Goal: Task Accomplishment & Management: Manage account settings

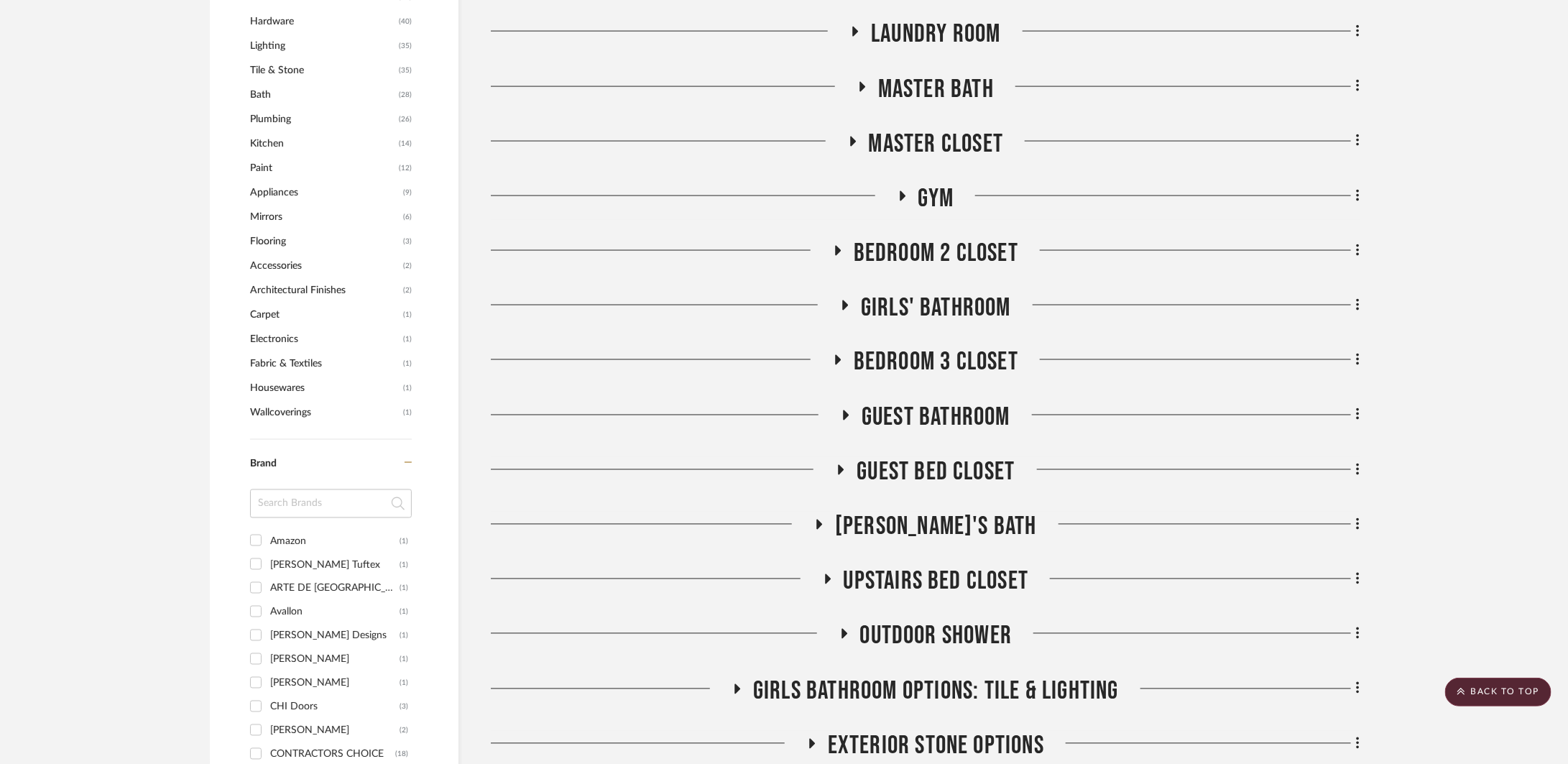
scroll to position [1230, 0]
click at [944, 310] on span "Girls' Bathroom" at bounding box center [936, 307] width 150 height 31
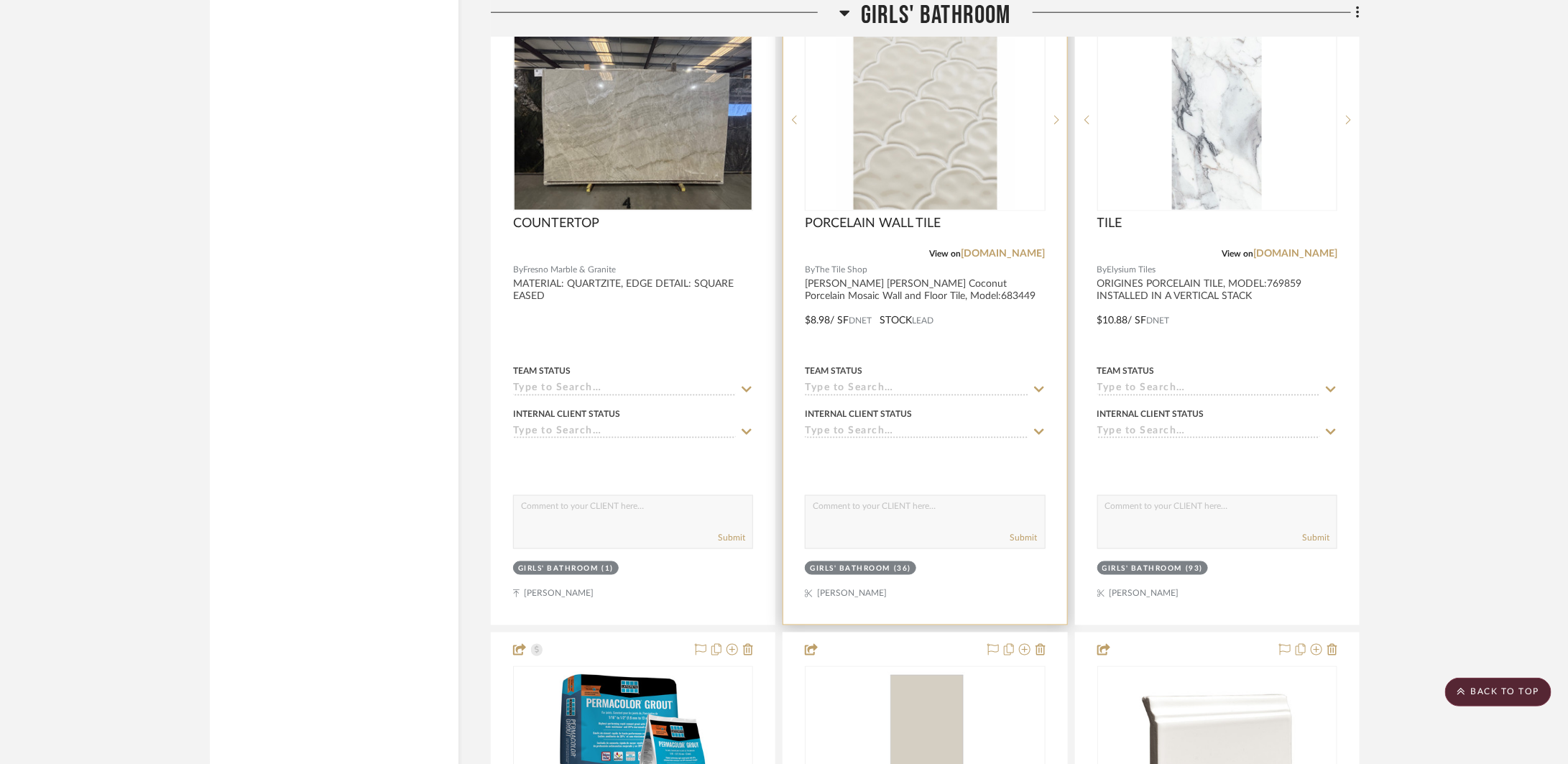
scroll to position [4132, 0]
click at [971, 305] on div at bounding box center [924, 308] width 283 height 629
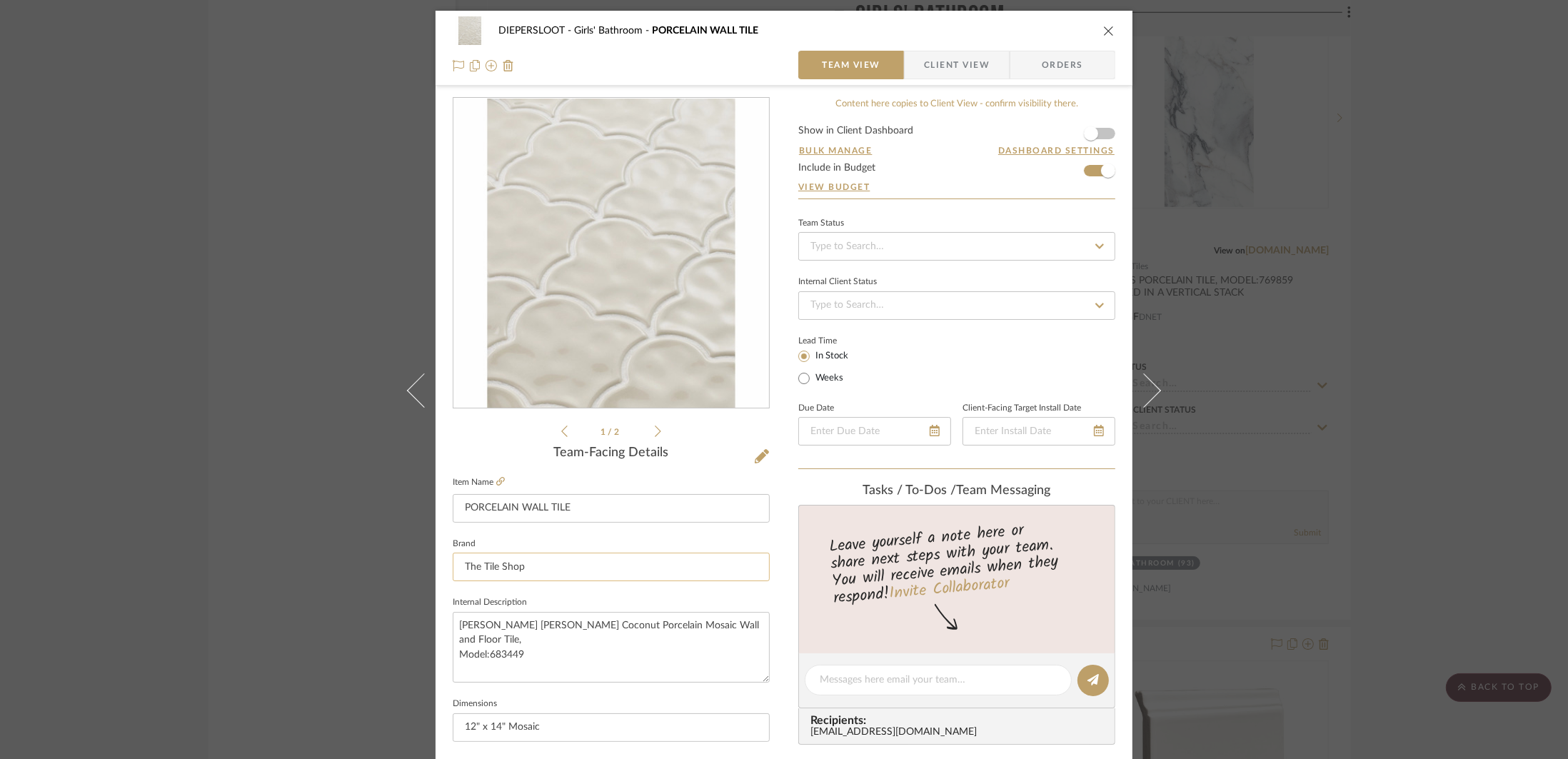
scroll to position [268, 0]
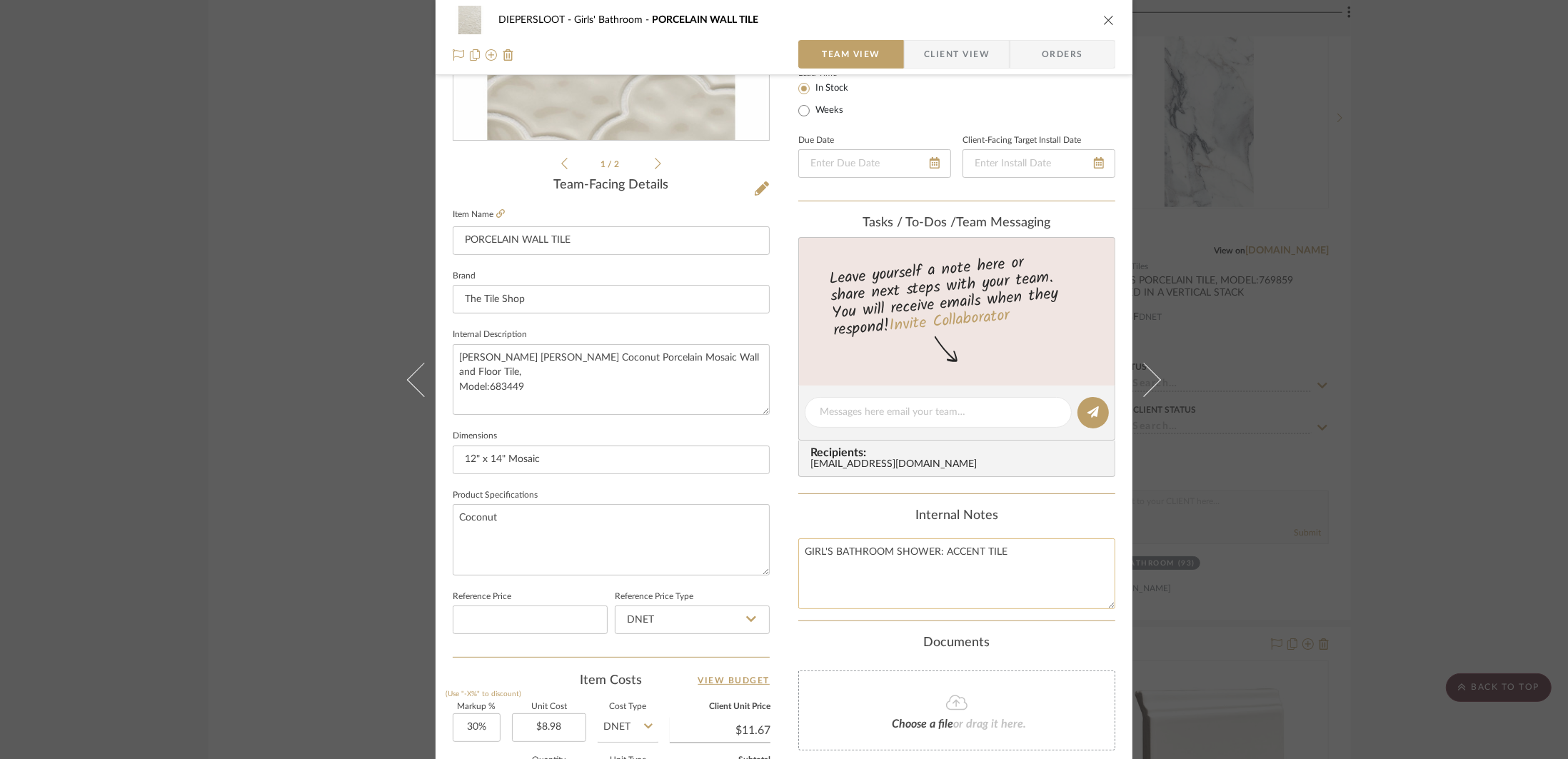
click at [1056, 560] on textarea "GIRL'S BATHROOM SHOWER: ACCENT TILE" at bounding box center [957, 573] width 317 height 71
type textarea "GIRL'S BATHROOM SHOWER: ACCENT TILE GROUT:"
click at [839, 566] on textarea "GIRL'S BATHROOM SHOWER: ACCENT TILE GROUT:G-6" at bounding box center [957, 573] width 317 height 71
drag, startPoint x: 864, startPoint y: 568, endPoint x: 790, endPoint y: 552, distance: 75.7
click at [790, 552] on div "DIEPERSLOOT Girls' Bathroom PORCELAIN WALL TILE Team View Client View Orders 1 …" at bounding box center [784, 401] width 697 height 1319
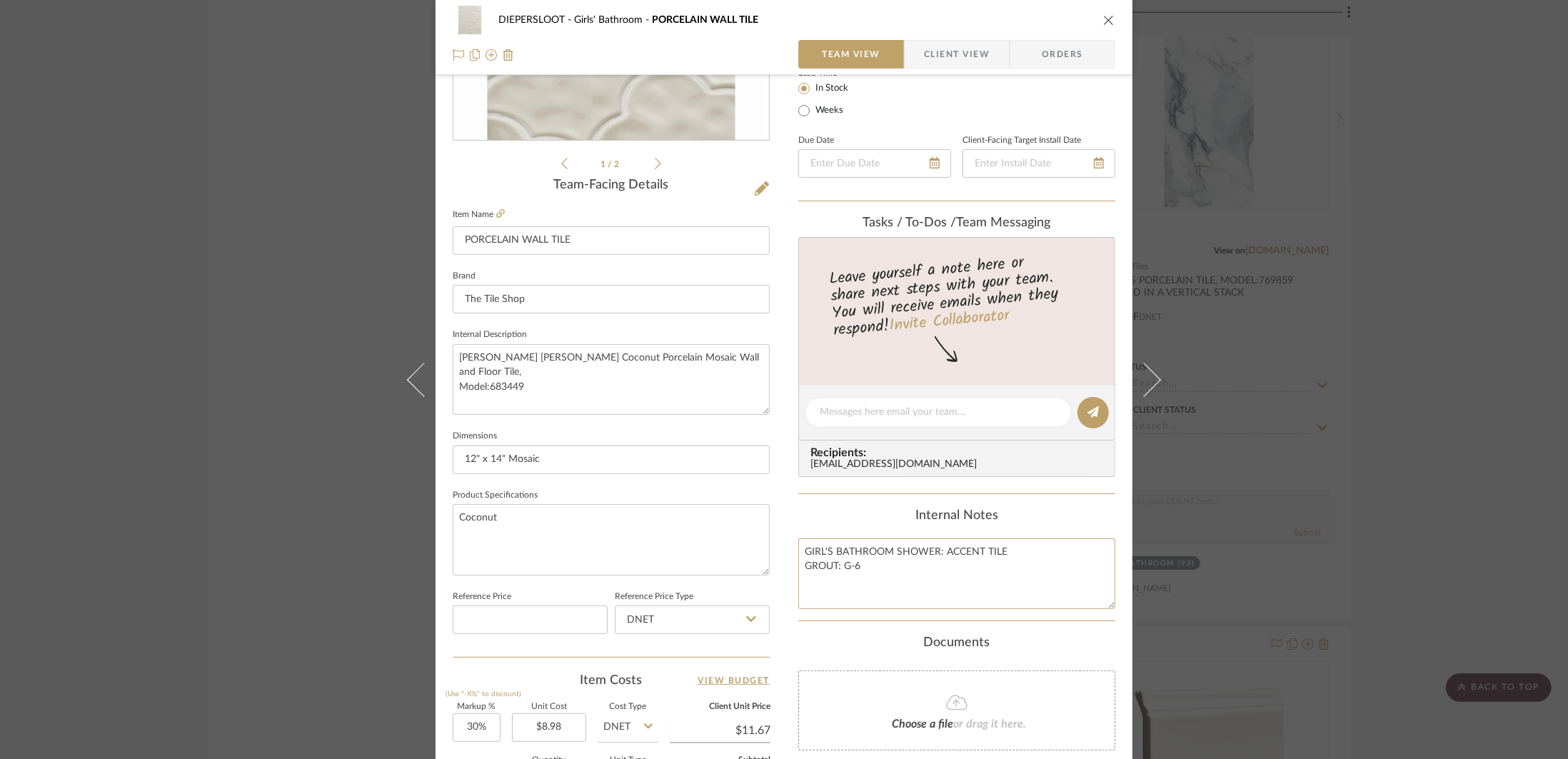
type textarea "GIRL'S BATHROOM SHOWER: ACCENT TILE GROUT: G-6"
click at [365, 401] on div "DIEPERSLOOT Girls' Bathroom PORCELAIN WALL TILE Team View Client View Orders 1 …" at bounding box center [784, 380] width 1568 height 759
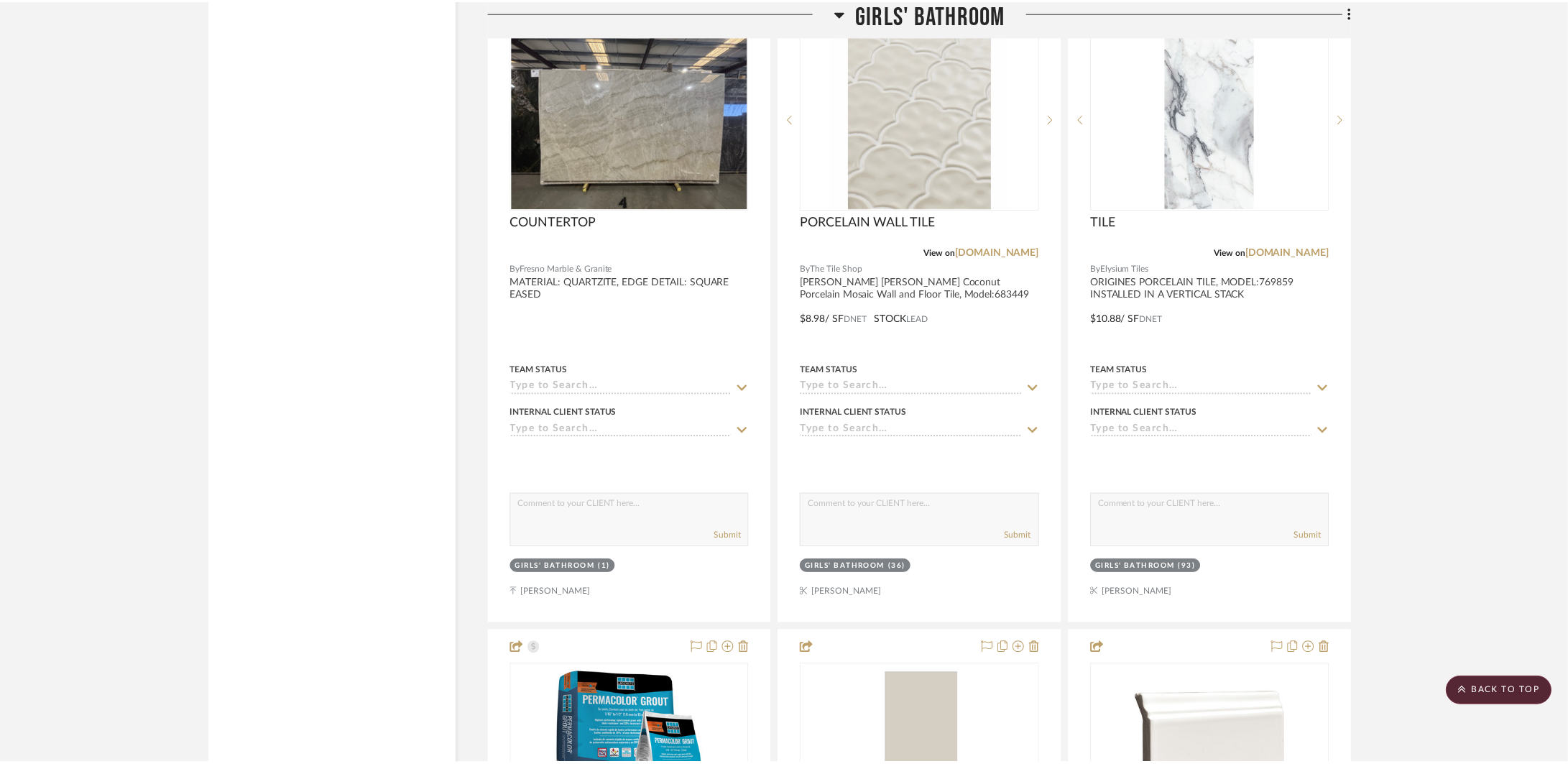
scroll to position [4132, 0]
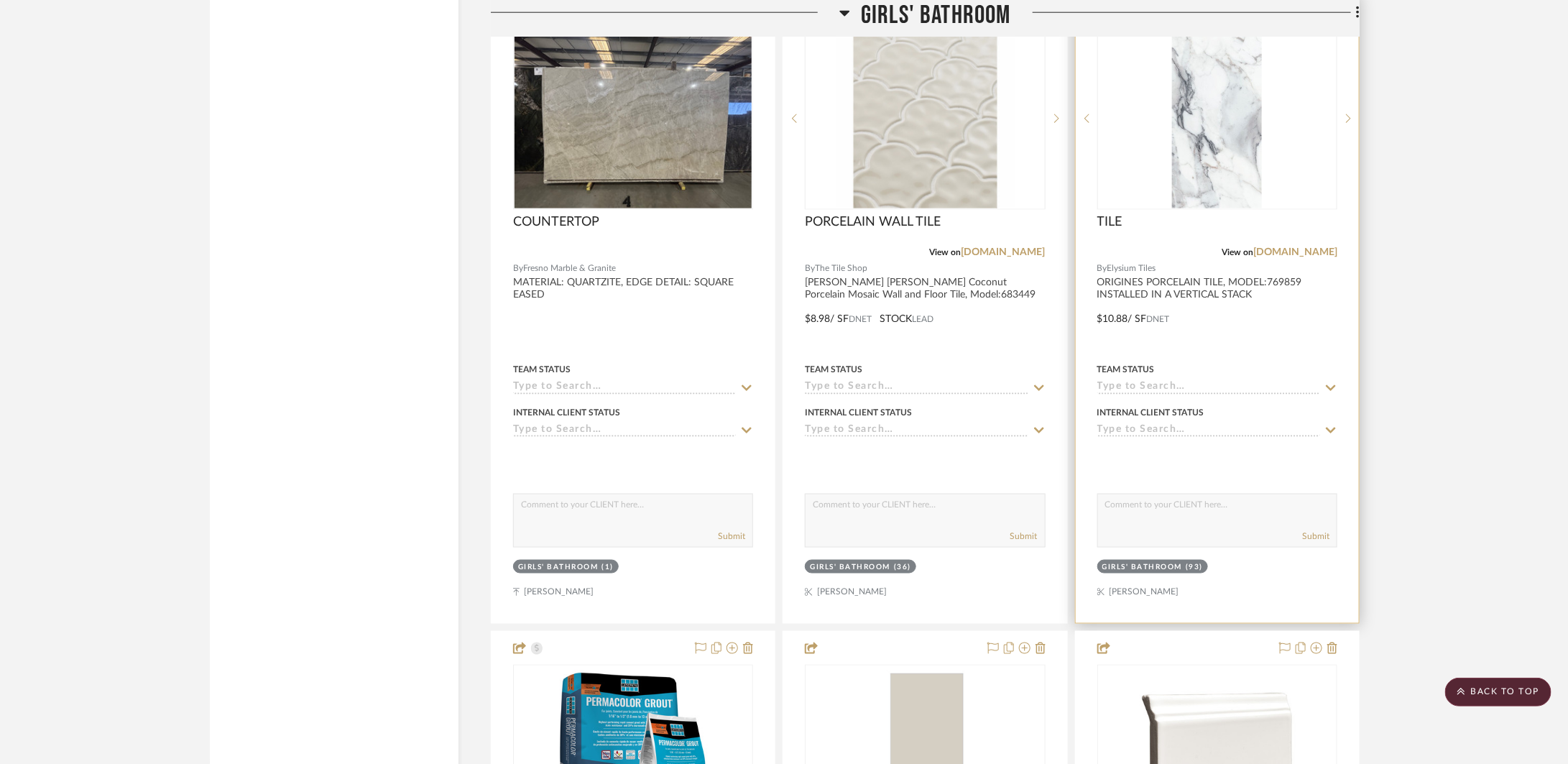
click at [1199, 330] on div at bounding box center [1217, 308] width 283 height 629
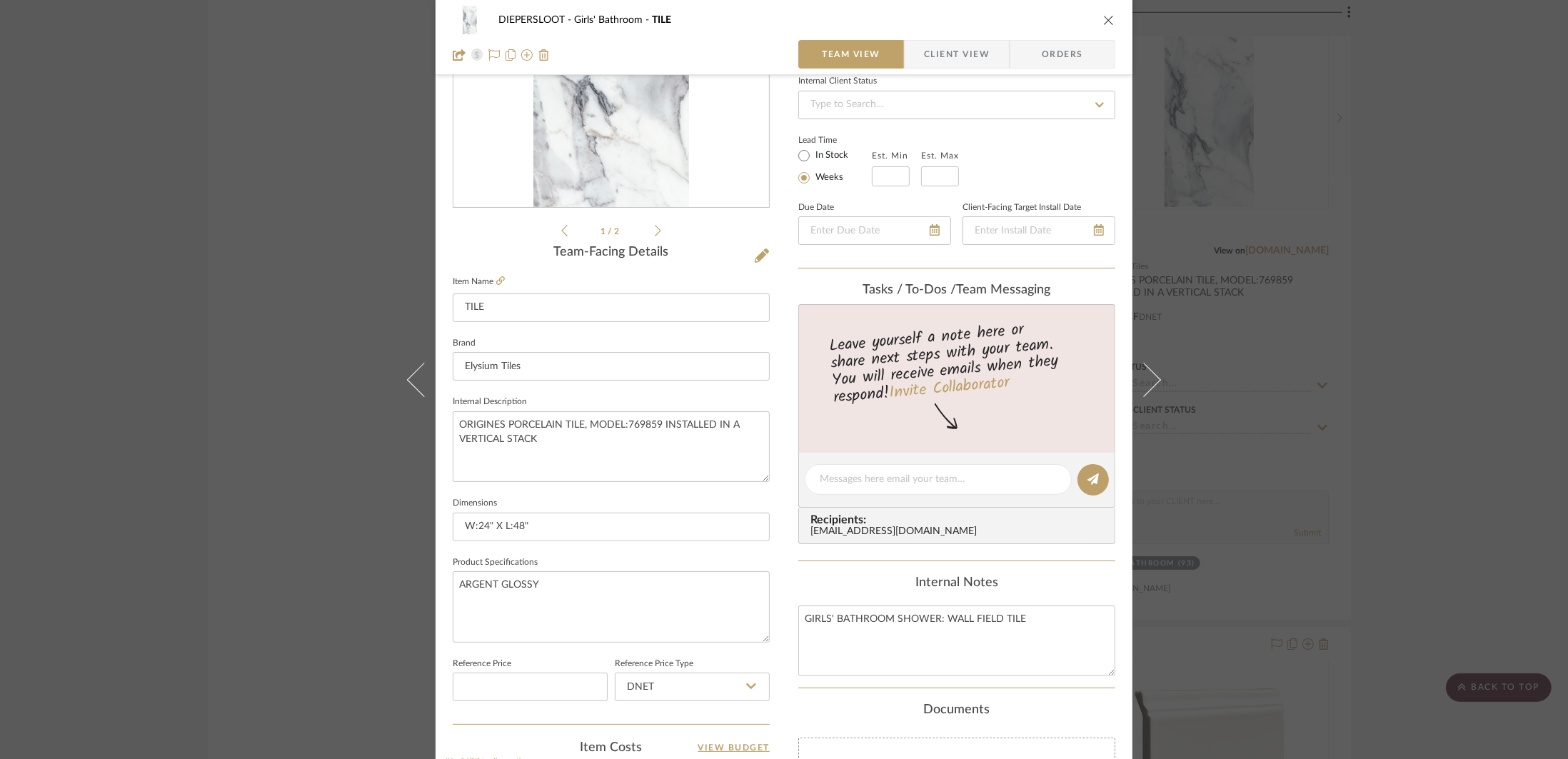
scroll to position [288, 0]
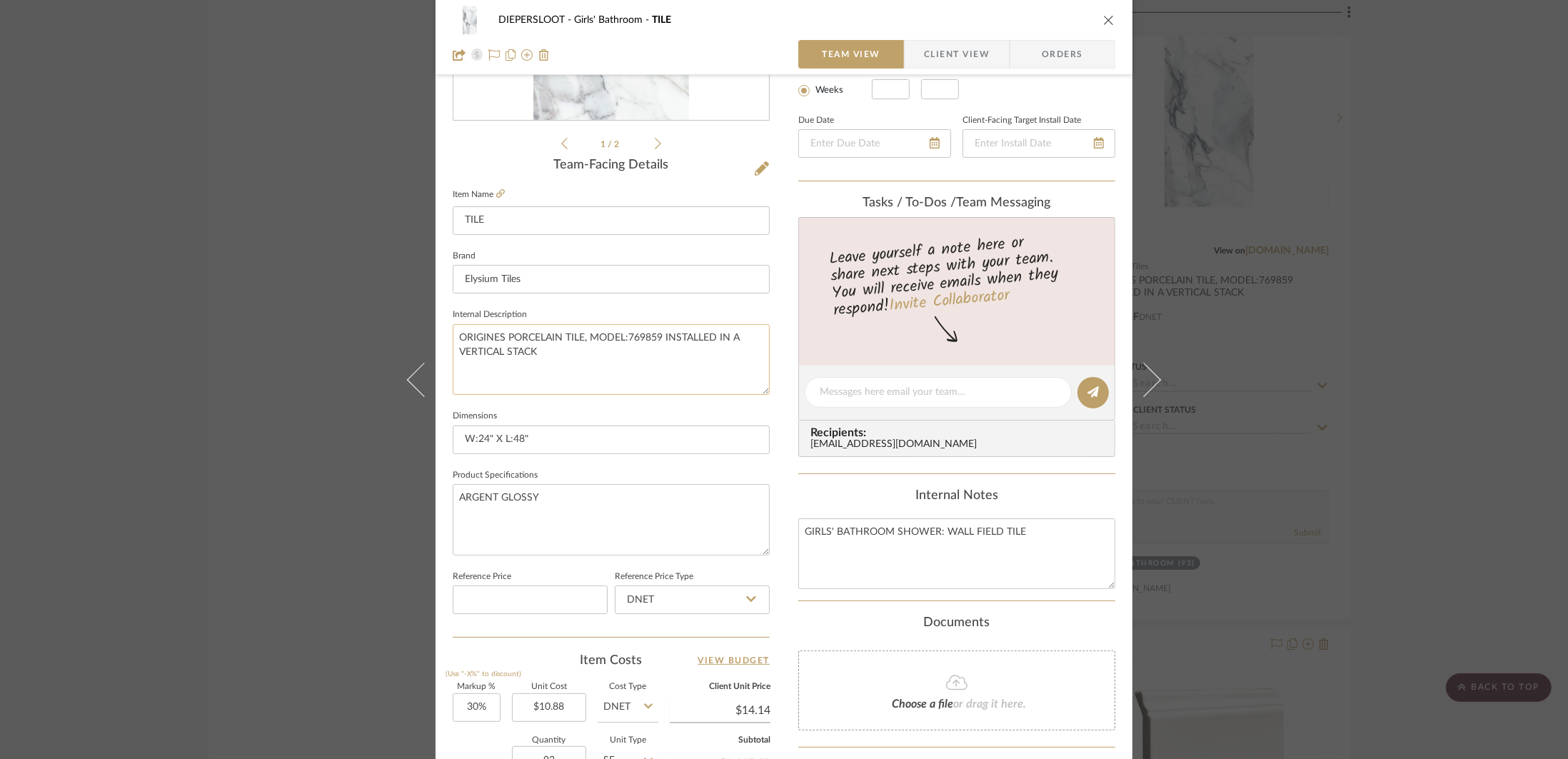
drag, startPoint x: 577, startPoint y: 362, endPoint x: 661, endPoint y: 341, distance: 86.6
click at [661, 341] on textarea "ORIGINES PORCELAIN TILE, MODEL:769859 INSTALLED IN A VERTICAL STACK" at bounding box center [611, 359] width 317 height 71
click at [1019, 536] on textarea "GIRLS' BATHROOM SHOWER: WALL FIELD TILE" at bounding box center [957, 554] width 317 height 71
type textarea "ORIGINES PORCELAIN TILE, MODEL:769859"
type textarea "GIRLS' BATHROOM SHOWER: WALL FIELD TILE PATTERN: VERTICAL STACK GROUT:"
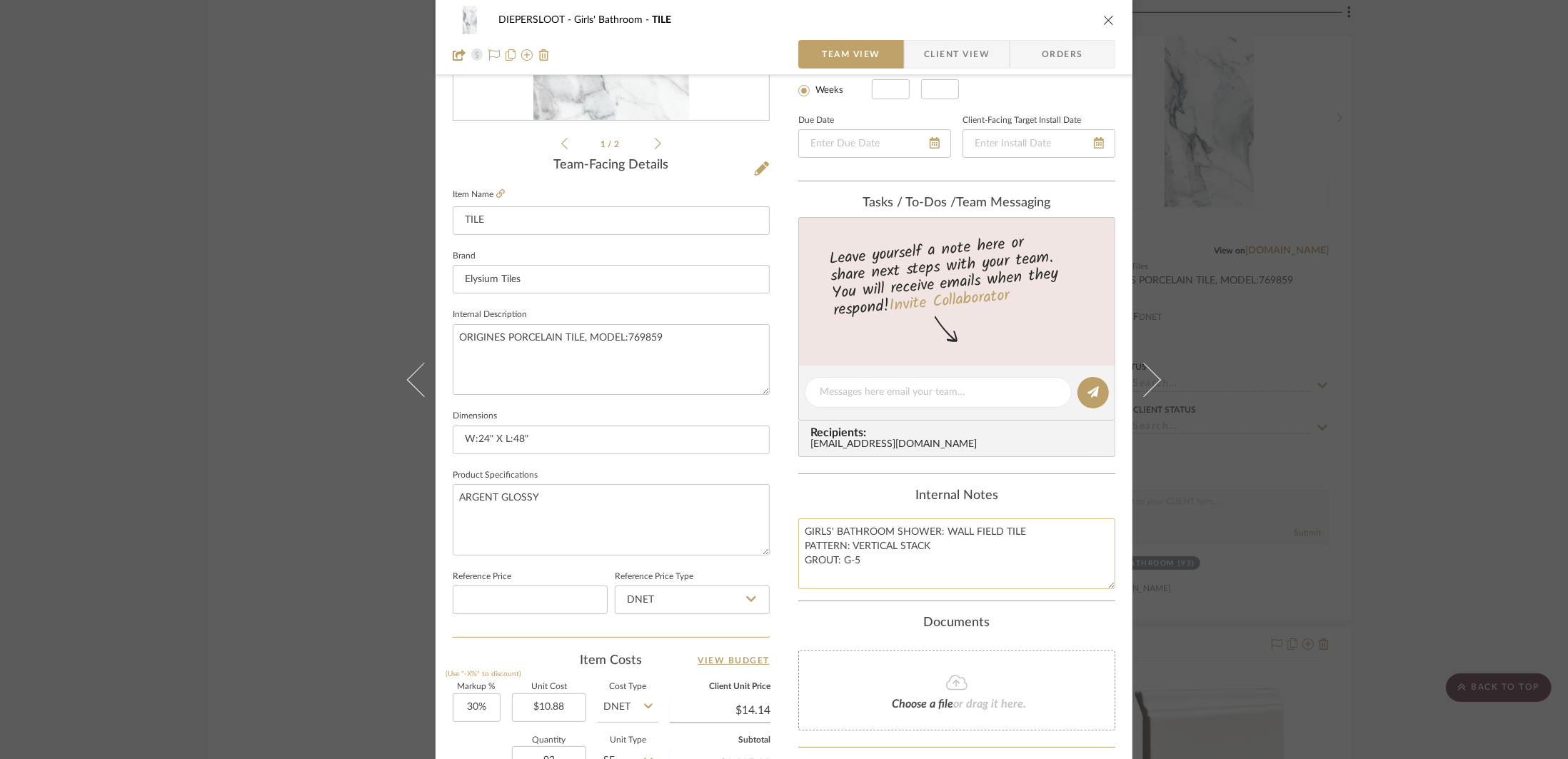
click at [879, 569] on textarea "GIRLS' BATHROOM SHOWER: WALL FIELD TILE PATTERN: VERTICAL STACK GROUT: G-5" at bounding box center [957, 554] width 317 height 71
drag, startPoint x: 865, startPoint y: 564, endPoint x: 786, endPoint y: 538, distance: 83.2
click at [786, 538] on div "DIEPERSLOOT Girls' Bathroom TILE Team View Client View Orders 1 / 2 Team-Facing…" at bounding box center [784, 382] width 697 height 1319
type textarea "GIRLS' BATHROOM SHOWER: WALL FIELD TILE PATTERN: VERTICAL STACK GROUT: G-5"
click at [388, 357] on div "DIEPERSLOOT Girls' Bathroom TILE Team View Client View Orders 1 / 2 Team-Facing…" at bounding box center [784, 380] width 1568 height 759
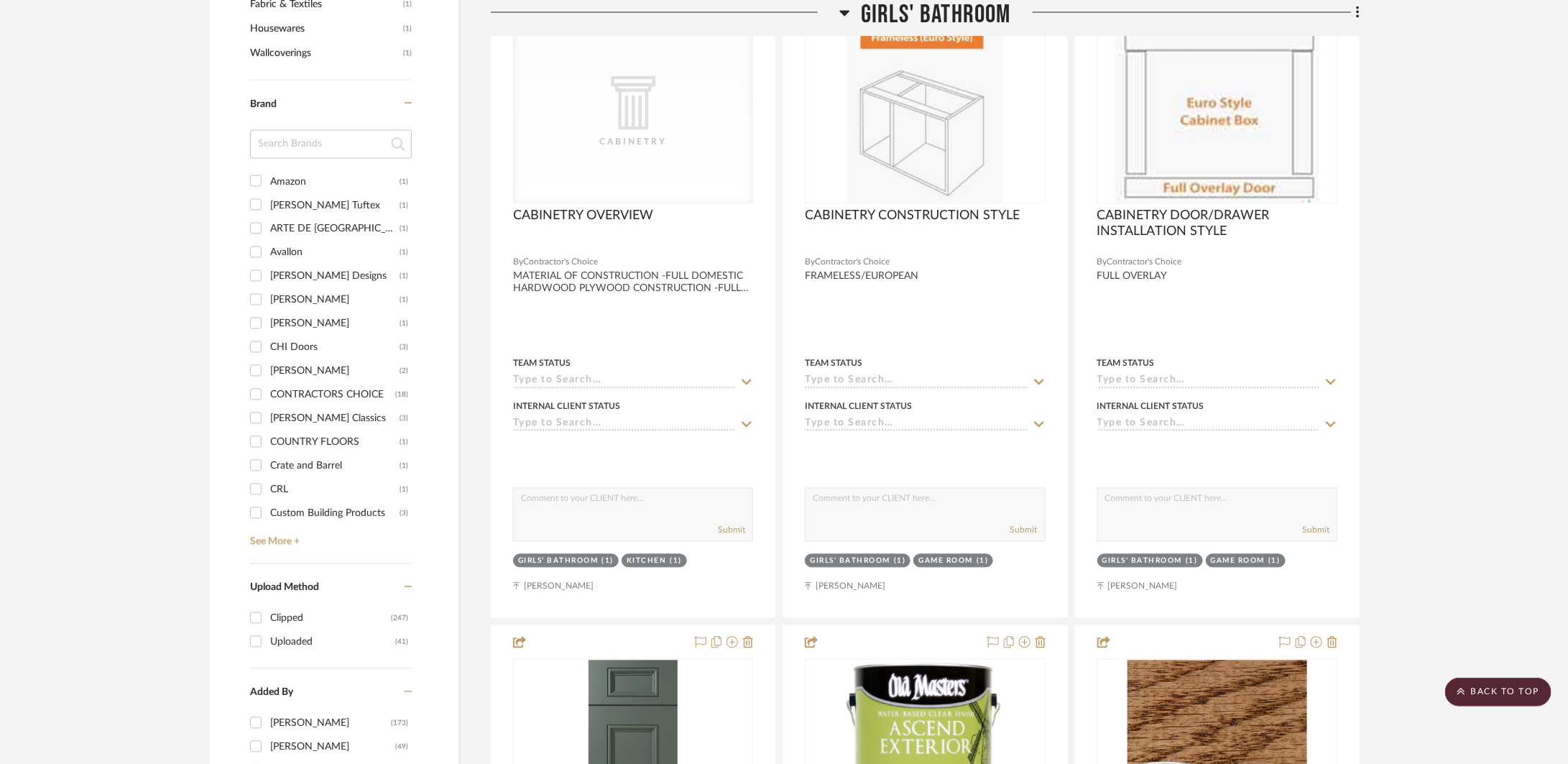
scroll to position [1409, 0]
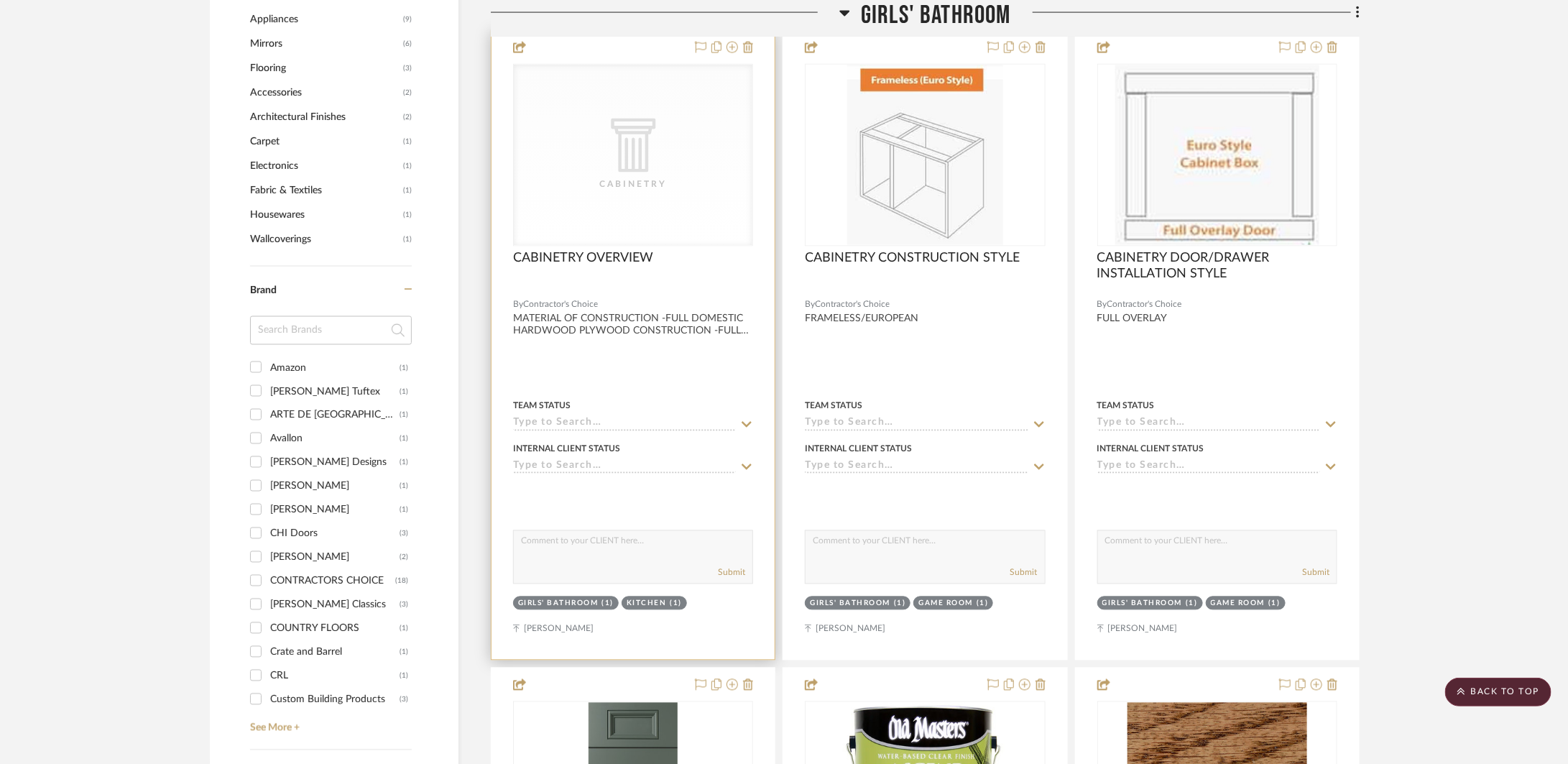
scroll to position [1089, 0]
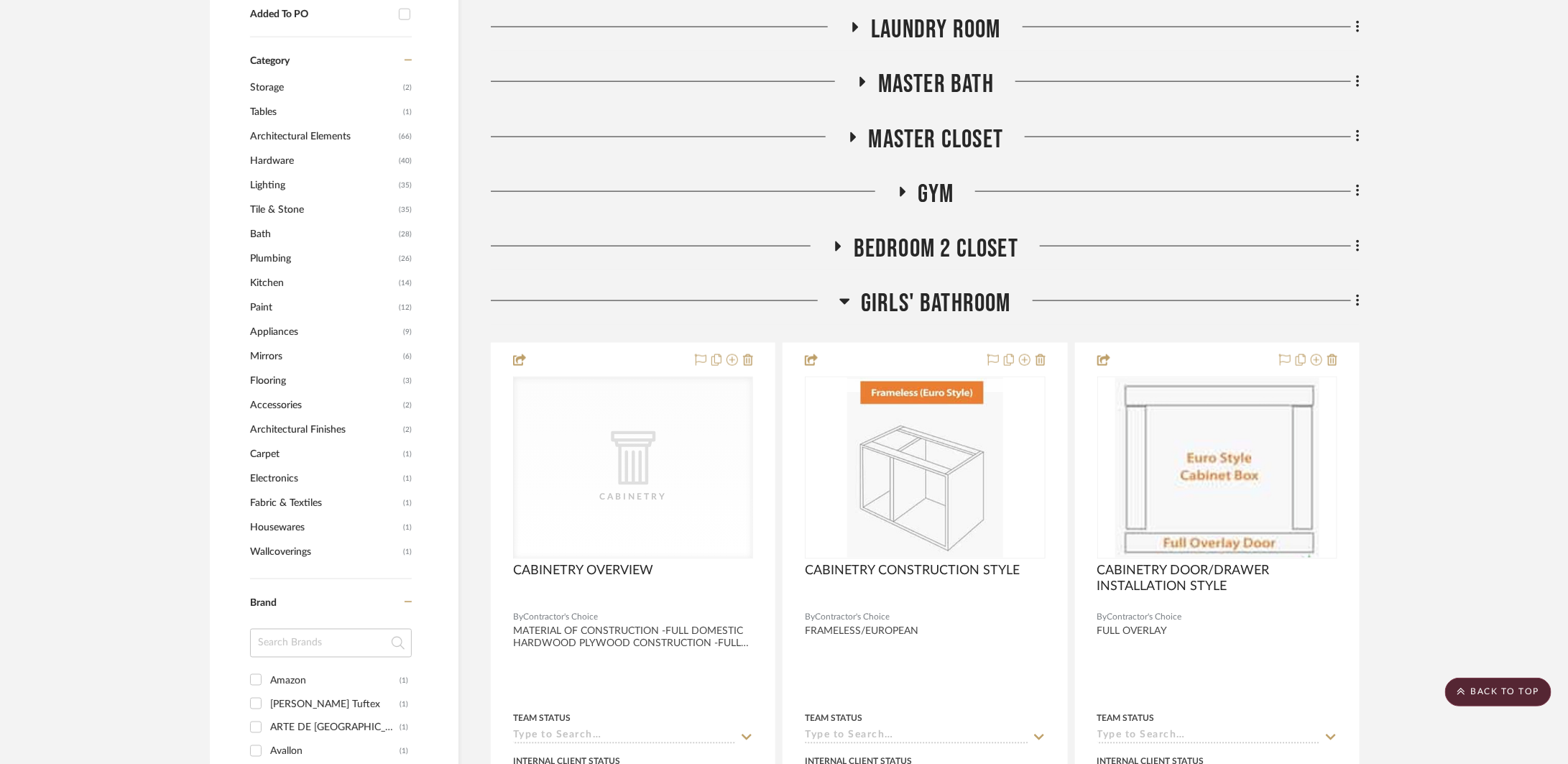
click at [896, 299] on span "Girls' Bathroom" at bounding box center [936, 303] width 150 height 31
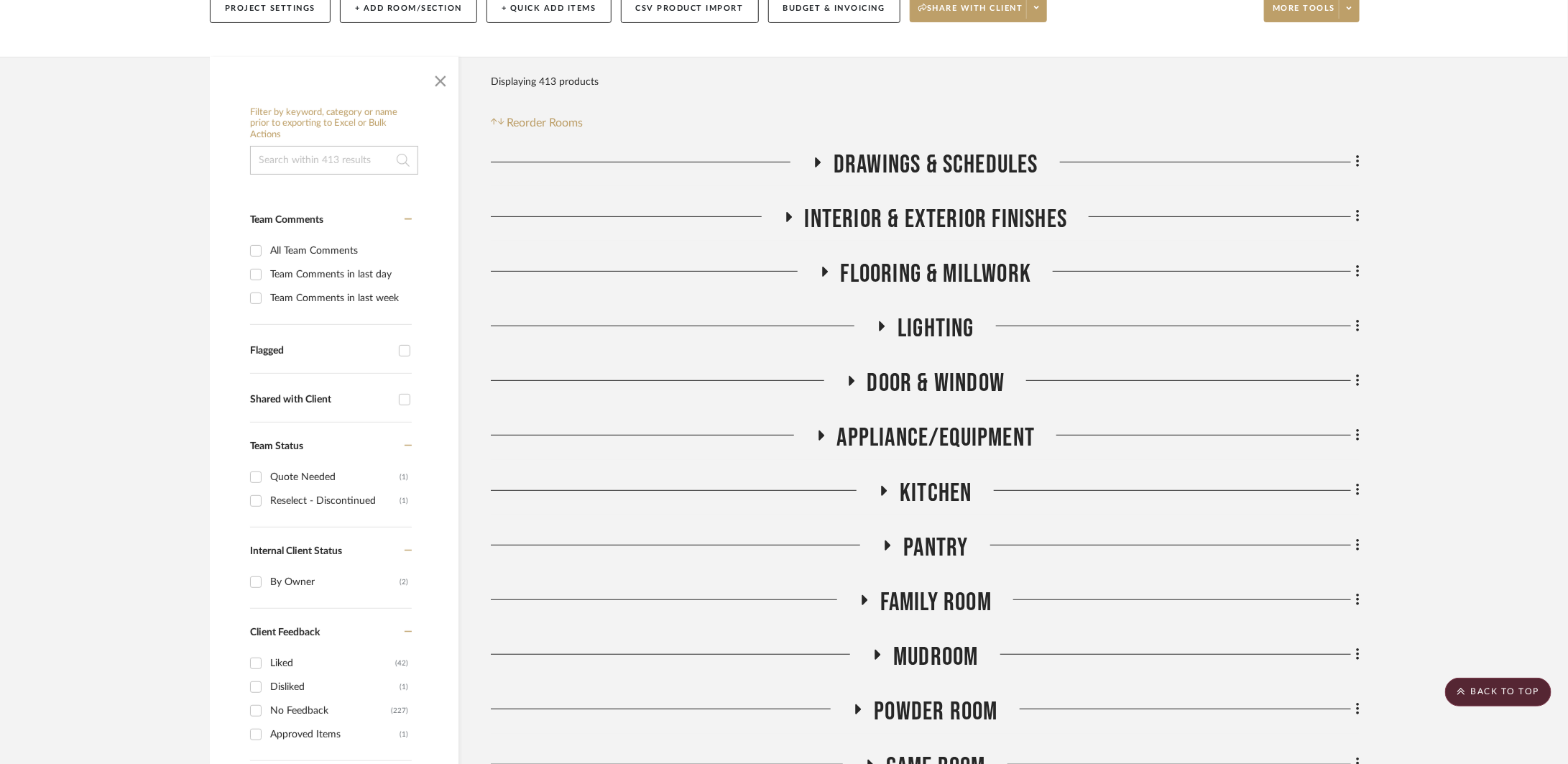
scroll to position [183, 0]
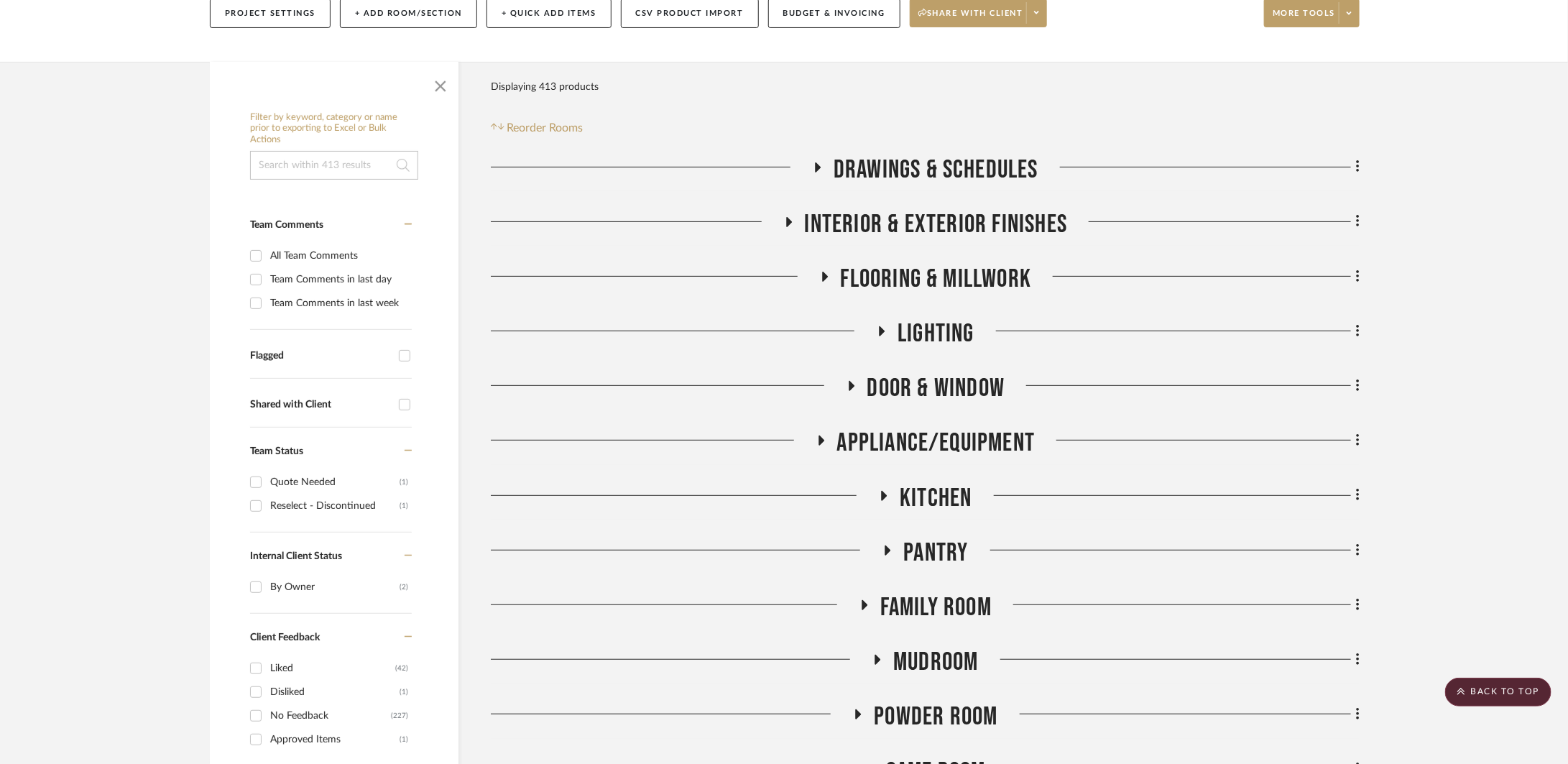
click at [967, 499] on span "Kitchen" at bounding box center [935, 498] width 72 height 31
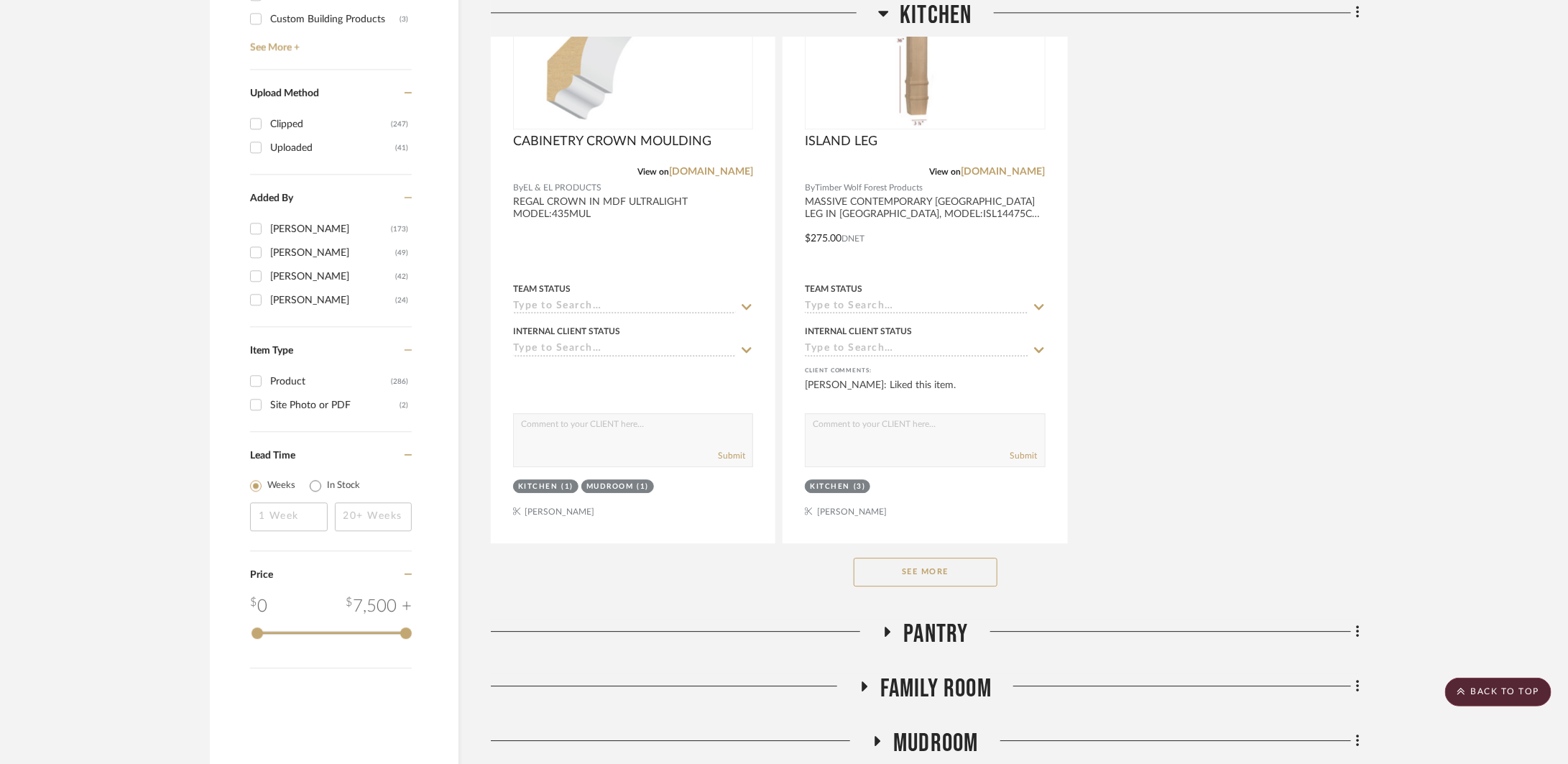
scroll to position [2168, 0]
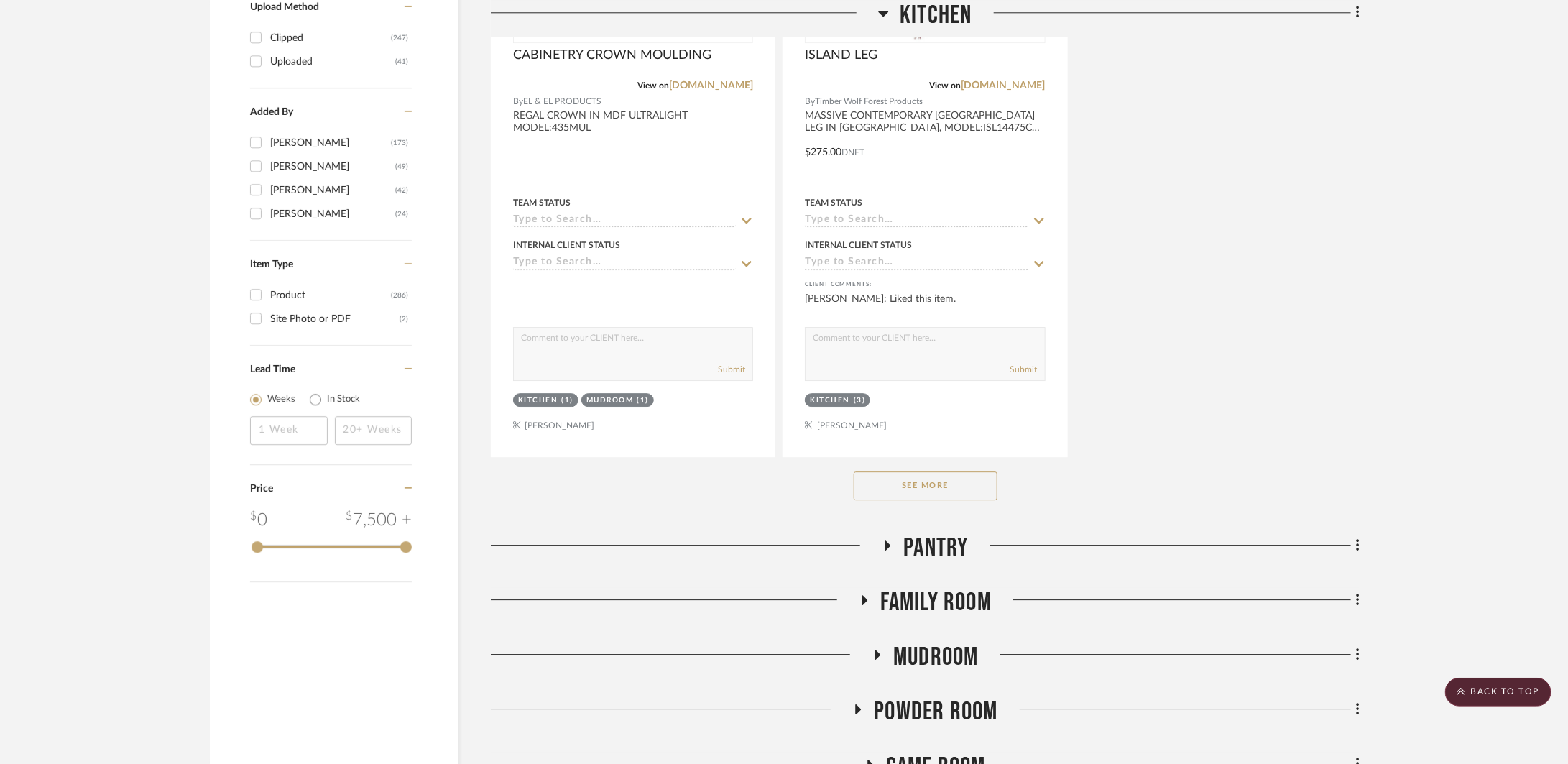
click at [962, 485] on button "See More" at bounding box center [925, 486] width 144 height 29
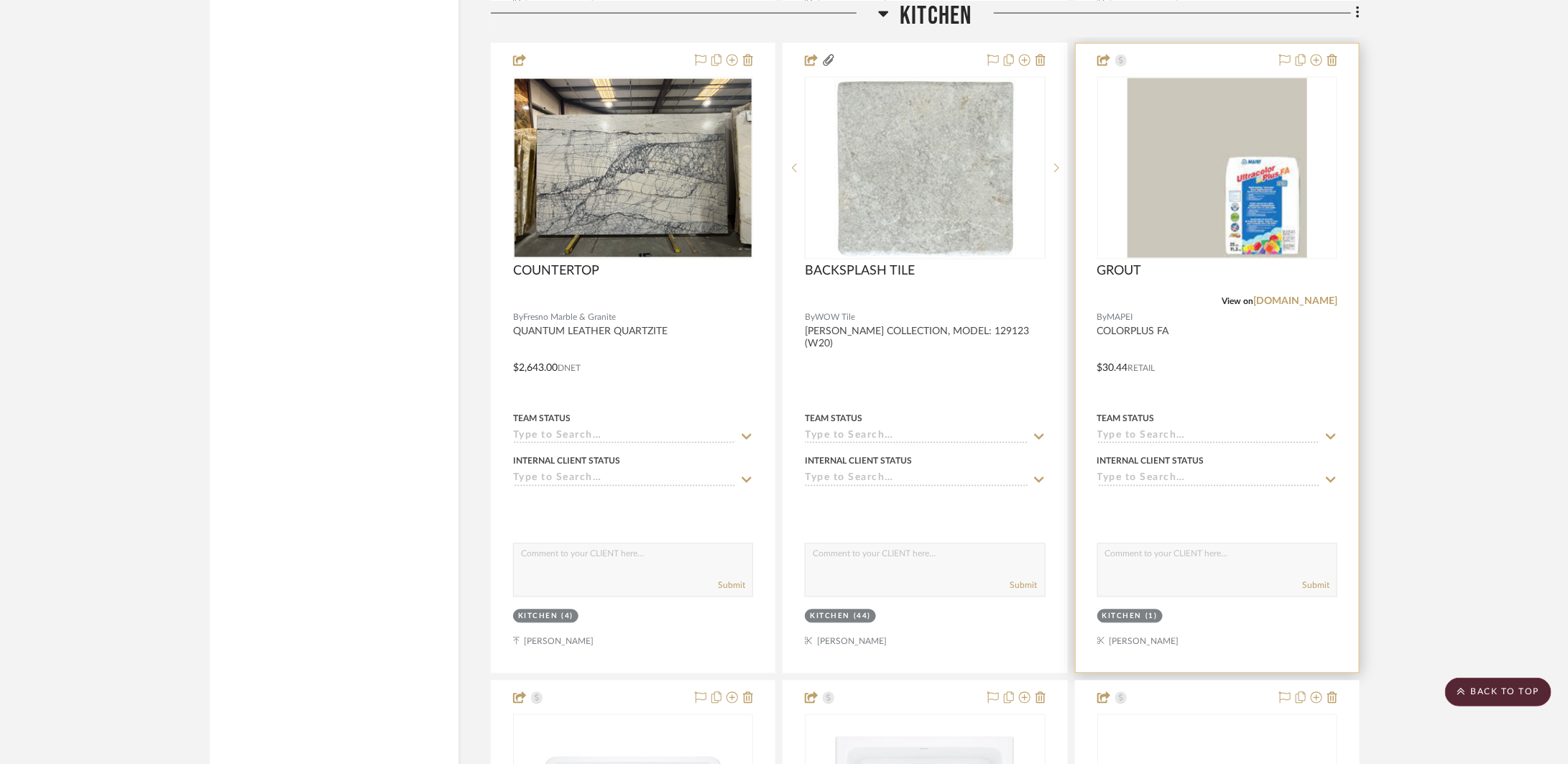
scroll to position [4507, 0]
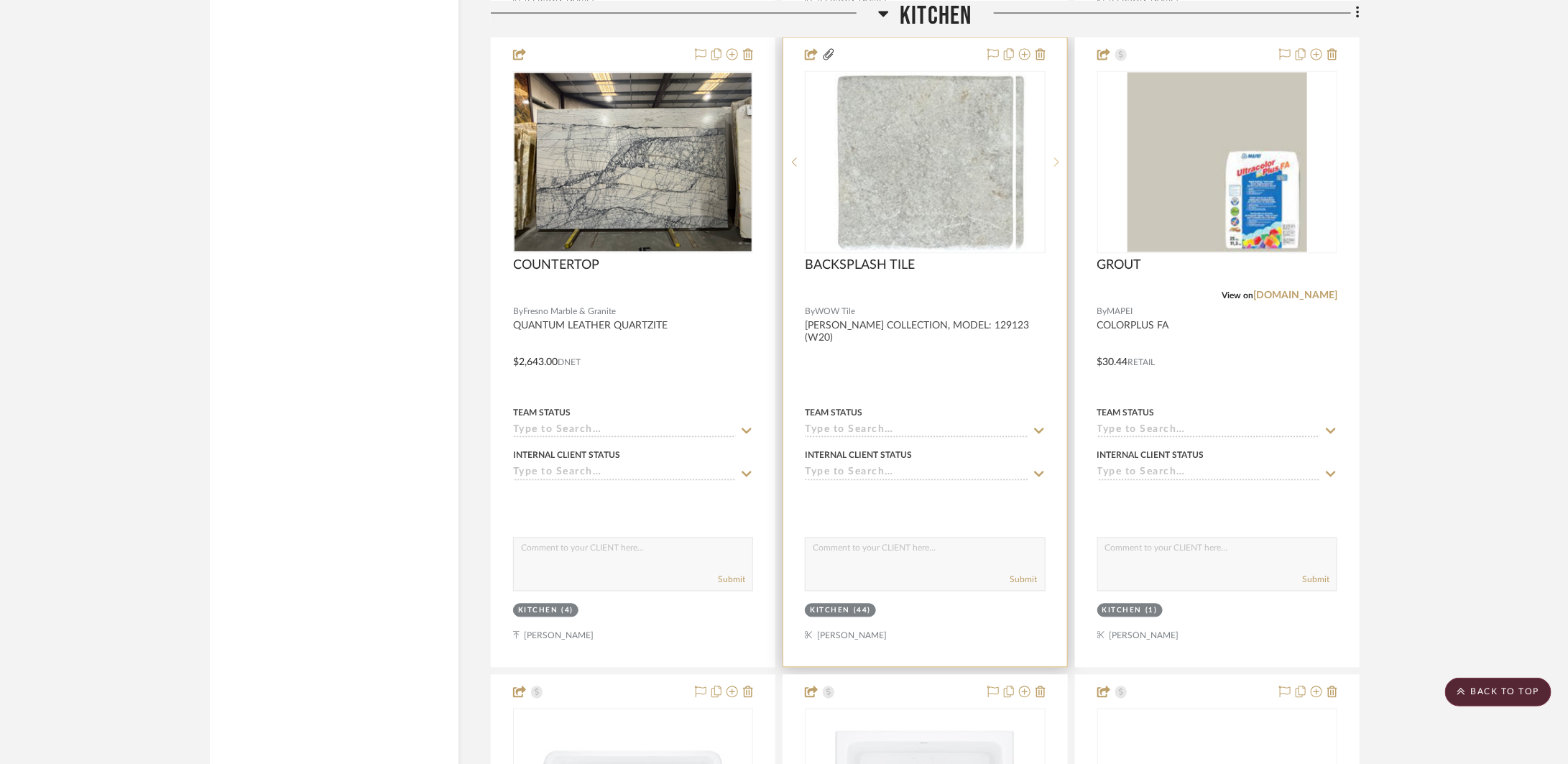
click at [1054, 157] on icon at bounding box center [1056, 162] width 5 height 10
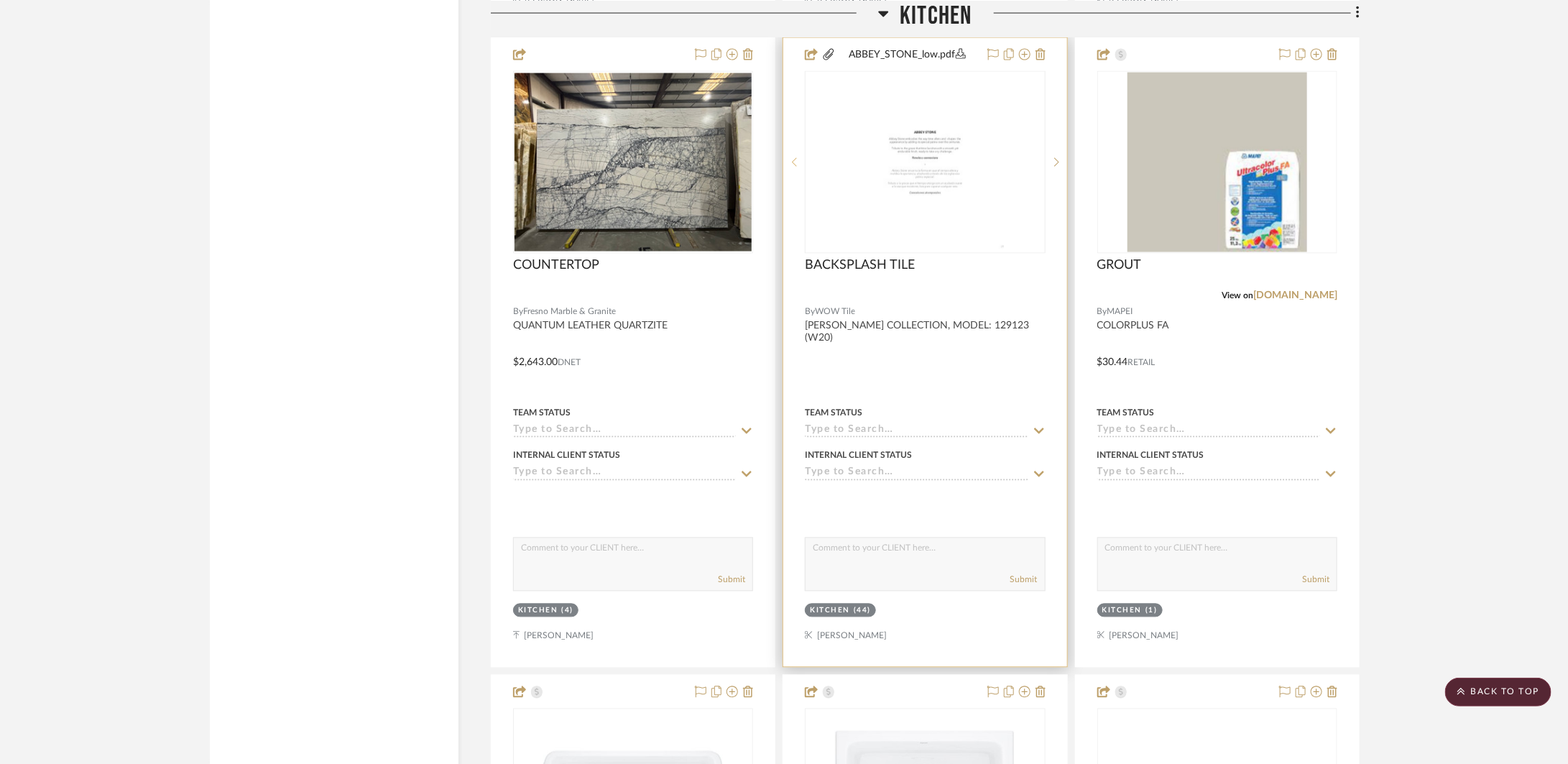
click at [796, 158] on icon at bounding box center [794, 162] width 5 height 10
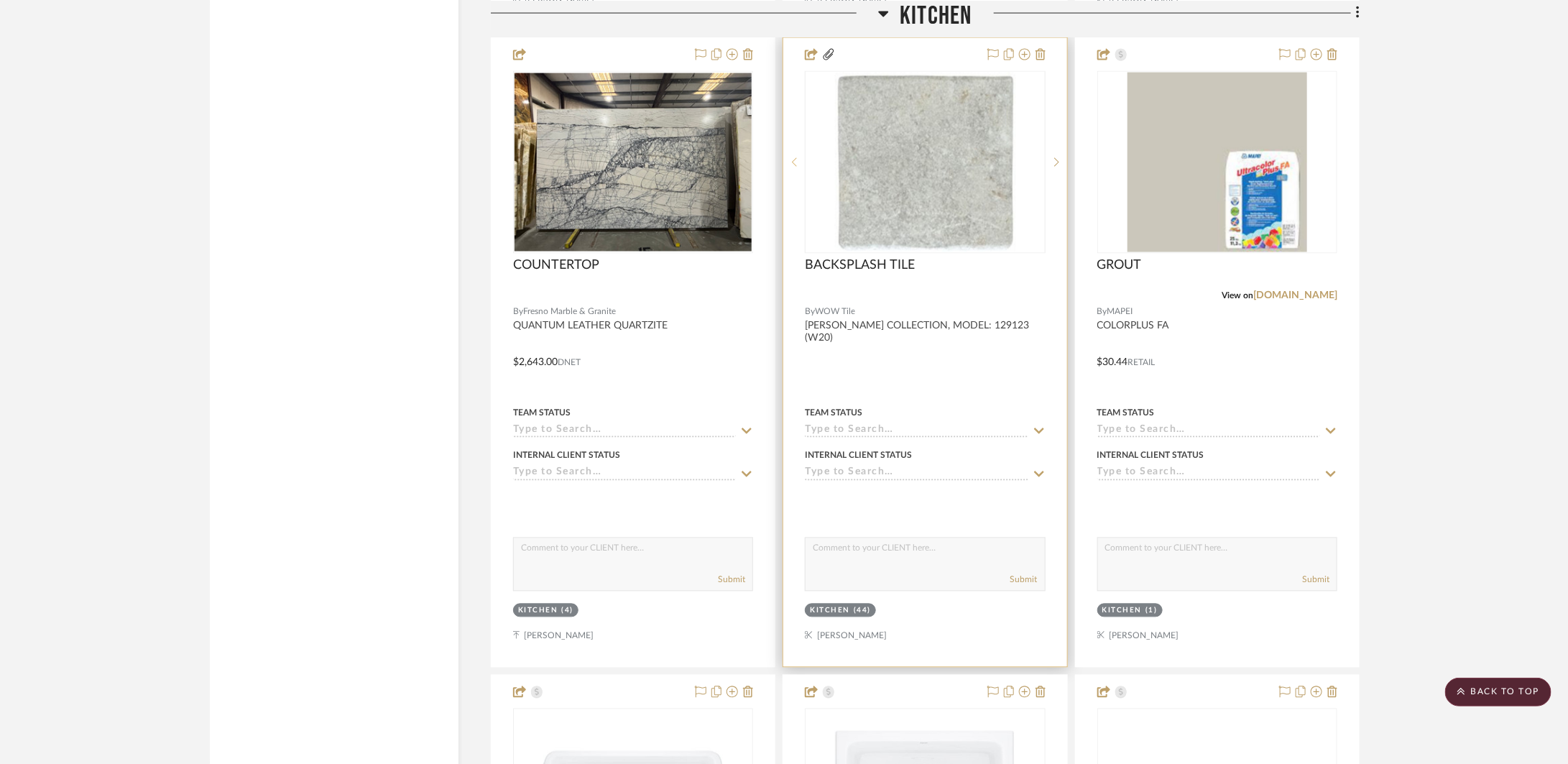
click at [796, 158] on icon at bounding box center [794, 162] width 5 height 10
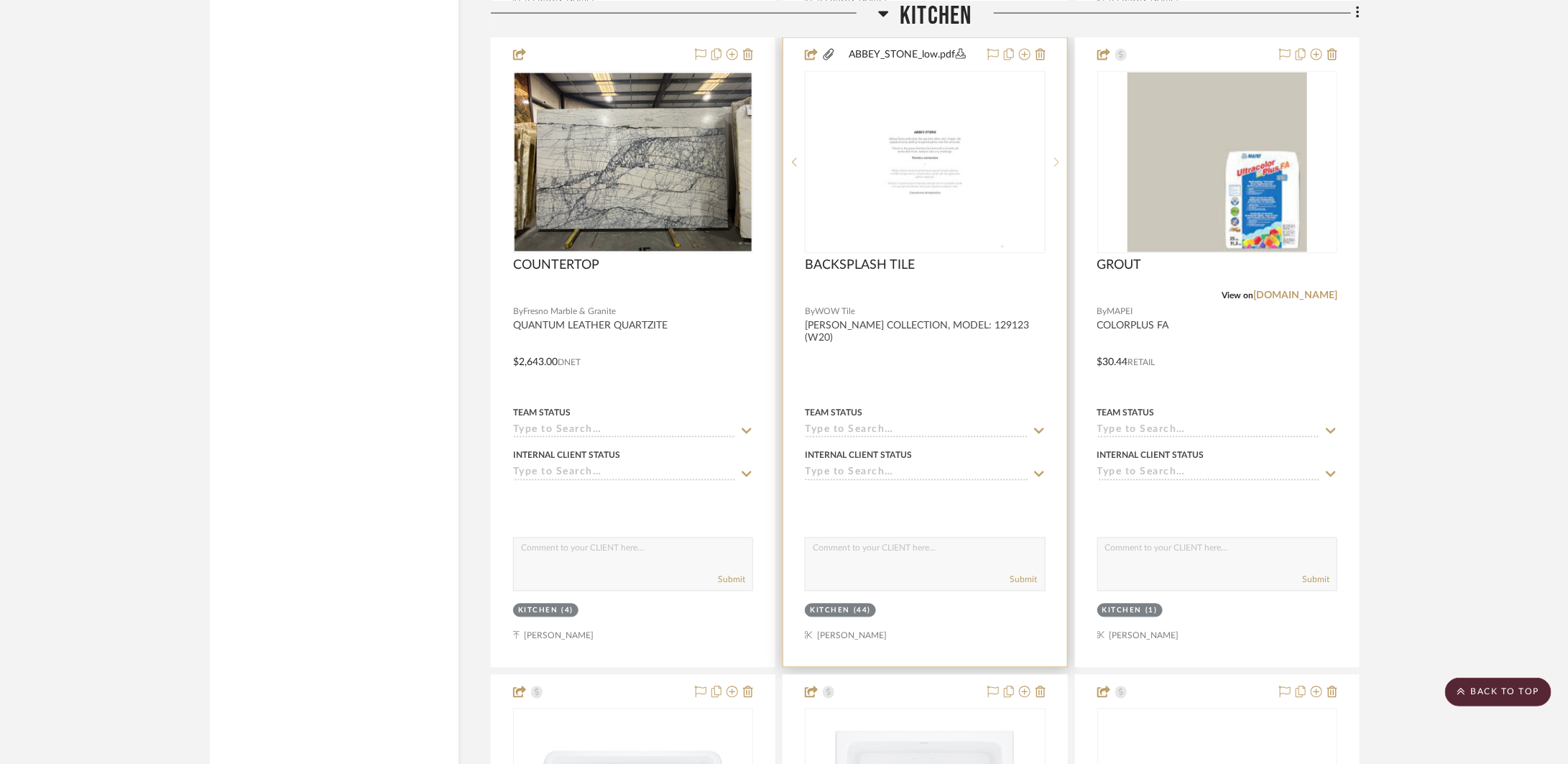
click at [1057, 162] on icon at bounding box center [1056, 162] width 5 height 9
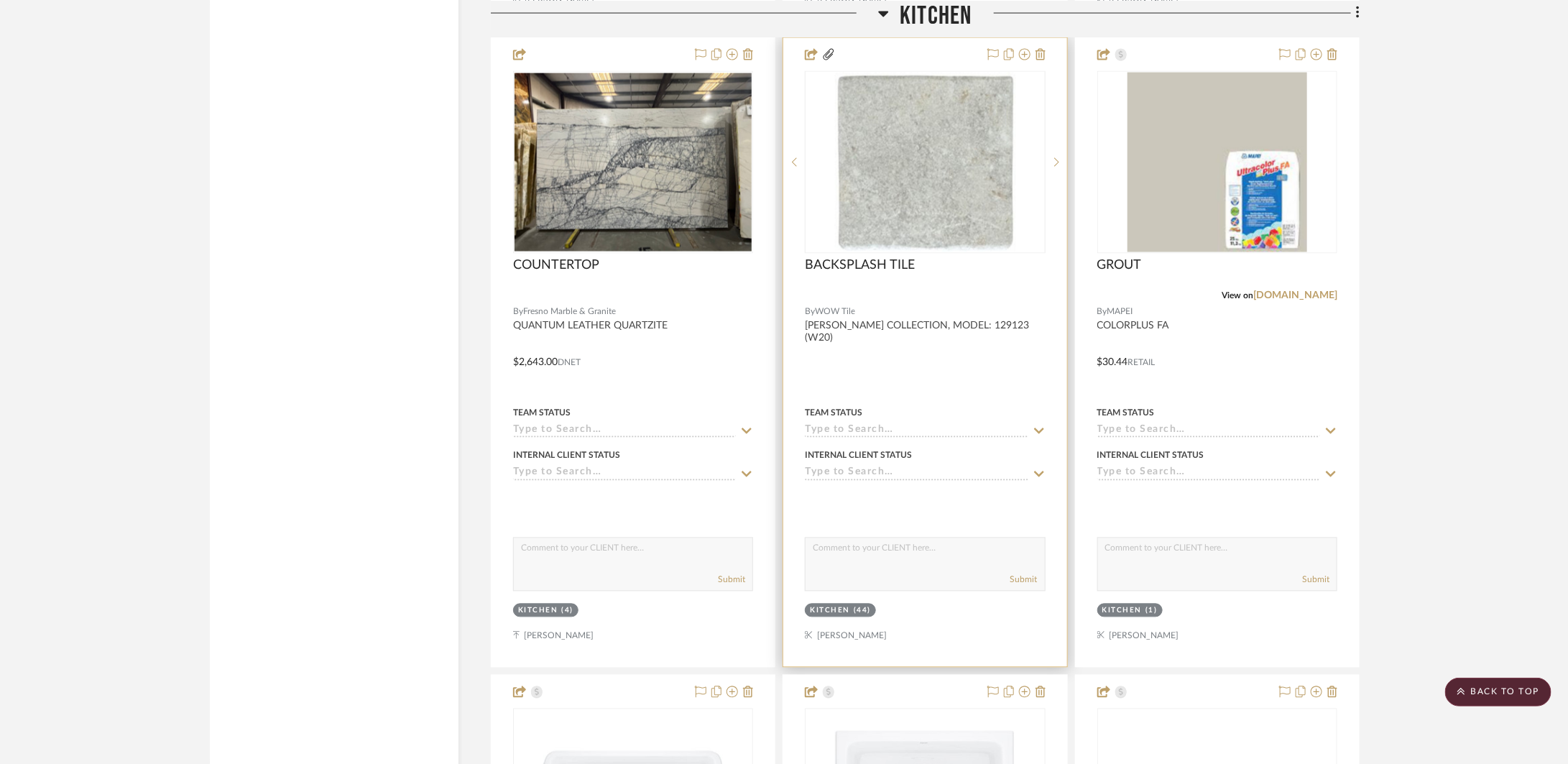
click at [1010, 378] on div at bounding box center [924, 352] width 283 height 629
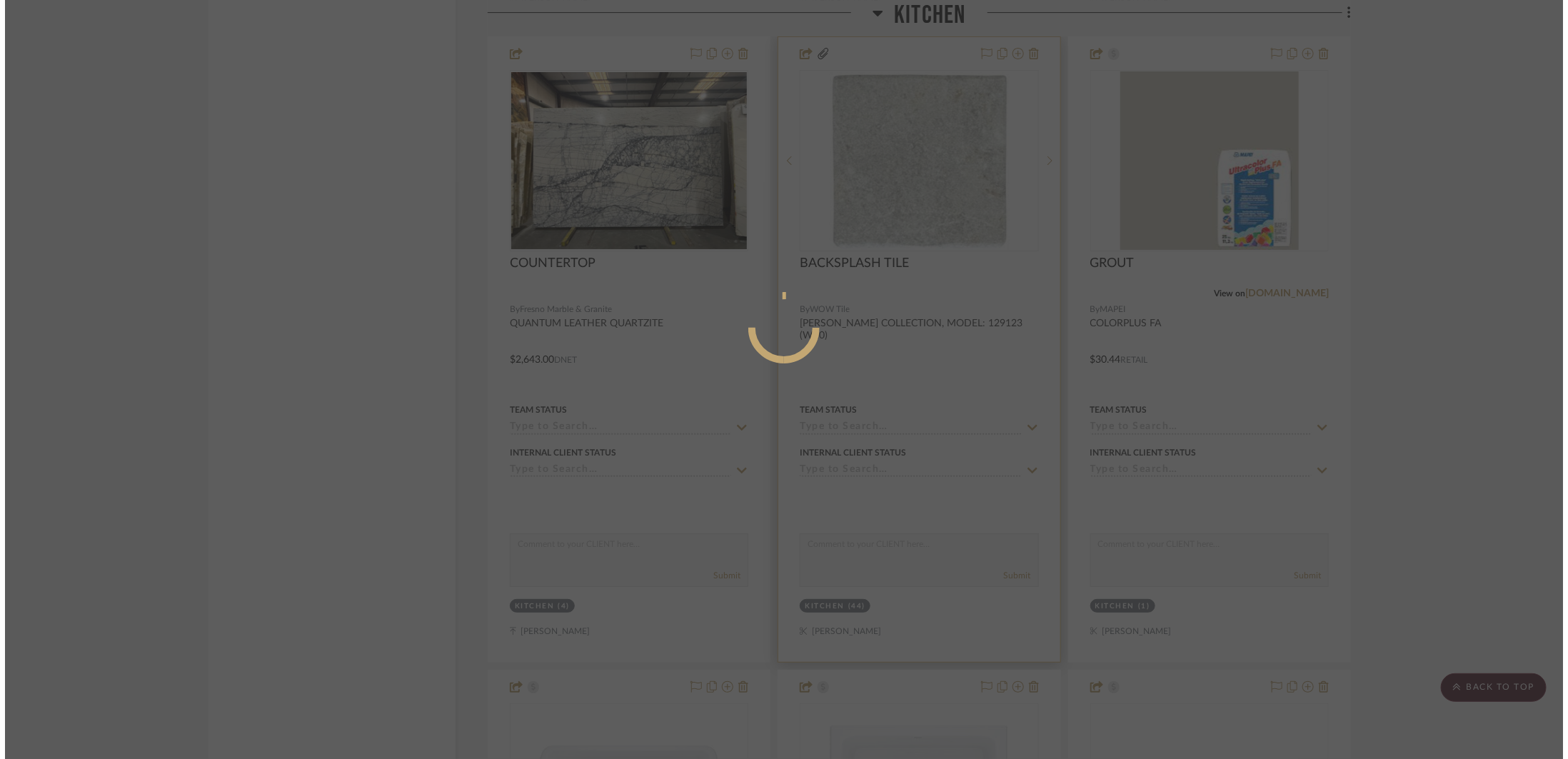
scroll to position [0, 0]
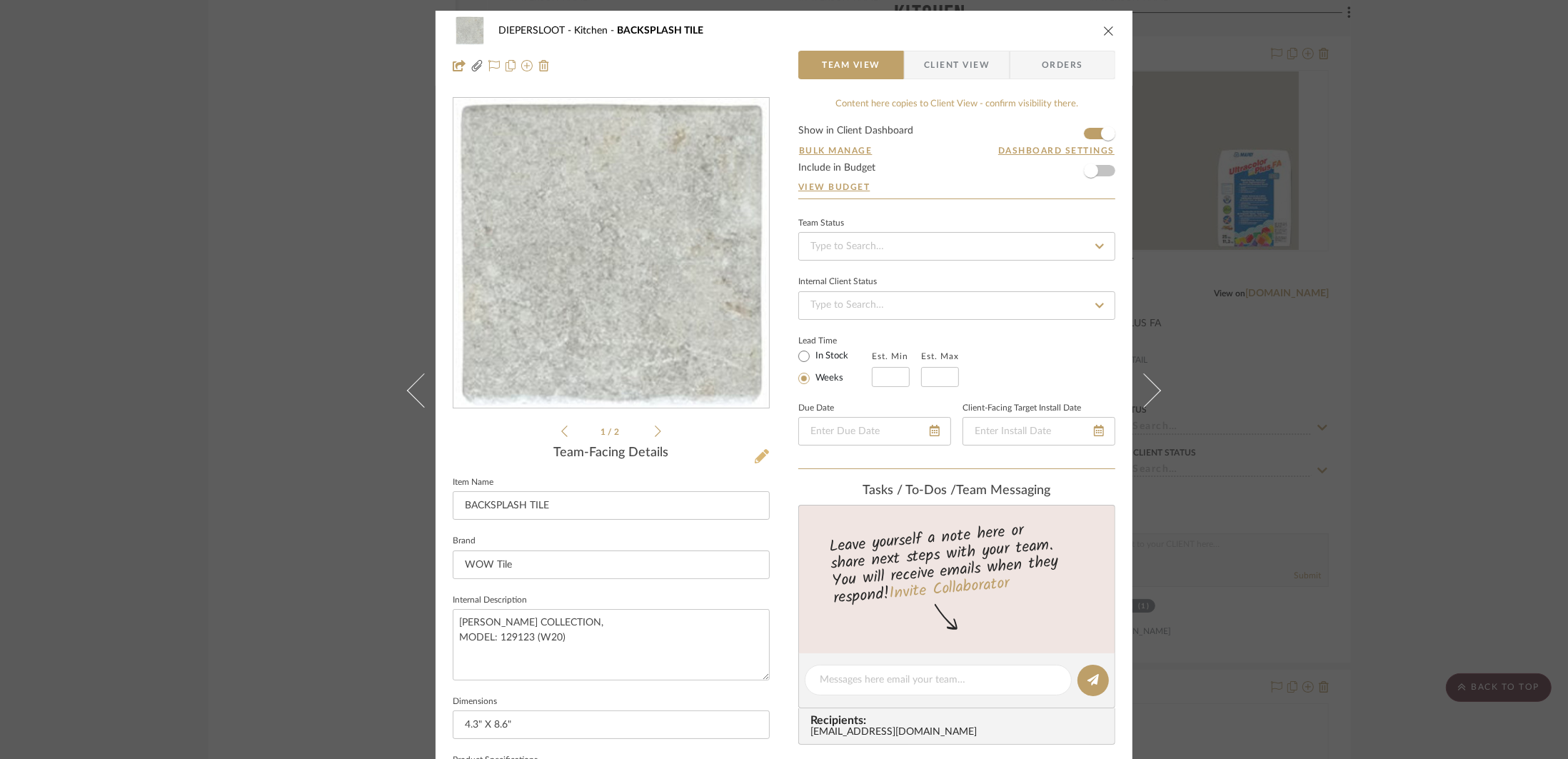
click at [754, 455] on icon at bounding box center [761, 456] width 14 height 14
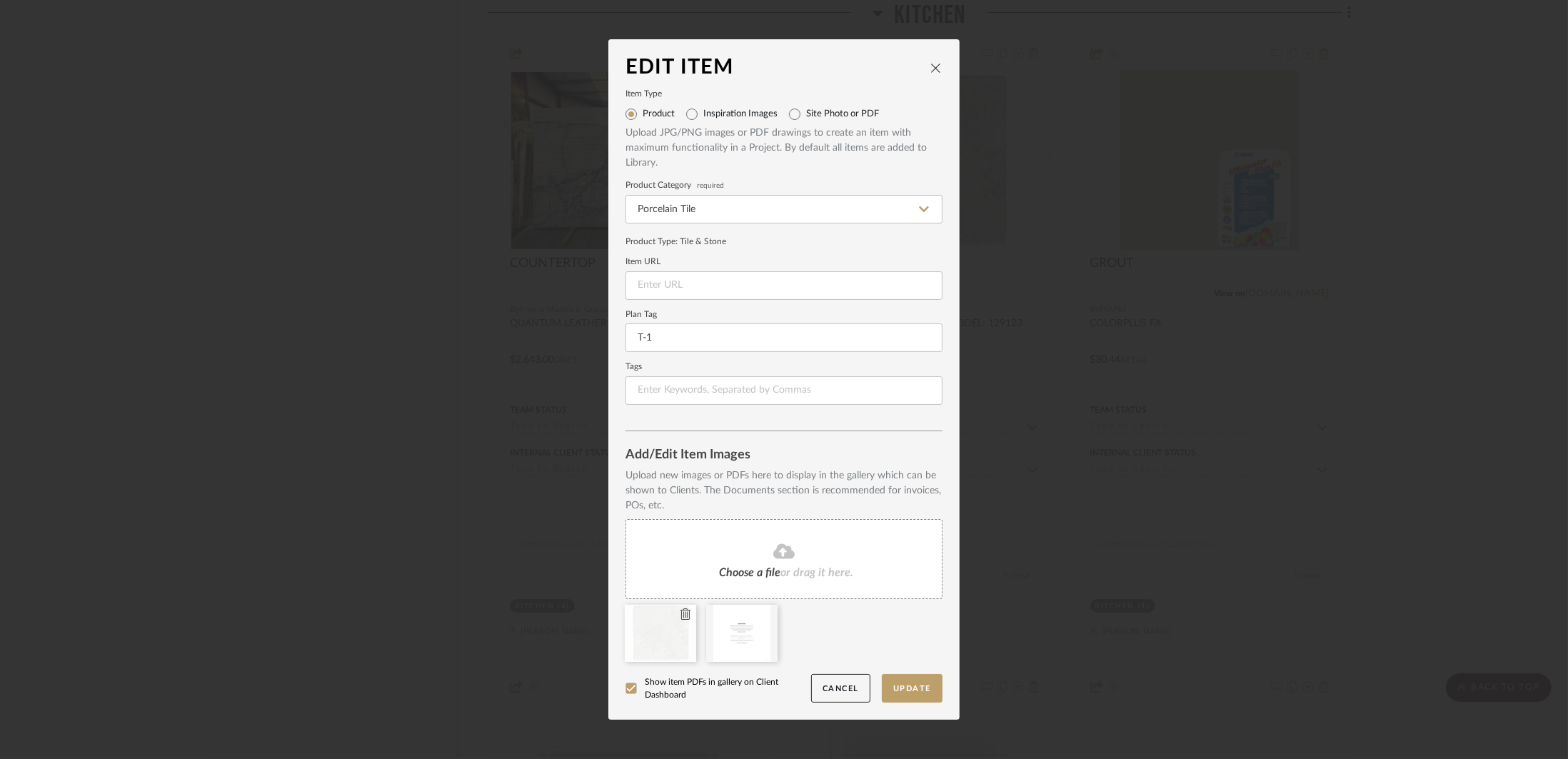
click at [680, 617] on icon at bounding box center [685, 614] width 10 height 11
click at [750, 566] on span "Choose a file" at bounding box center [750, 572] width 61 height 11
click at [907, 686] on button "Update" at bounding box center [913, 688] width 61 height 30
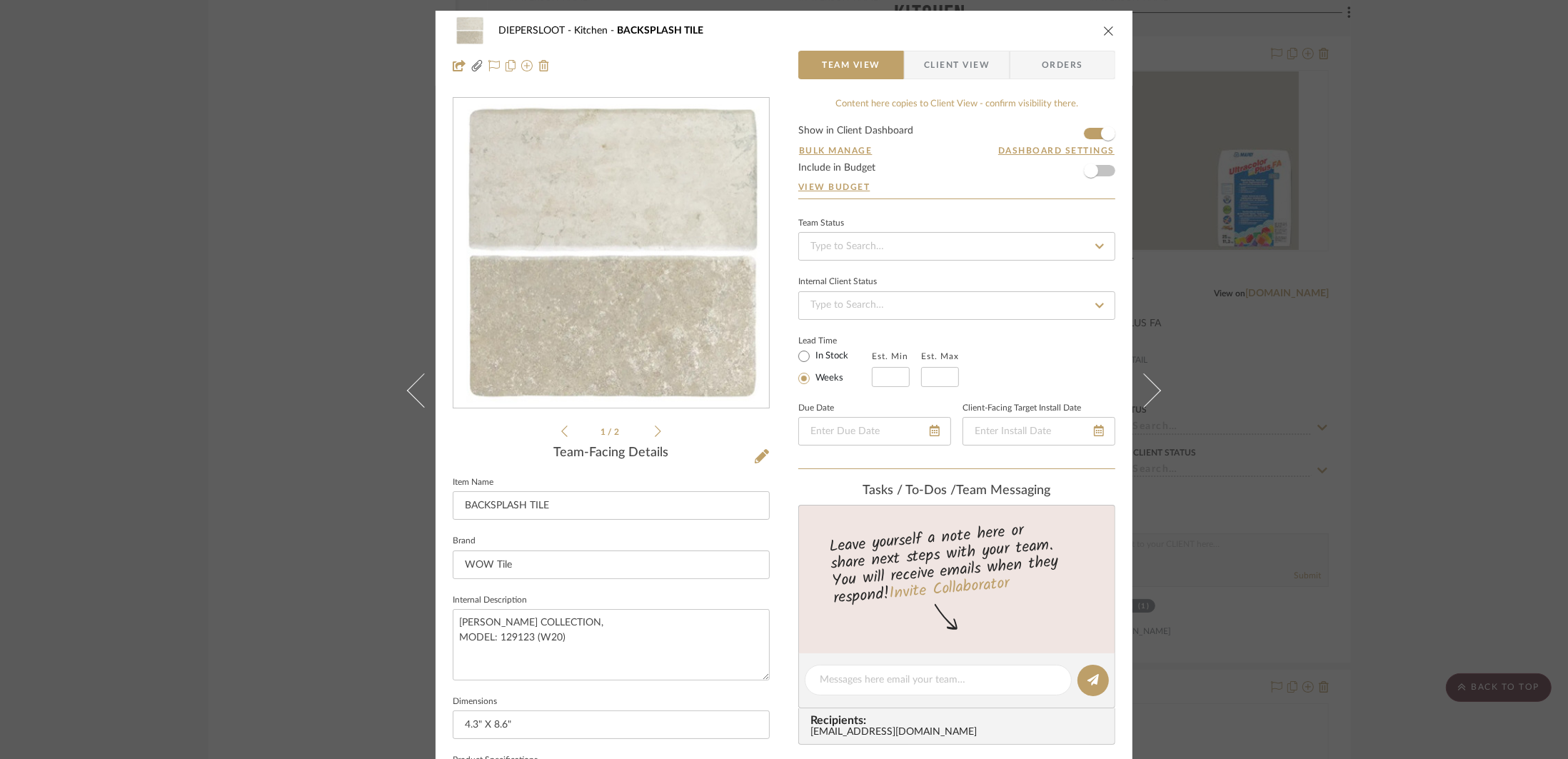
click at [239, 299] on div "DIEPERSLOOT Kitchen BACKSPLASH TILE Team View Client View Orders ABBEY_STONE_lo…" at bounding box center [784, 380] width 1568 height 759
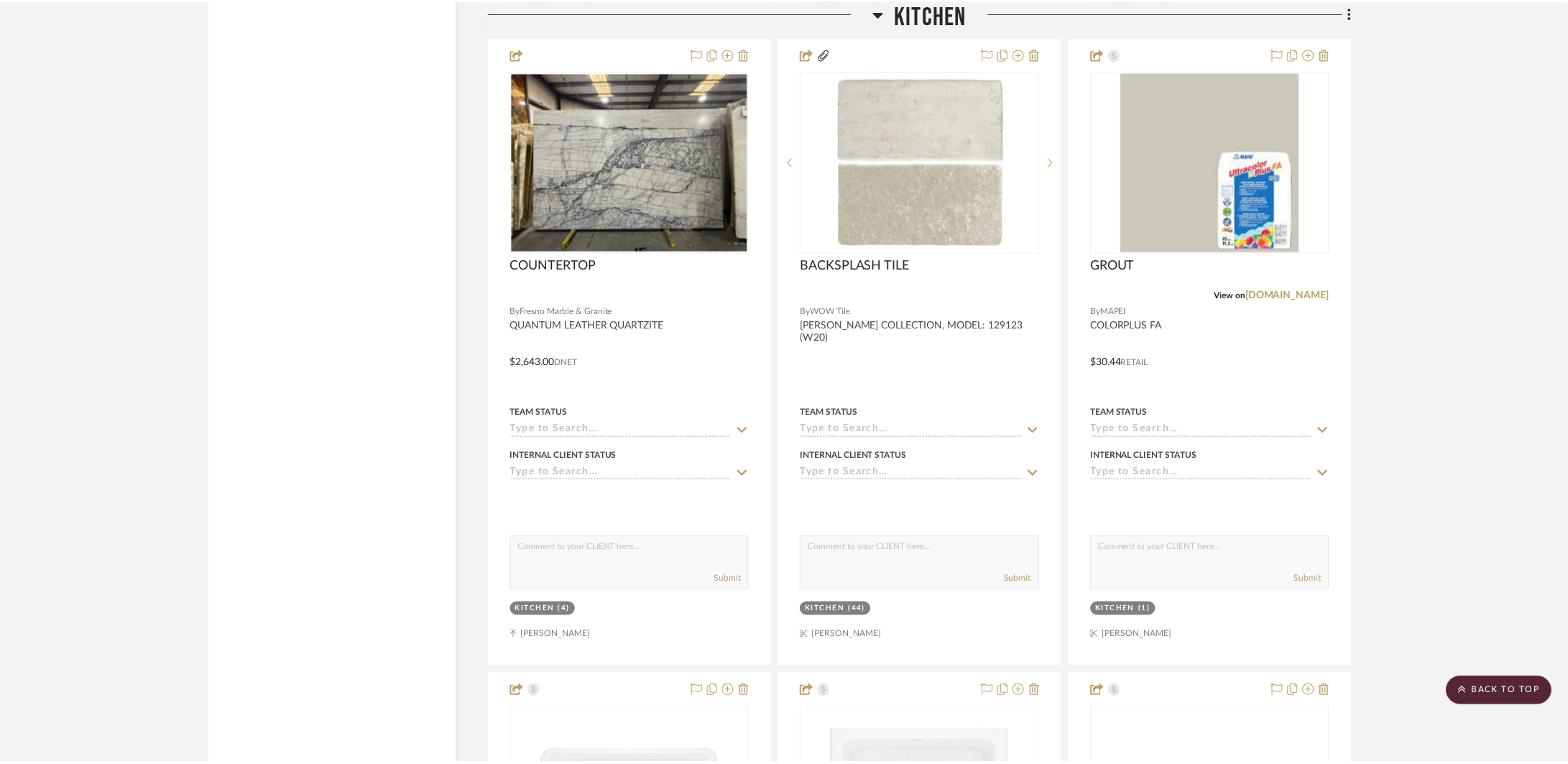
scroll to position [4507, 0]
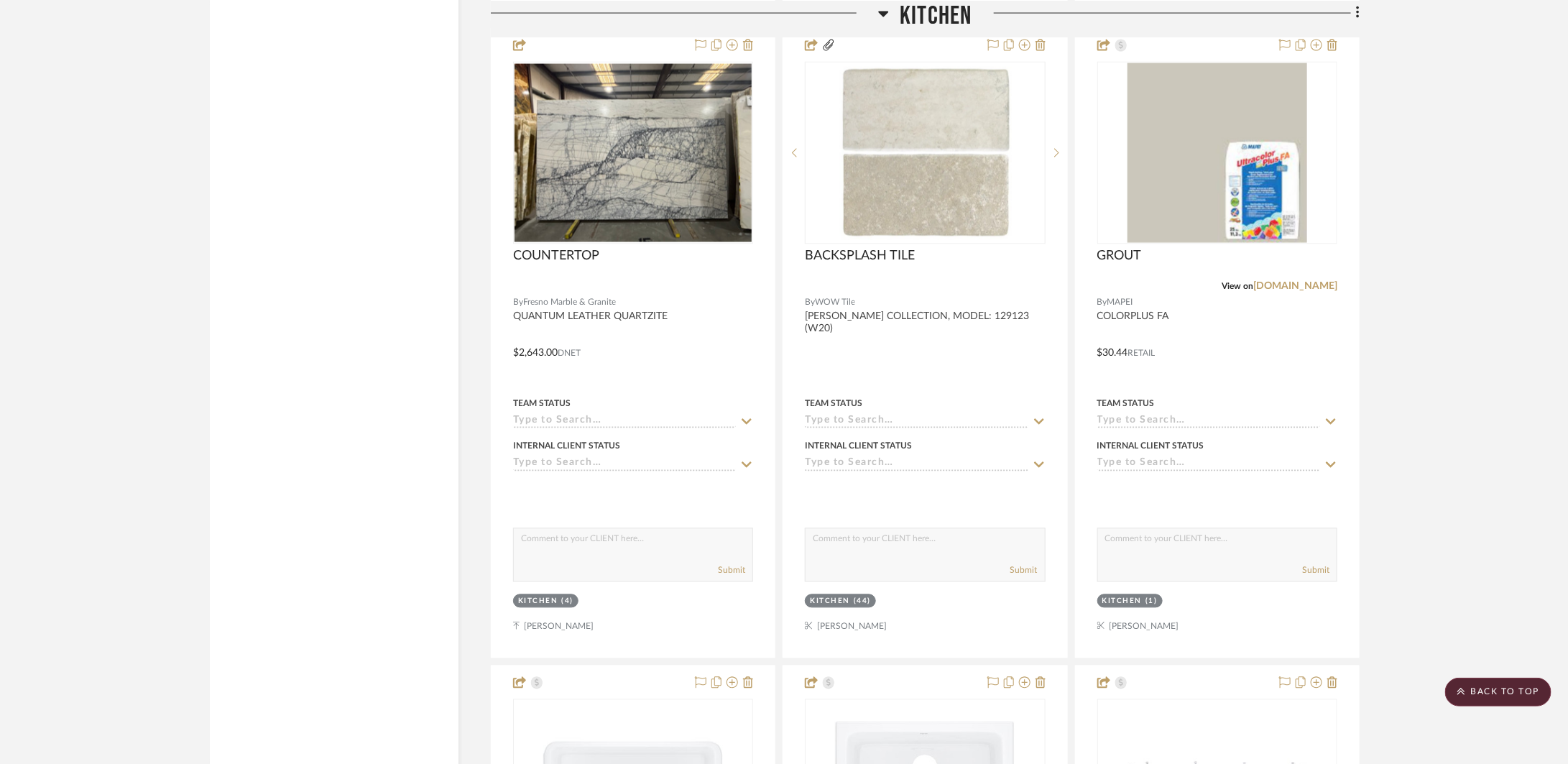
click at [888, 15] on icon at bounding box center [883, 12] width 11 height 17
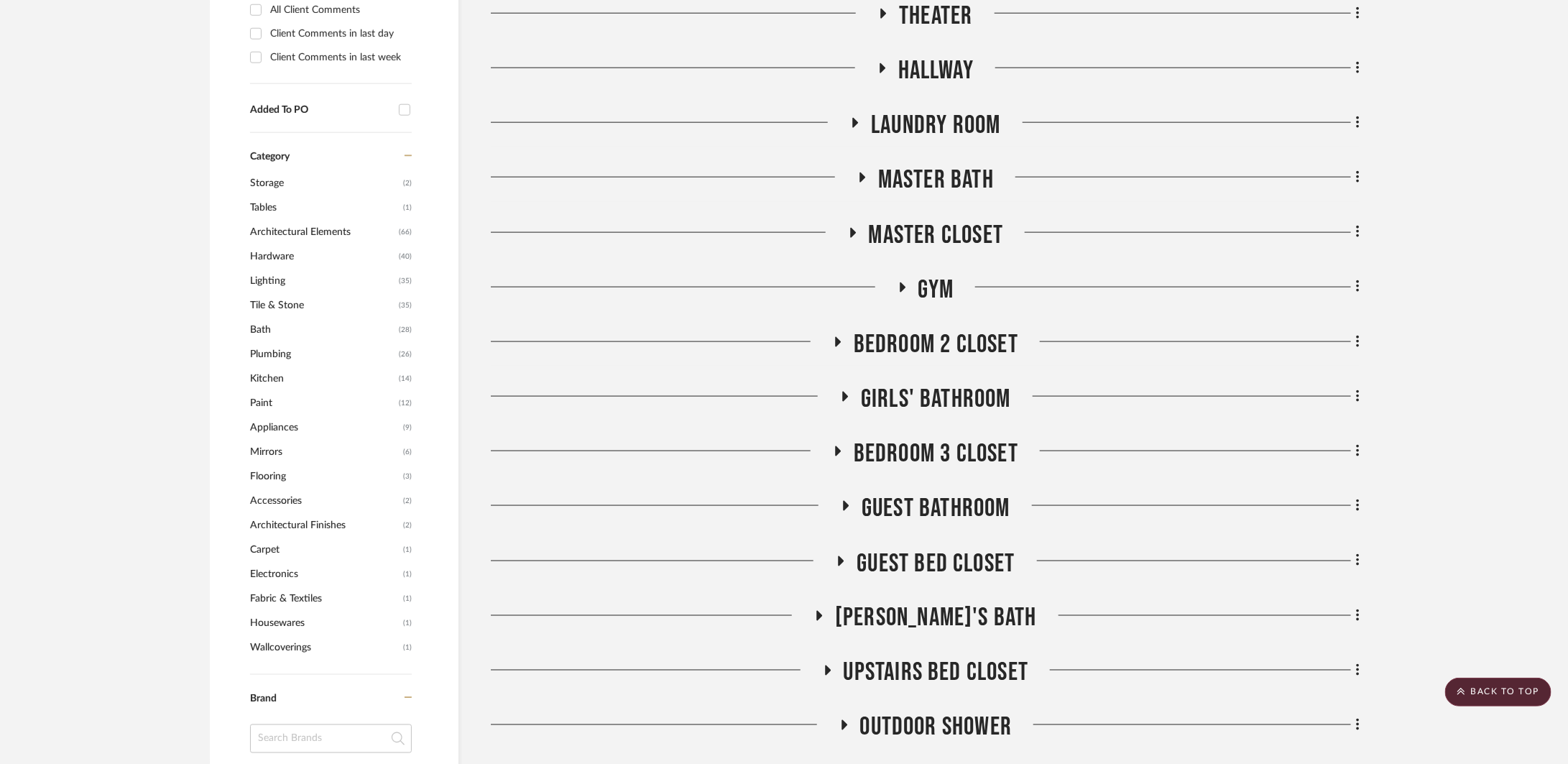
scroll to position [1026, 0]
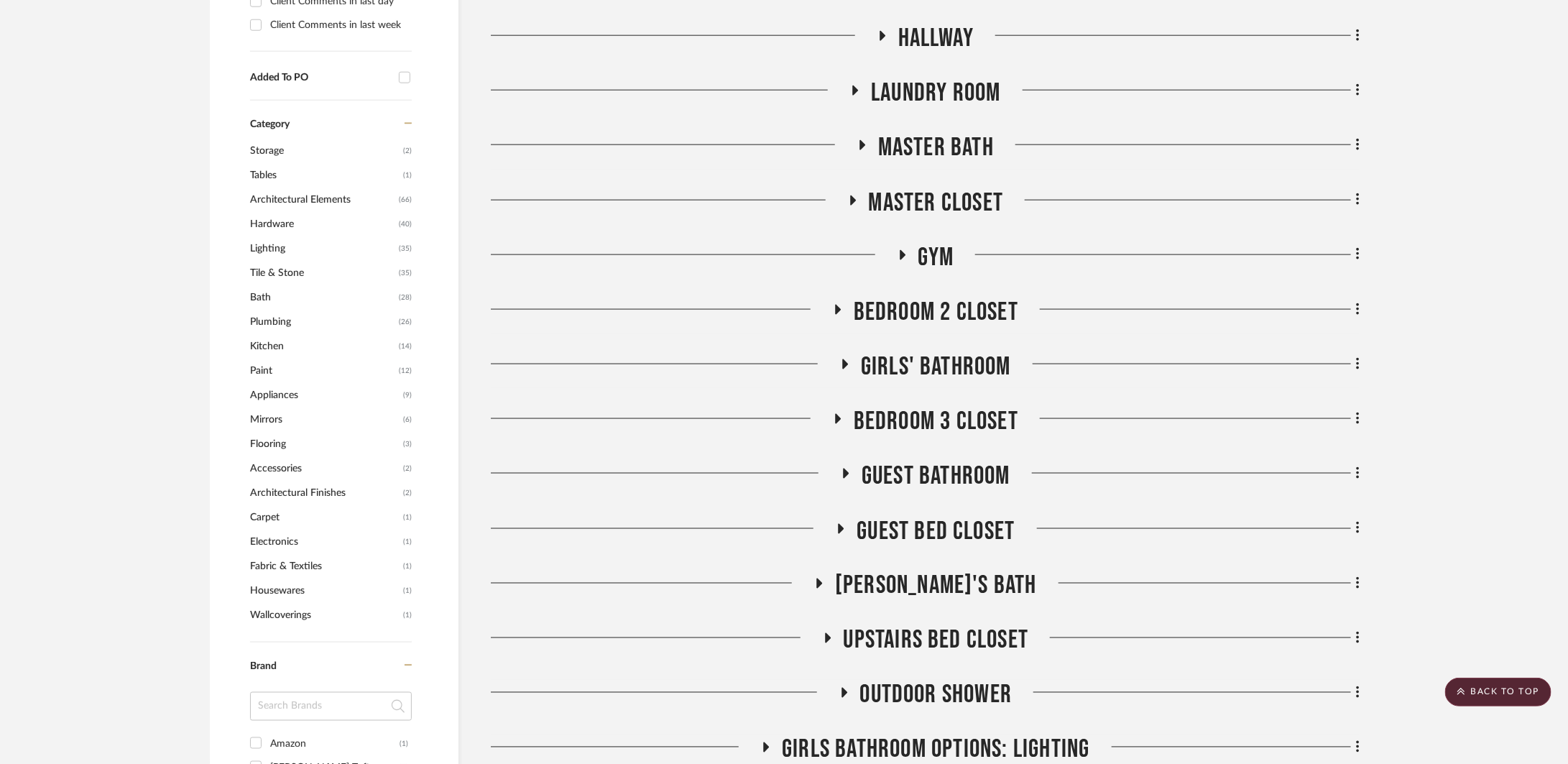
click at [982, 376] on span "Girls' Bathroom" at bounding box center [936, 367] width 150 height 31
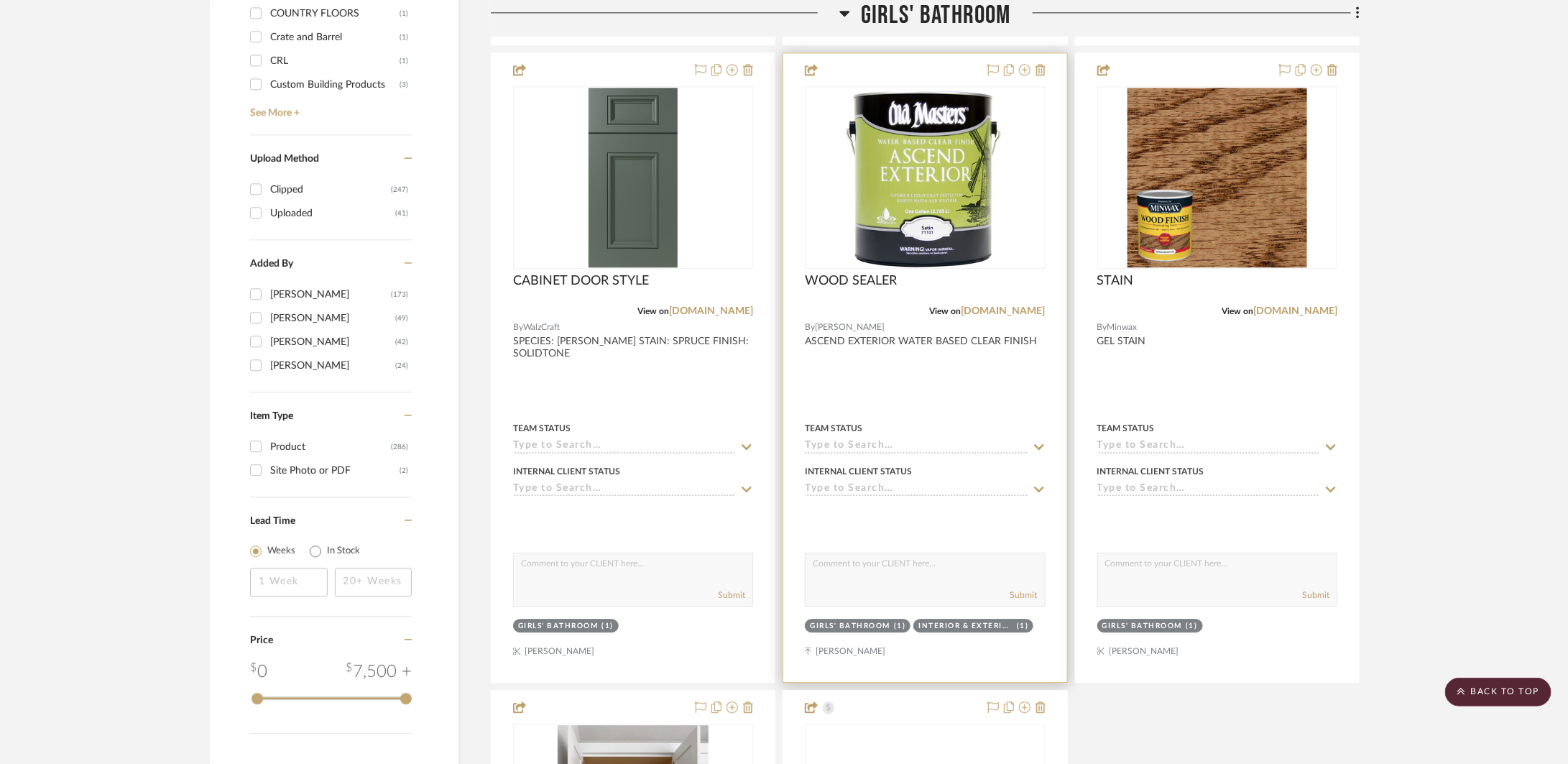
scroll to position [2756, 0]
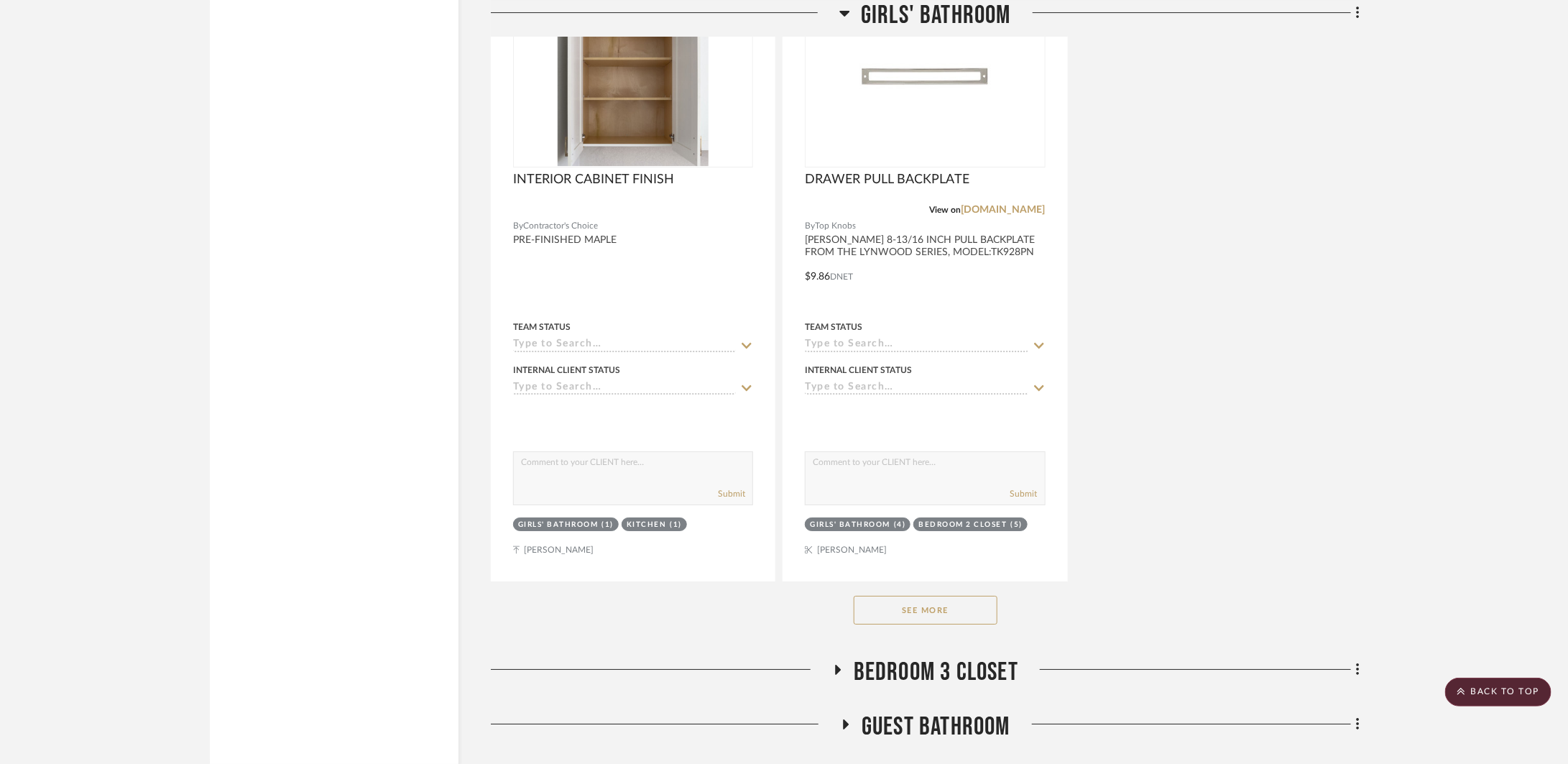
click at [937, 607] on button "See More" at bounding box center [925, 610] width 144 height 29
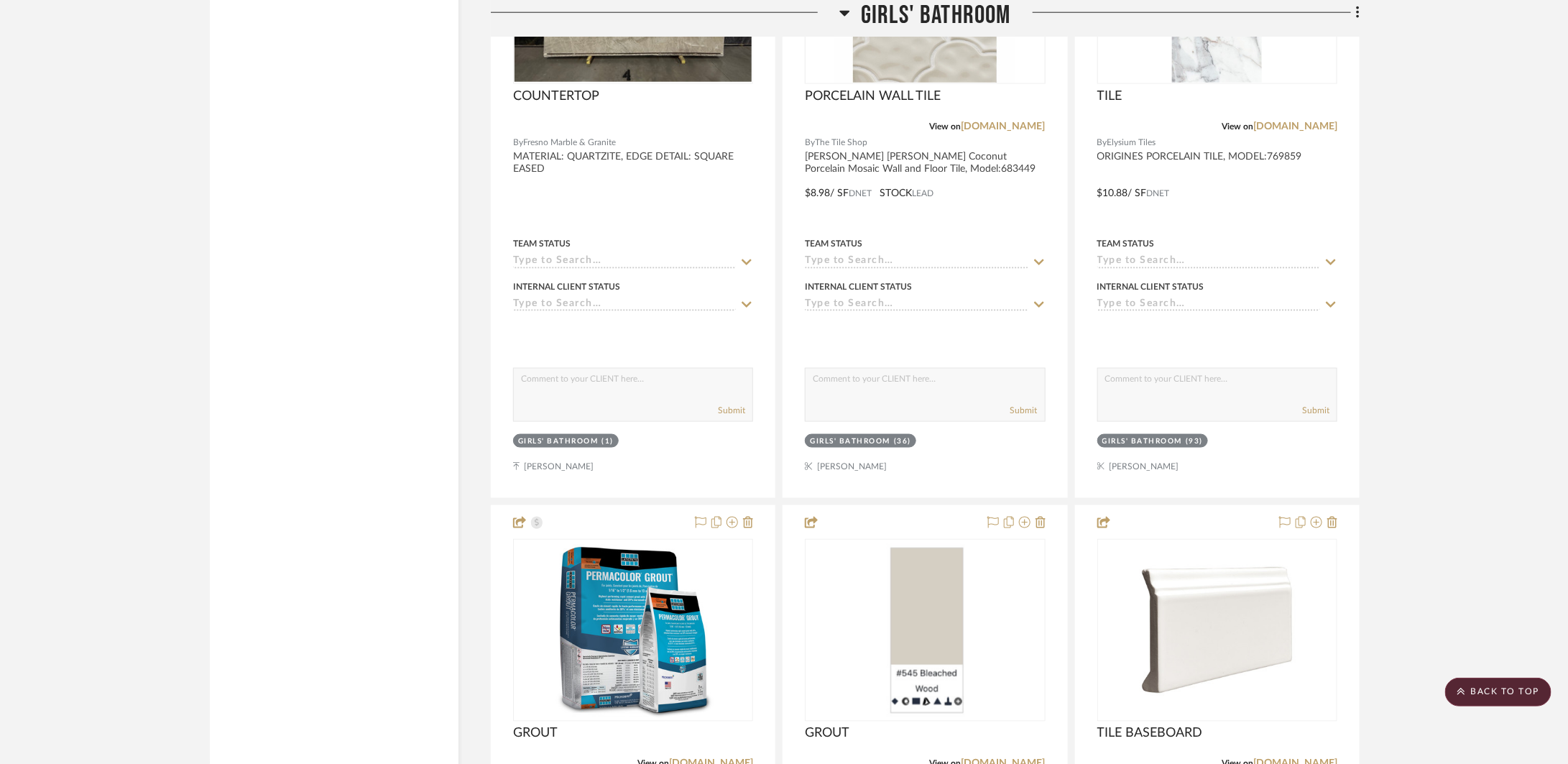
scroll to position [4425, 0]
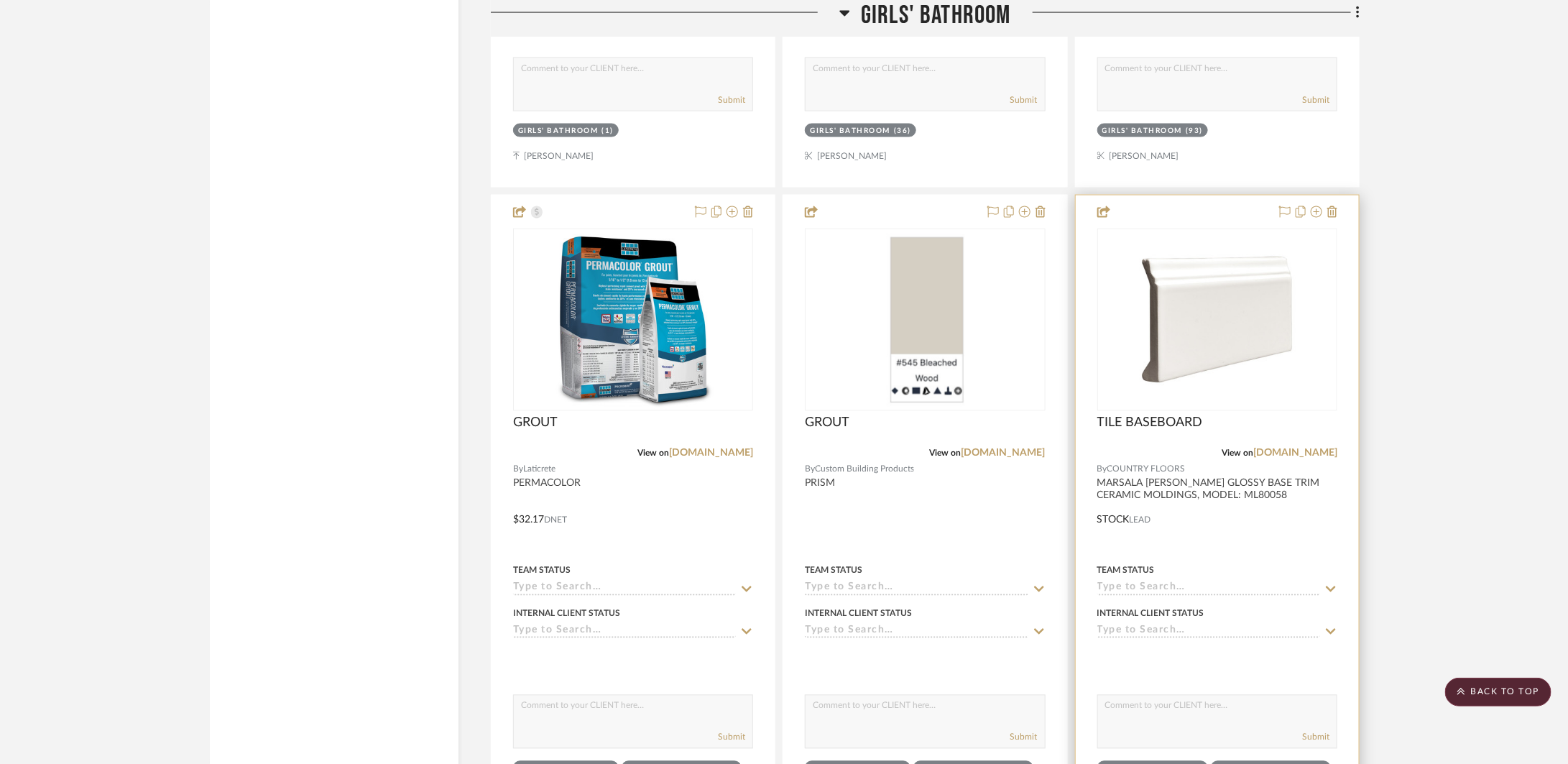
click at [1266, 547] on div at bounding box center [1217, 510] width 283 height 629
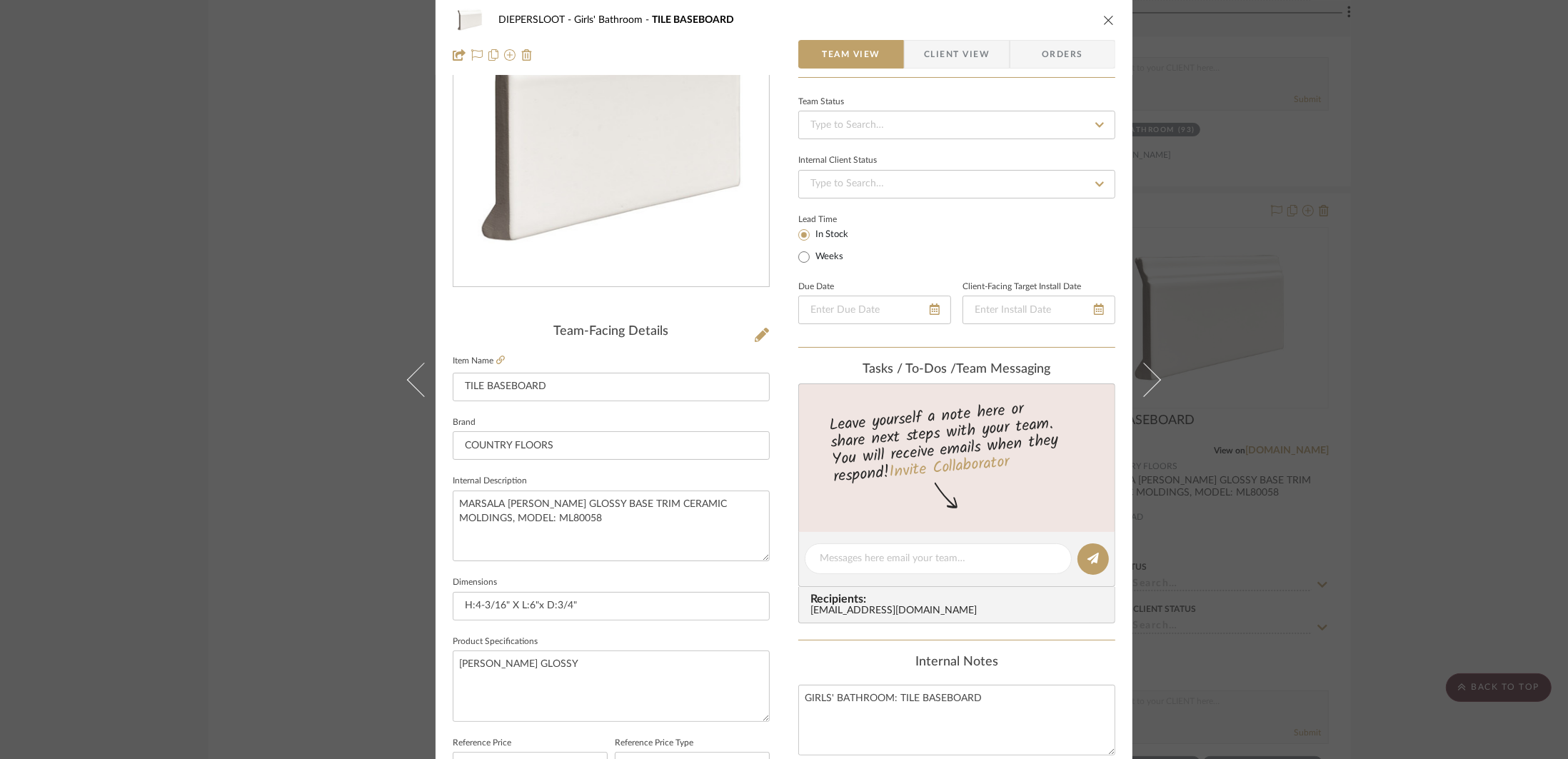
scroll to position [194, 0]
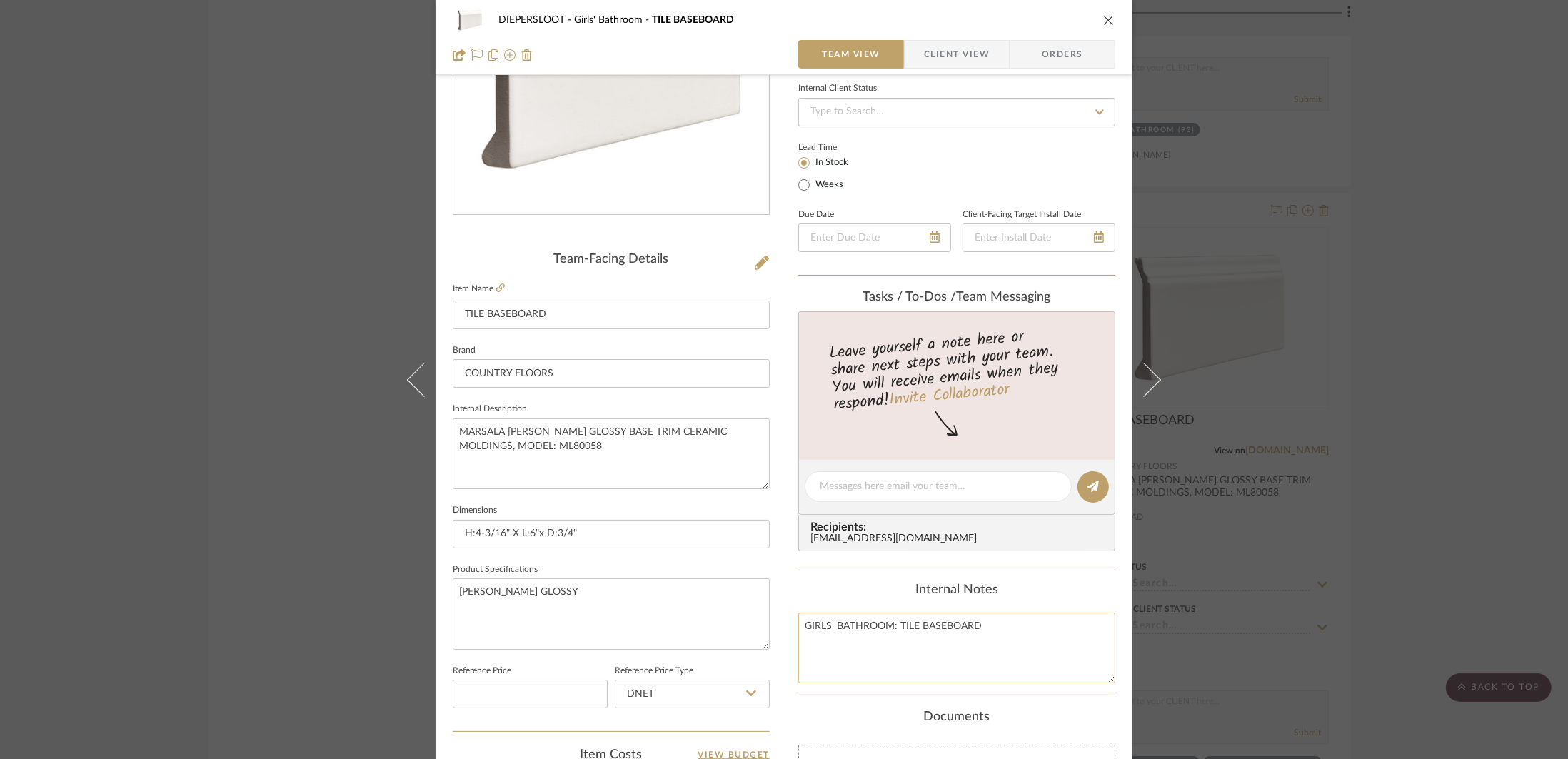
click at [985, 633] on textarea "GIRLS' BATHROOM: TILE BASEBOARD" at bounding box center [957, 647] width 317 height 71
type textarea "GIRLS' BATHROOM: TILE BASEBOARD GROUT: G-5"
drag, startPoint x: 886, startPoint y: 651, endPoint x: 782, endPoint y: 629, distance: 106.3
click at [782, 629] on div "DIEPERSLOOT Girls' Bathroom TILE BASEBOARD Team View Client View Orders Team-Fa…" at bounding box center [784, 476] width 697 height 1319
click at [588, 566] on fieldset "Product Specifications [PERSON_NAME] GLOSSY" at bounding box center [611, 605] width 317 height 90
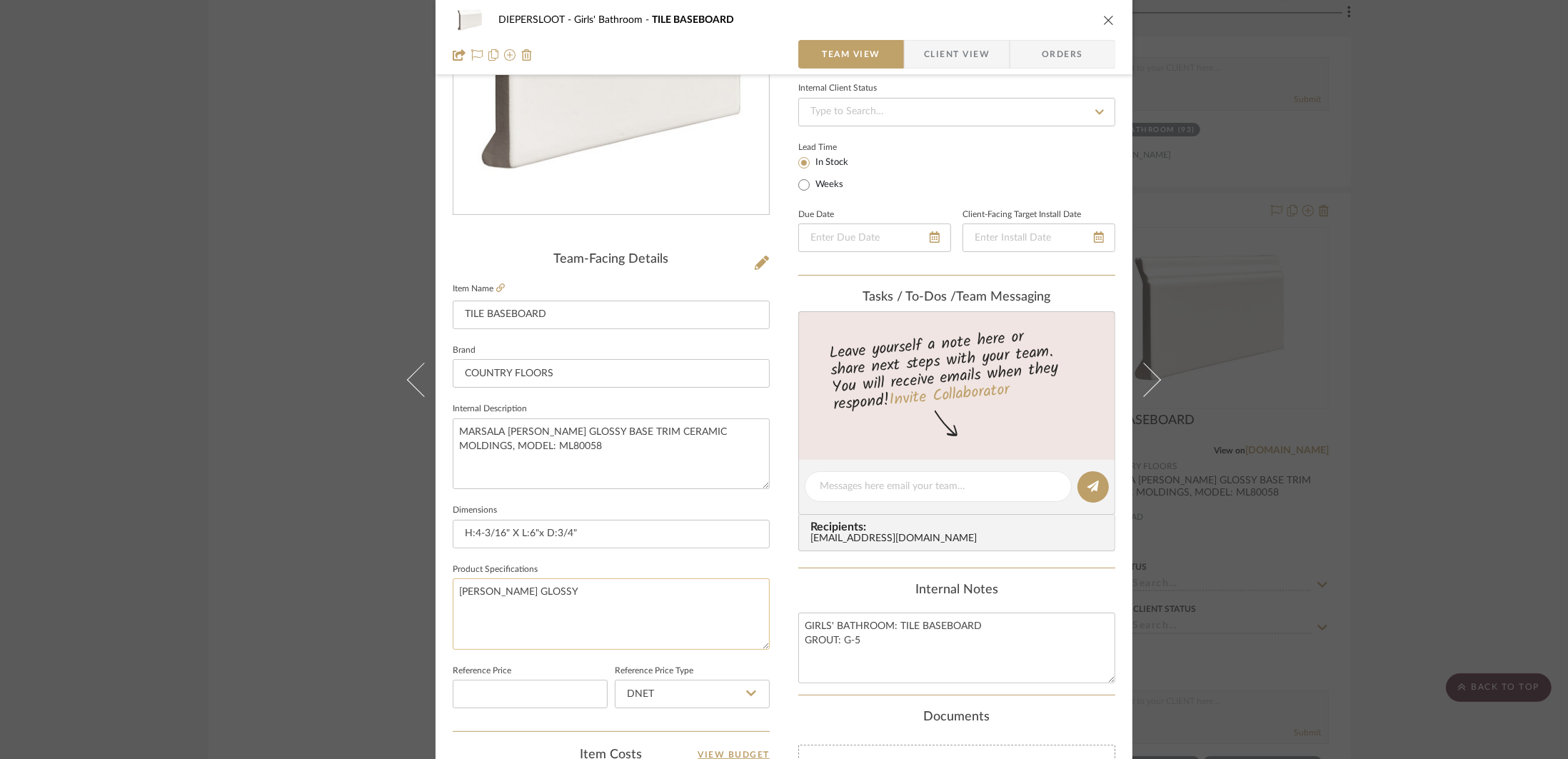
click at [588, 598] on textarea "[PERSON_NAME] GLOSSY" at bounding box center [611, 613] width 317 height 71
click at [988, 633] on textarea "GIRLS' BATHROOM: TILE BASEBOARD GROUT: G-5" at bounding box center [957, 647] width 317 height 71
click at [1104, 21] on icon "close" at bounding box center [1109, 20] width 11 height 11
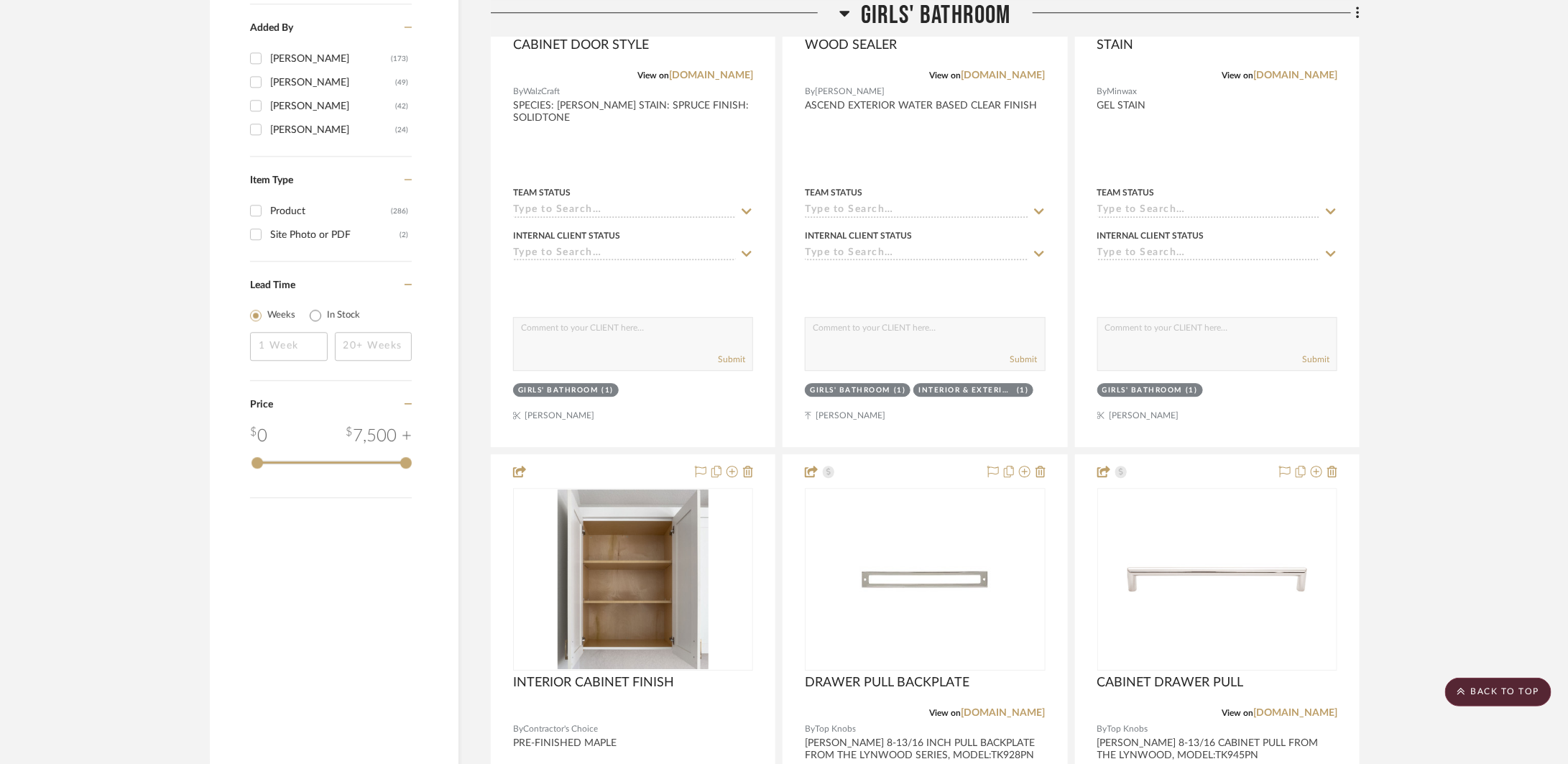
scroll to position [1090, 0]
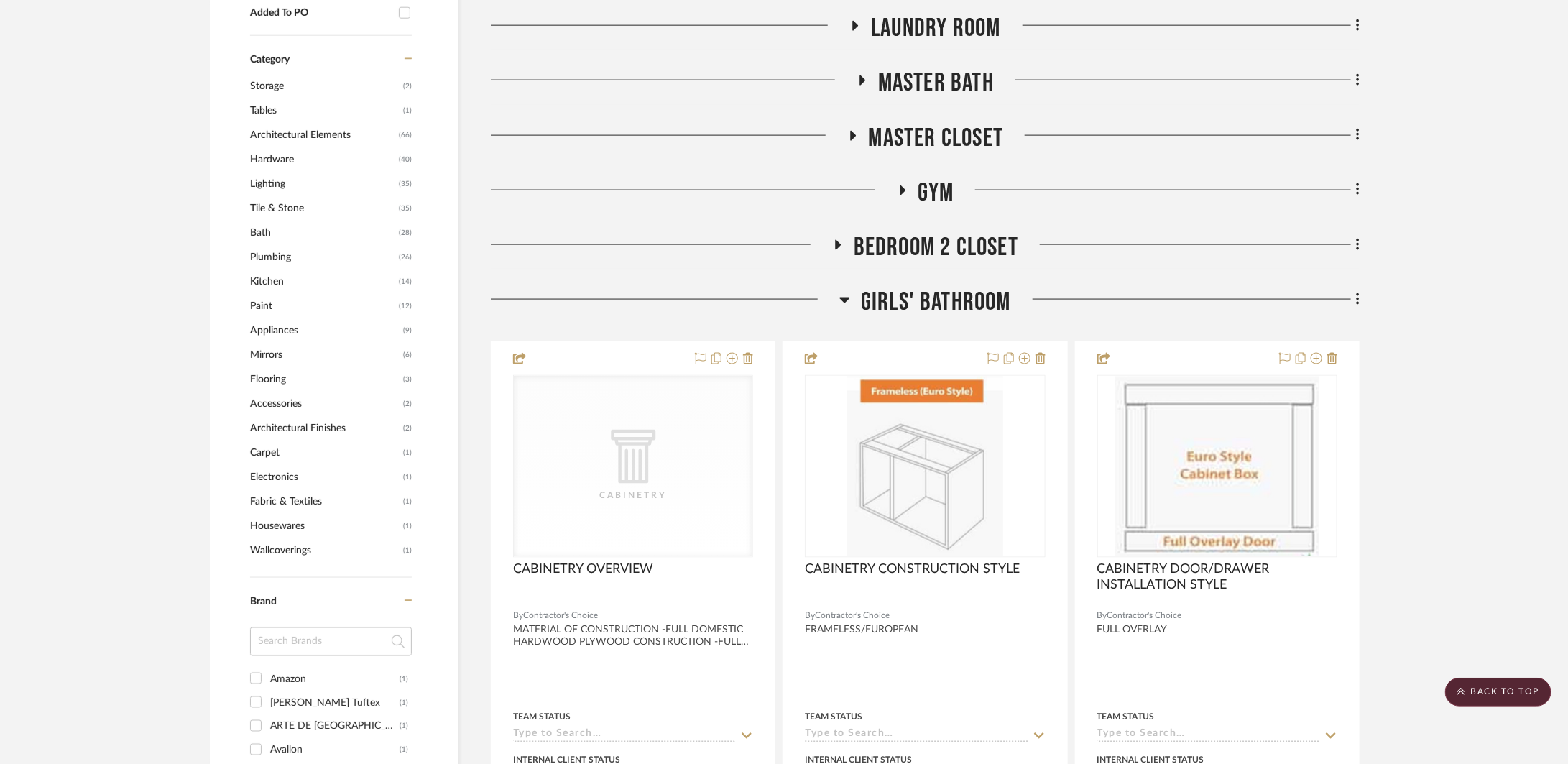
click at [883, 298] on span "Girls' Bathroom" at bounding box center [936, 302] width 150 height 31
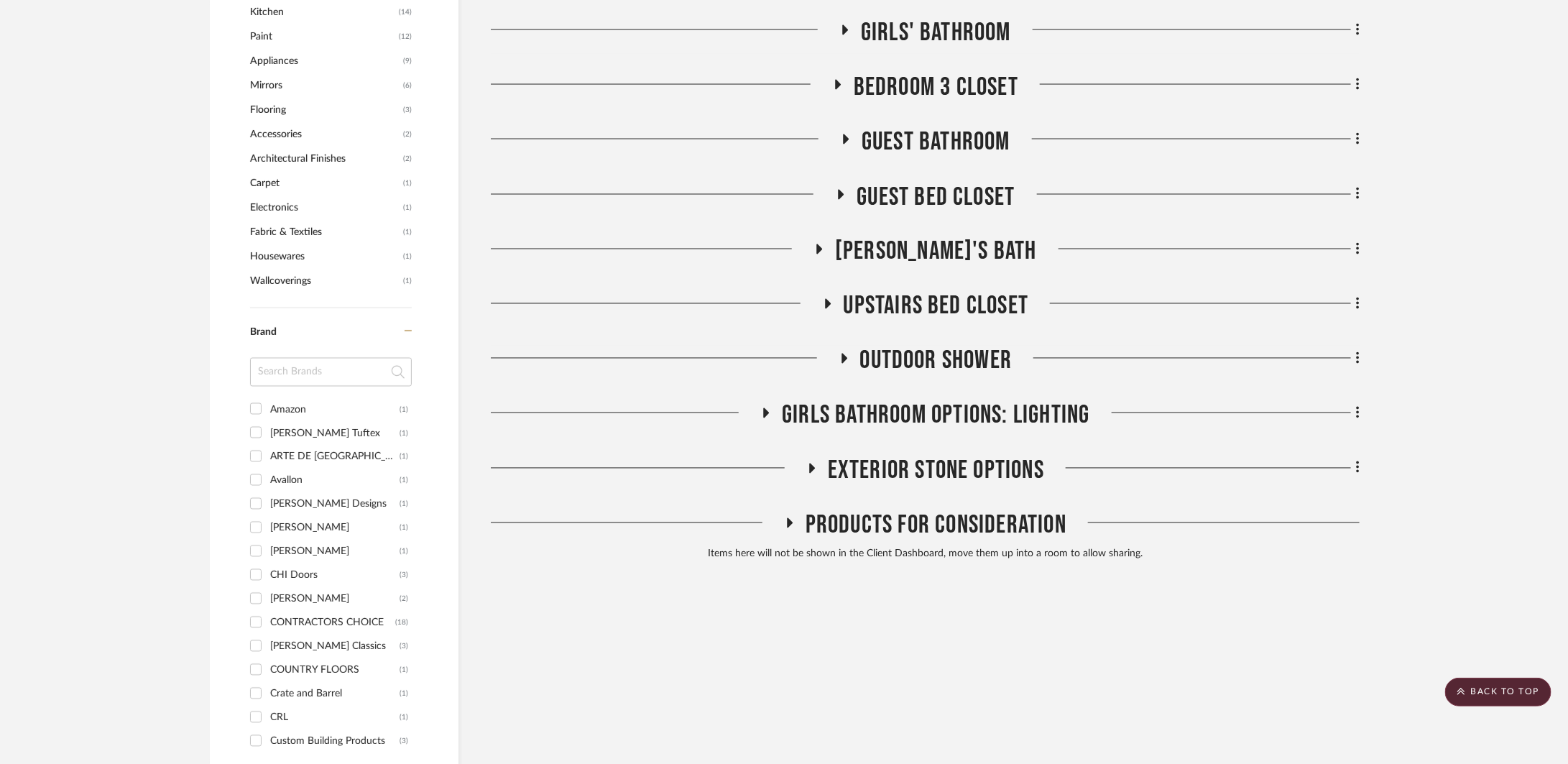
scroll to position [1176, 0]
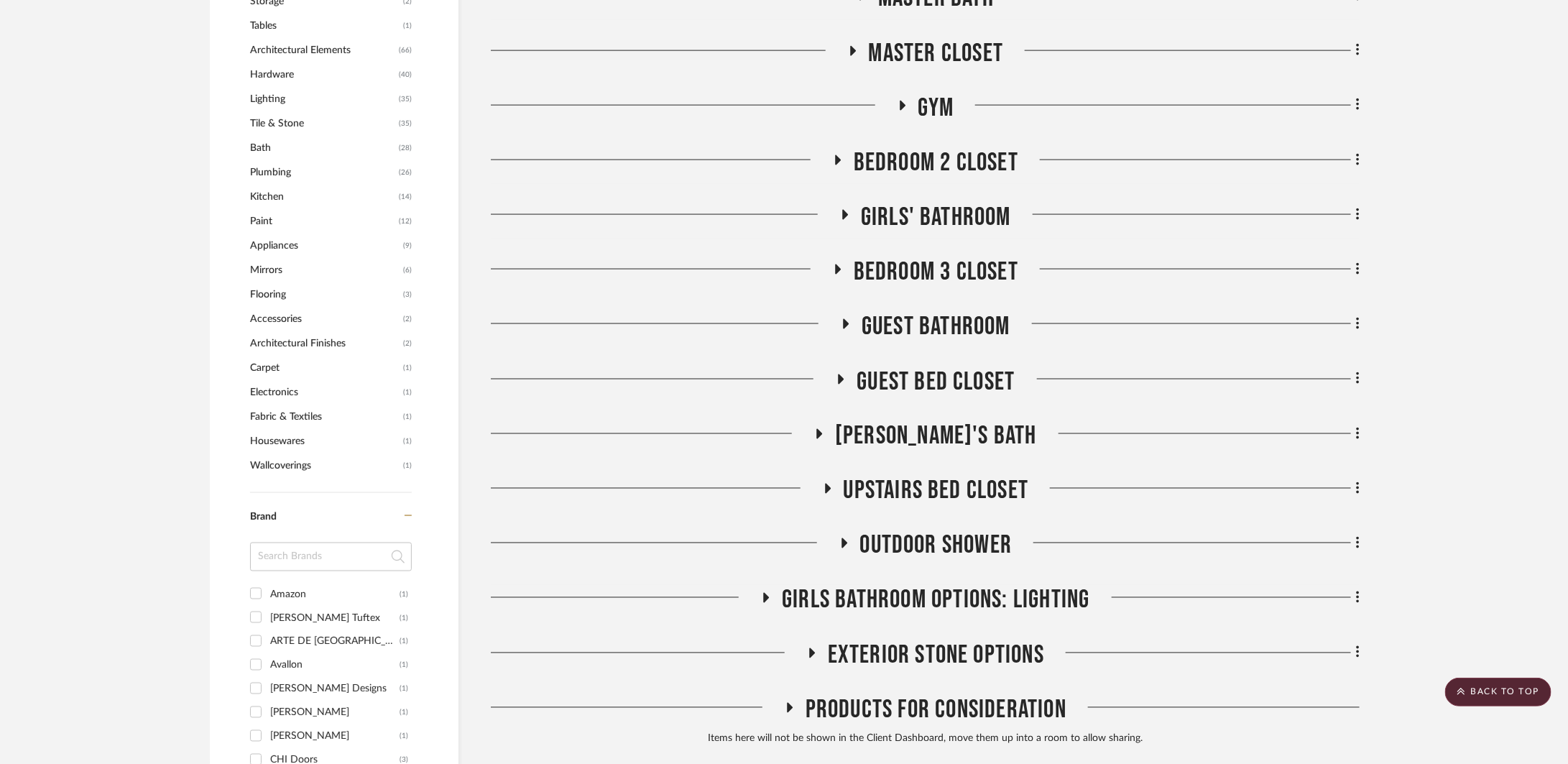
click at [892, 440] on span "[PERSON_NAME]'s Bath" at bounding box center [936, 437] width 202 height 31
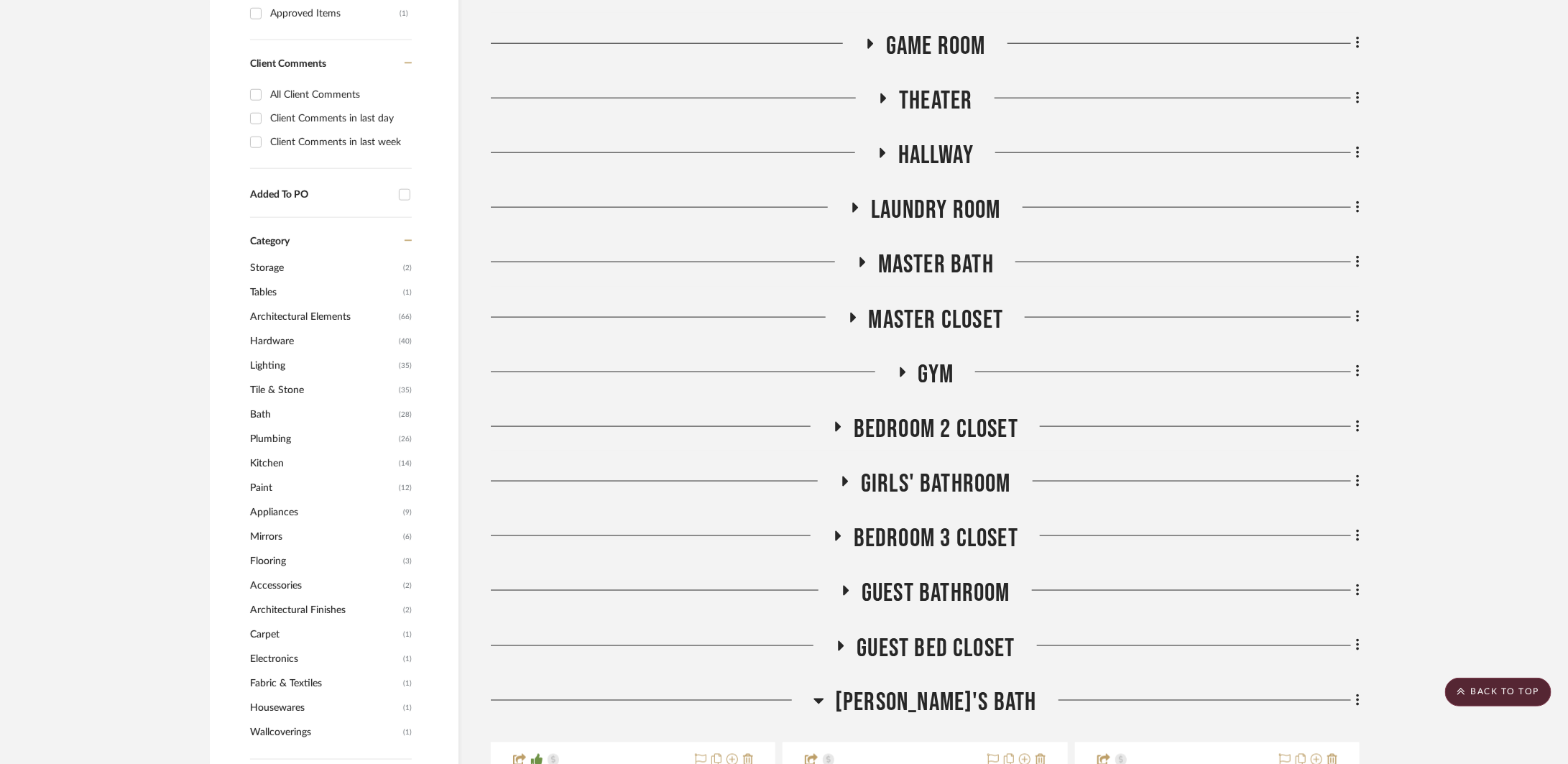
scroll to position [913, 0]
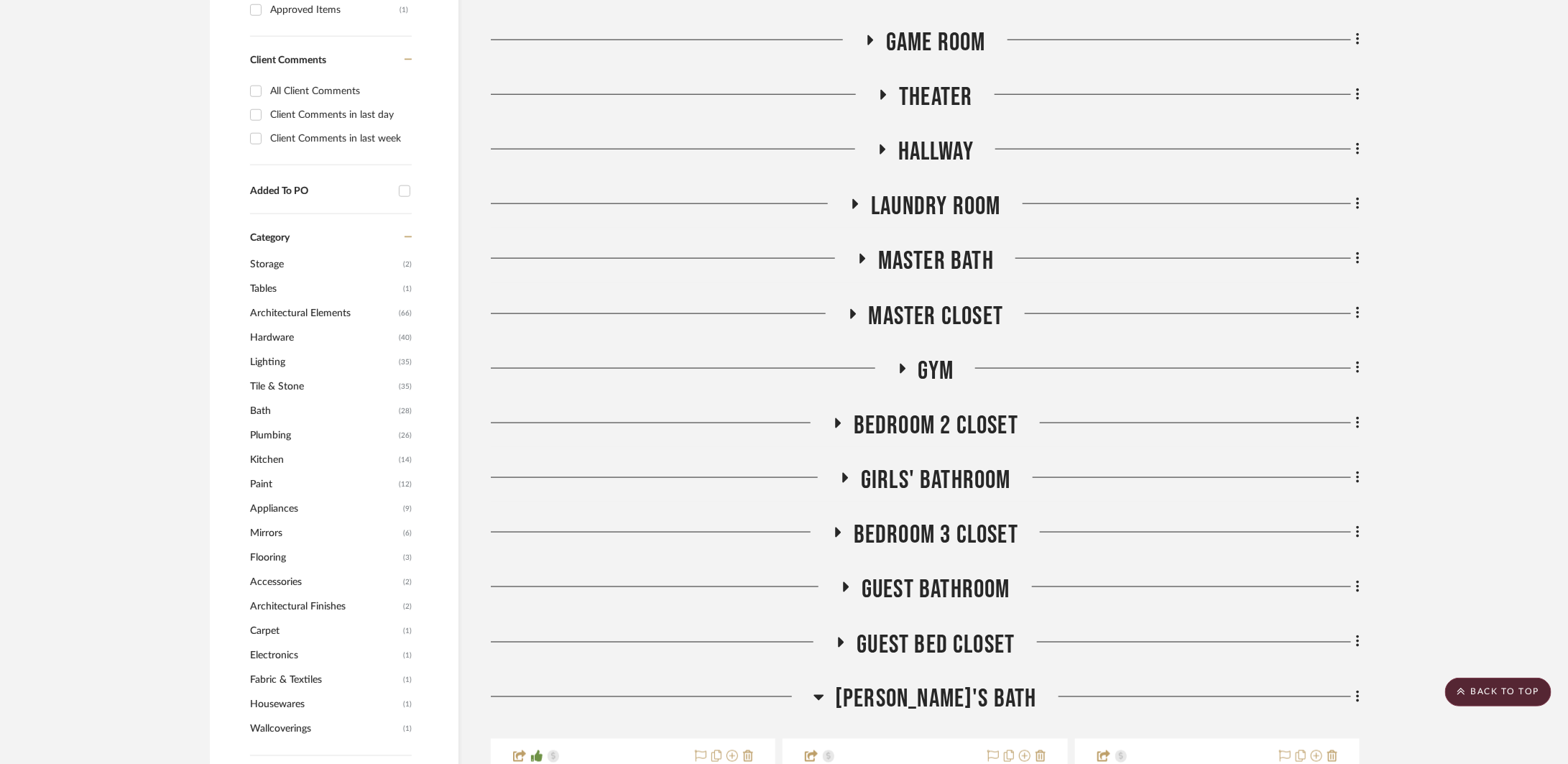
click at [887, 690] on span "[PERSON_NAME]'s Bath" at bounding box center [936, 700] width 202 height 31
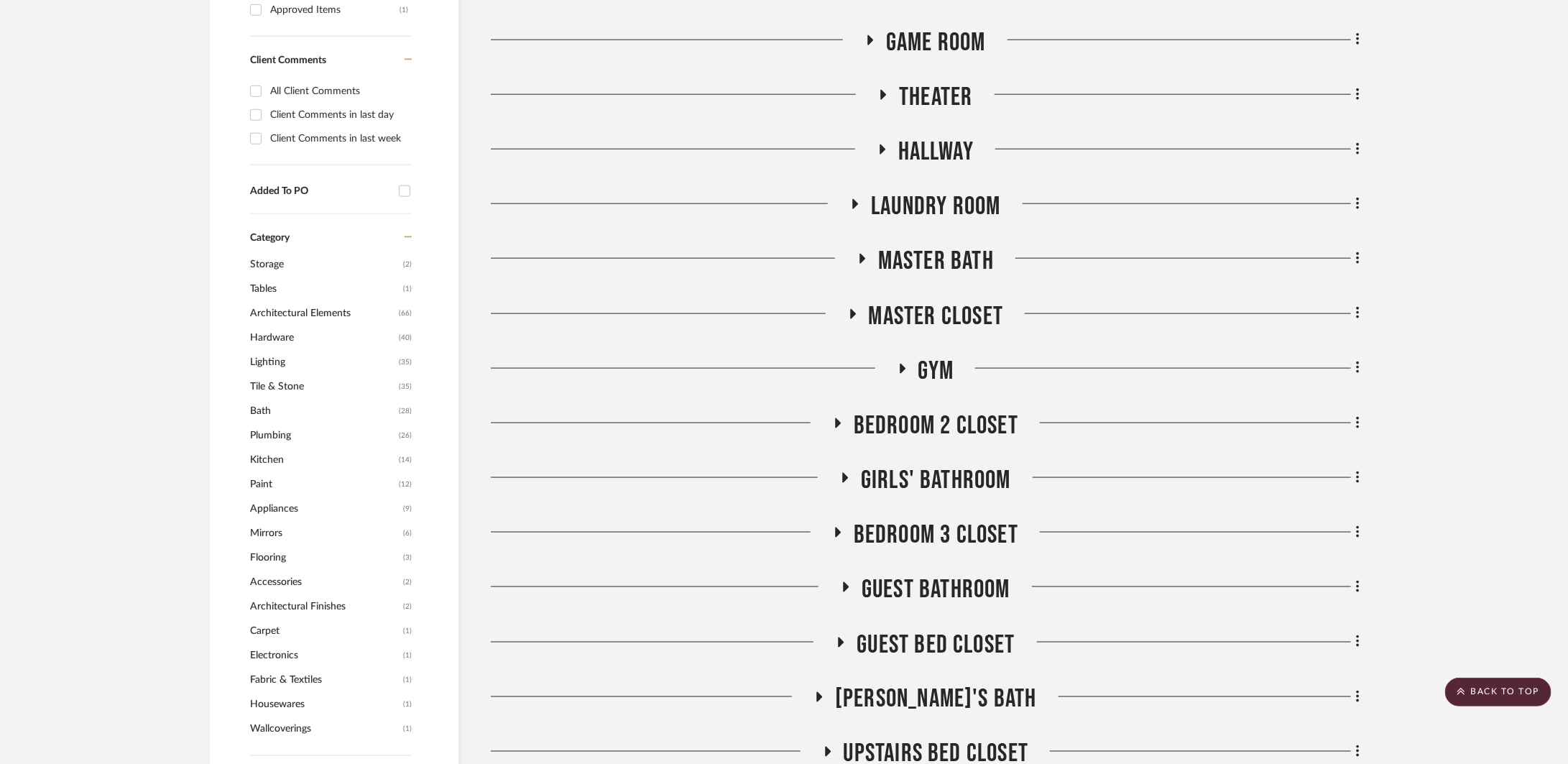
click at [905, 583] on span "Guest Bathroom" at bounding box center [936, 589] width 149 height 31
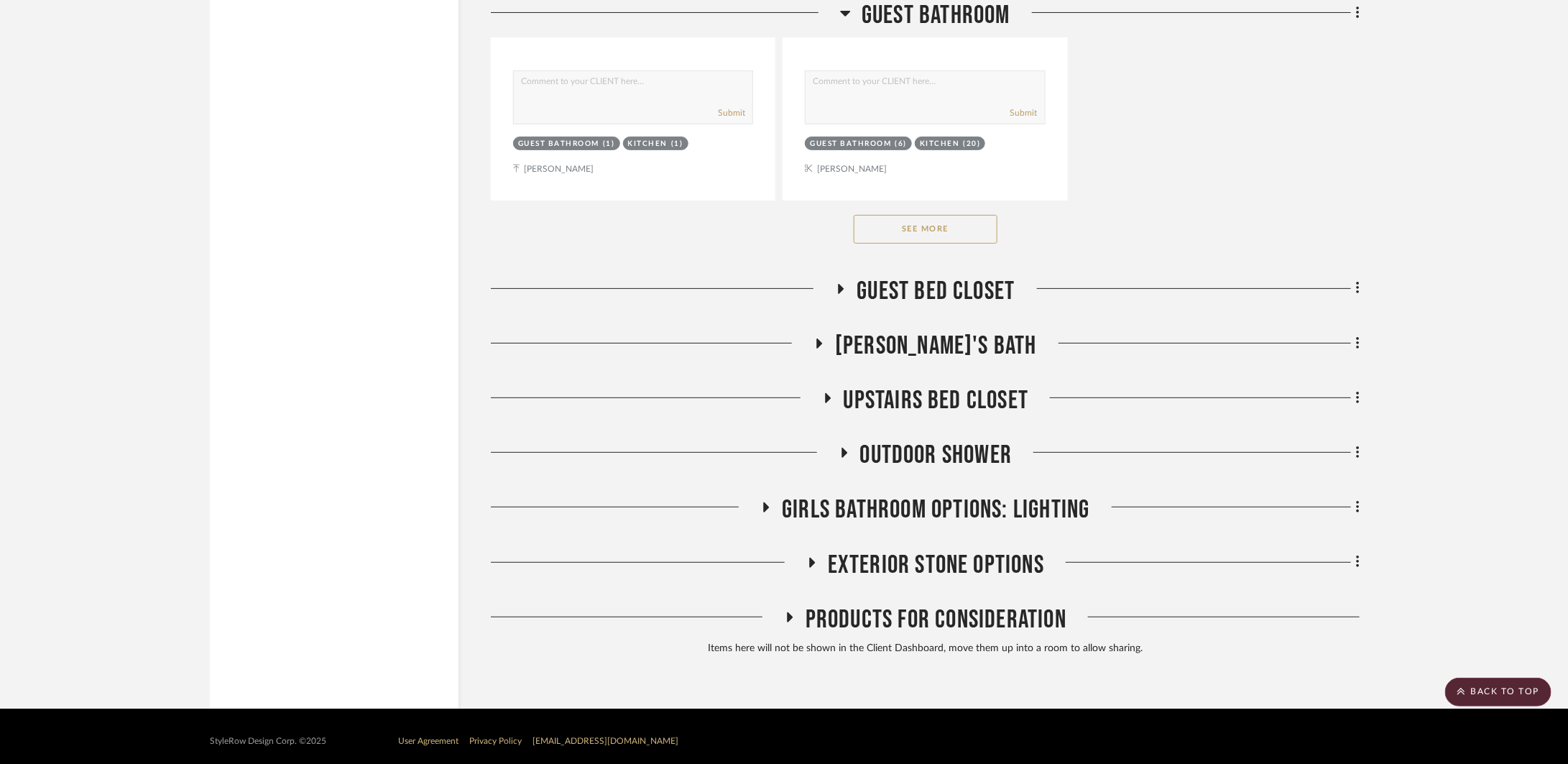
scroll to position [3256, 0]
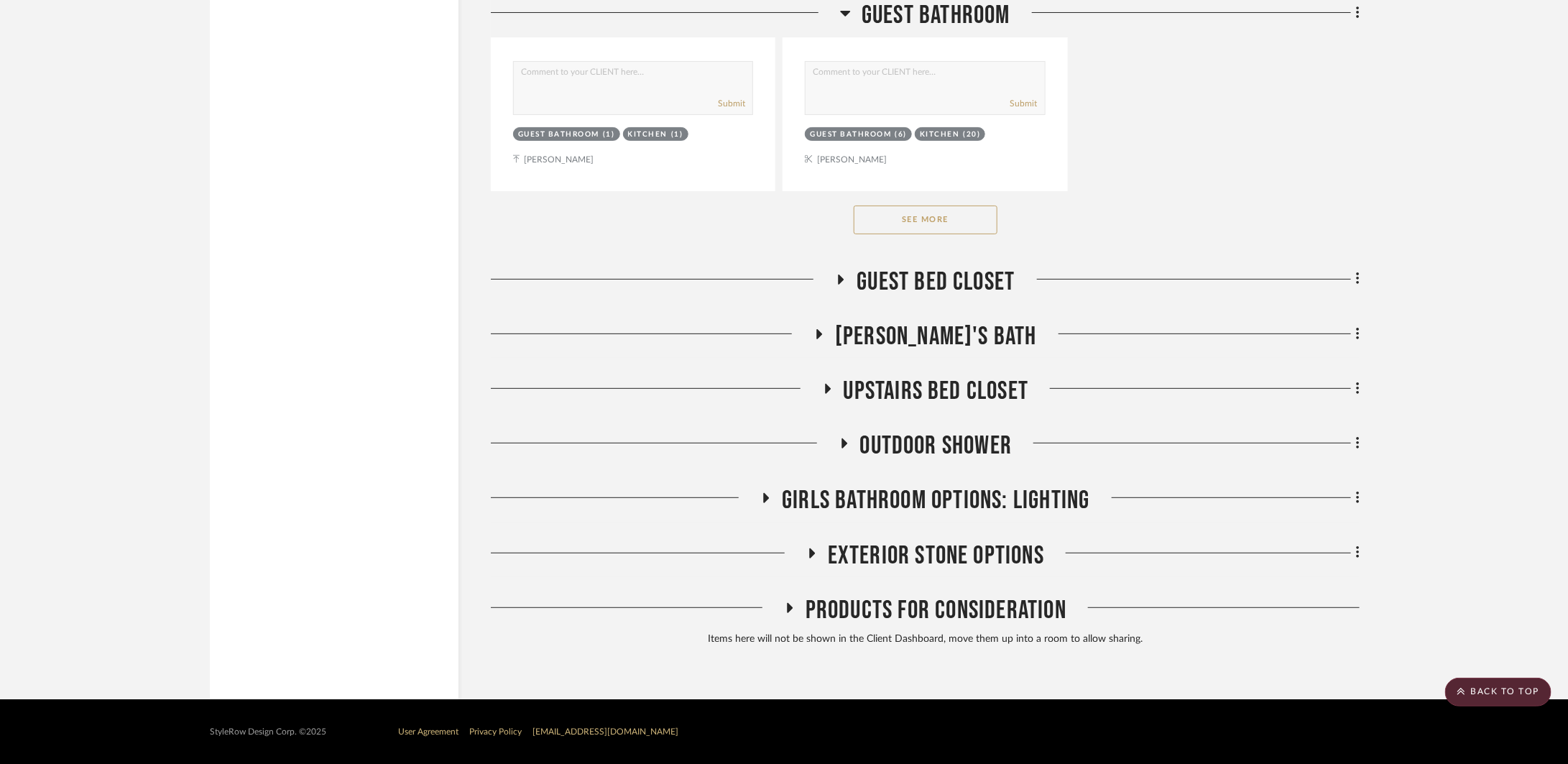
click at [928, 210] on button "See More" at bounding box center [925, 220] width 144 height 29
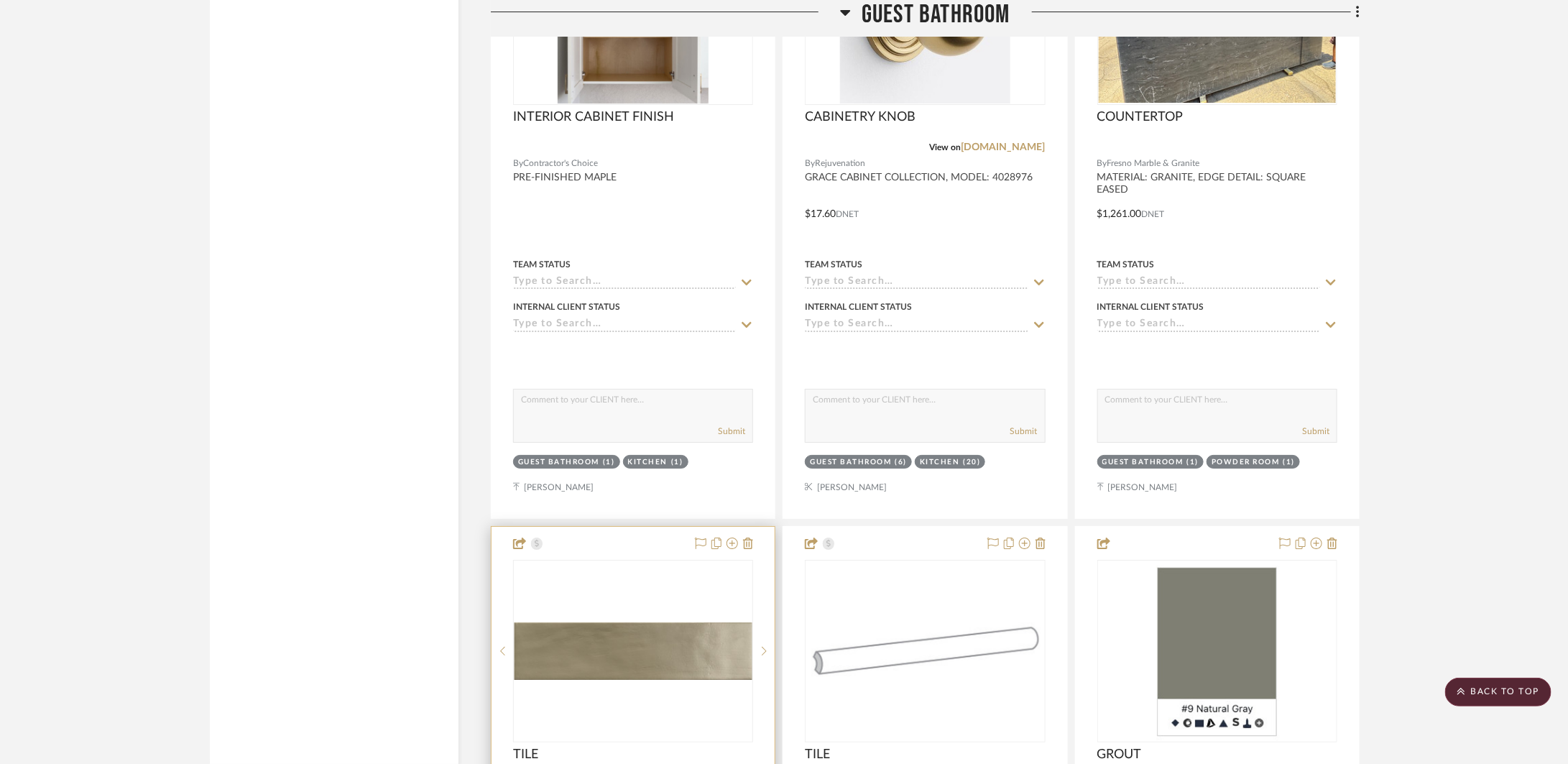
scroll to position [3138, 0]
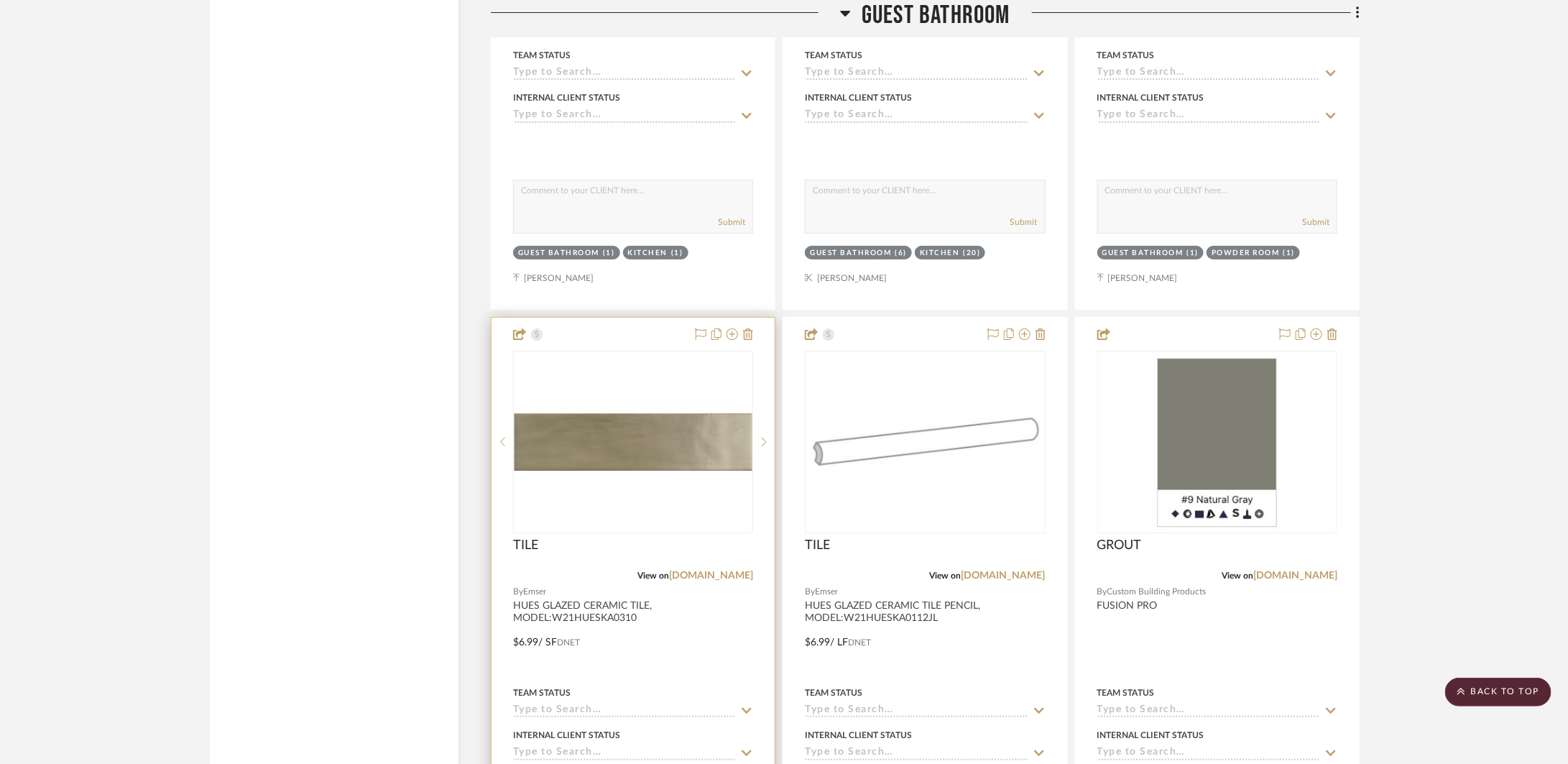
click at [674, 599] on div at bounding box center [632, 632] width 283 height 629
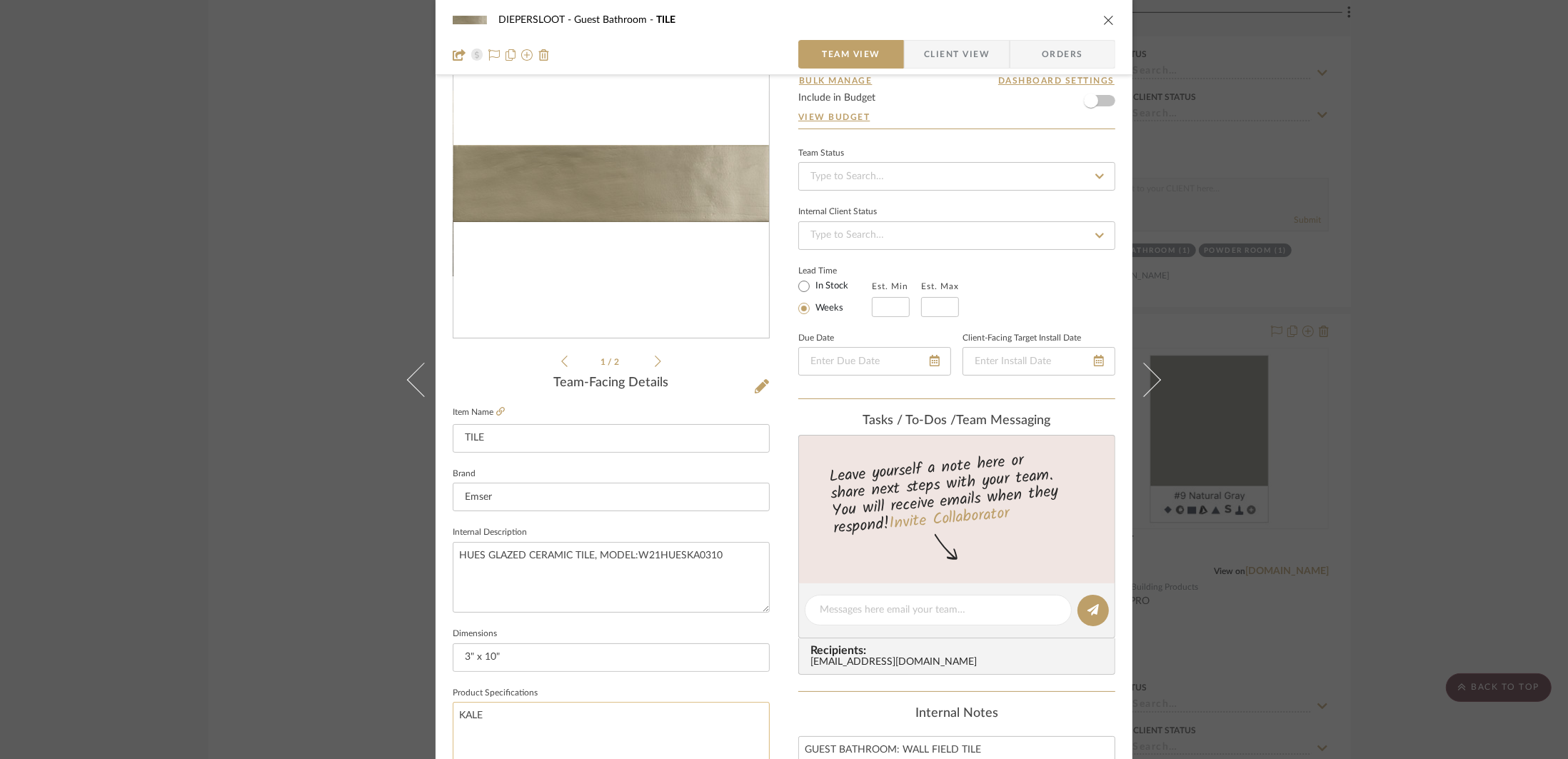
scroll to position [264, 0]
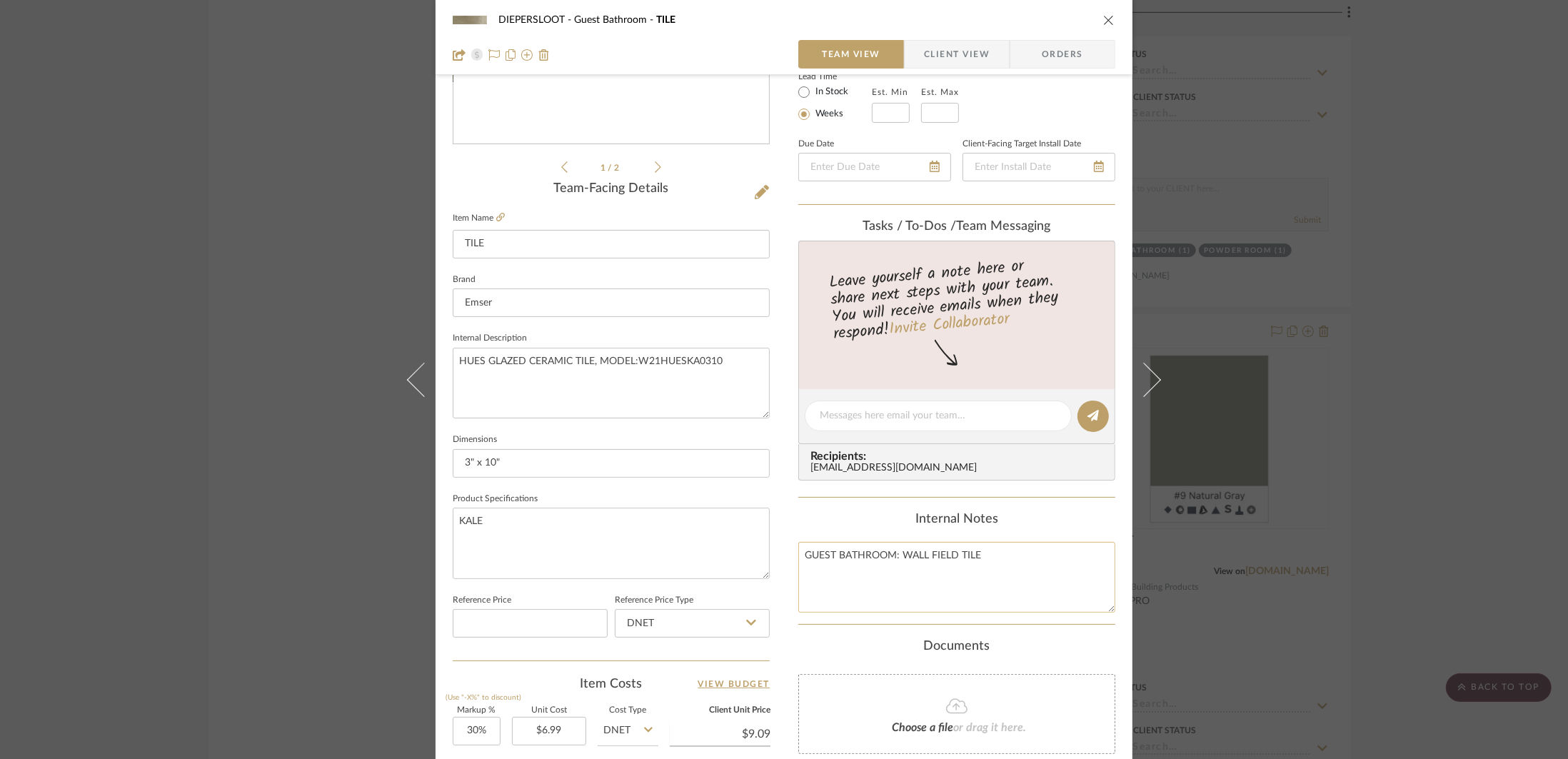
click at [1036, 572] on textarea "GUEST BATHROOM: WALL FIELD TILE" at bounding box center [957, 577] width 317 height 71
drag, startPoint x: 946, startPoint y: 584, endPoint x: 809, endPoint y: 547, distance: 141.9
click at [809, 547] on textarea "GUEST BATHROOM: WALL FIELD TILE PATTERN: ALTERNATING VERTICAL & HORIZONTAL STAC…" at bounding box center [957, 577] width 317 height 71
type textarea "GUEST BATHROOM: WALL FIELD TILE PATTERN: ALTERNATING VERTICAL & HORIZONTAL STAC…"
click at [929, 575] on textarea "GUEST BATHROOM: WALL FIELD TILE PATTERN: ALTERNATING VERTICAL & HORIZONTAL STAC…" at bounding box center [957, 577] width 317 height 71
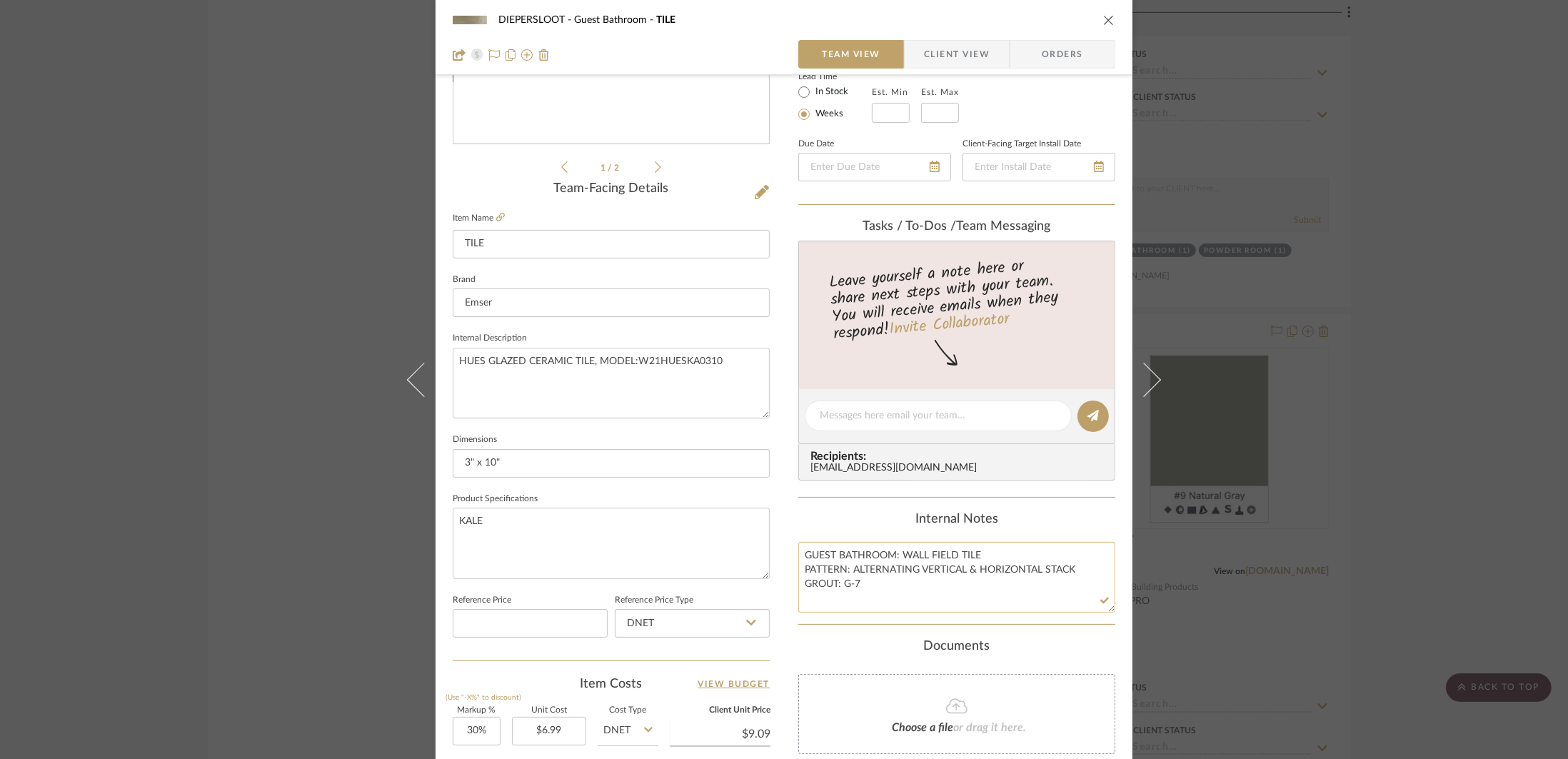
click at [920, 572] on textarea "GUEST BATHROOM: WALL FIELD TILE PATTERN: ALTERNATING VERTICAL & HORIZONTAL STAC…" at bounding box center [957, 577] width 317 height 71
drag, startPoint x: 875, startPoint y: 600, endPoint x: 797, endPoint y: 558, distance: 88.6
click at [798, 558] on textarea "GUEST BATHROOM: WALL FIELD TILE PATTERN: ALTERNATING DOUBLE VERTICAL & HORIZONT…" at bounding box center [957, 577] width 317 height 71
type textarea "GUEST BATHROOM: WALL FIELD TILE PATTERN: ALTERNATING DOUBLE VERTICAL & HORIZONT…"
click at [589, 533] on textarea "KALE" at bounding box center [611, 543] width 317 height 71
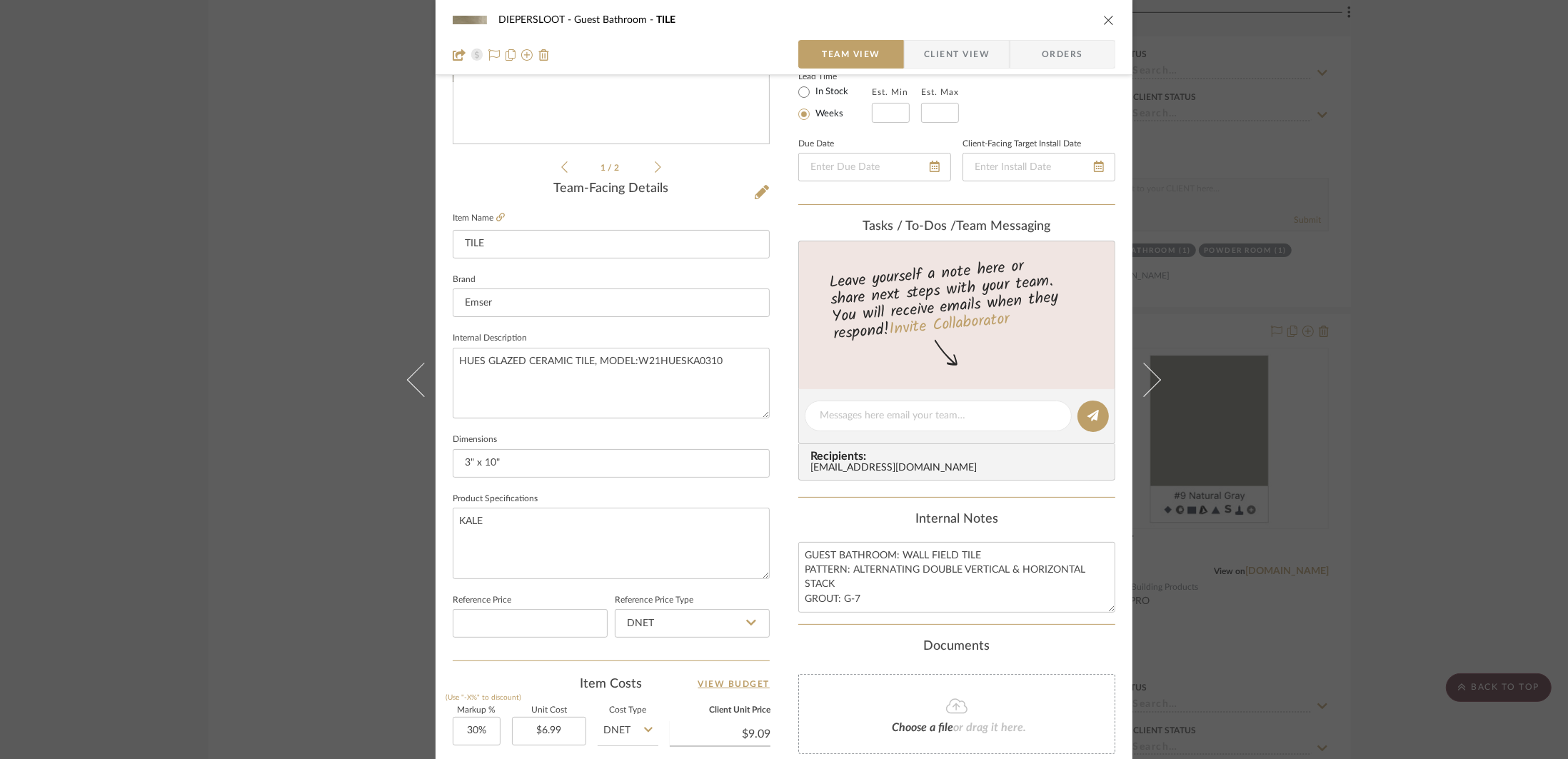
click at [1104, 21] on icon "close" at bounding box center [1109, 20] width 11 height 11
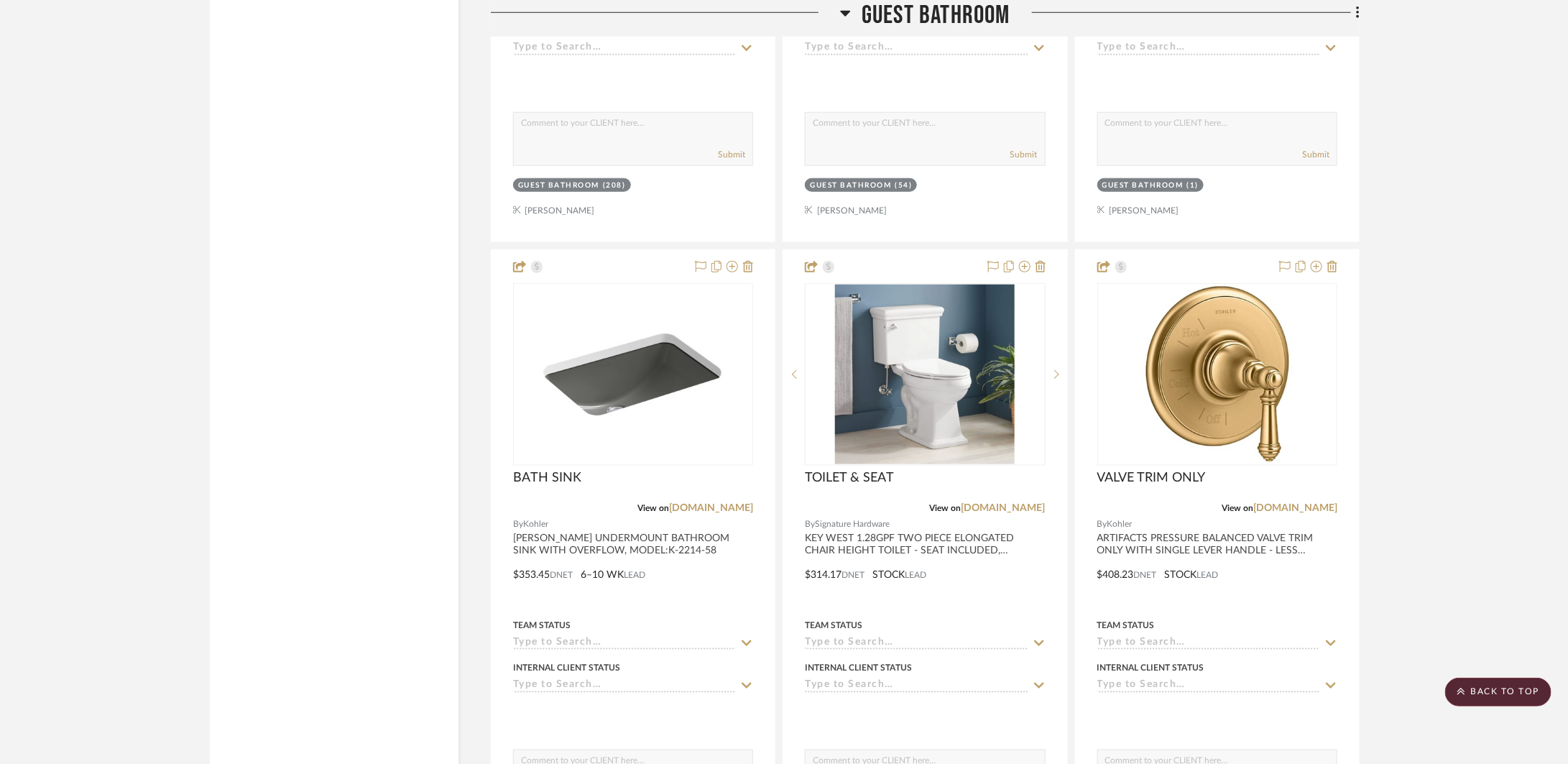
scroll to position [3566, 0]
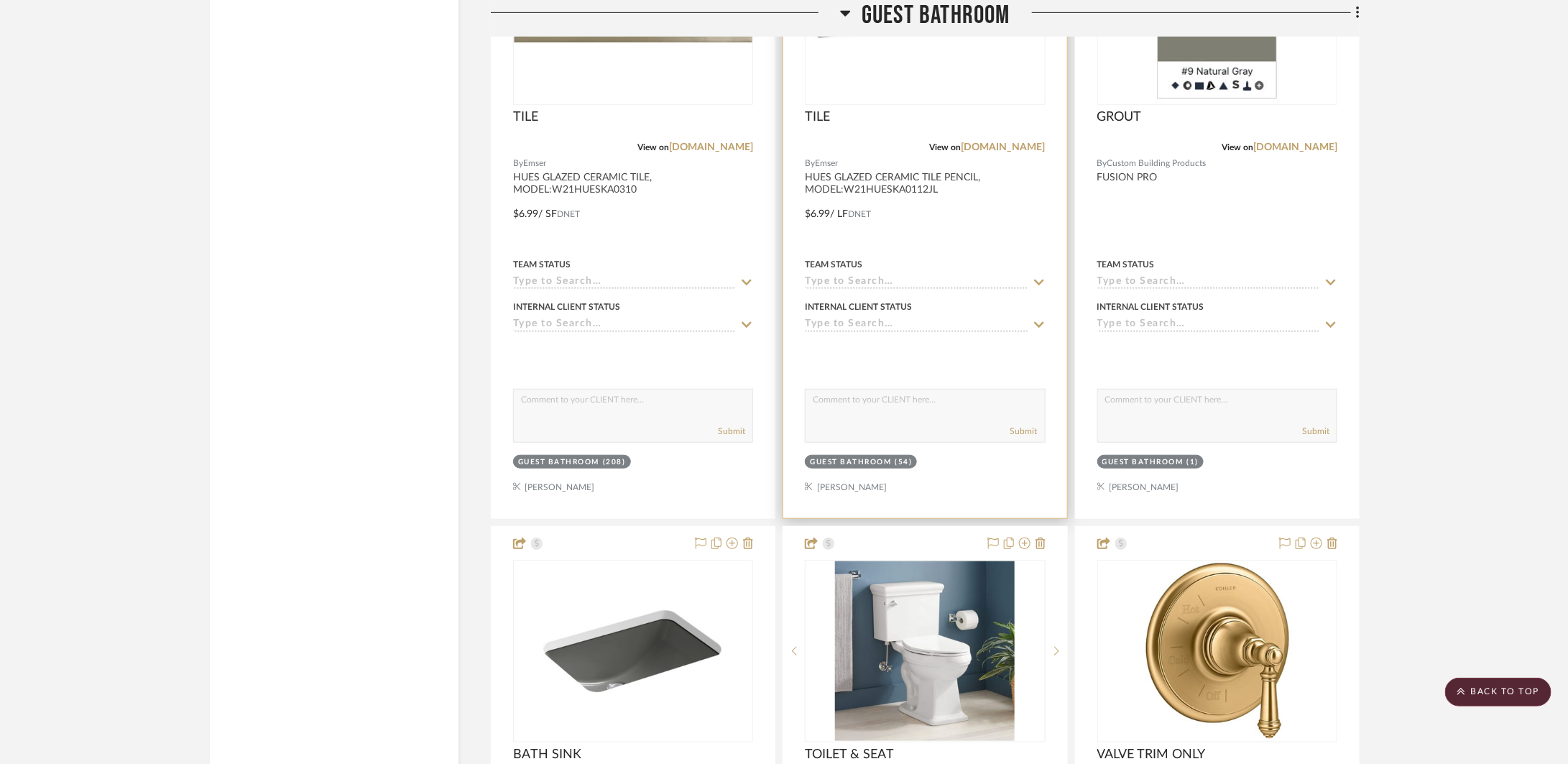
click at [976, 218] on div at bounding box center [924, 203] width 283 height 629
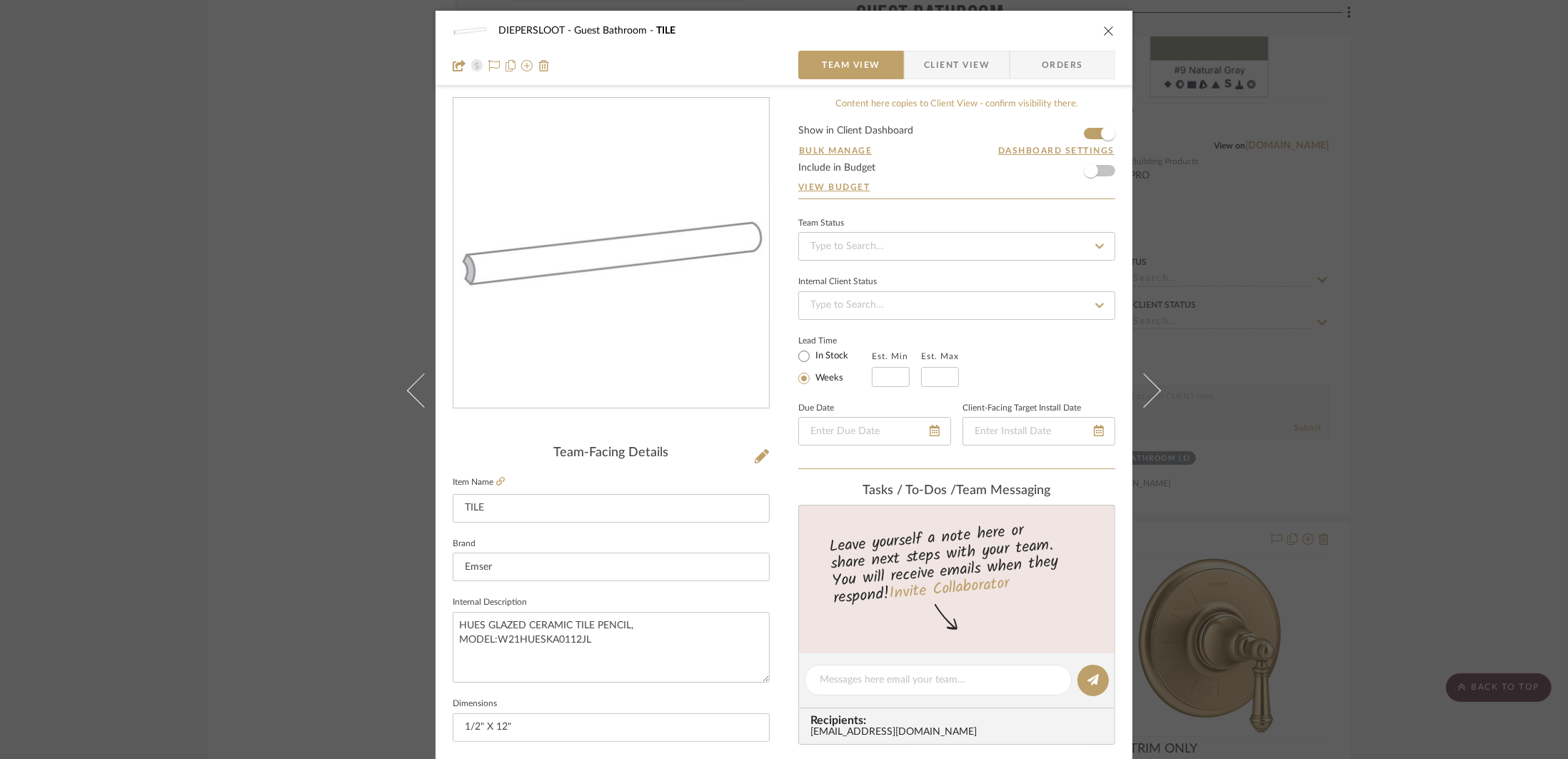
scroll to position [245, 0]
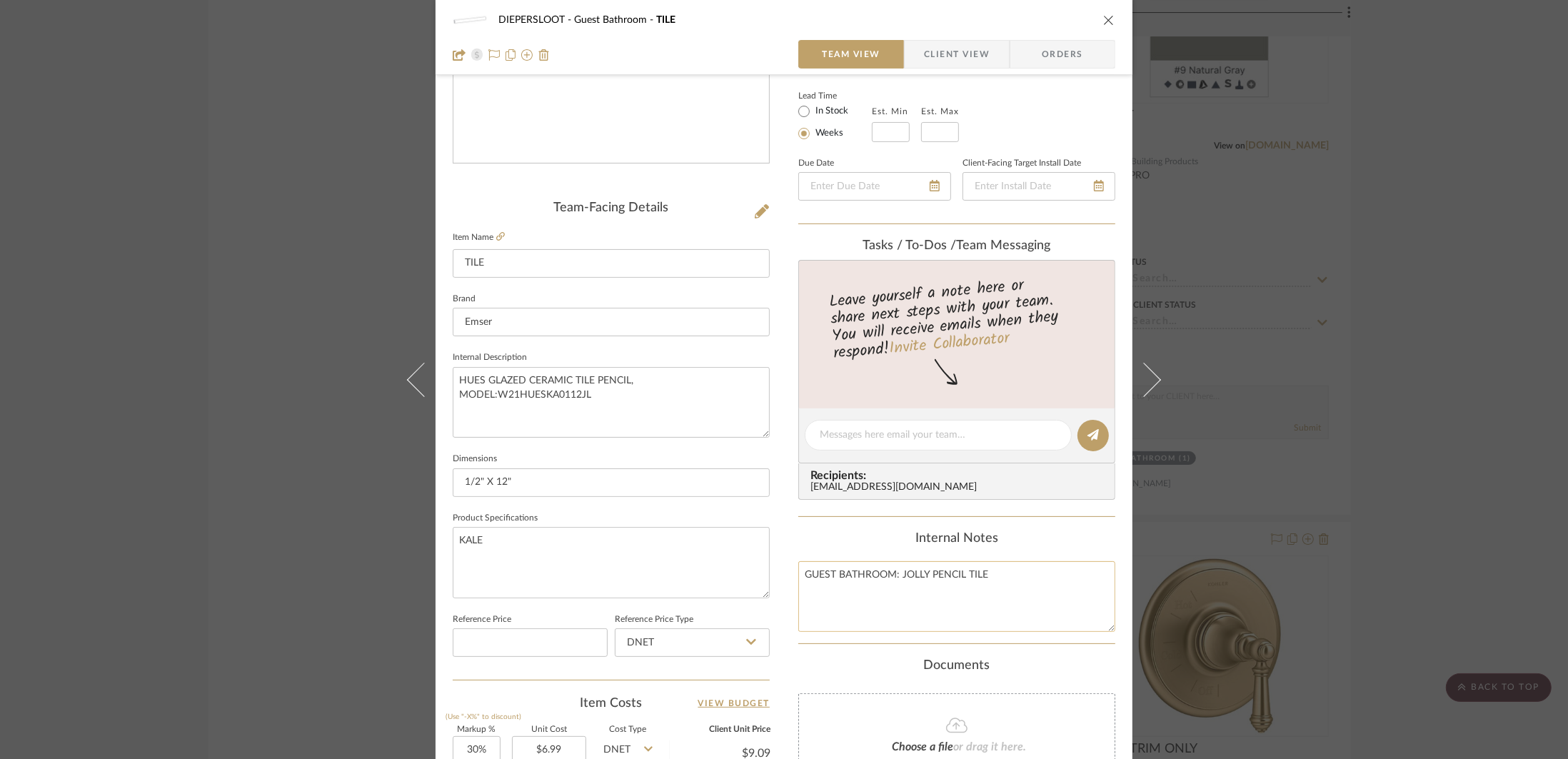
click at [1014, 566] on textarea "GUEST BATHROOM: JOLLY PENCIL TILE" at bounding box center [957, 596] width 317 height 71
click at [1010, 580] on textarea "GUEST BATHROOM: JOLLY PENCIL TILE" at bounding box center [957, 596] width 317 height 71
drag, startPoint x: 862, startPoint y: 593, endPoint x: 792, endPoint y: 577, distance: 71.8
click at [792, 577] on div "DIEPERSLOOT Guest Bathroom TILE Team View Client View Orders Team-Facing Detail…" at bounding box center [784, 424] width 697 height 1319
type textarea "GUEST BATHROOM: JOLLY PENCIL TILE GROUT: G-7"
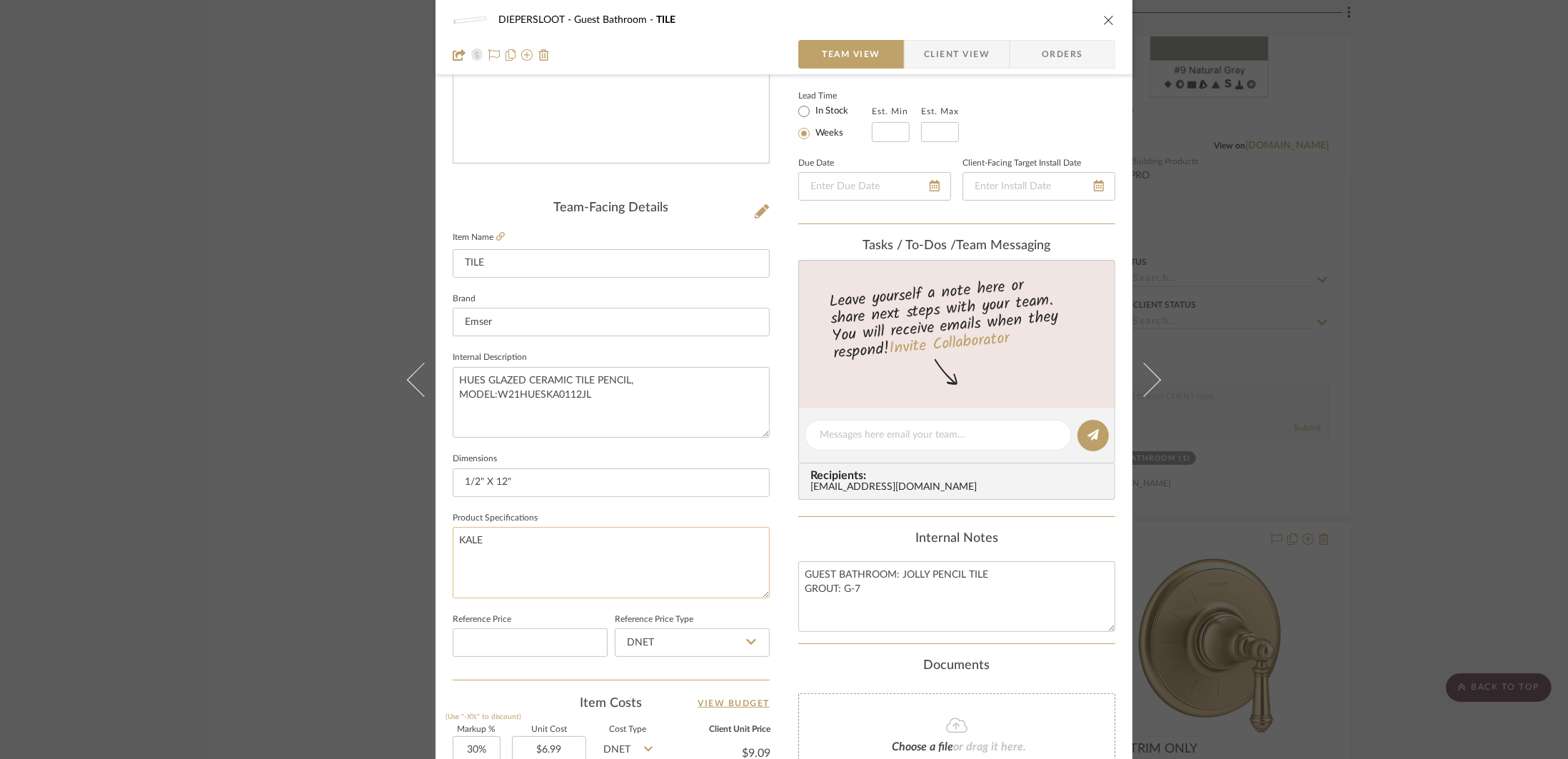
click at [533, 546] on textarea "KALE" at bounding box center [611, 563] width 317 height 71
click at [671, 371] on textarea "HUES GLAZED CERAMIC TILE PENCIL, MODEL:W21HUESKA0112JL" at bounding box center [611, 402] width 317 height 71
click at [640, 403] on textarea "HUES GLAZED CERAMIC TILE PENCIL, MODEL:W21HUESKA0112JL" at bounding box center [611, 402] width 317 height 71
click at [964, 614] on textarea "GUEST BATHROOM: JOLLY PENCIL TILE GROUT: G-7" at bounding box center [957, 596] width 317 height 71
click at [927, 597] on textarea "GUEST BATHROOM: JOLLY PENCIL TILE GROUT: G-7" at bounding box center [957, 596] width 317 height 71
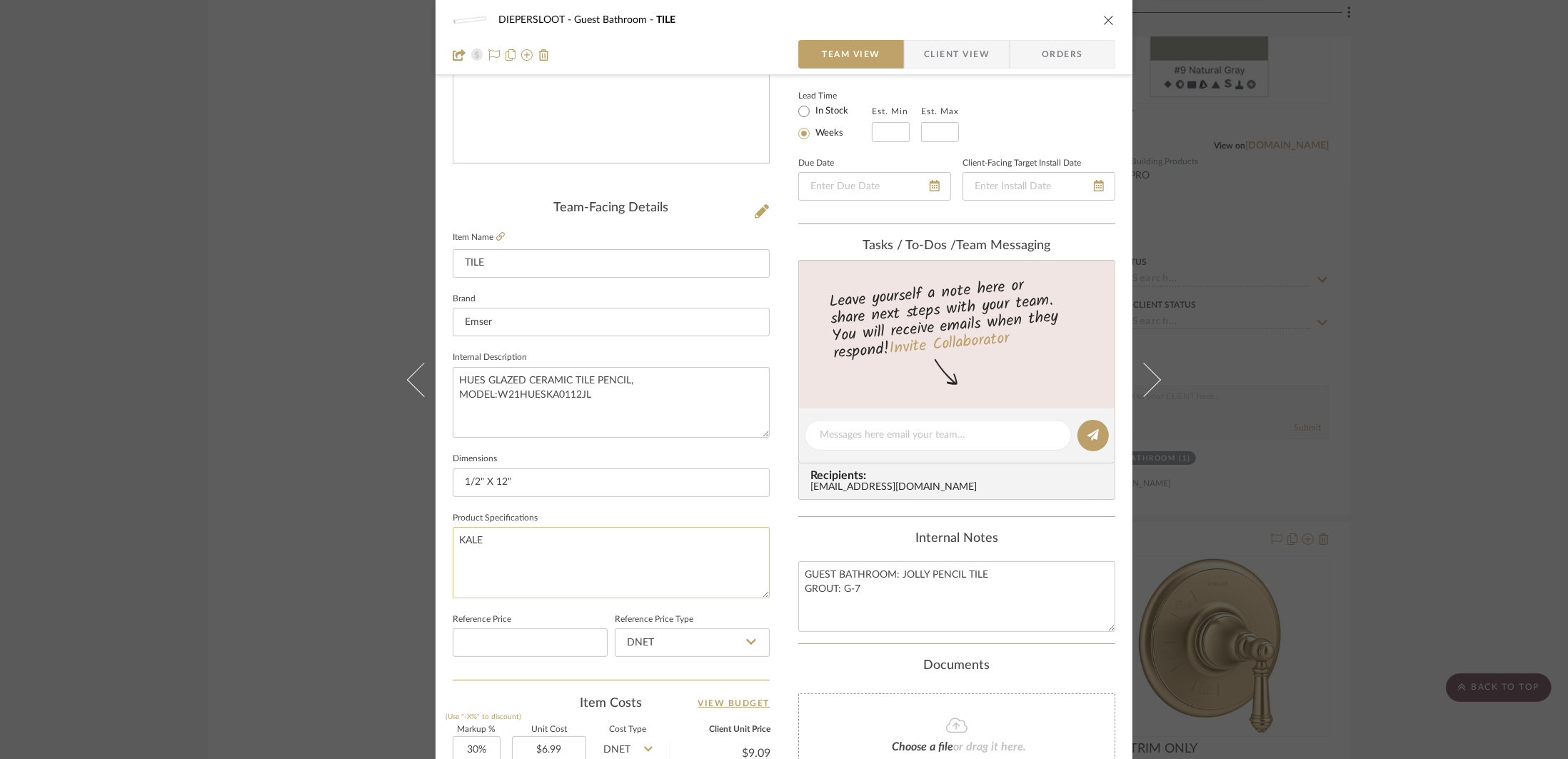
click at [671, 566] on textarea "KALE" at bounding box center [611, 563] width 317 height 71
click at [629, 566] on textarea "KALE" at bounding box center [611, 563] width 317 height 71
click at [1101, 30] on div "DIEPERSLOOT Guest Bathroom TILE" at bounding box center [784, 20] width 663 height 29
click at [1106, 21] on icon "close" at bounding box center [1109, 20] width 11 height 11
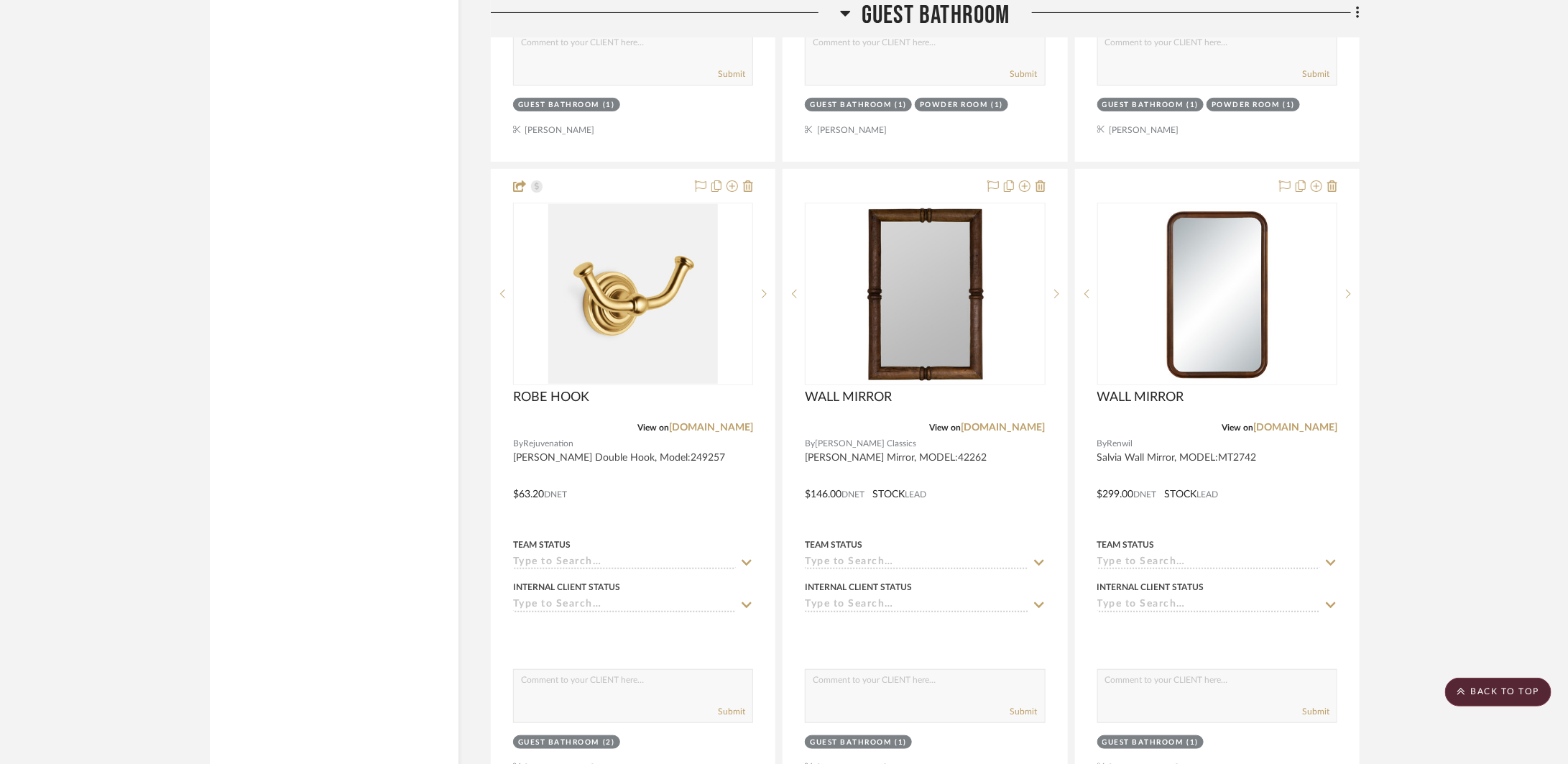
scroll to position [6968, 0]
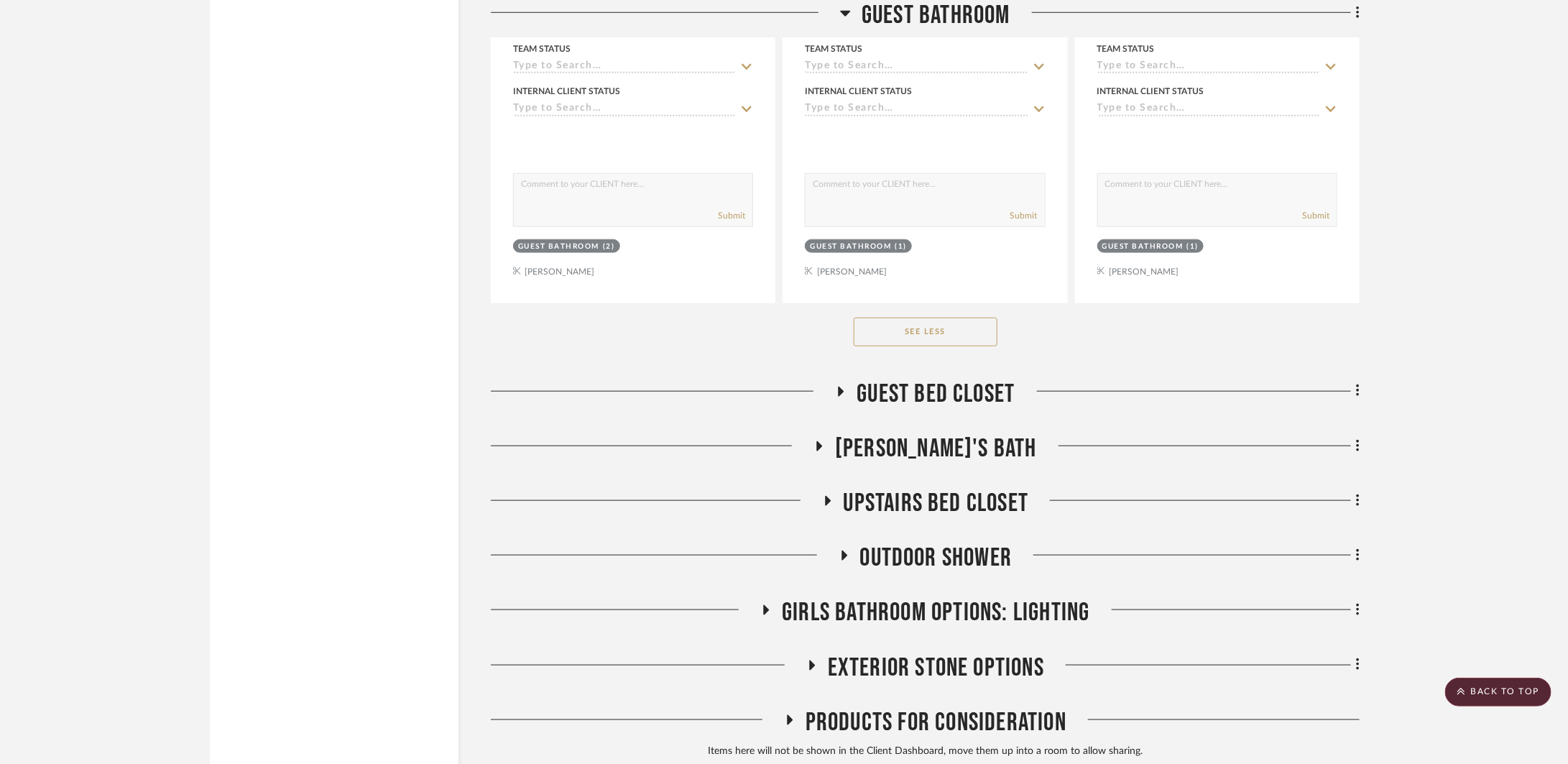
click at [874, 395] on span "Guest Bed Closet" at bounding box center [935, 394] width 158 height 31
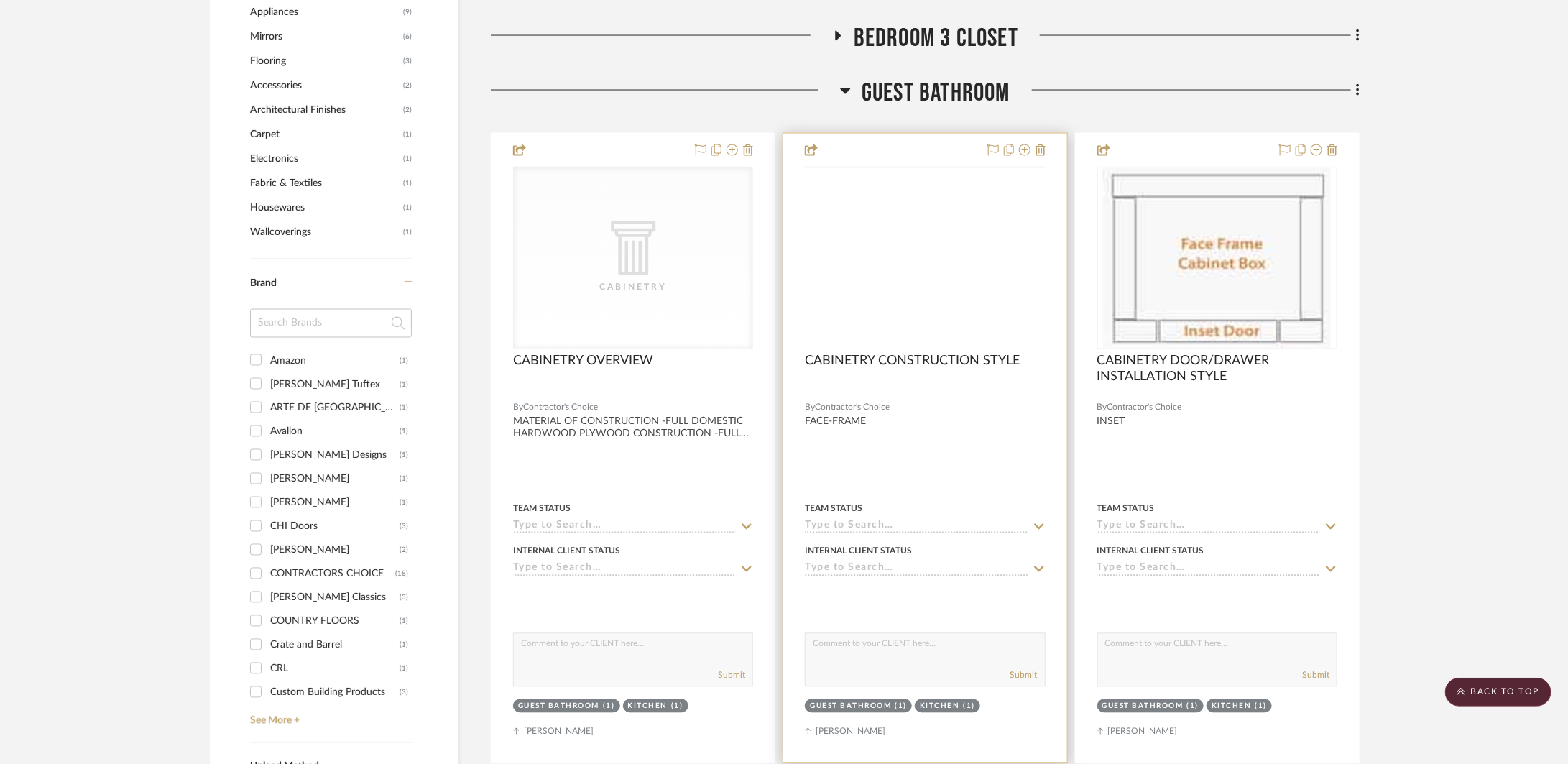
scroll to position [1403, 0]
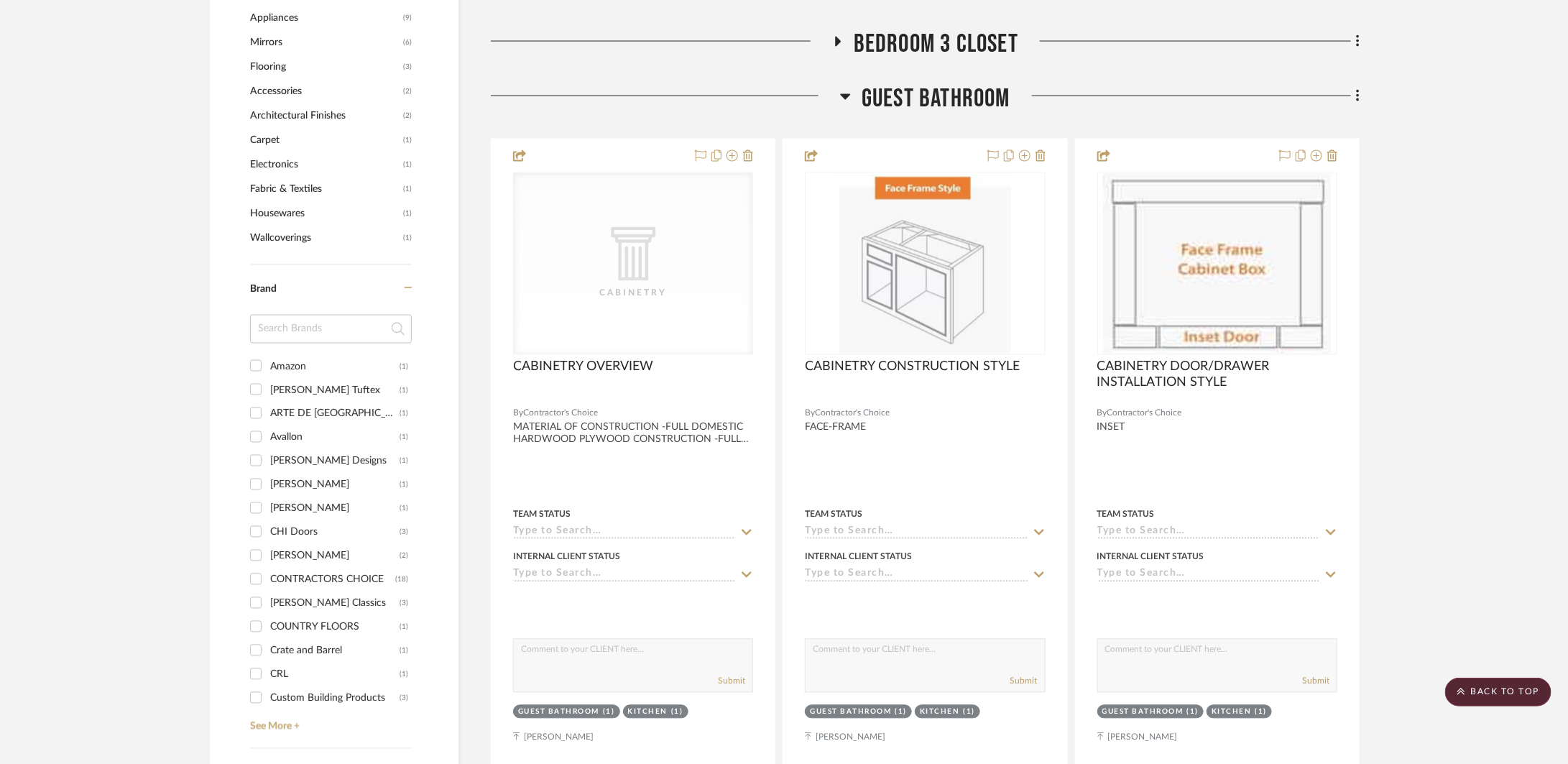
click at [937, 99] on span "Guest Bathroom" at bounding box center [936, 99] width 149 height 31
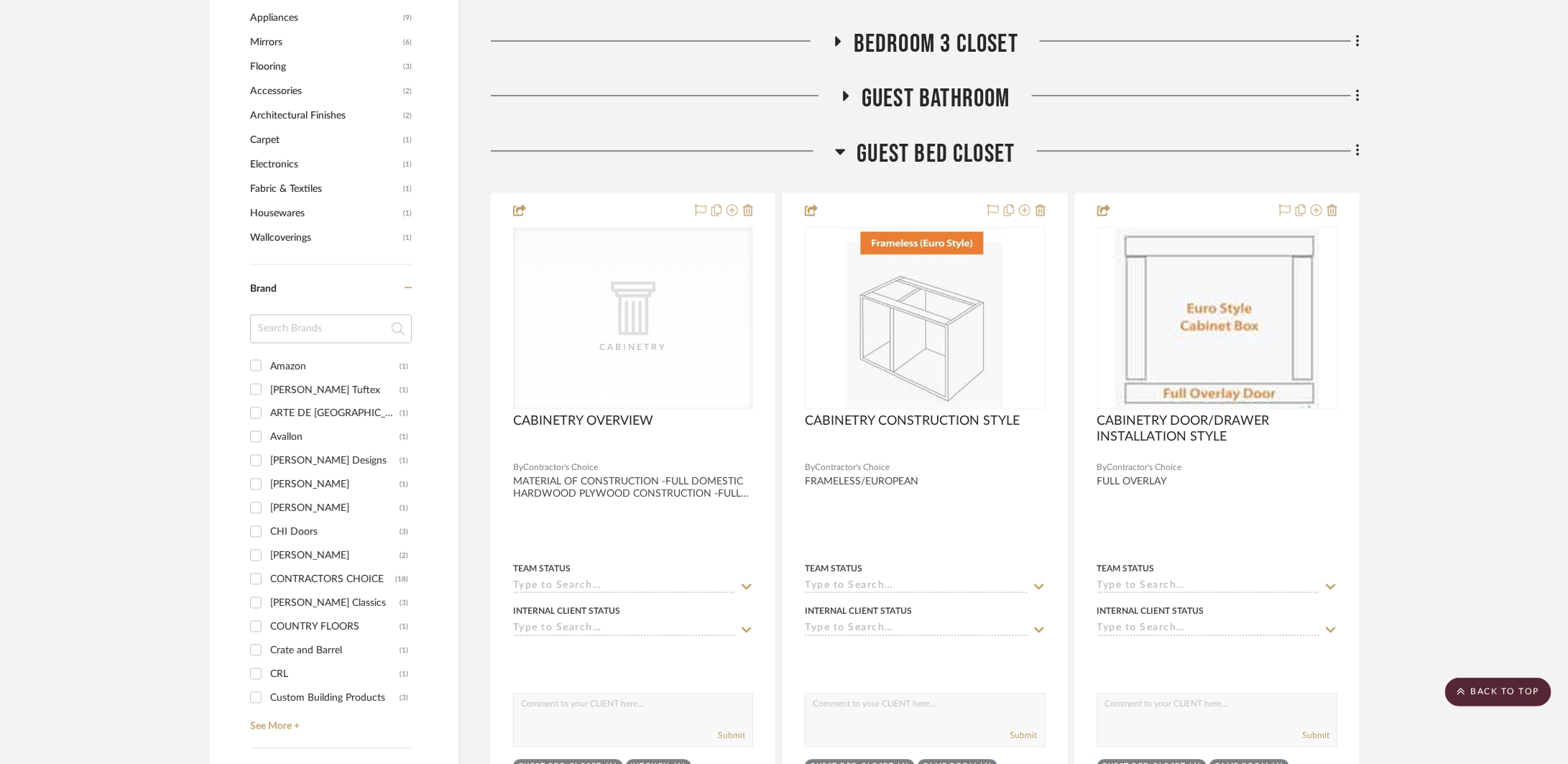
click at [934, 157] on span "Guest Bed Closet" at bounding box center [935, 154] width 158 height 31
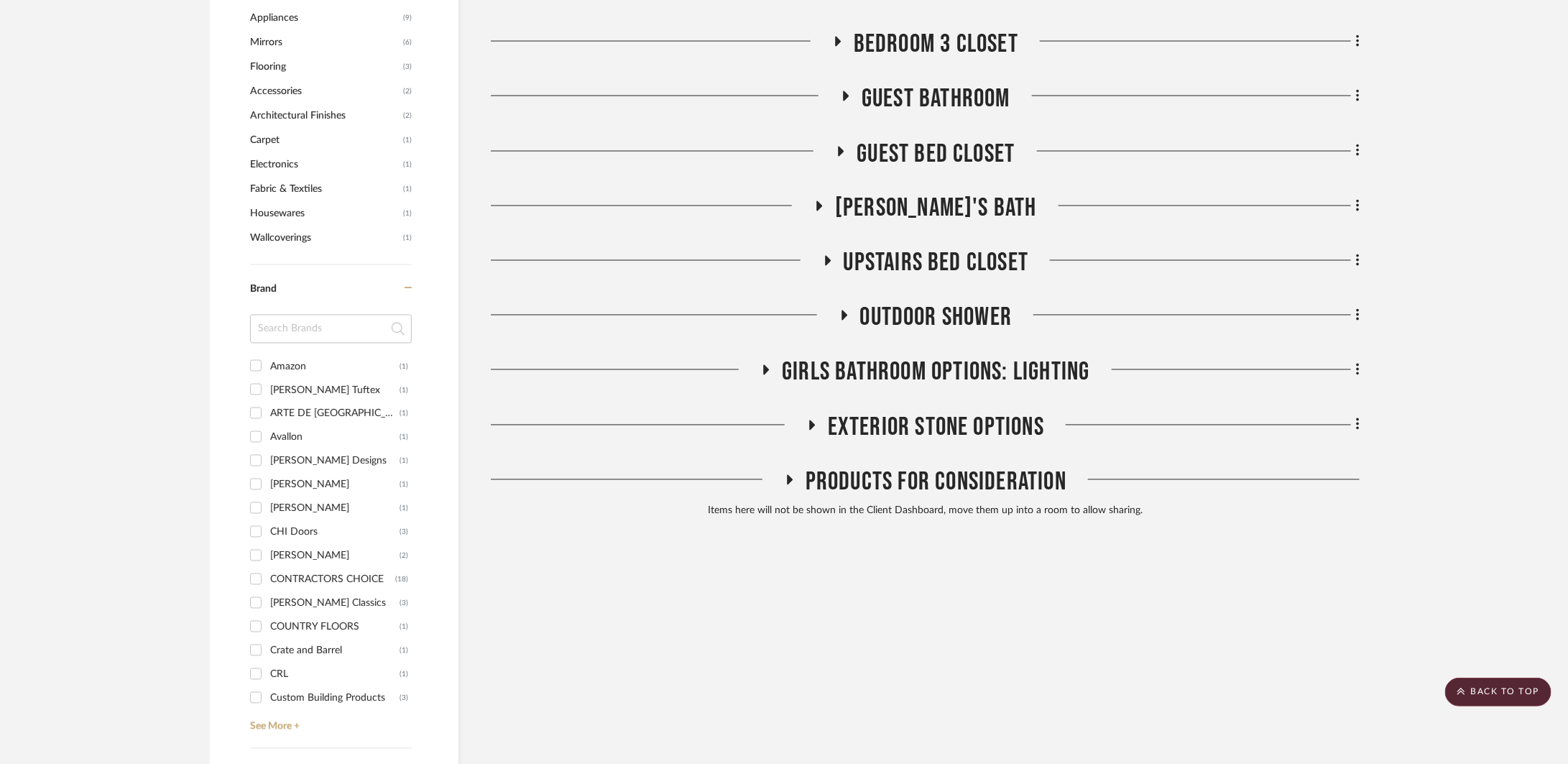
click at [934, 213] on span "[PERSON_NAME]'s Bath" at bounding box center [936, 208] width 202 height 31
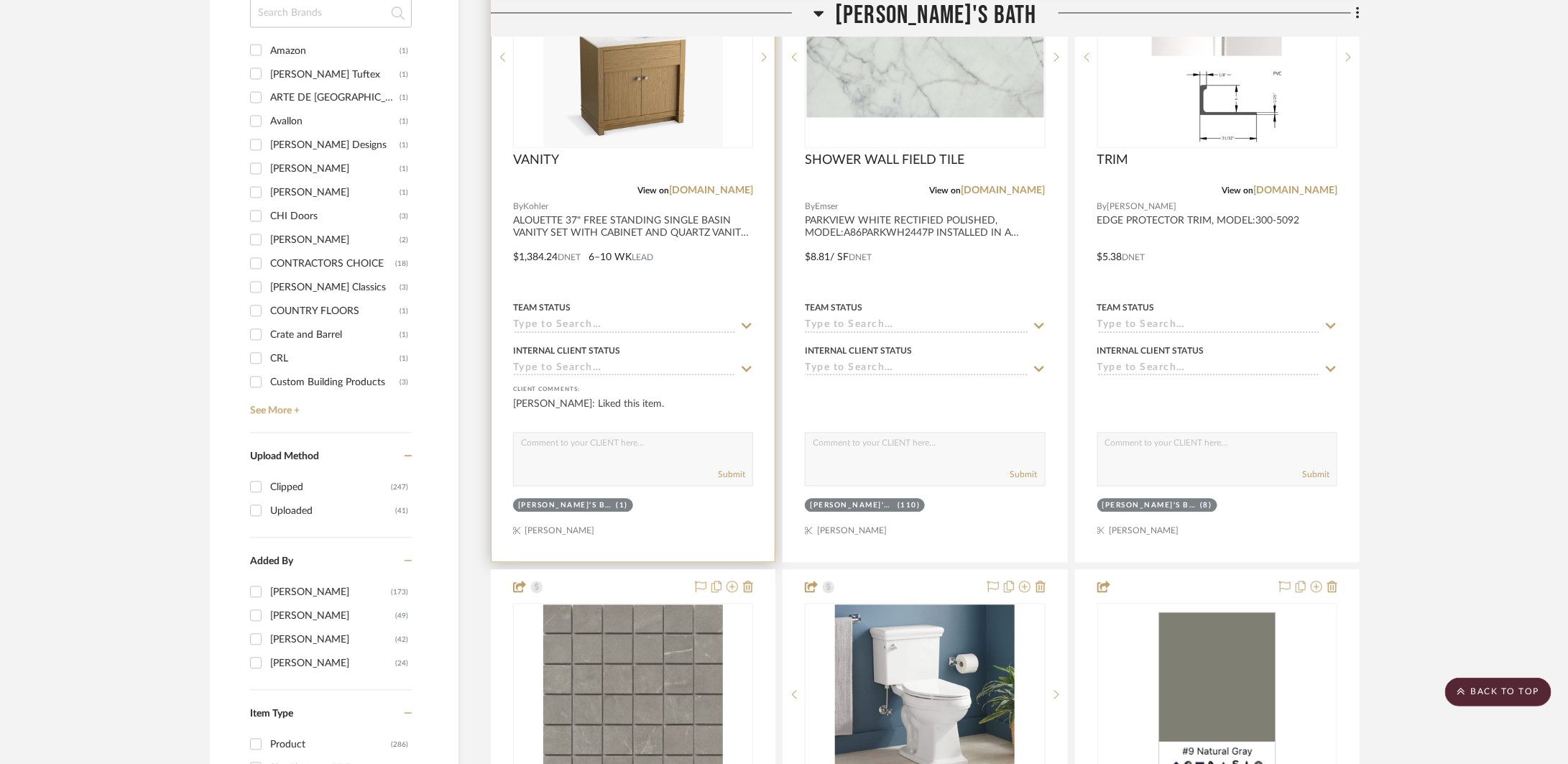
scroll to position [1541, 0]
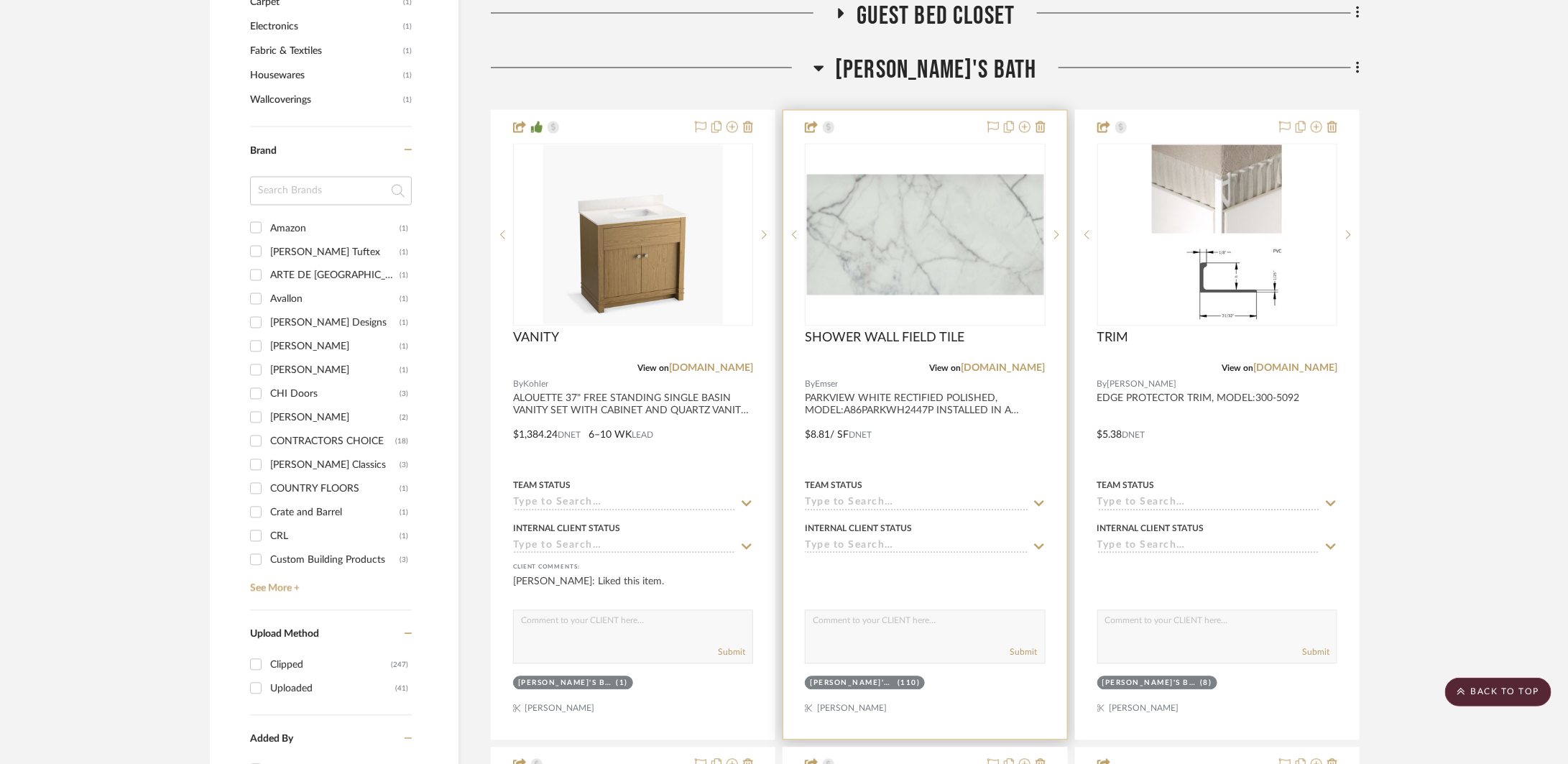
click at [993, 464] on div at bounding box center [924, 424] width 283 height 629
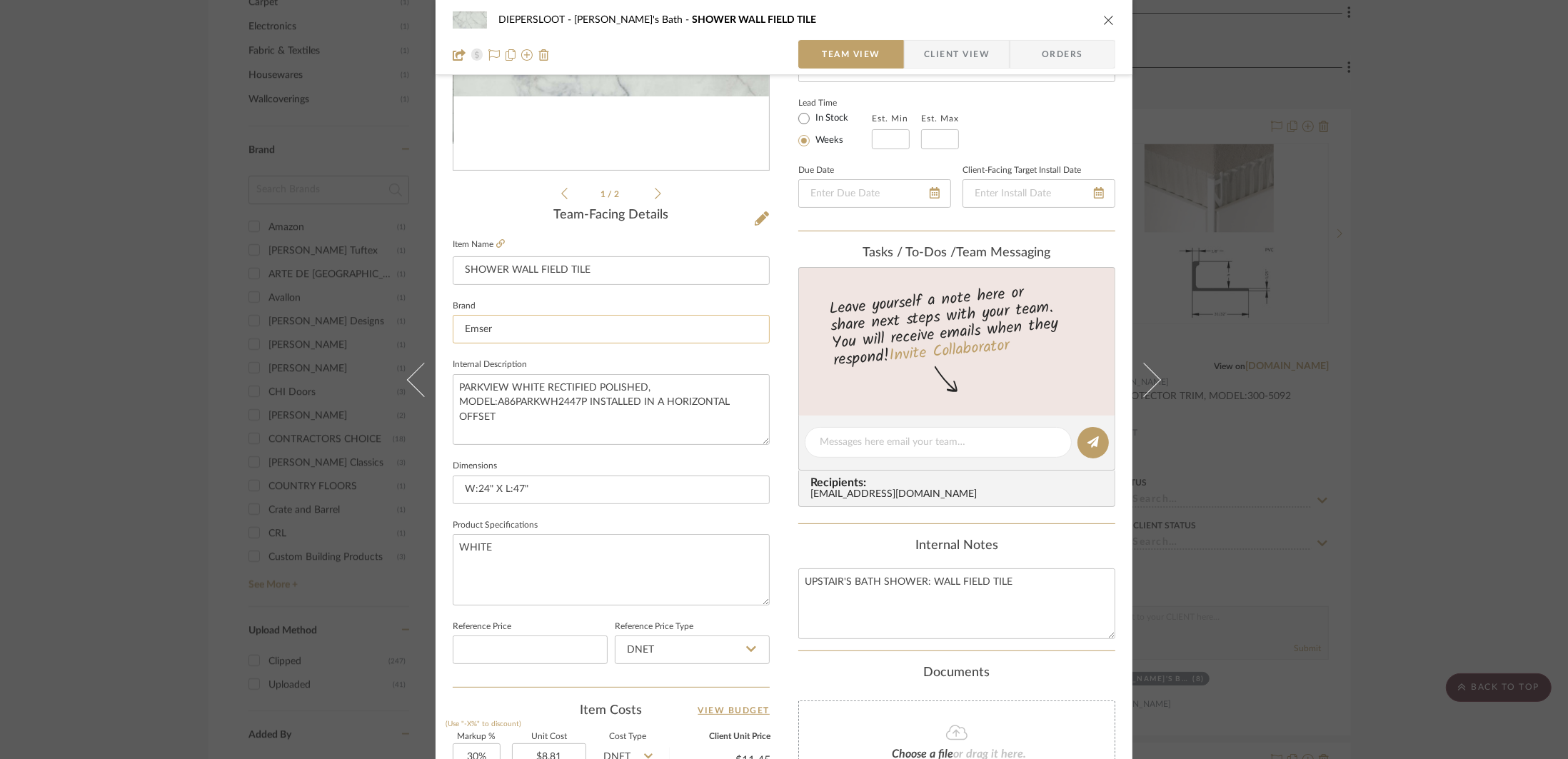
scroll to position [268, 0]
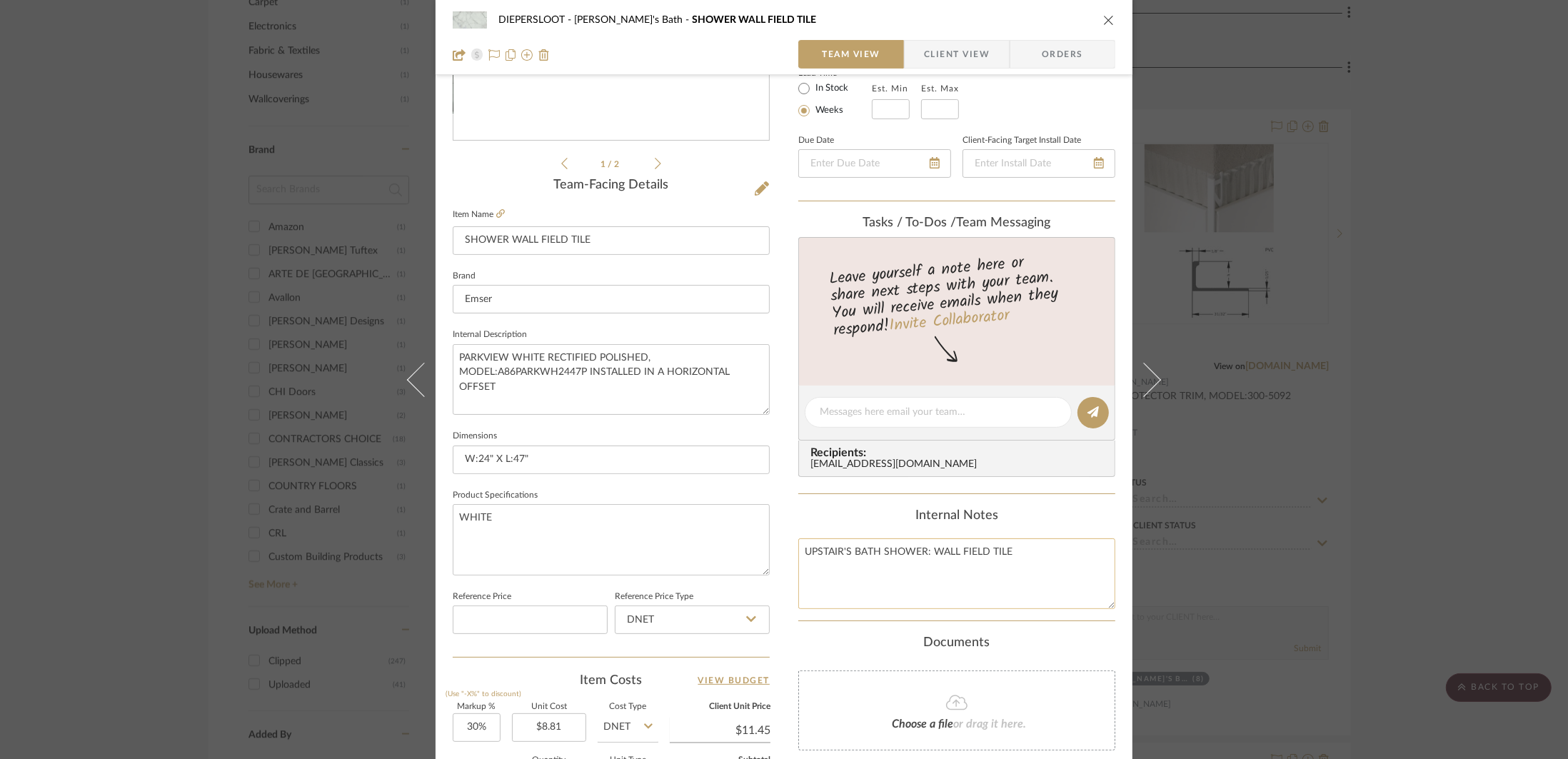
click at [1007, 560] on textarea "UPSTAIR'S BATH SHOWER: WALL FIELD TILE" at bounding box center [957, 573] width 317 height 71
type textarea "UPSTAIR'S BATH SHOWER: WALL FIELD TILE PATTERN: HORIZONTAL OFFSET GROUT:"
drag, startPoint x: 546, startPoint y: 385, endPoint x: 585, endPoint y: 372, distance: 41.1
click at [585, 372] on textarea "PARKVIEW WHITE RECTIFIED POLISHED, MODEL:A86PARKWH2447P INSTALLED IN A HORIZONT…" at bounding box center [611, 380] width 317 height 71
type textarea "PARKVIEW WHITE RECTIFIED POLISHED, MODEL:A86PARKWH2447P"
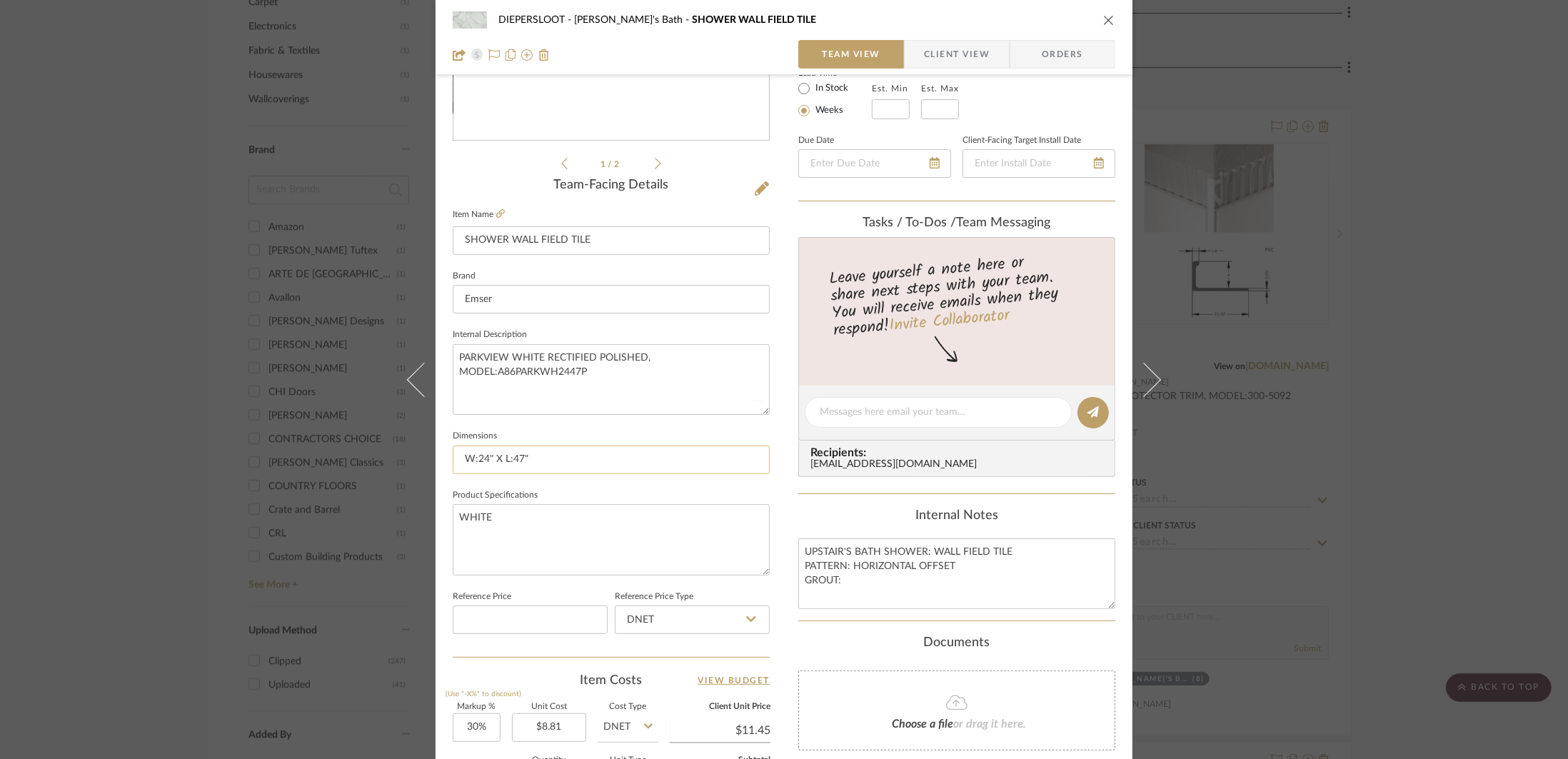
click at [555, 472] on input "W:24" X L:47"" at bounding box center [611, 460] width 317 height 29
click at [549, 530] on textarea "WHITE" at bounding box center [611, 540] width 317 height 71
click at [853, 581] on textarea "UPSTAIR'S BATH SHOWER: WALL FIELD TILE PATTERN: HORIZONTAL OFFSET GROUT:" at bounding box center [957, 573] width 317 height 71
drag, startPoint x: 871, startPoint y: 585, endPoint x: 789, endPoint y: 546, distance: 90.8
click at [789, 546] on div "DIEPERSLOOT Upstair's Bath SHOWER WALL FIELD TILE Team View Client View Orders …" at bounding box center [784, 401] width 697 height 1319
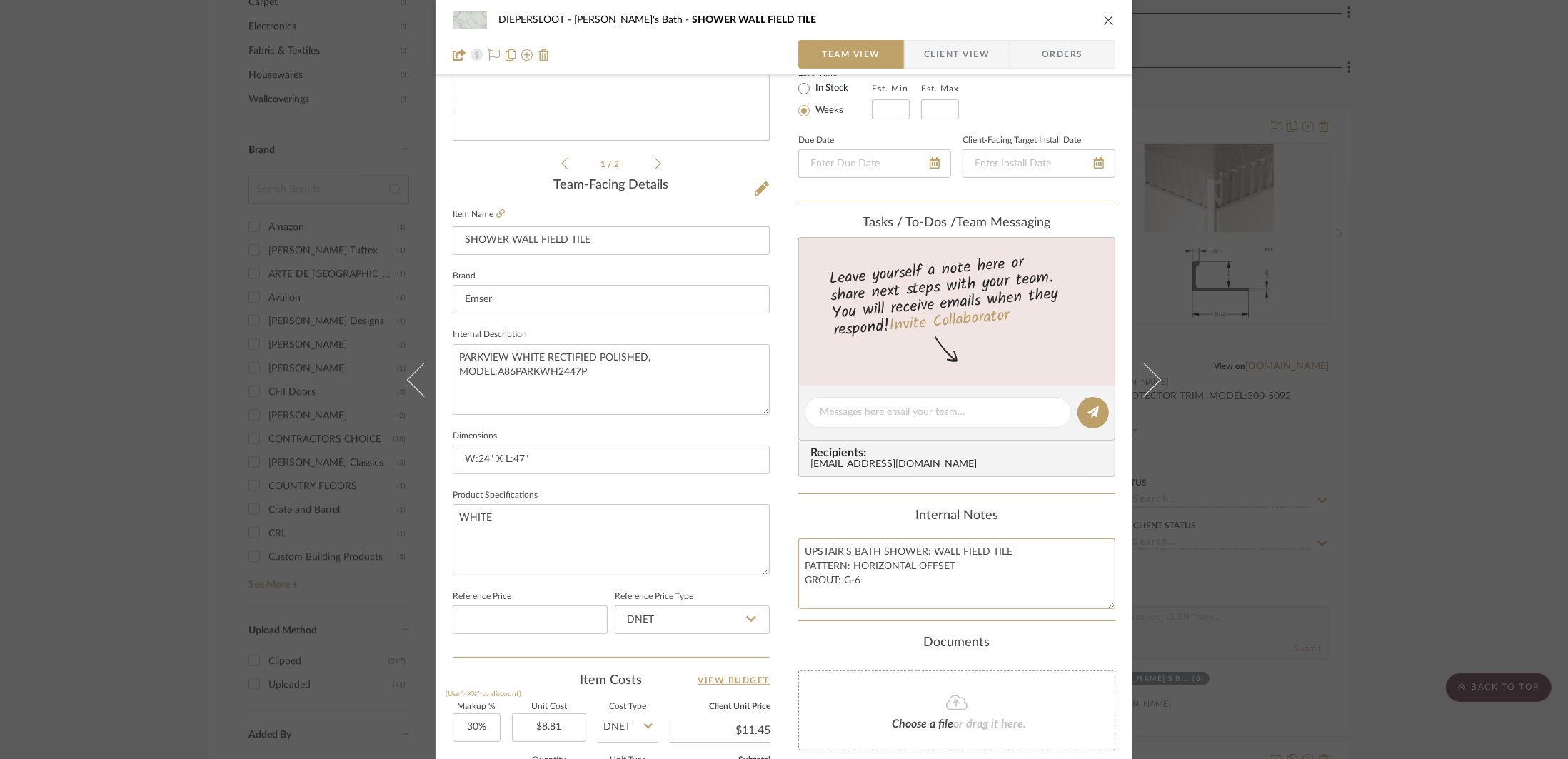
type textarea "UPSTAIR'S BATH SHOWER: WALL FIELD TILE PATTERN: HORIZONTAL OFFSET GROUT: G-6"
drag, startPoint x: 591, startPoint y: 374, endPoint x: 451, endPoint y: 351, distance: 141.9
click at [453, 351] on textarea "PARKVIEW WHITE RECTIFIED POLISHED, MODEL:A86PARKWH2447P" at bounding box center [611, 380] width 317 height 71
click at [597, 499] on fieldset "Product Specifications WHITE" at bounding box center [611, 530] width 317 height 90
click at [594, 538] on textarea "WHITE" at bounding box center [611, 540] width 317 height 71
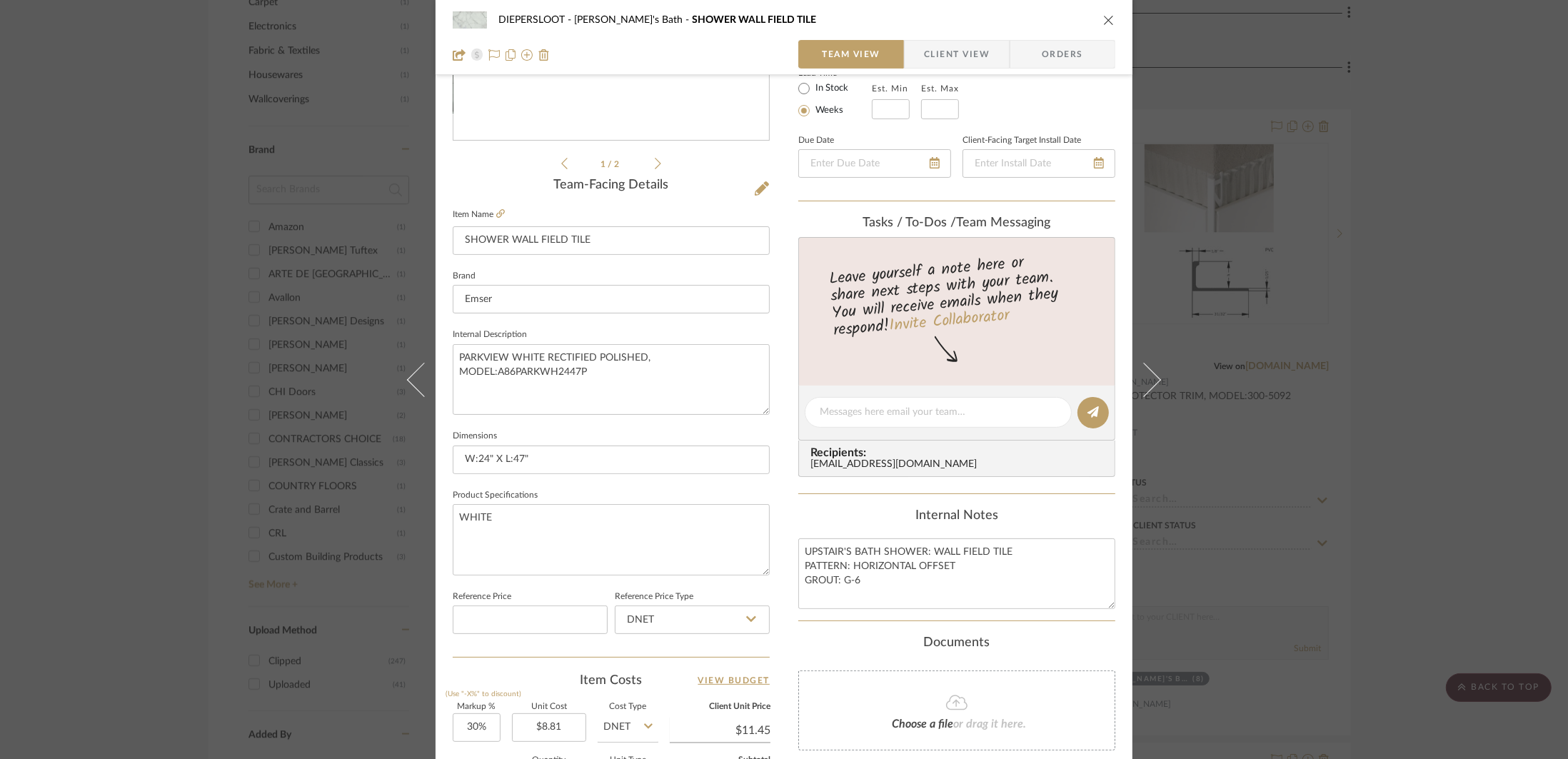
click at [1104, 24] on icon "close" at bounding box center [1109, 20] width 11 height 11
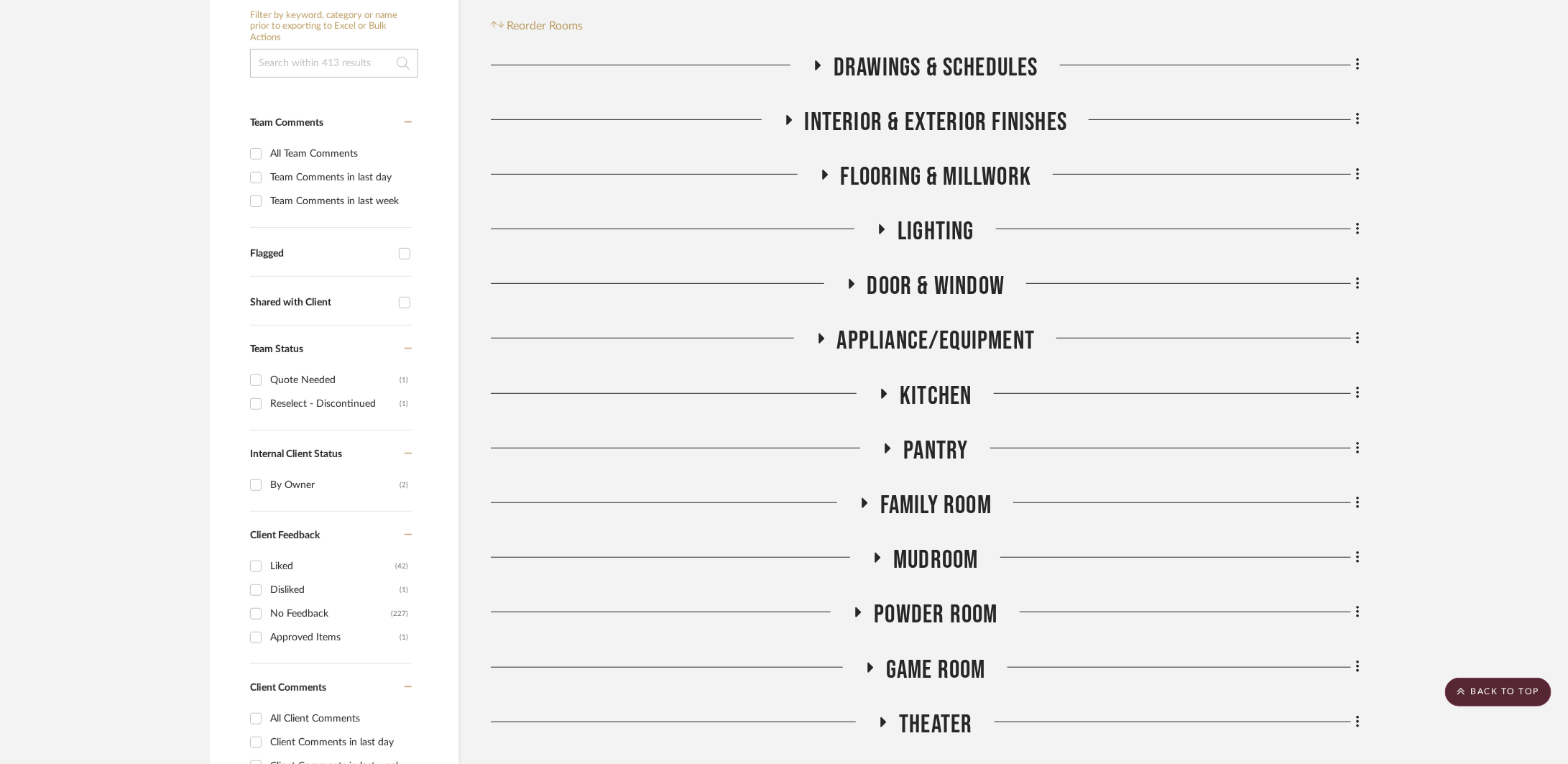
scroll to position [289, 0]
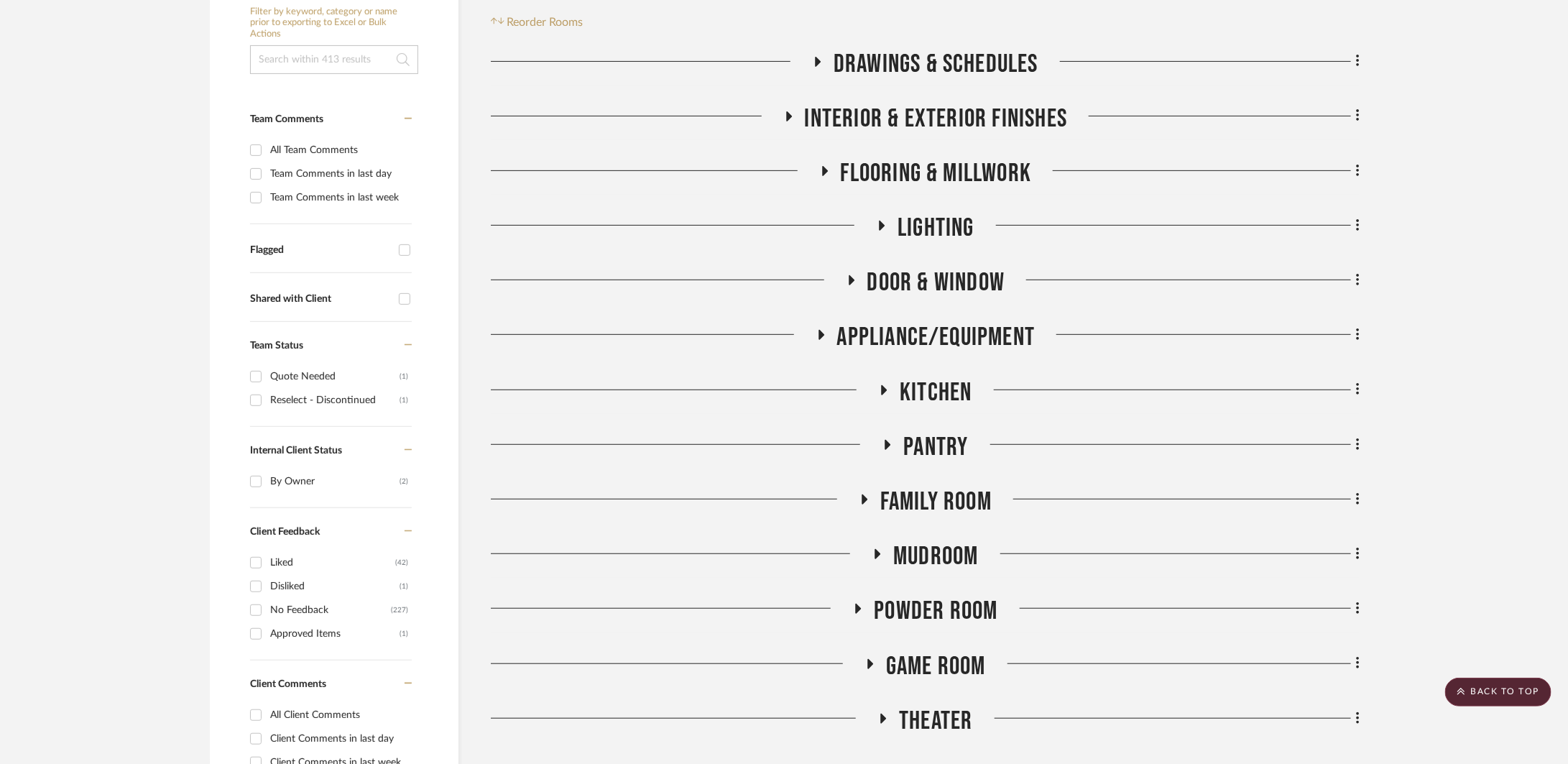
click at [967, 174] on span "Flooring & Millwork" at bounding box center [936, 174] width 191 height 31
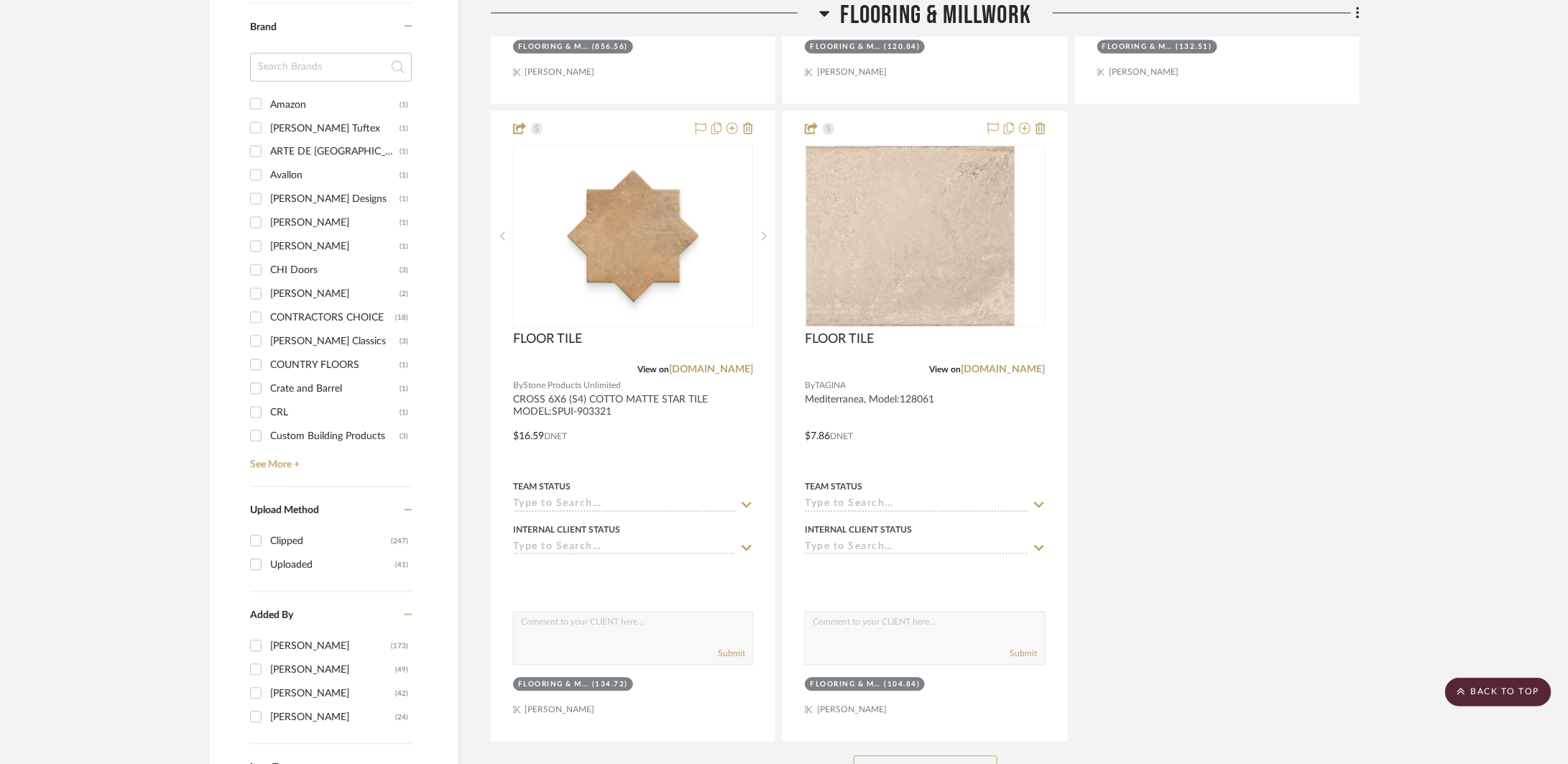
scroll to position [2114, 0]
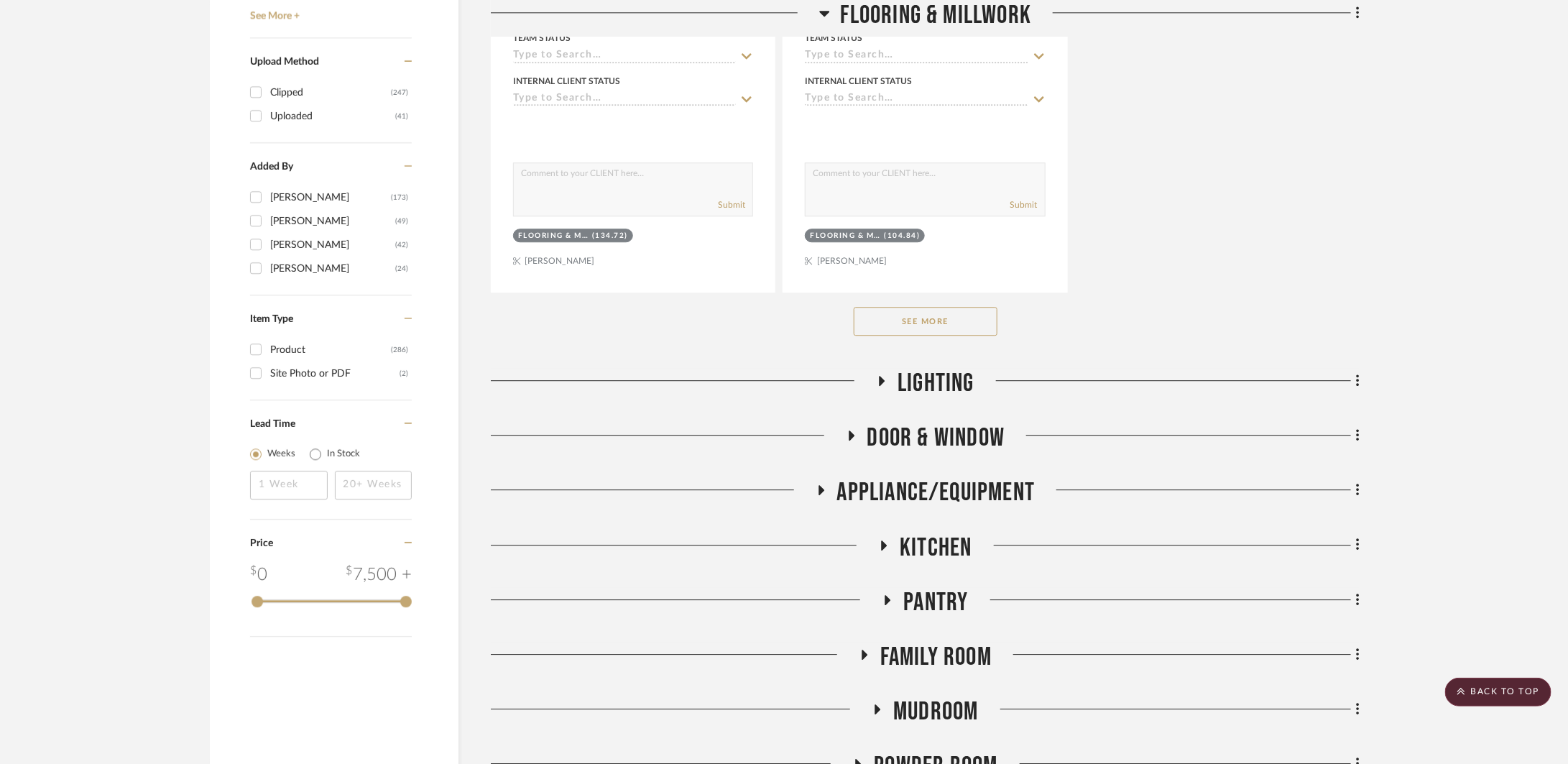
click at [933, 307] on button "See More" at bounding box center [925, 322] width 144 height 29
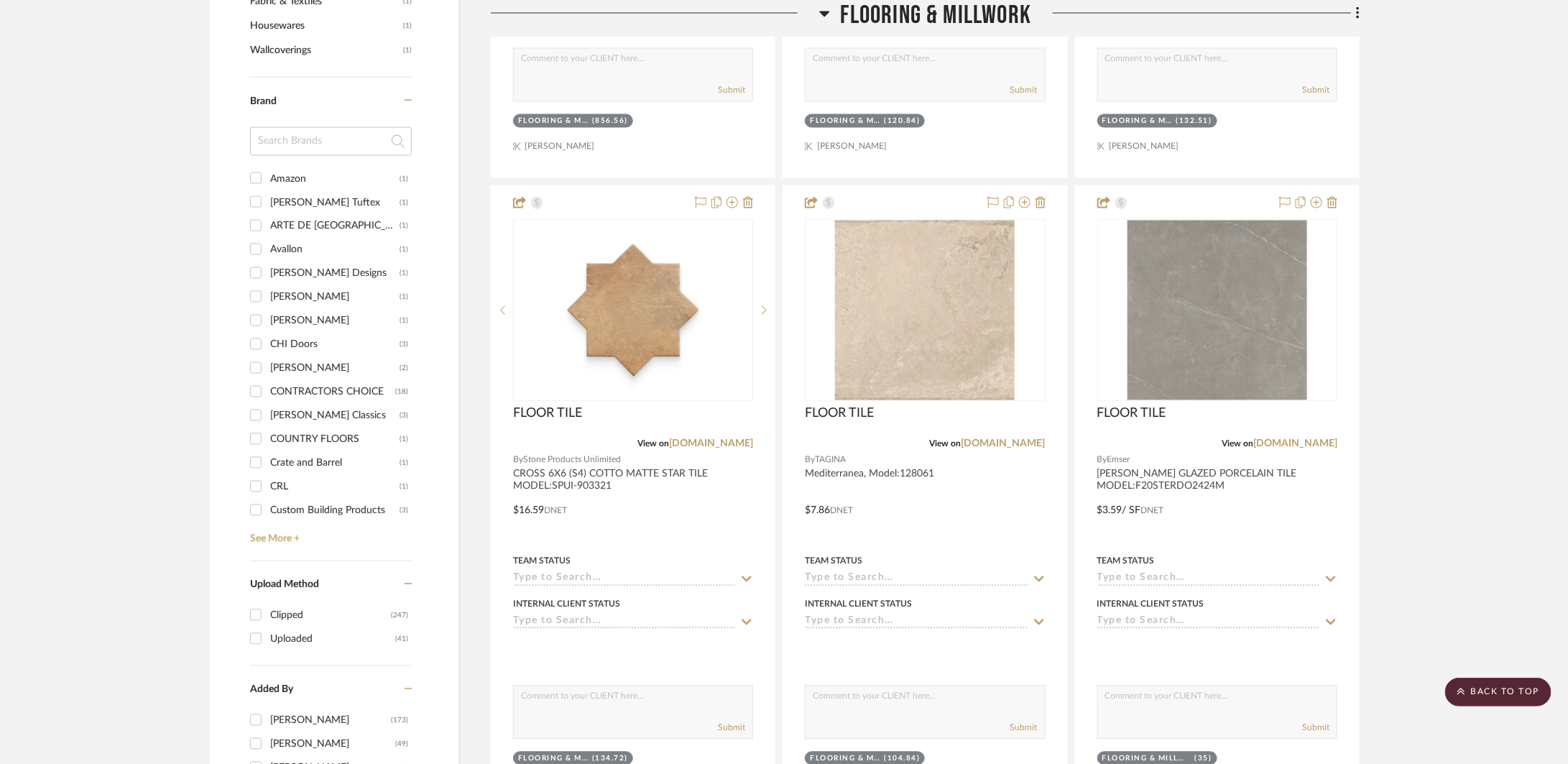
scroll to position [1588, 0]
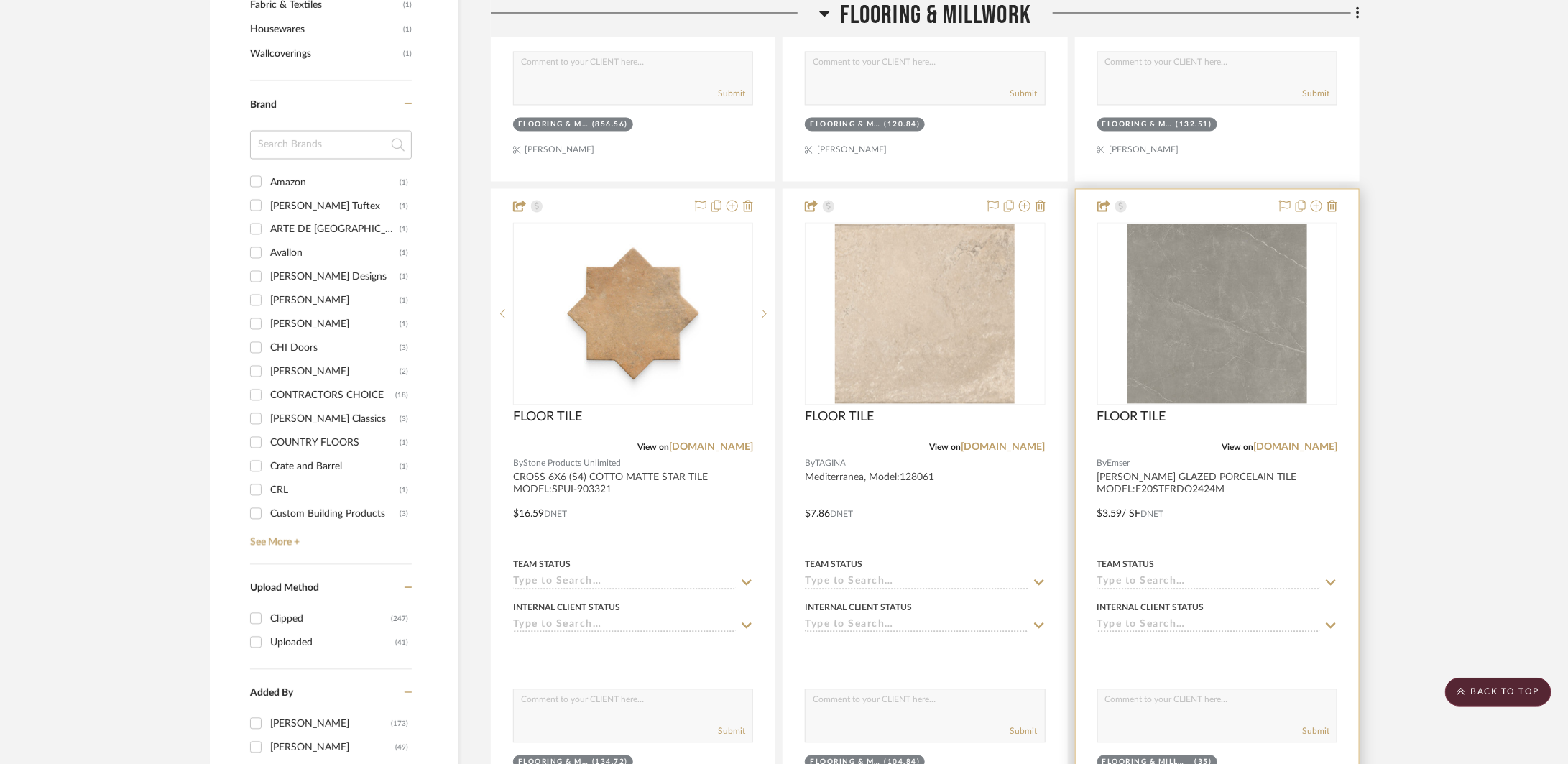
click at [1273, 516] on div at bounding box center [1217, 503] width 283 height 629
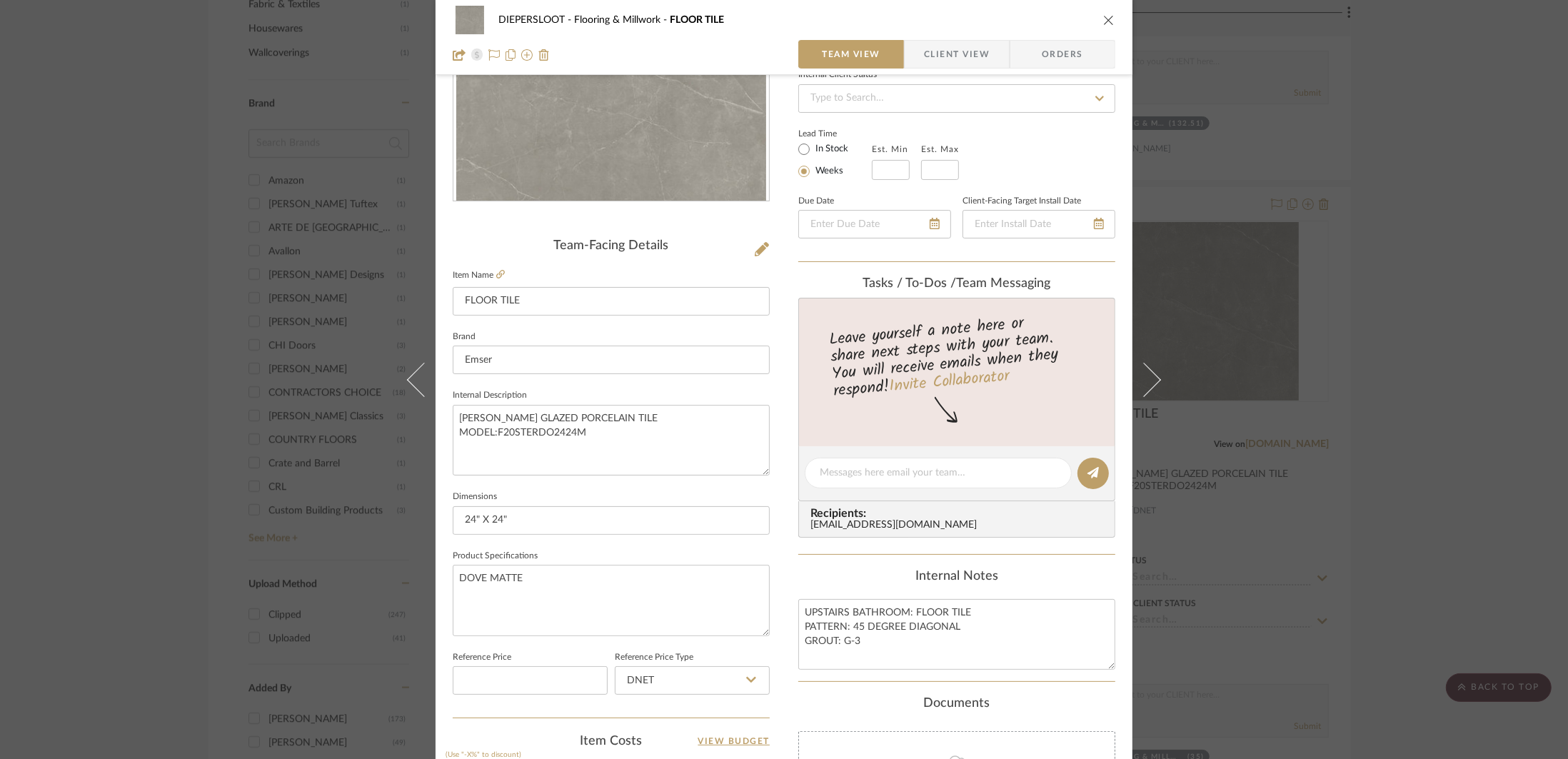
scroll to position [301, 0]
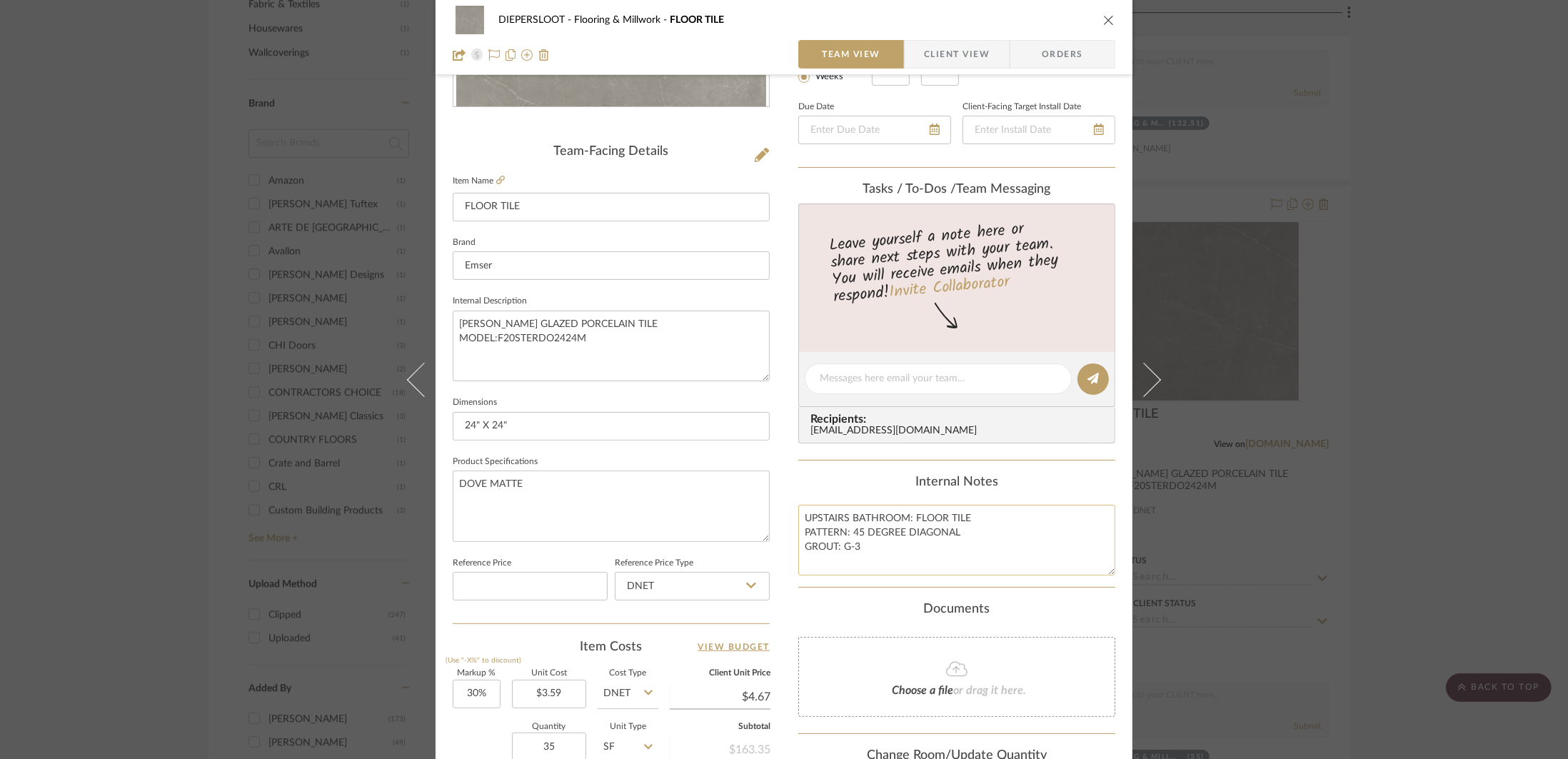
drag, startPoint x: 939, startPoint y: 548, endPoint x: 800, endPoint y: 512, distance: 143.6
click at [800, 512] on textarea "UPSTAIRS BATHROOM: FLOOR TILE PATTERN: 45 DEGREE DIAGONAL GROUT: G-3" at bounding box center [957, 540] width 317 height 71
click at [1387, 549] on div "DIEPERSLOOT Flooring & Millwork FLOOR TILE Team View Client View Orders Team-Fa…" at bounding box center [784, 380] width 1568 height 759
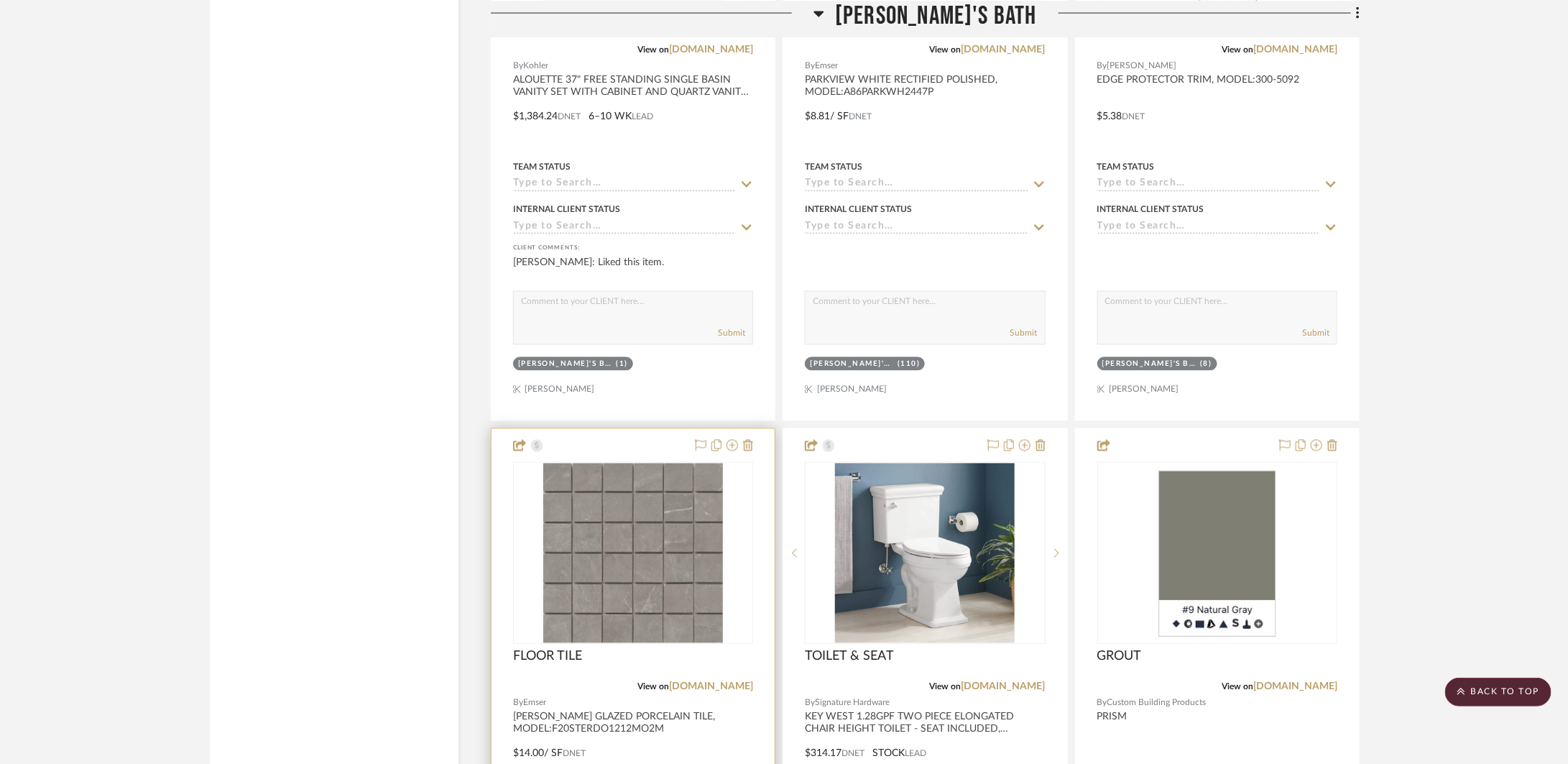
scroll to position [7998, 0]
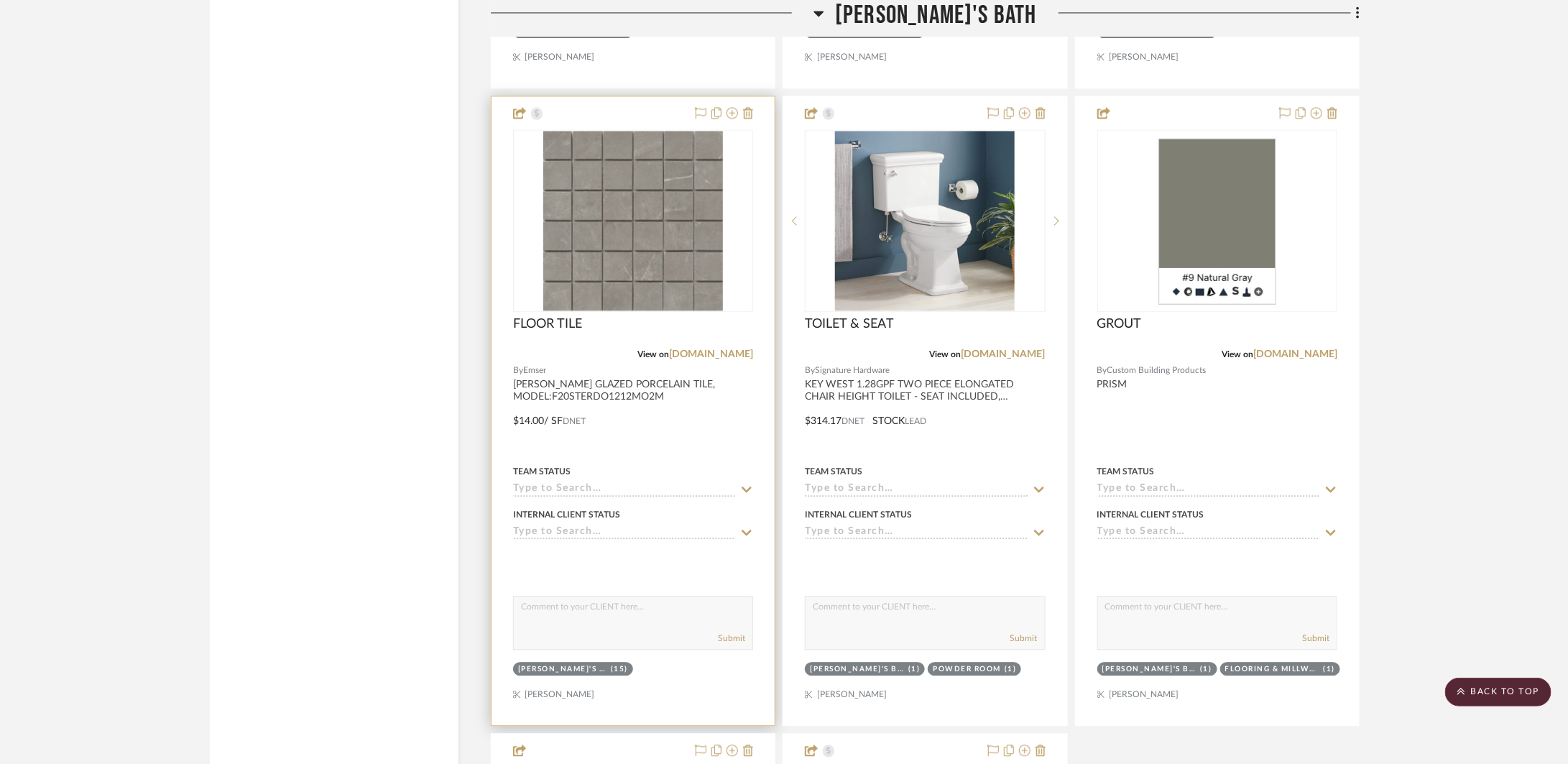
click at [733, 427] on div at bounding box center [632, 410] width 283 height 629
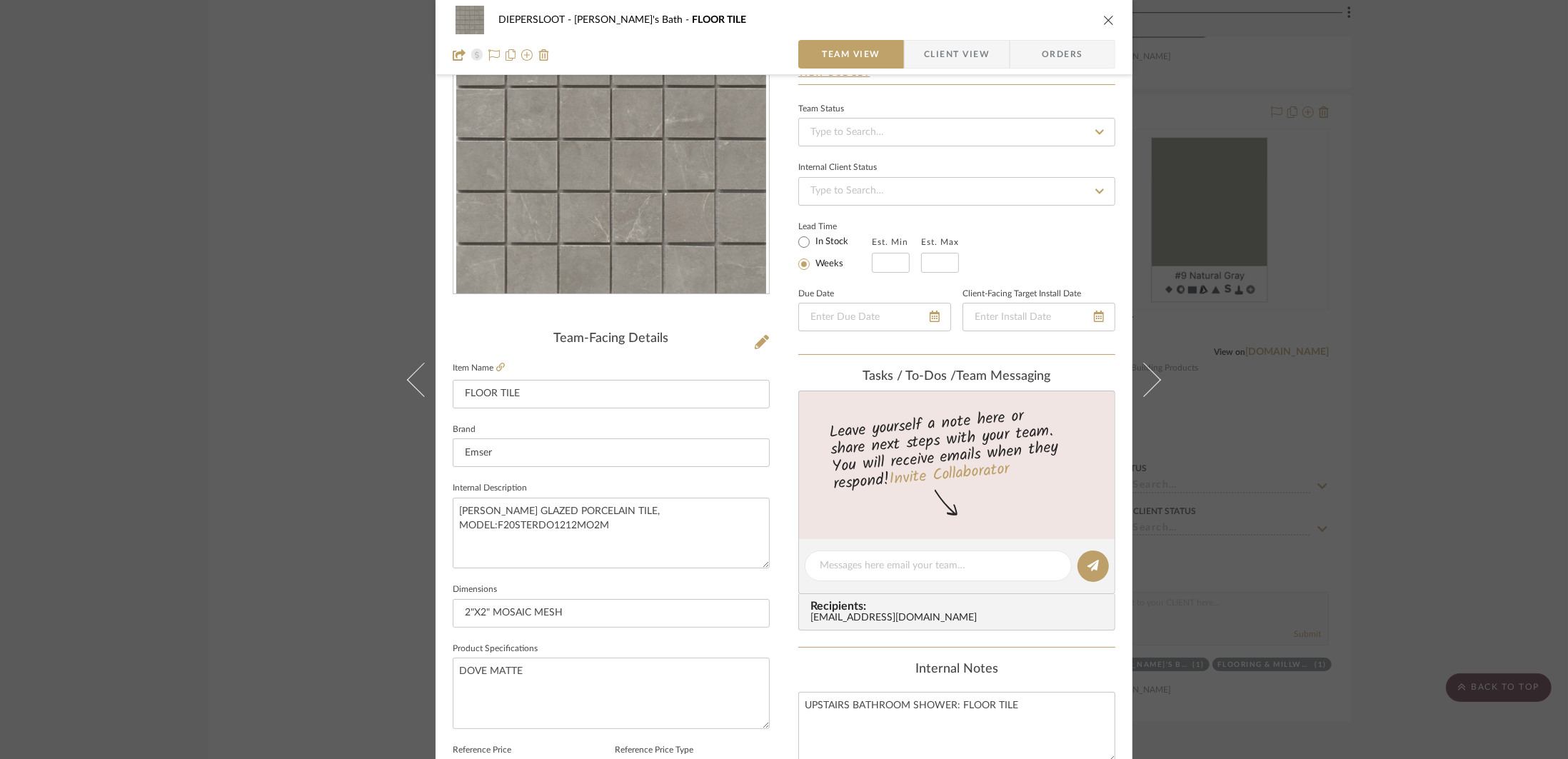
scroll to position [158, 0]
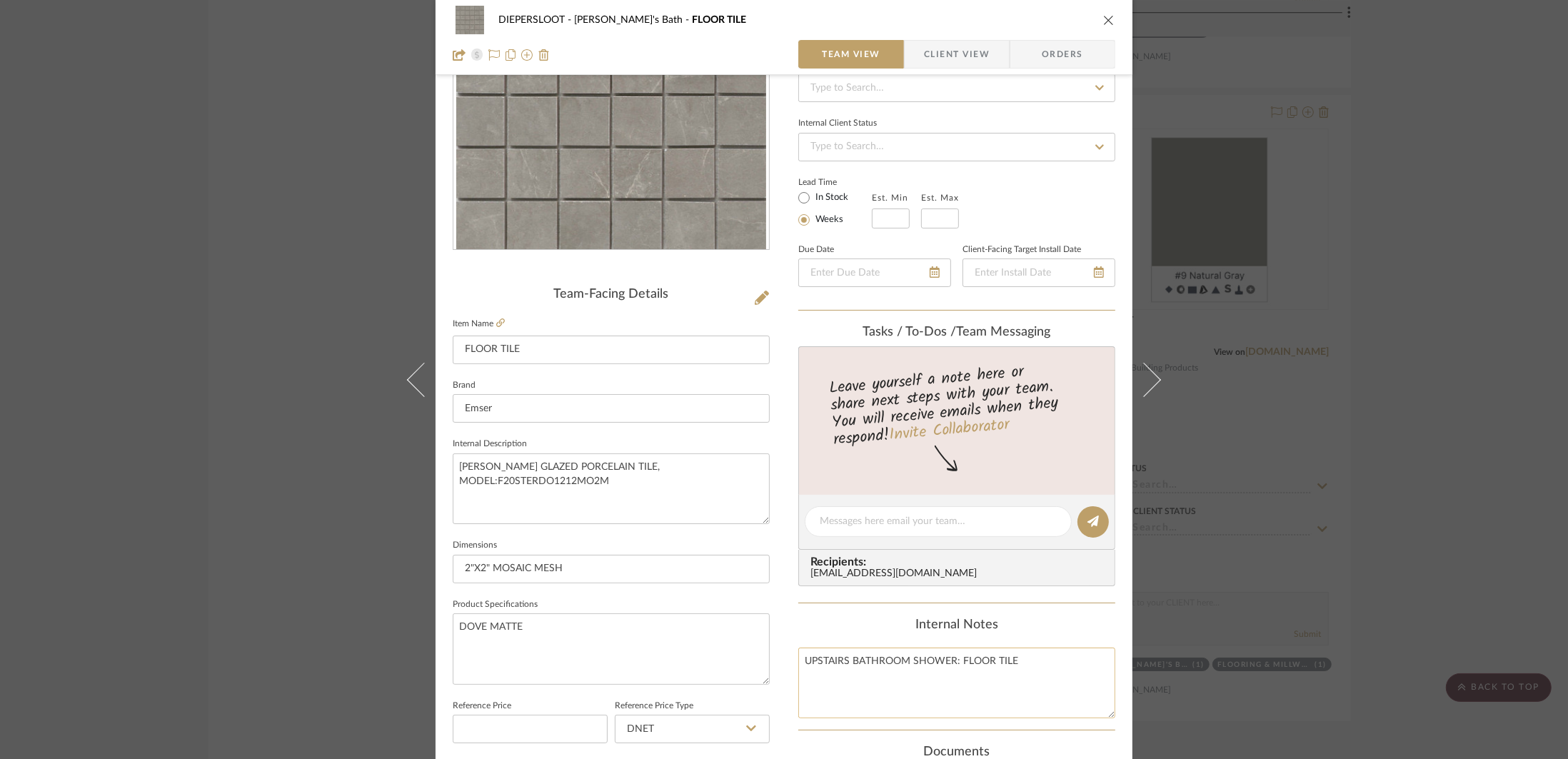
click at [1034, 661] on textarea "UPSTAIRS BATHROOM SHOWER: FLOOR TILE" at bounding box center [957, 683] width 317 height 71
type textarea "UPSTAIRS BATHROOM SHOWER: FLOOR TILE GROUT:"
type textarea "UPSTAIRS BATHROOM SHOWER: FLOOR TILE GROUT: G-3"
click at [617, 618] on textarea "DOVE MATTE" at bounding box center [611, 648] width 317 height 71
drag, startPoint x: 905, startPoint y: 674, endPoint x: 786, endPoint y: 660, distance: 119.8
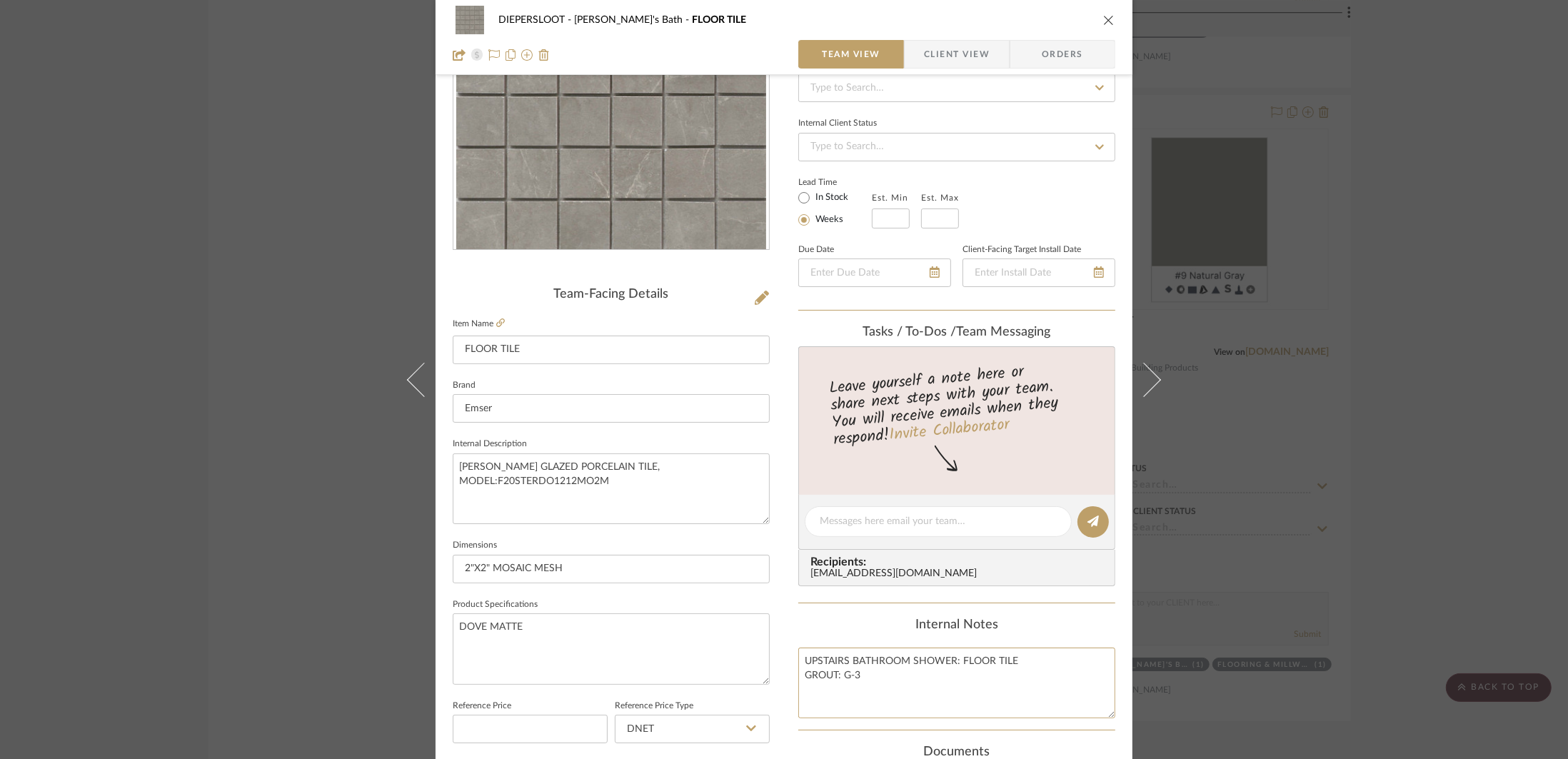
click at [786, 660] on div "DIEPERSLOOT Upstair's Bath FLOOR TILE Team View Client View Orders Team-Facing …" at bounding box center [784, 511] width 697 height 1319
drag, startPoint x: 1108, startPoint y: 18, endPoint x: 1111, endPoint y: 26, distance: 8.5
click at [1108, 18] on icon "close" at bounding box center [1109, 20] width 11 height 11
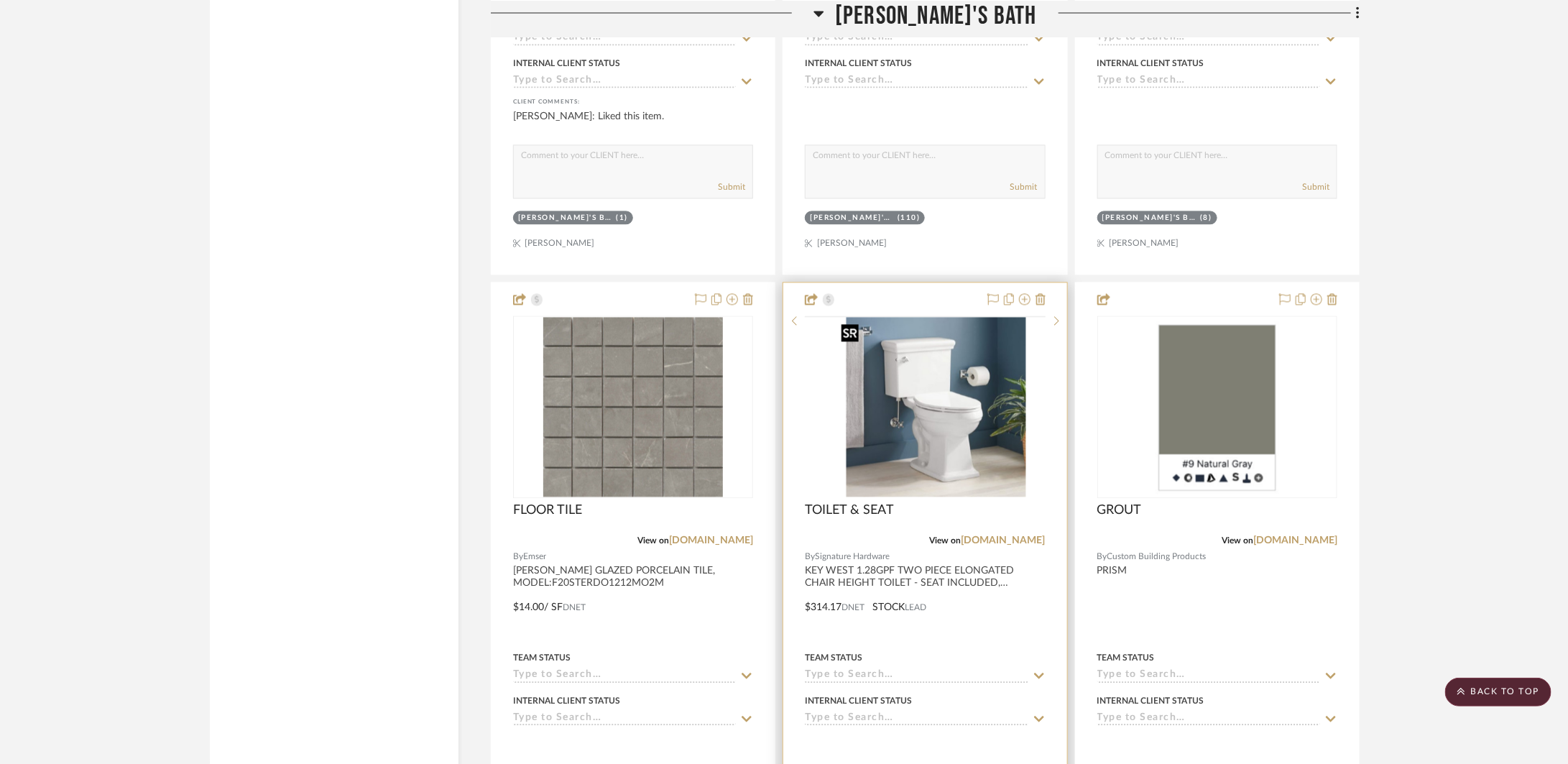
scroll to position [7800, 0]
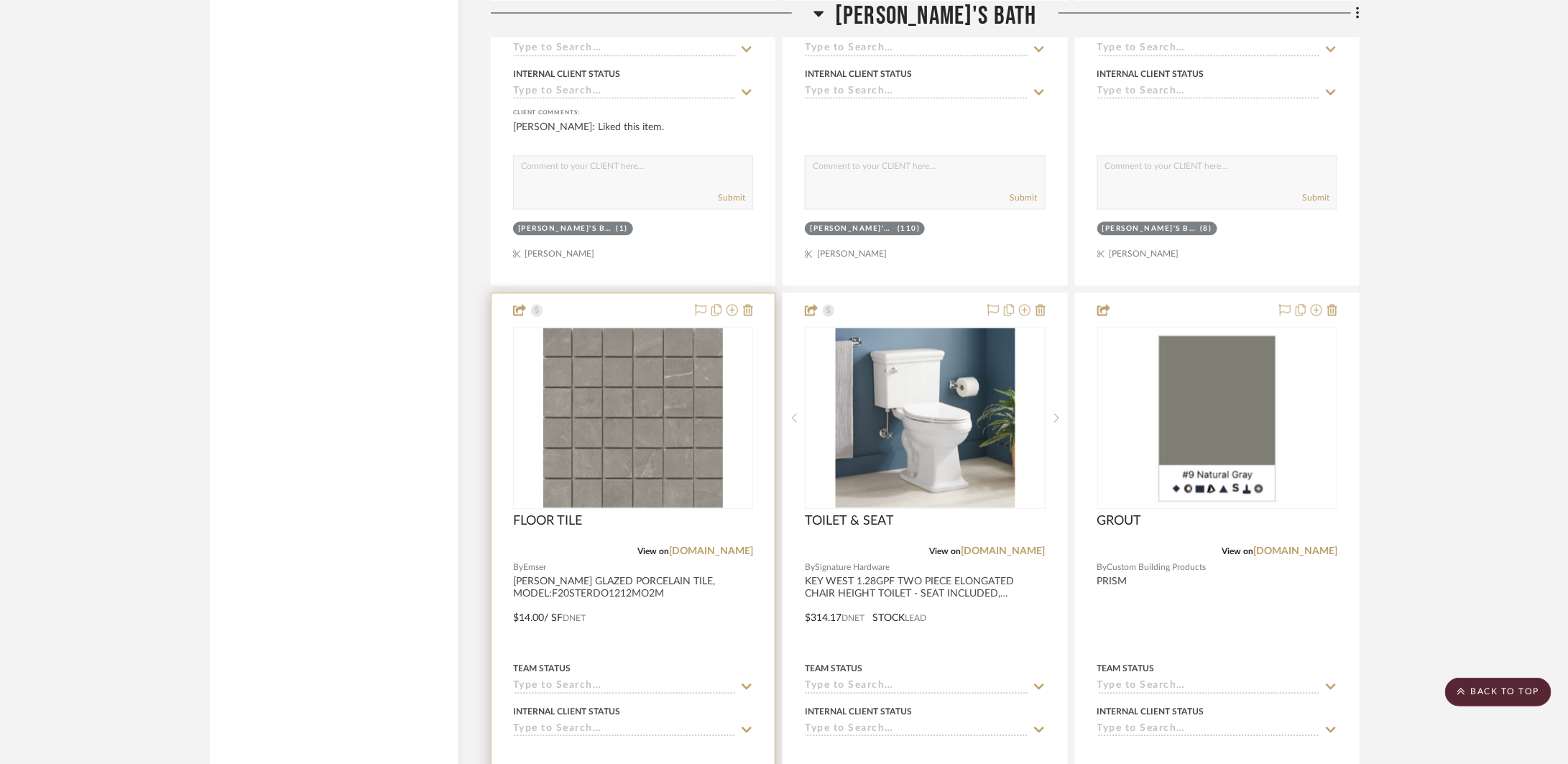
click at [735, 579] on div at bounding box center [632, 608] width 283 height 629
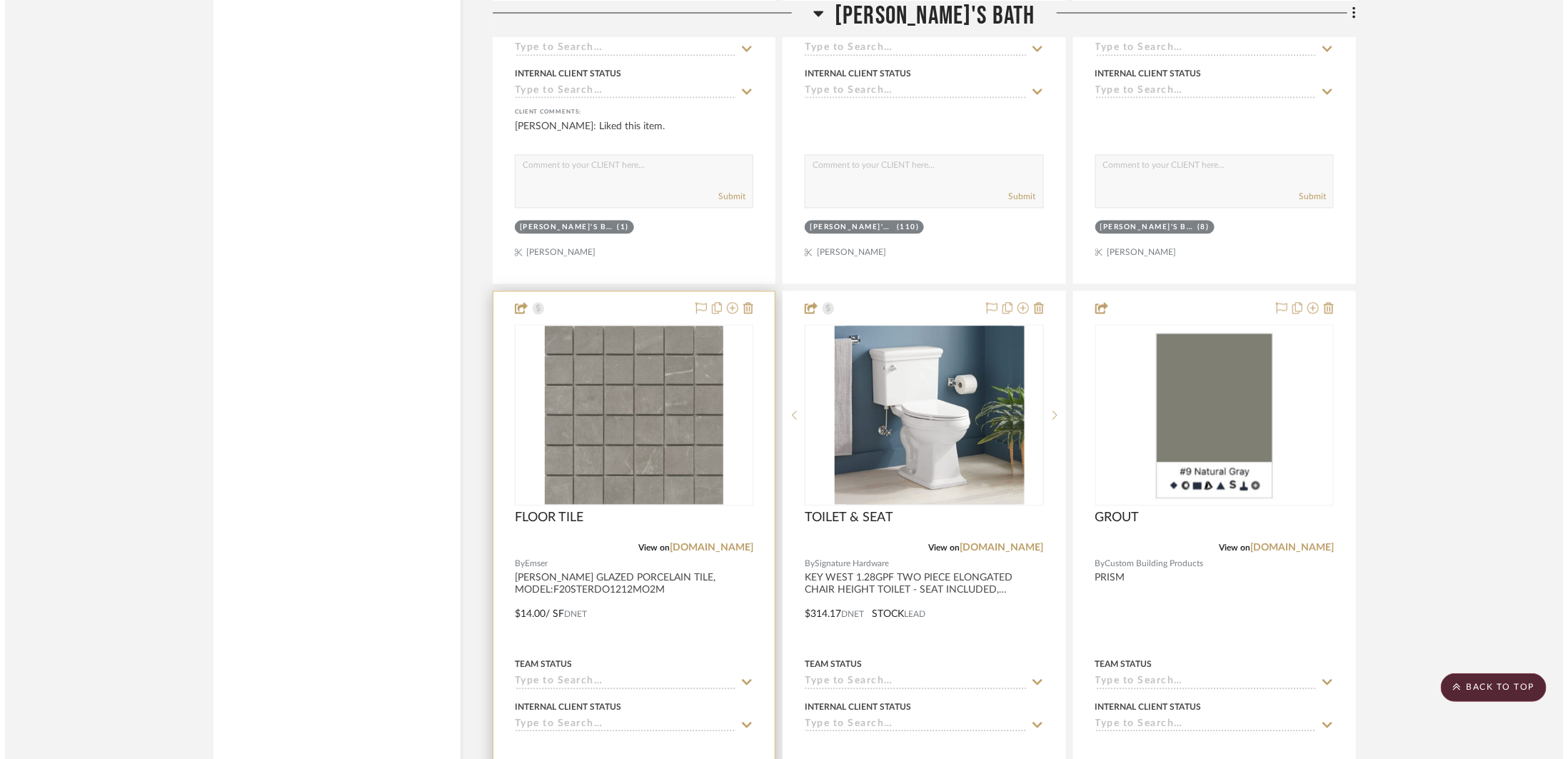
scroll to position [0, 0]
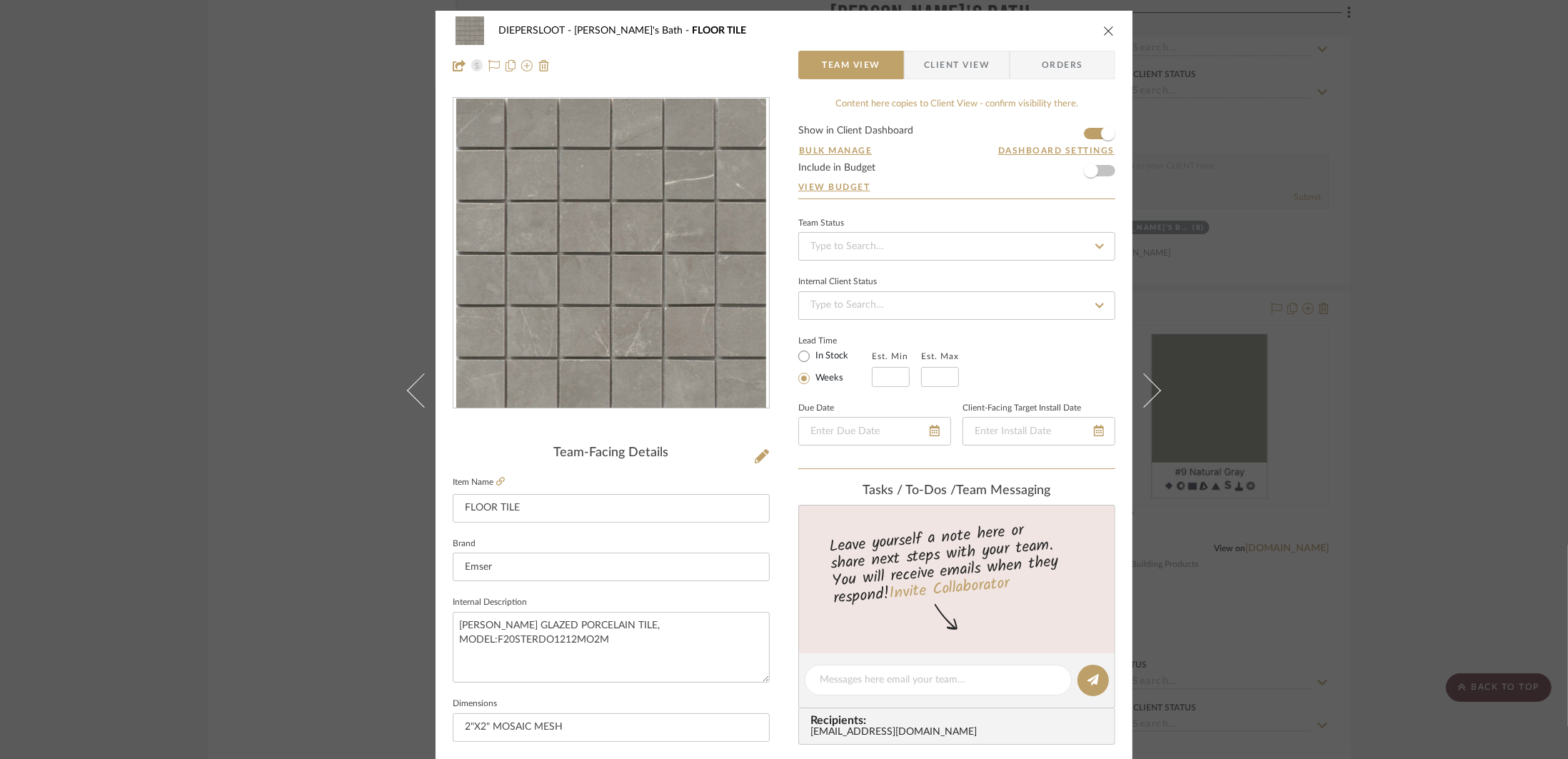
click at [1269, 478] on div "DIEPERSLOOT Upstair's Bath FLOOR TILE Team View Client View Orders Team-Facing …" at bounding box center [784, 380] width 1568 height 759
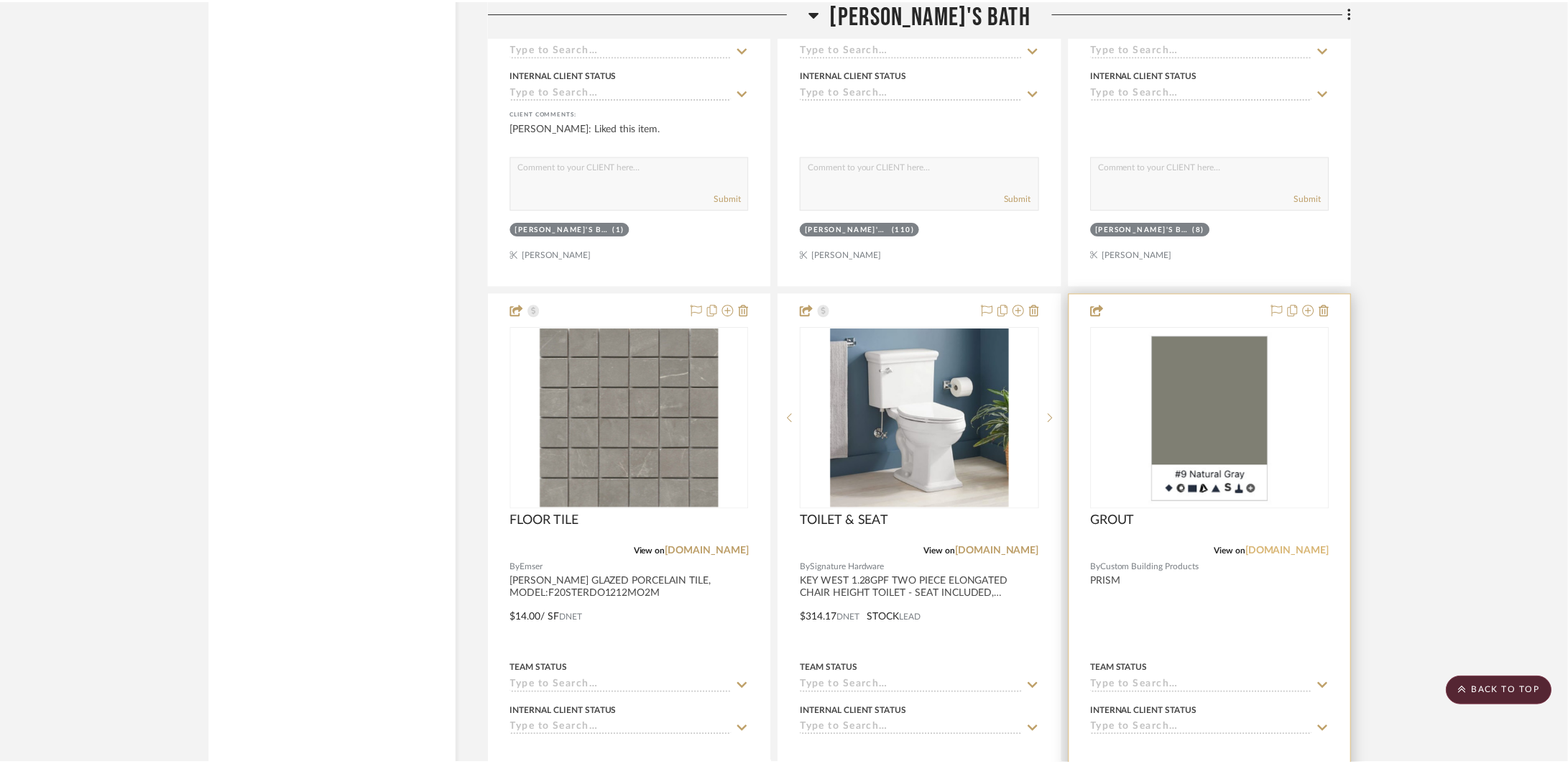
scroll to position [7800, 0]
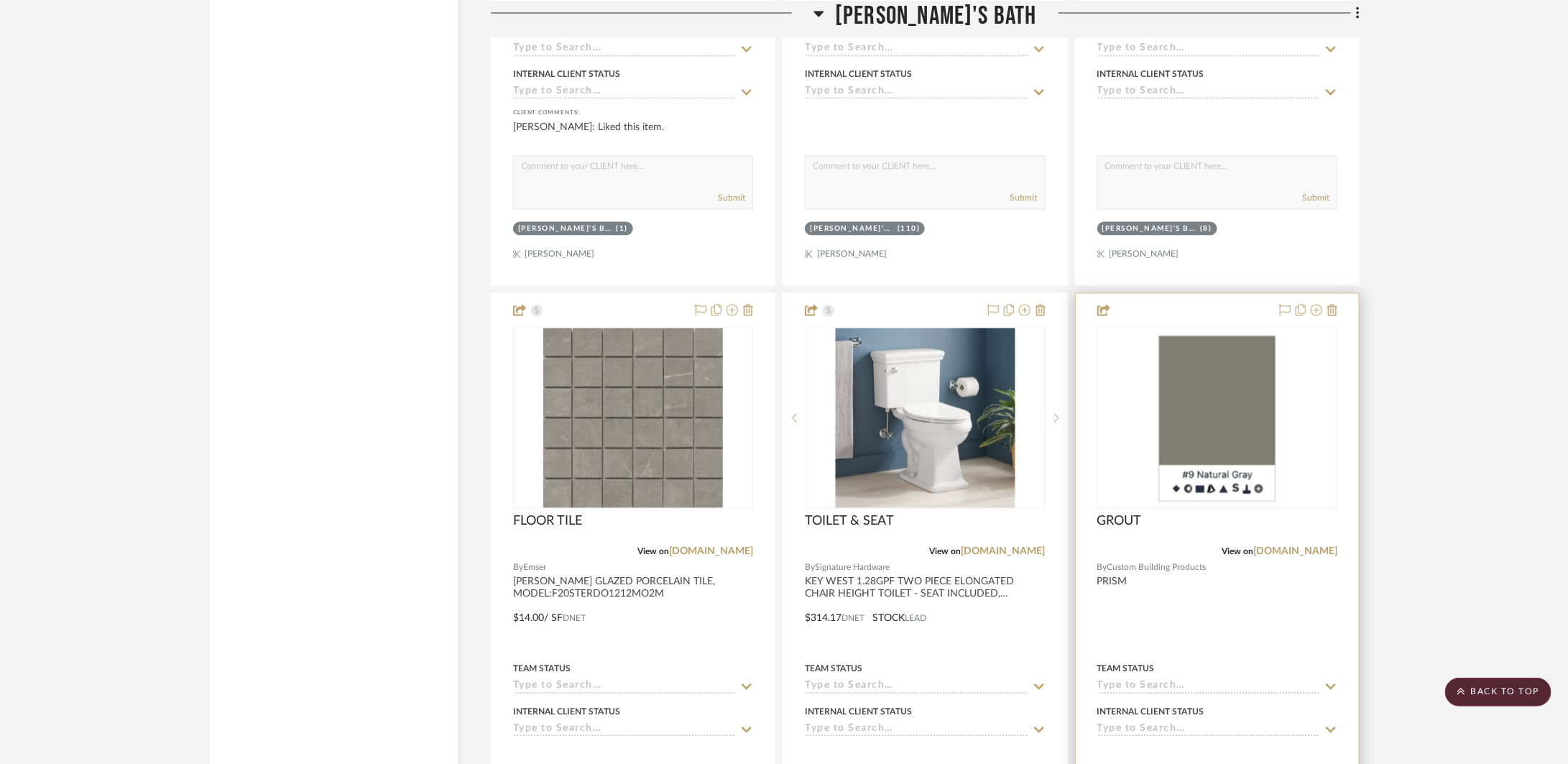
click at [1236, 619] on div at bounding box center [1217, 608] width 283 height 629
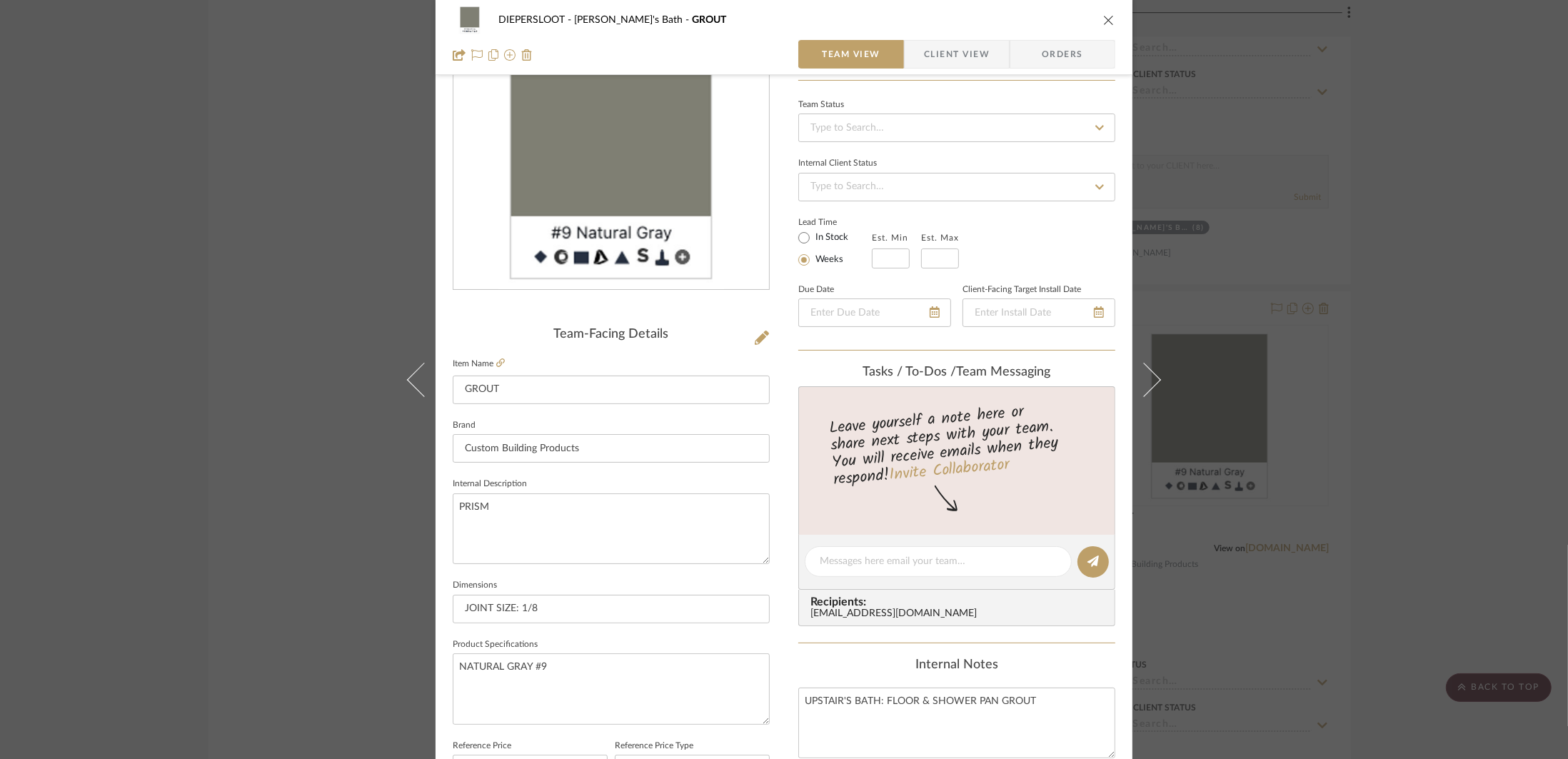
scroll to position [150, 0]
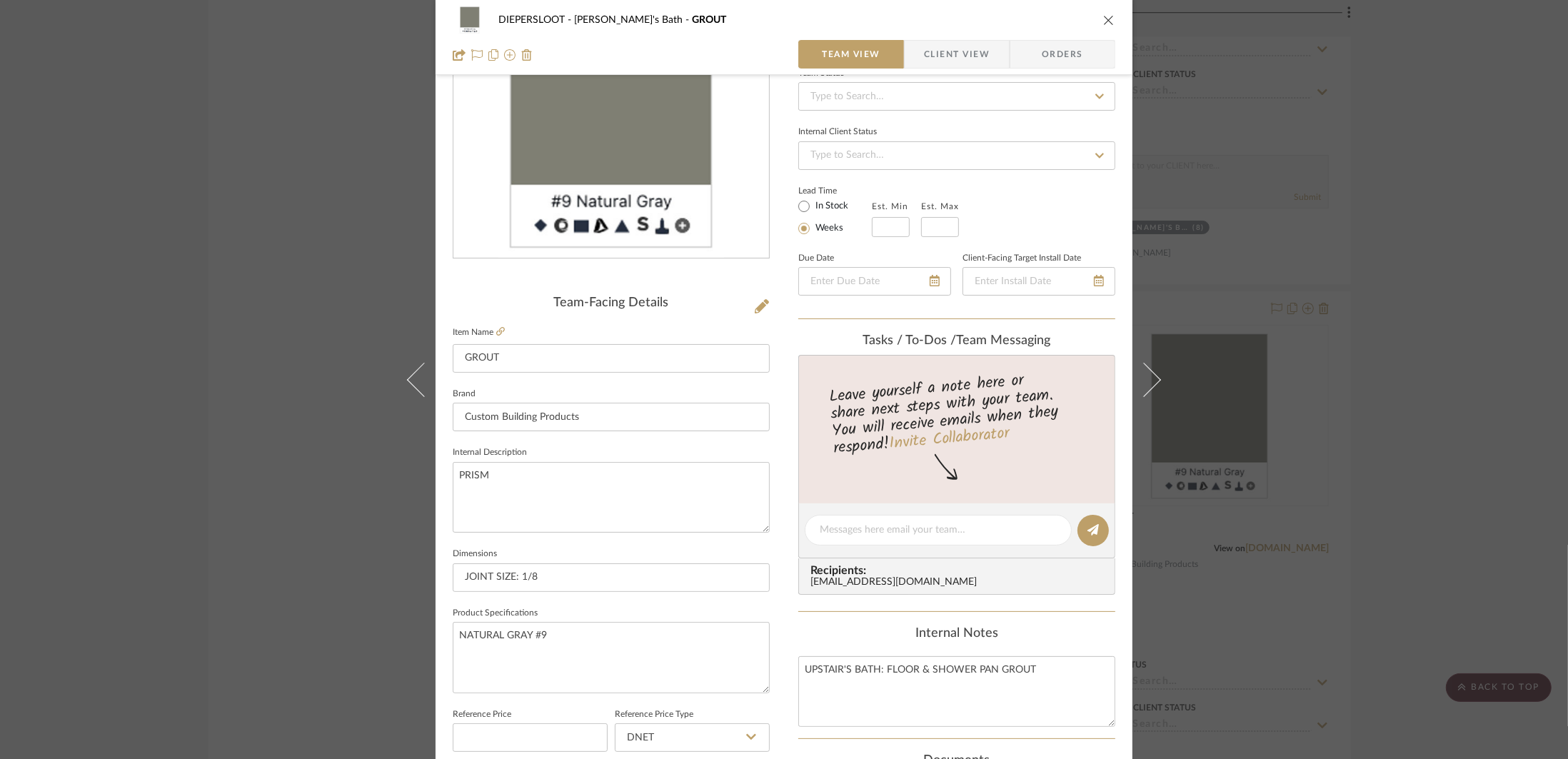
click at [1314, 485] on div "DIEPERSLOOT Upstair's Bath GROUT Team View Client View Orders Team-Facing Detai…" at bounding box center [784, 380] width 1568 height 759
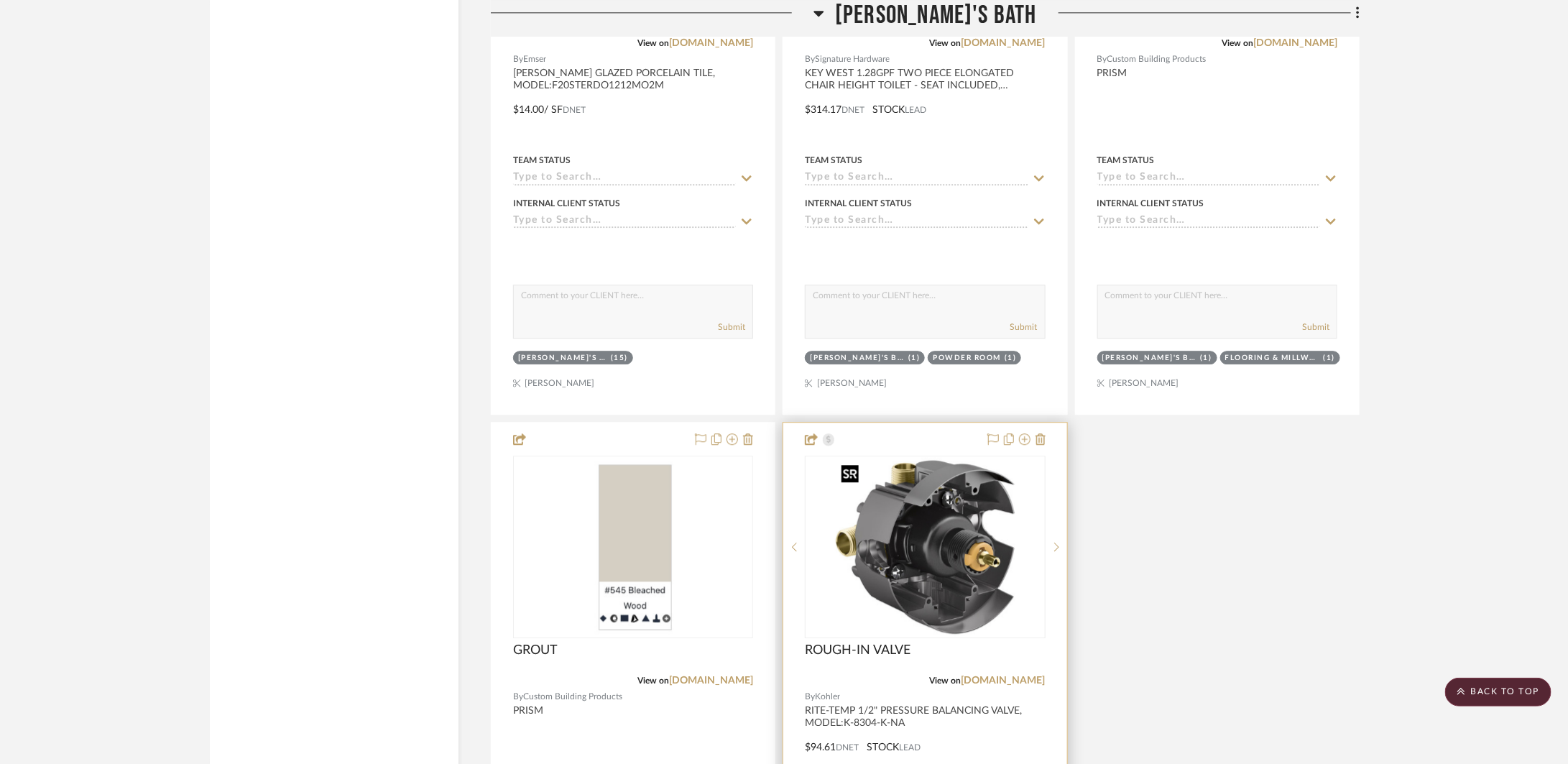
scroll to position [8409, 0]
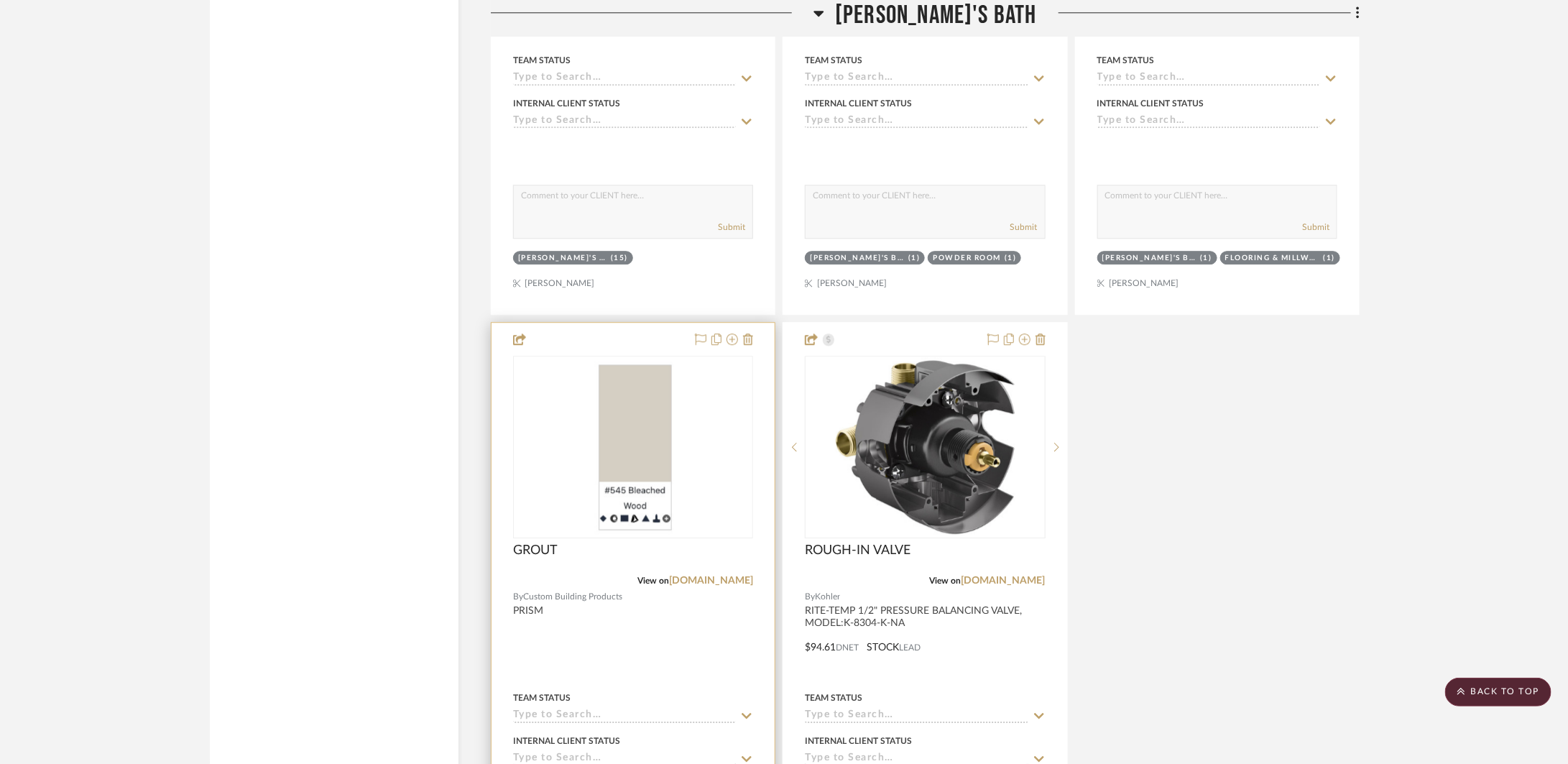
click at [625, 613] on div at bounding box center [632, 636] width 283 height 629
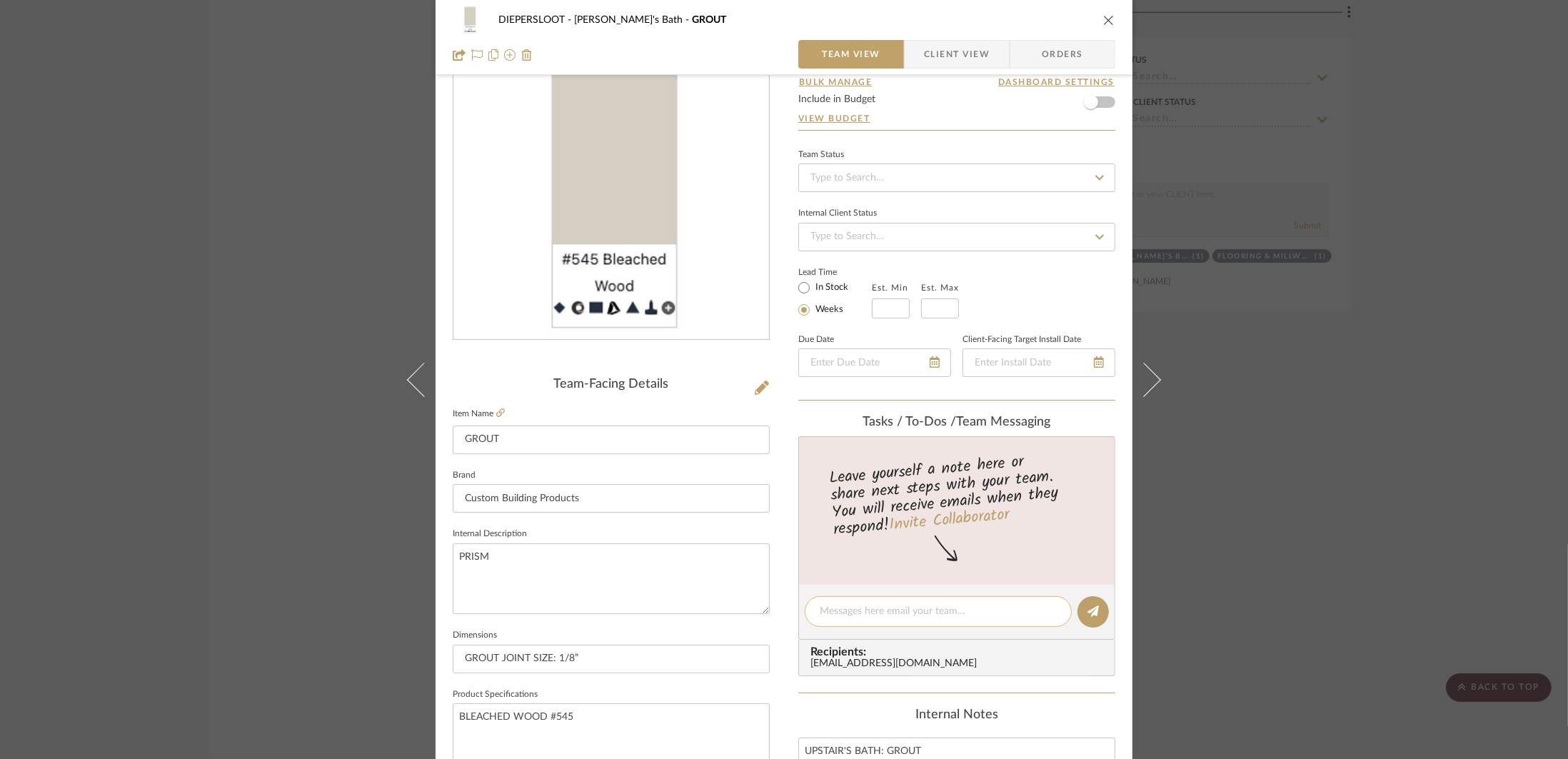
scroll to position [255, 0]
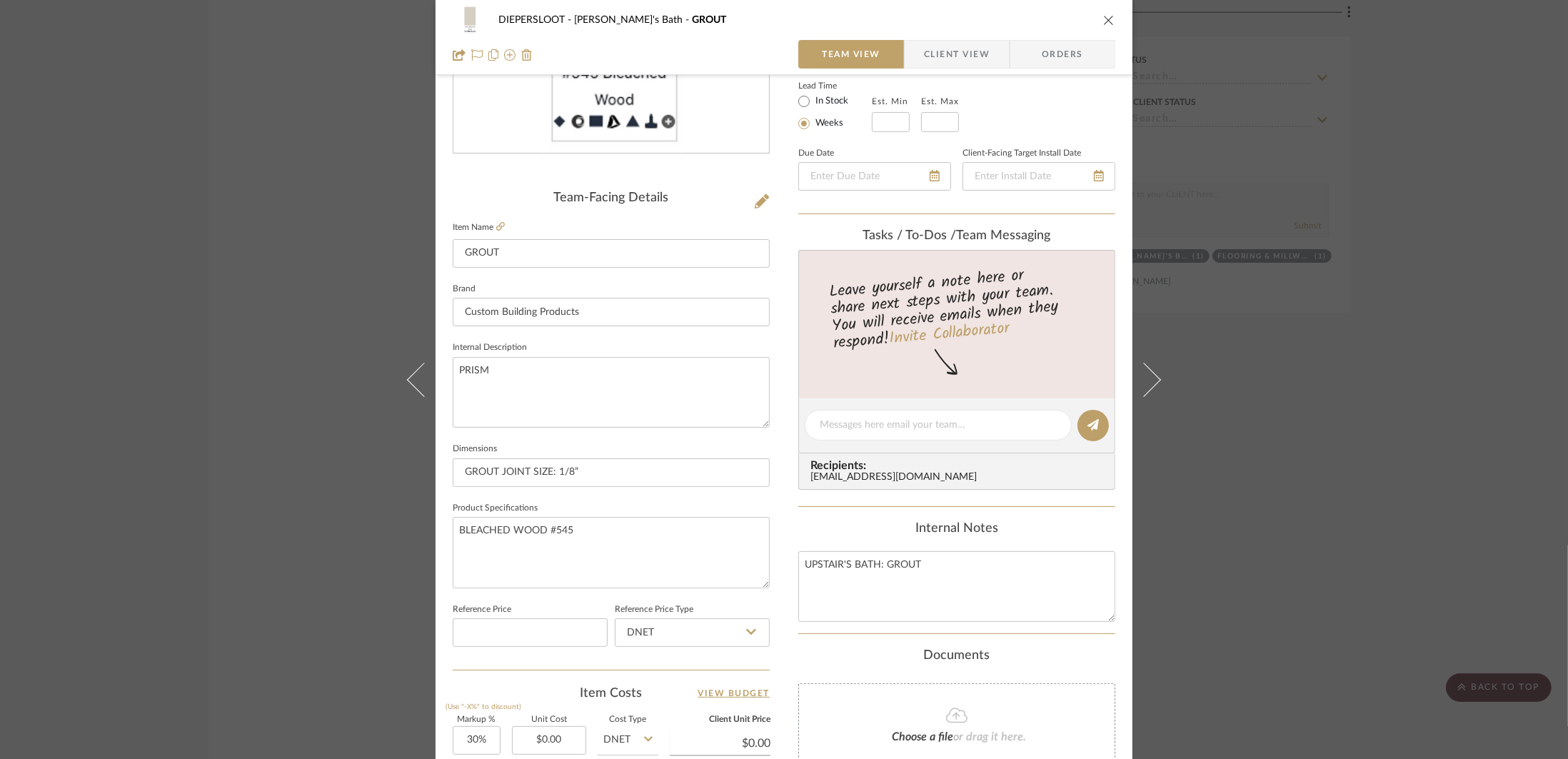
click at [1405, 456] on div "DIEPERSLOOT Upstair's Bath GROUT Team View Client View Orders Team-Facing Detai…" at bounding box center [784, 380] width 1568 height 759
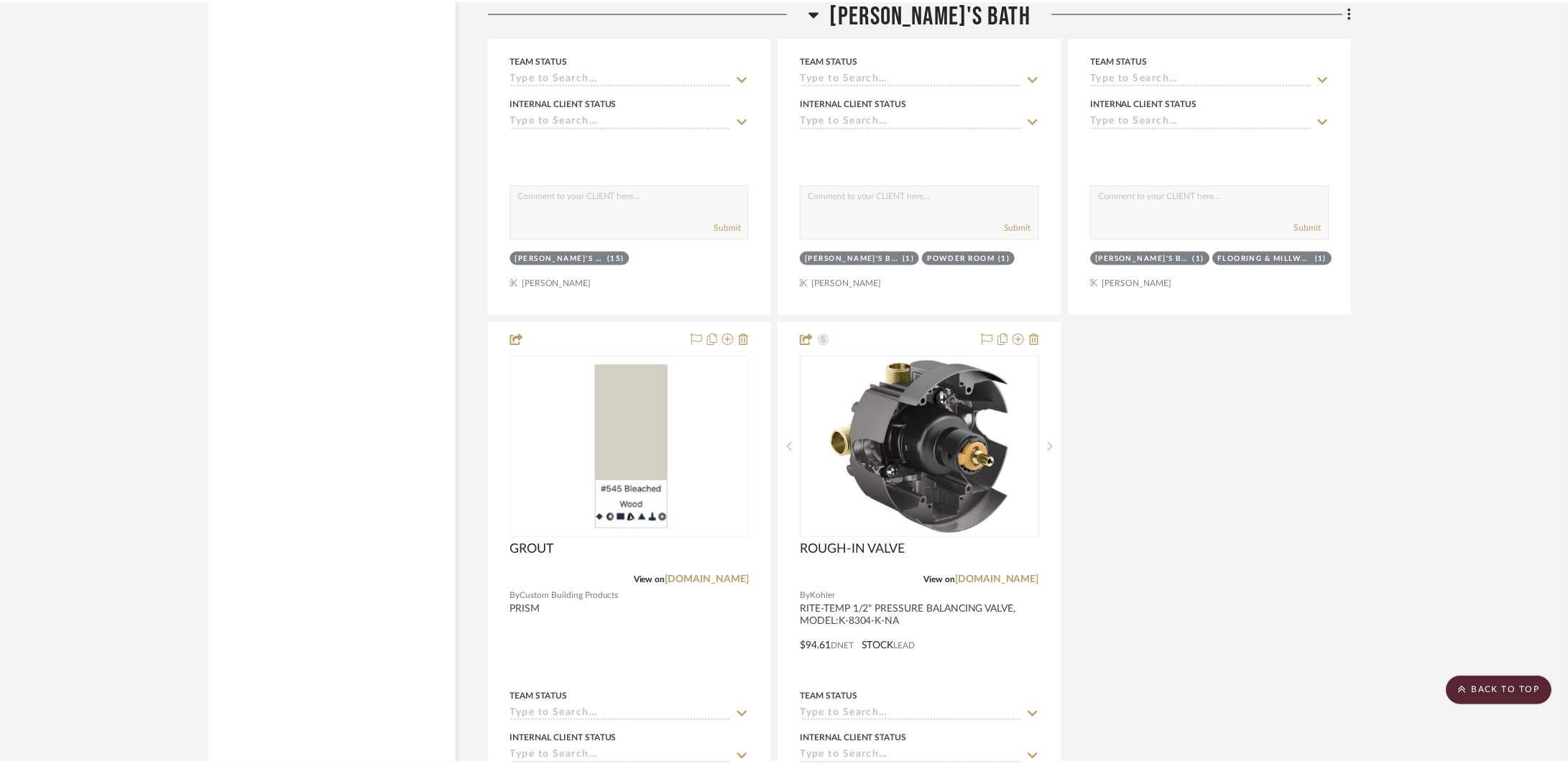
scroll to position [8409, 0]
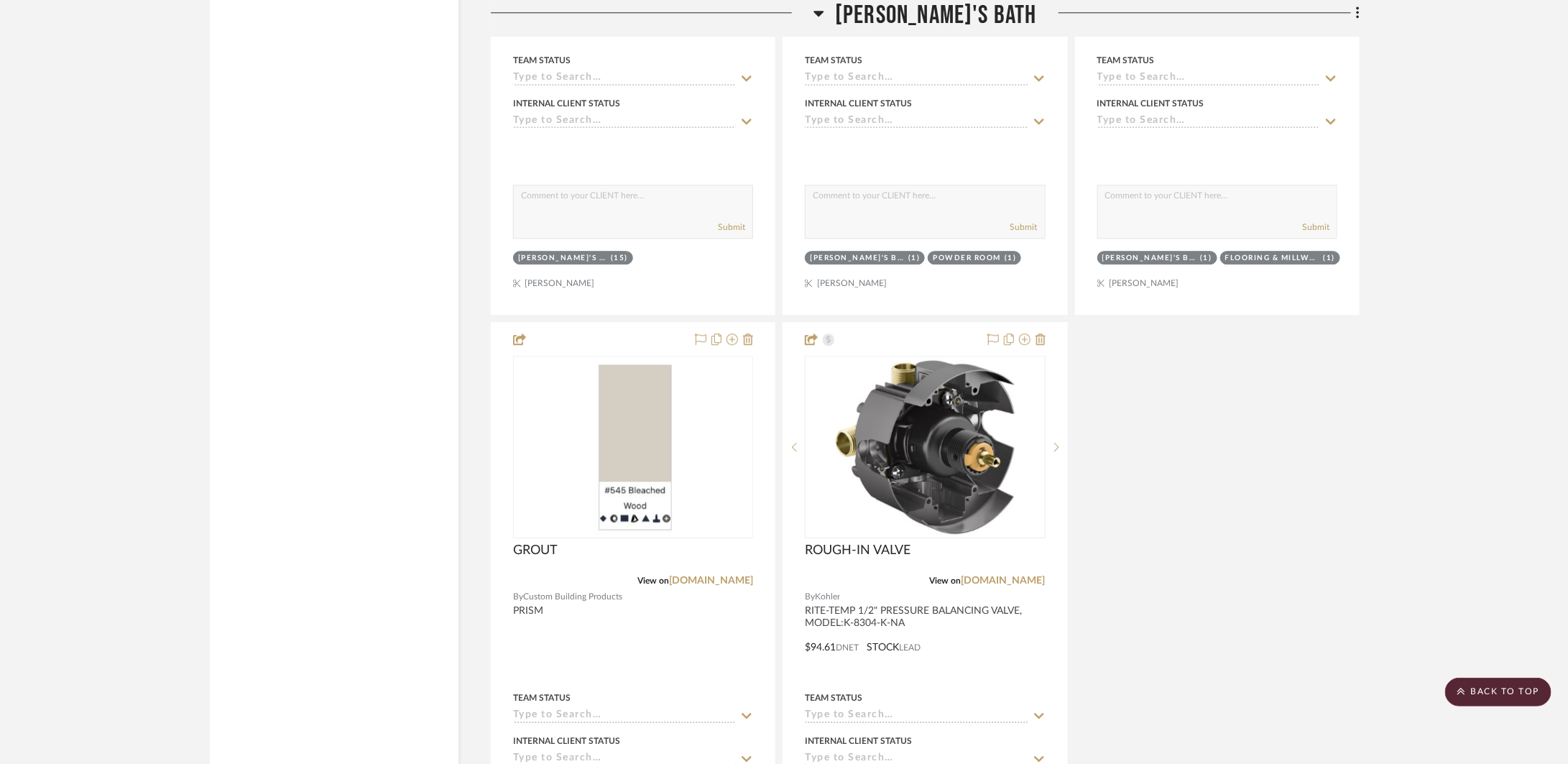
click at [878, 18] on span "[PERSON_NAME]'s Bath" at bounding box center [936, 15] width 202 height 31
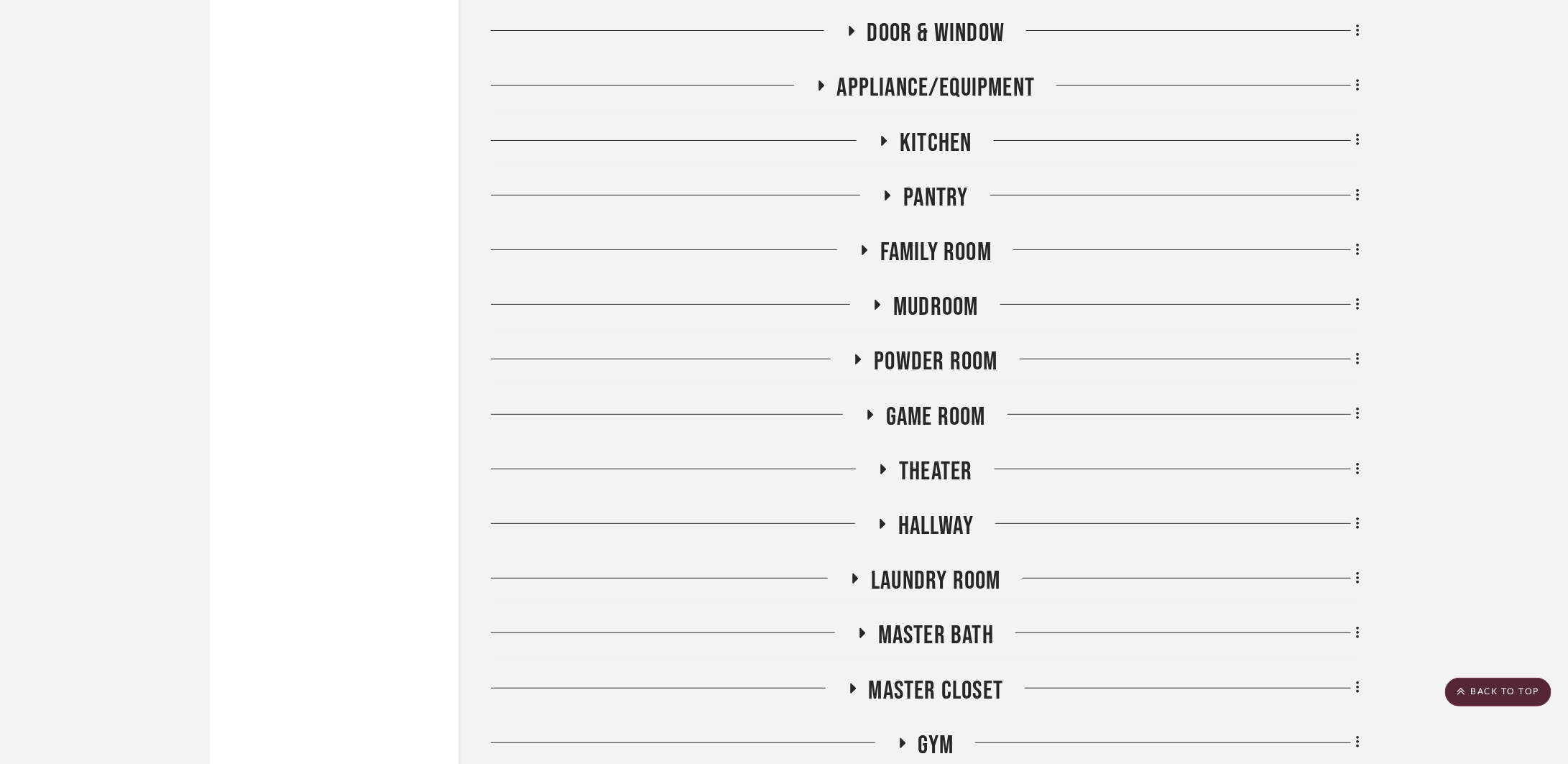
scroll to position [6011, 0]
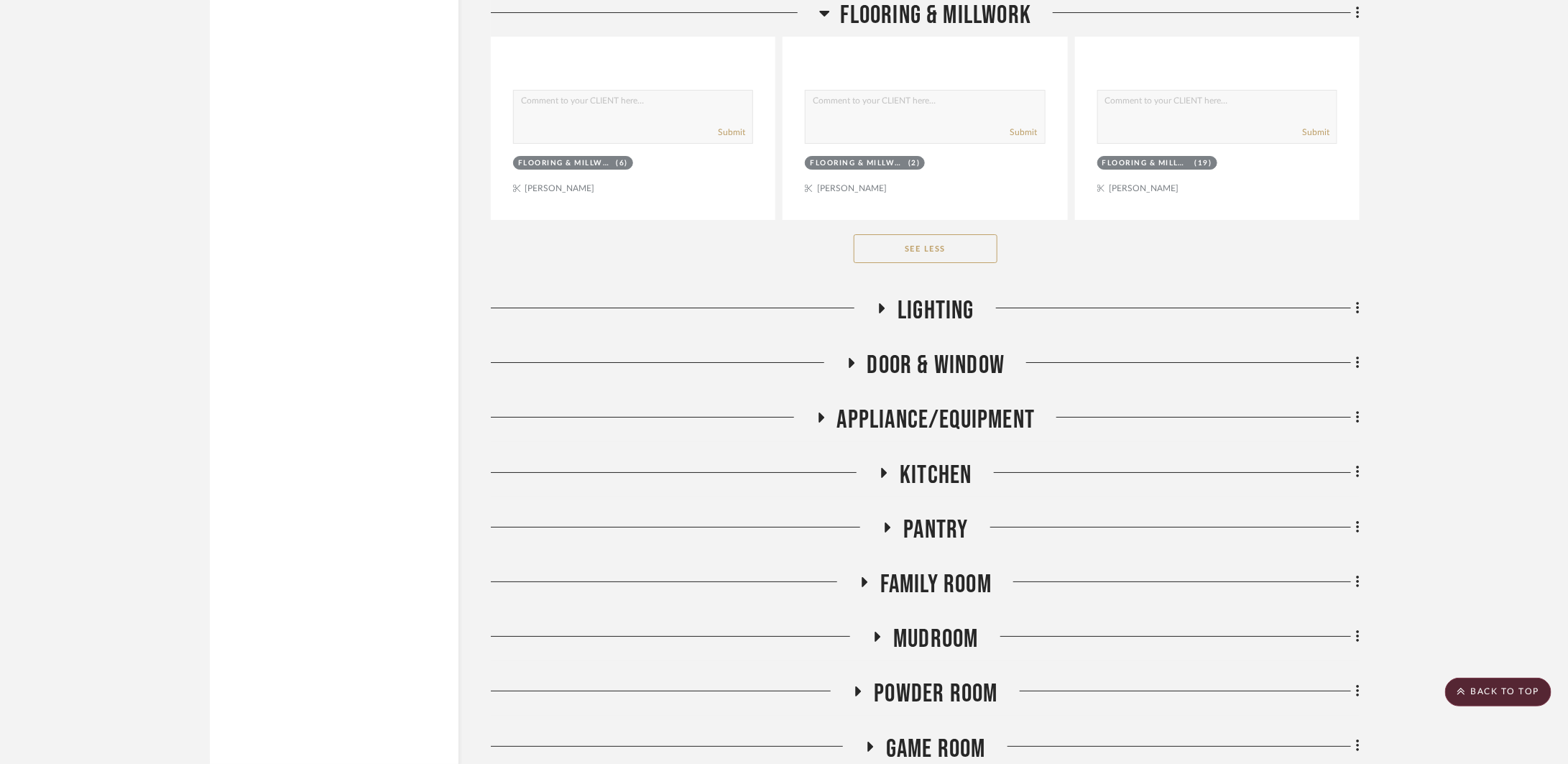
click at [922, 360] on span "Door & Window" at bounding box center [937, 366] width 138 height 31
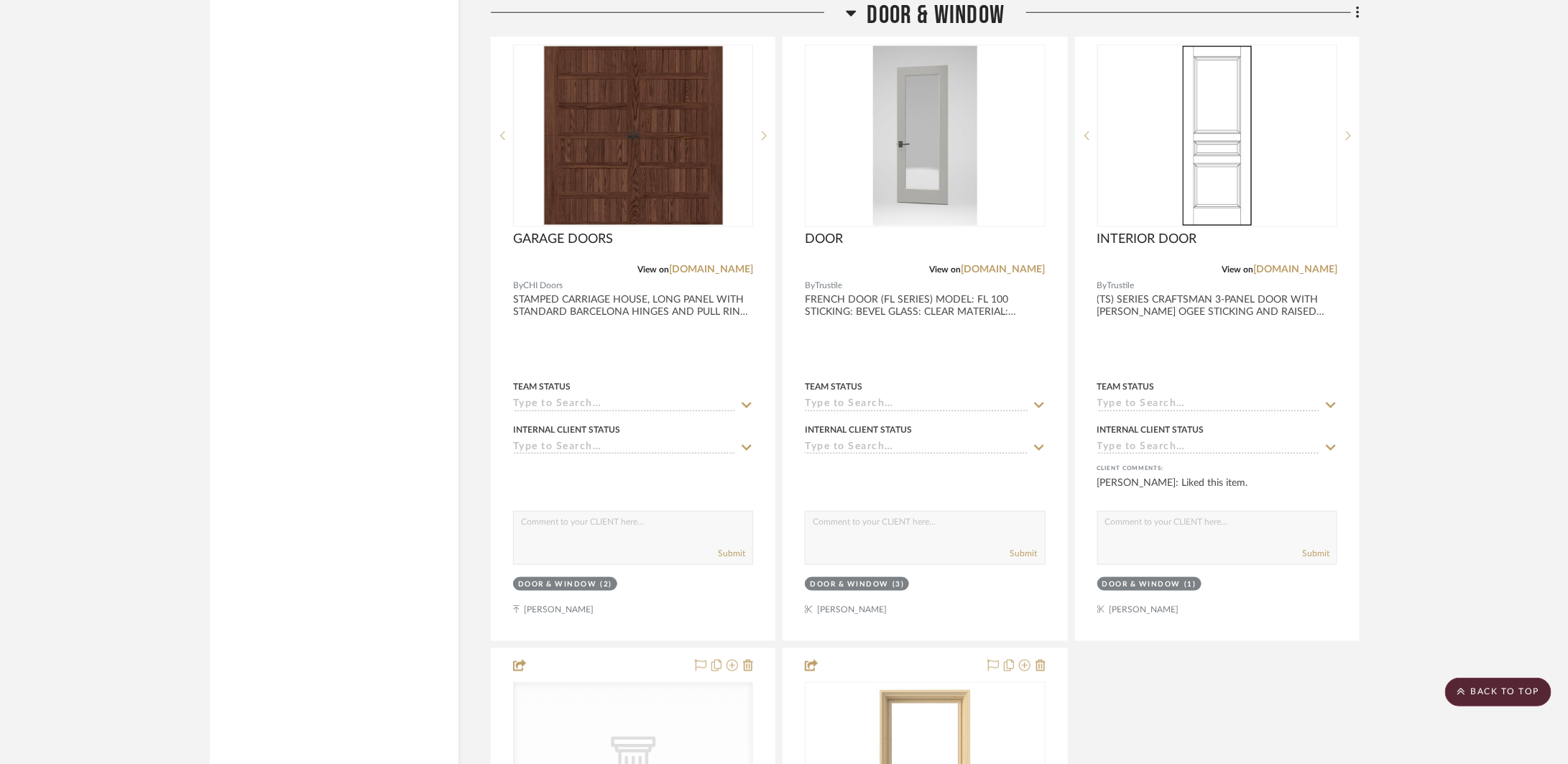
scroll to position [6958, 0]
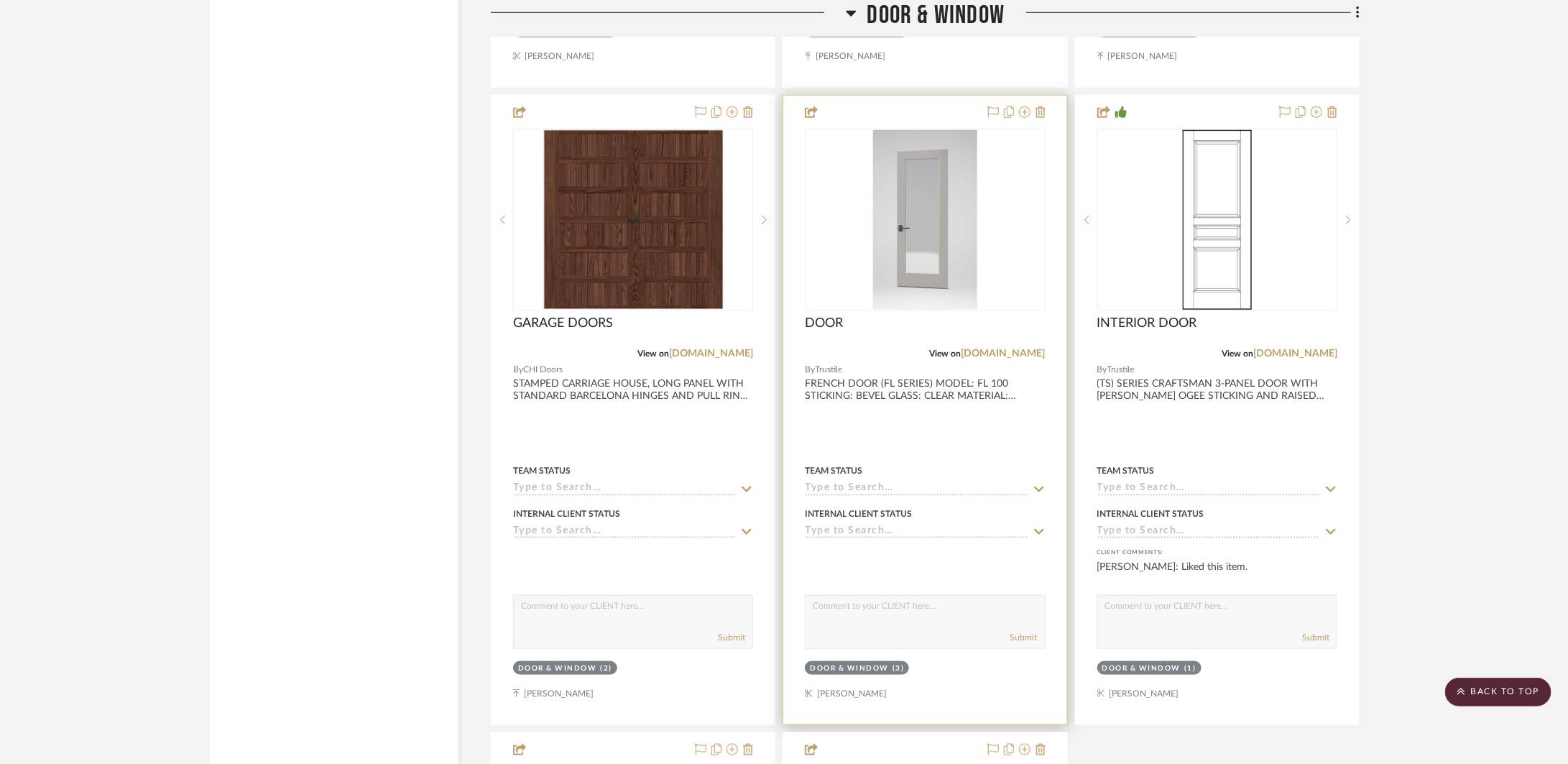
click at [932, 436] on div at bounding box center [924, 410] width 283 height 629
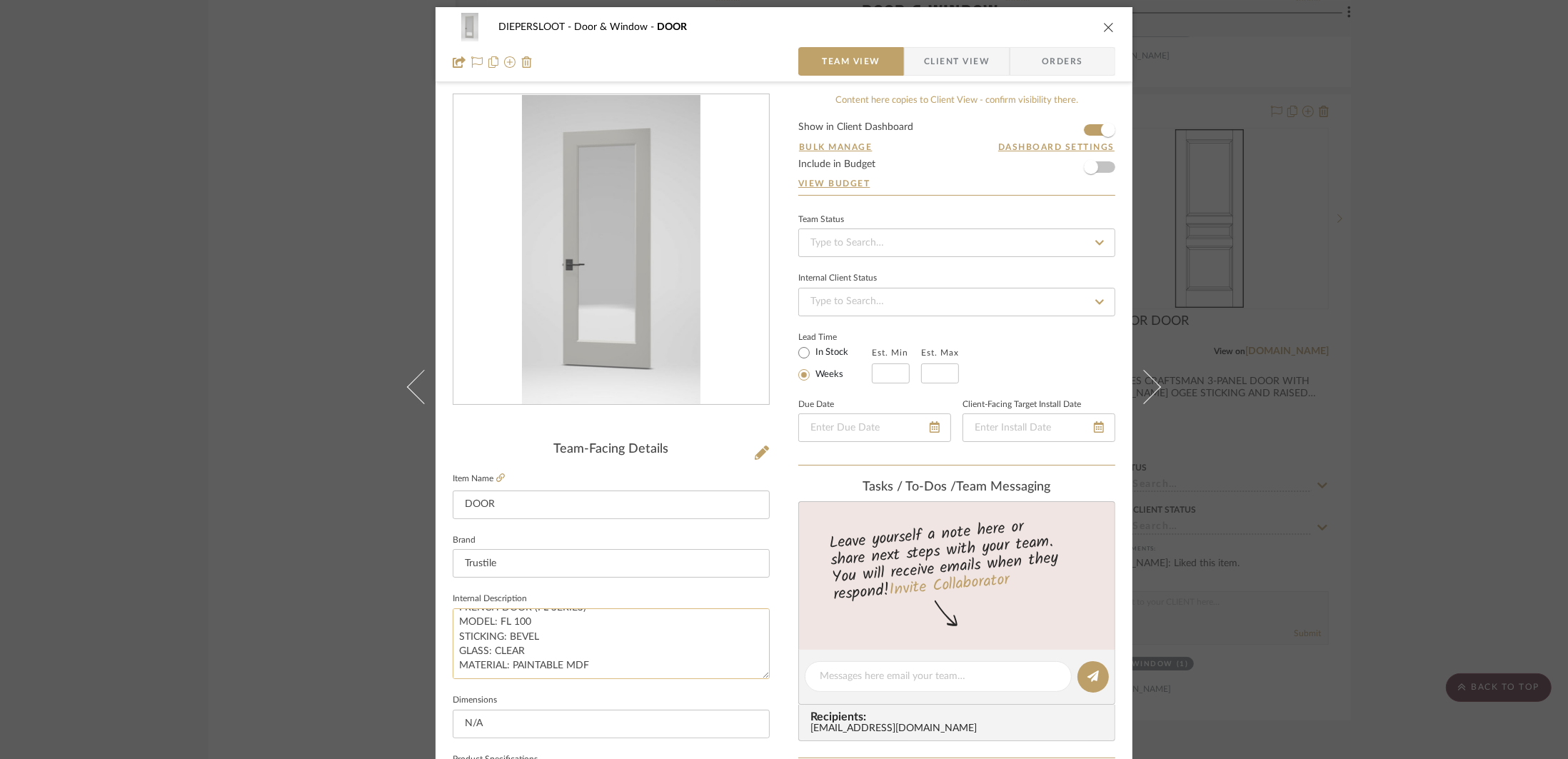
scroll to position [0, 0]
drag, startPoint x: 605, startPoint y: 667, endPoint x: 452, endPoint y: 621, distance: 159.8
click at [453, 621] on textarea "FRENCH DOOR (FL SERIES) MODEL: FL 100 STICKING: BEVEL GLASS: CLEAR MATERIAL: PA…" at bounding box center [611, 644] width 317 height 71
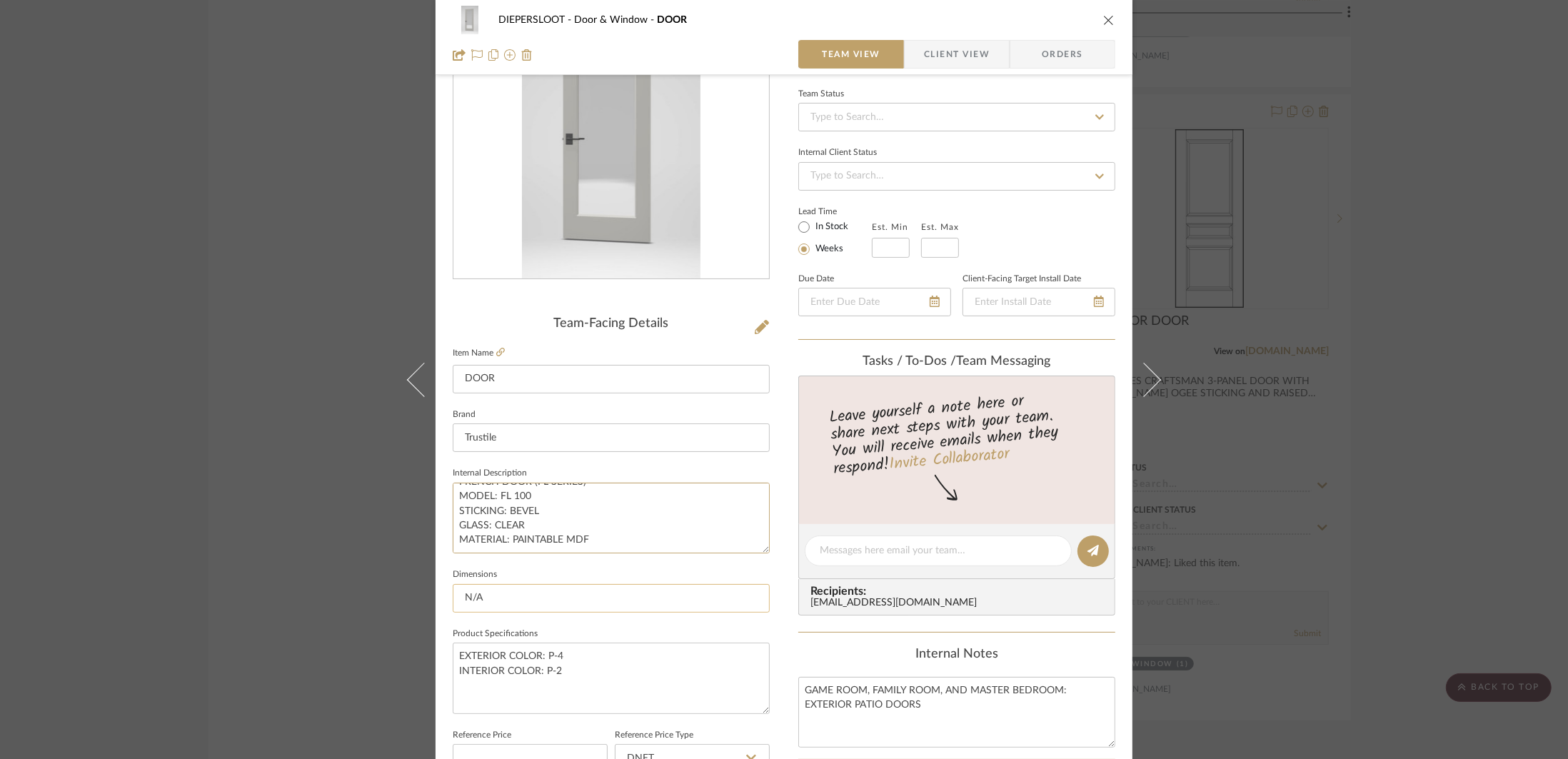
scroll to position [144, 0]
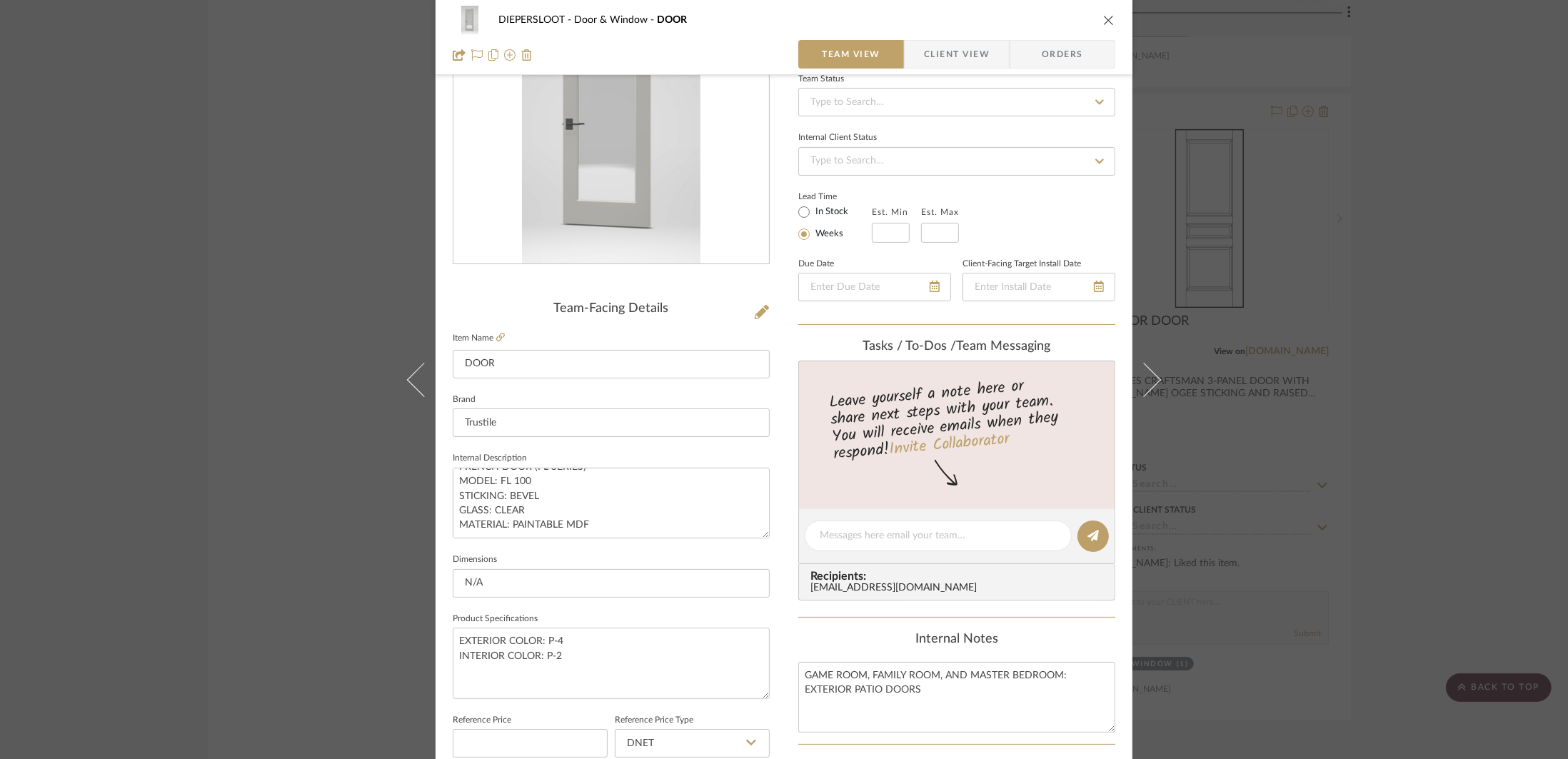
click at [417, 474] on button at bounding box center [416, 380] width 40 height 759
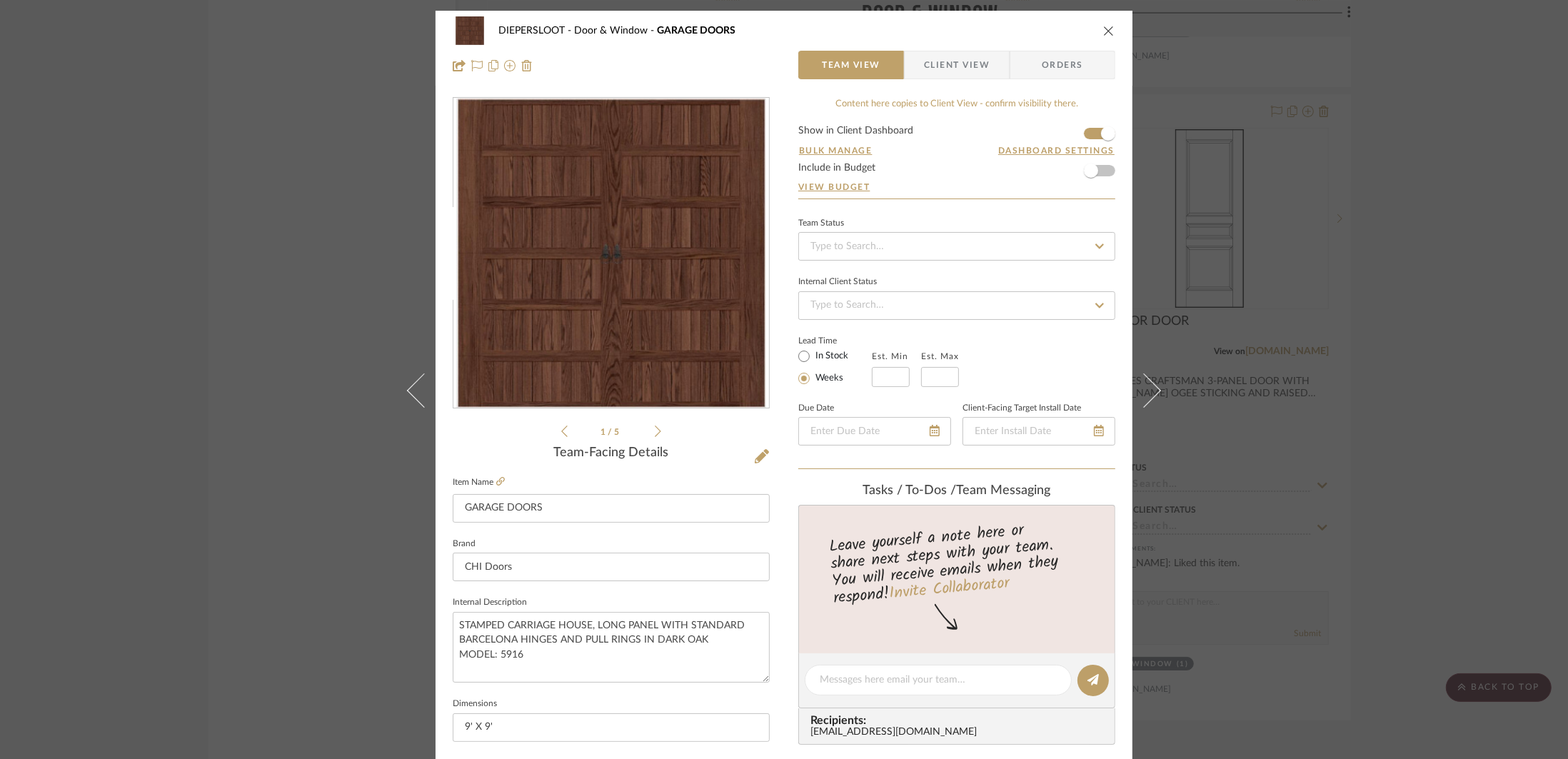
click at [1300, 376] on div "DIEPERSLOOT Door & Window GARAGE DOORS Team View Client View Orders 1 / 5 Team-…" at bounding box center [784, 380] width 1568 height 759
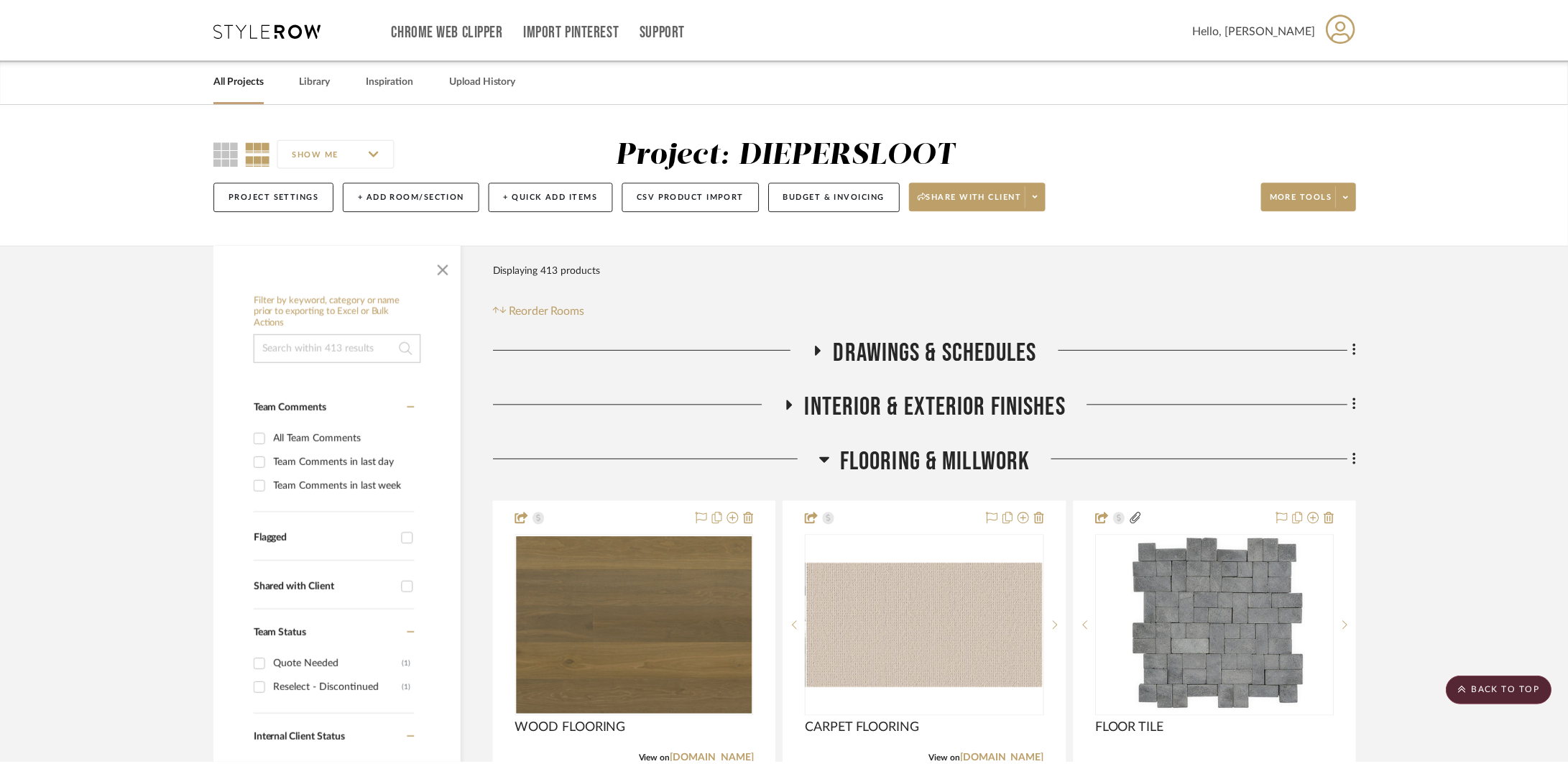
scroll to position [6958, 0]
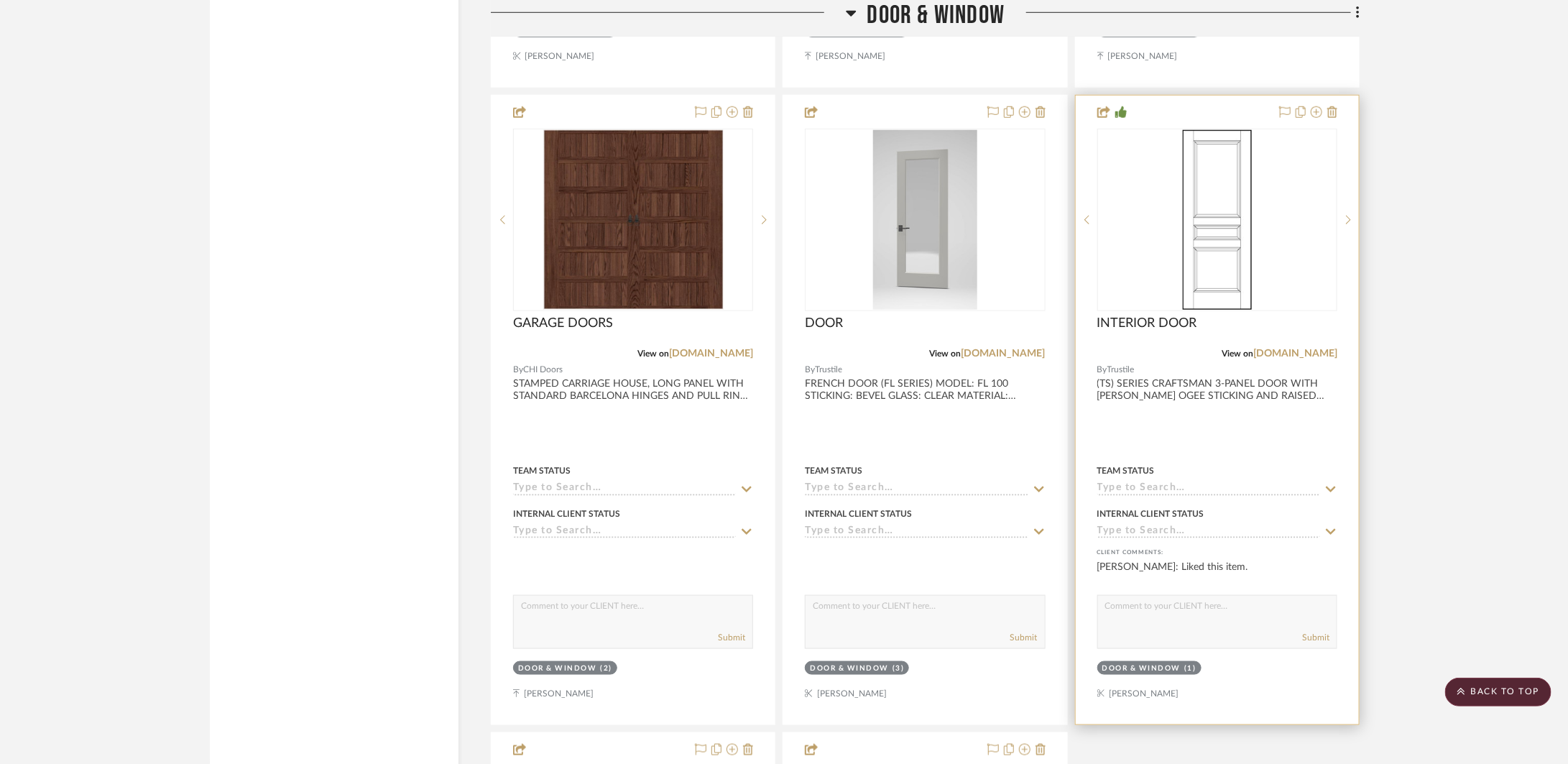
click at [1268, 433] on div at bounding box center [1217, 410] width 283 height 629
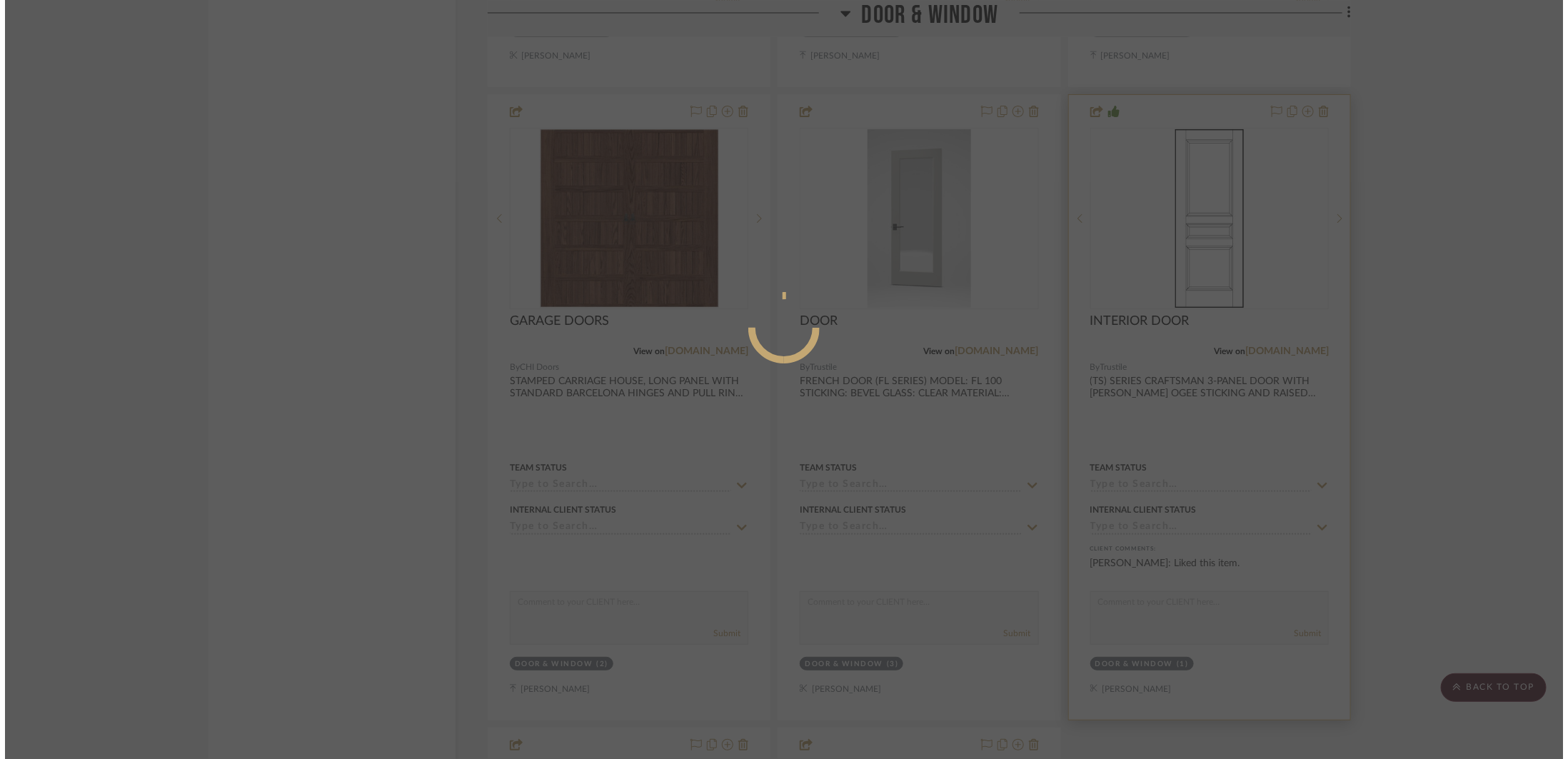
scroll to position [0, 0]
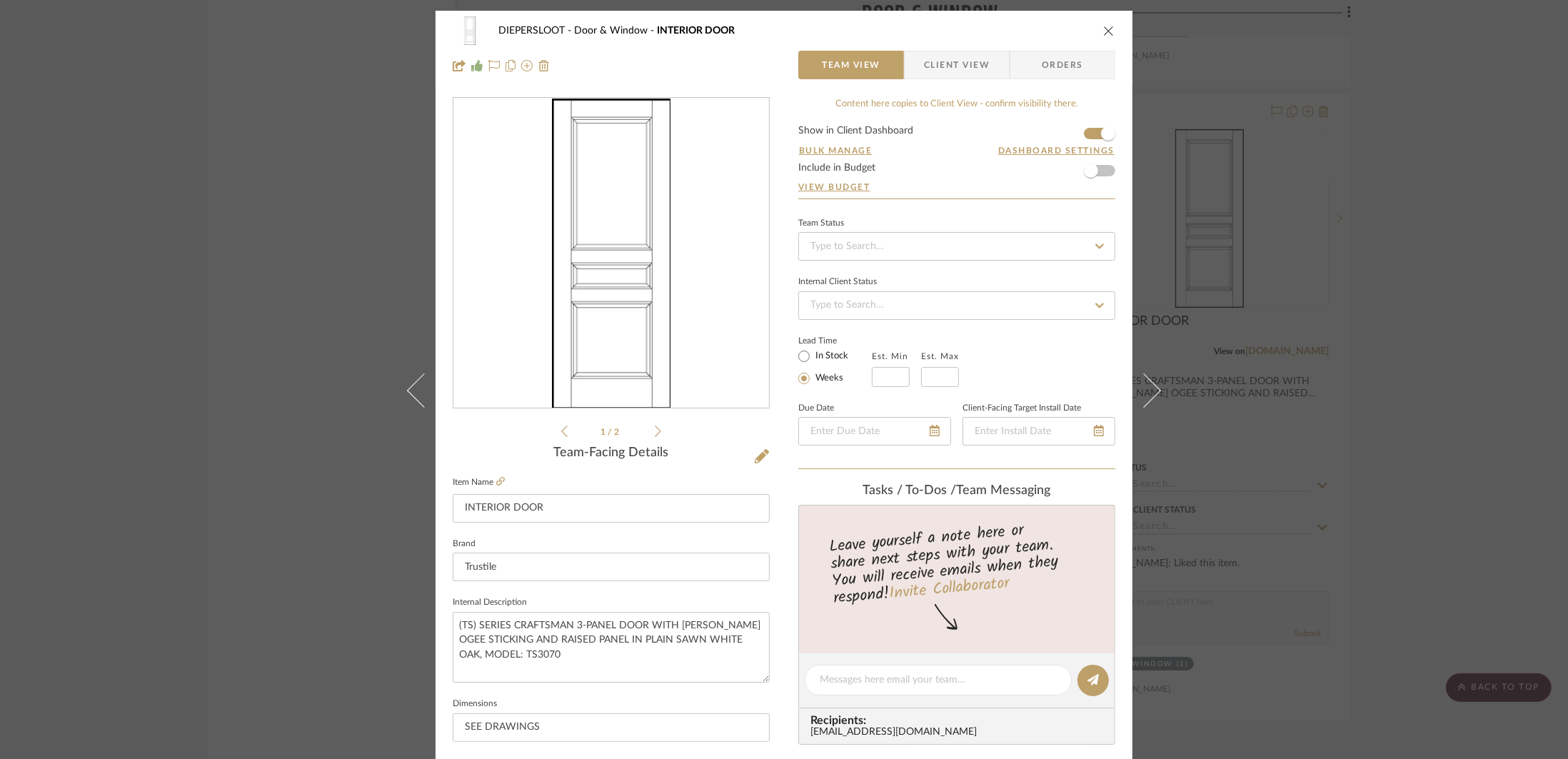
click at [1356, 343] on div "DIEPERSLOOT Door & Window INTERIOR DOOR Team View Client View Orders 1 / 2 Team…" at bounding box center [784, 380] width 1568 height 759
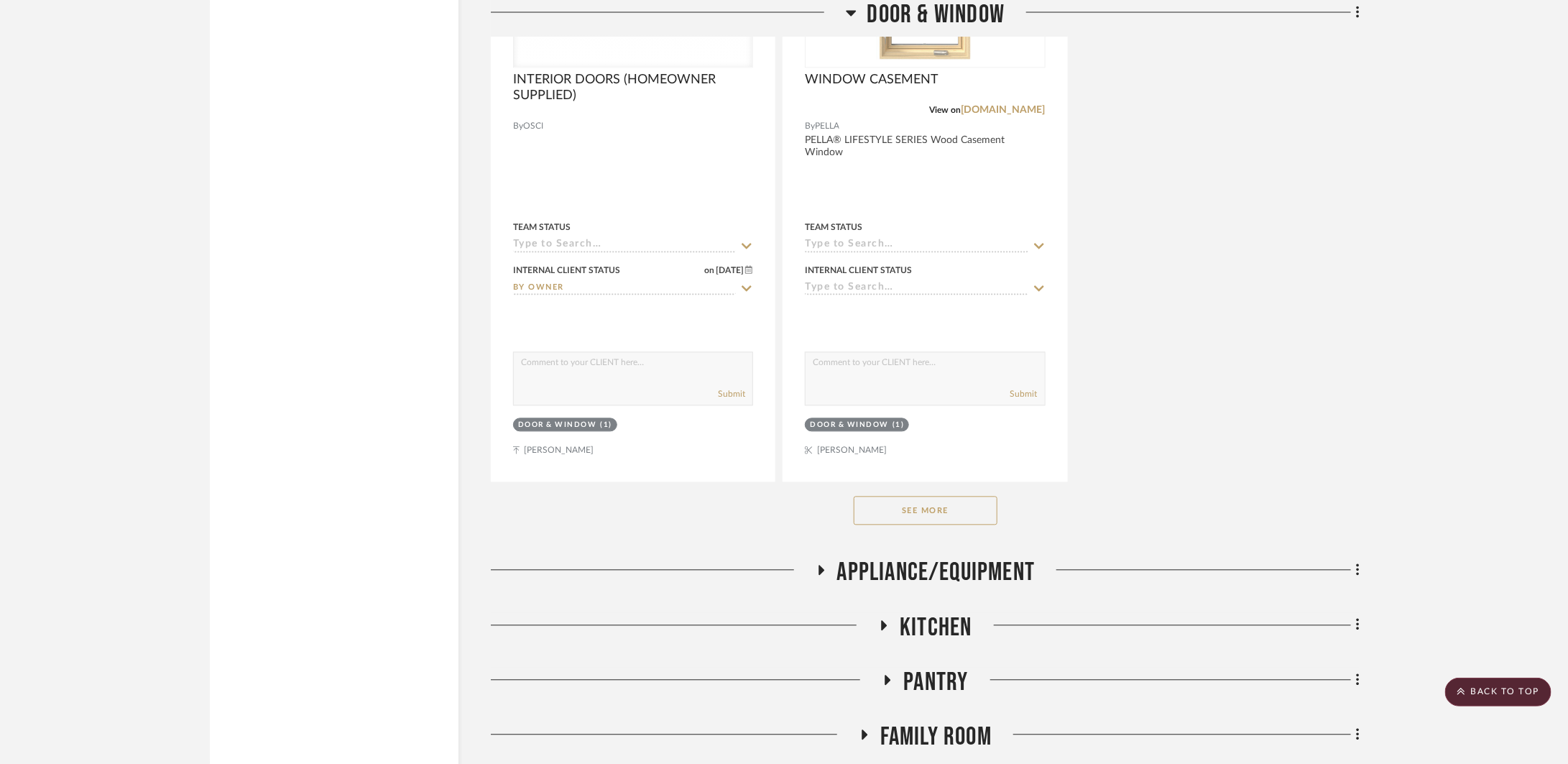
scroll to position [7790, 0]
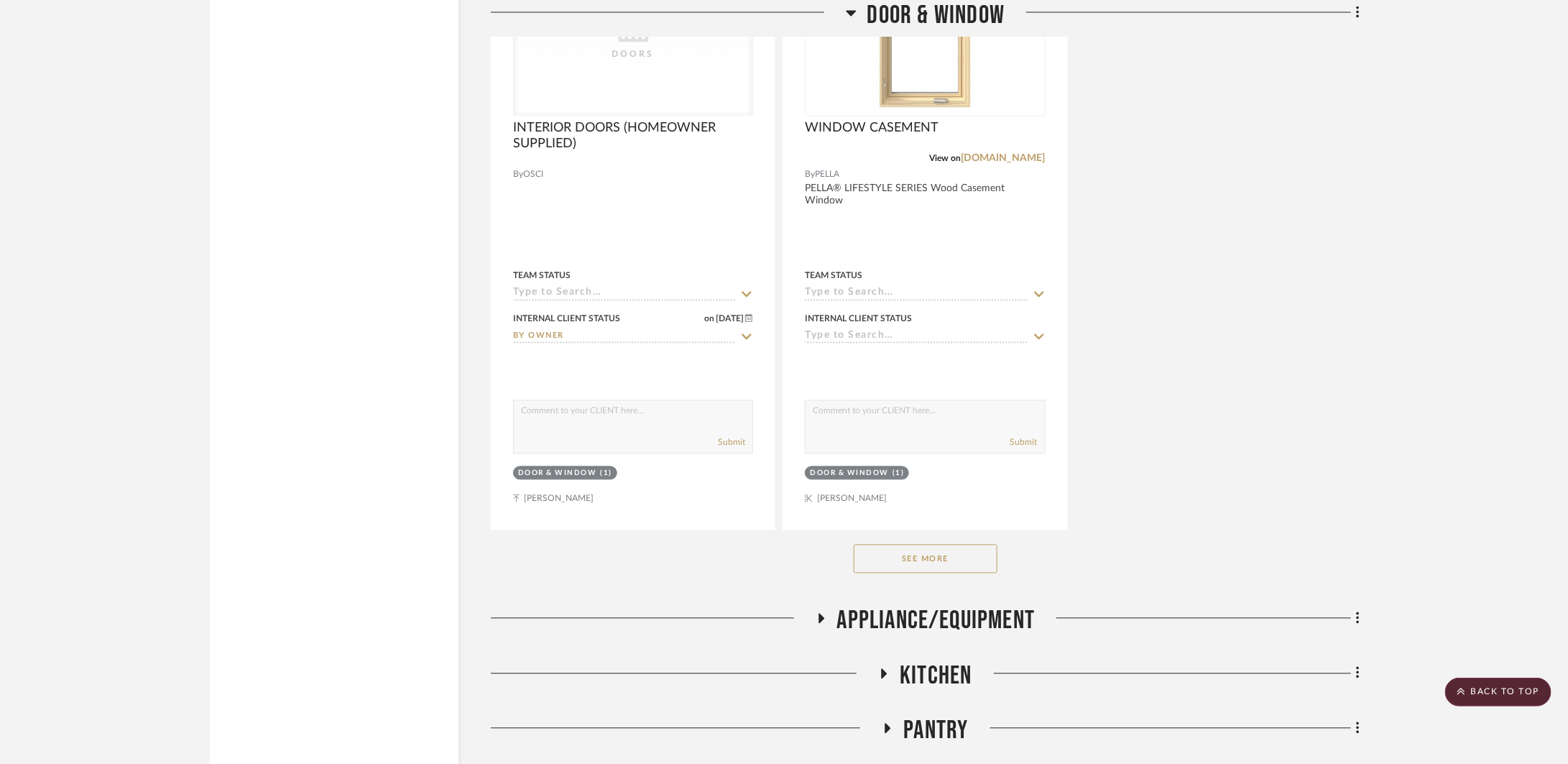
click at [976, 566] on button "See More" at bounding box center [925, 559] width 144 height 29
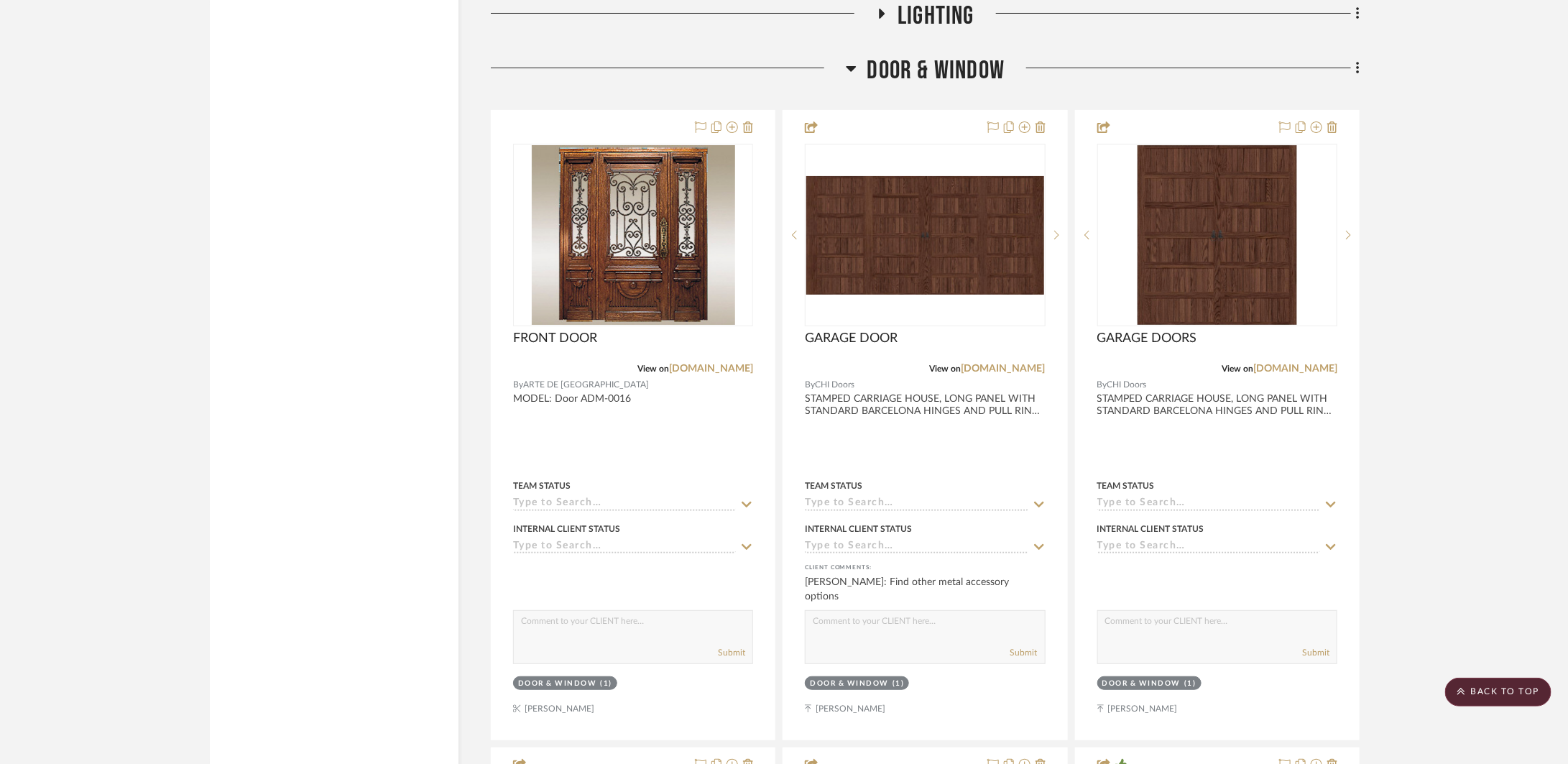
scroll to position [6095, 0]
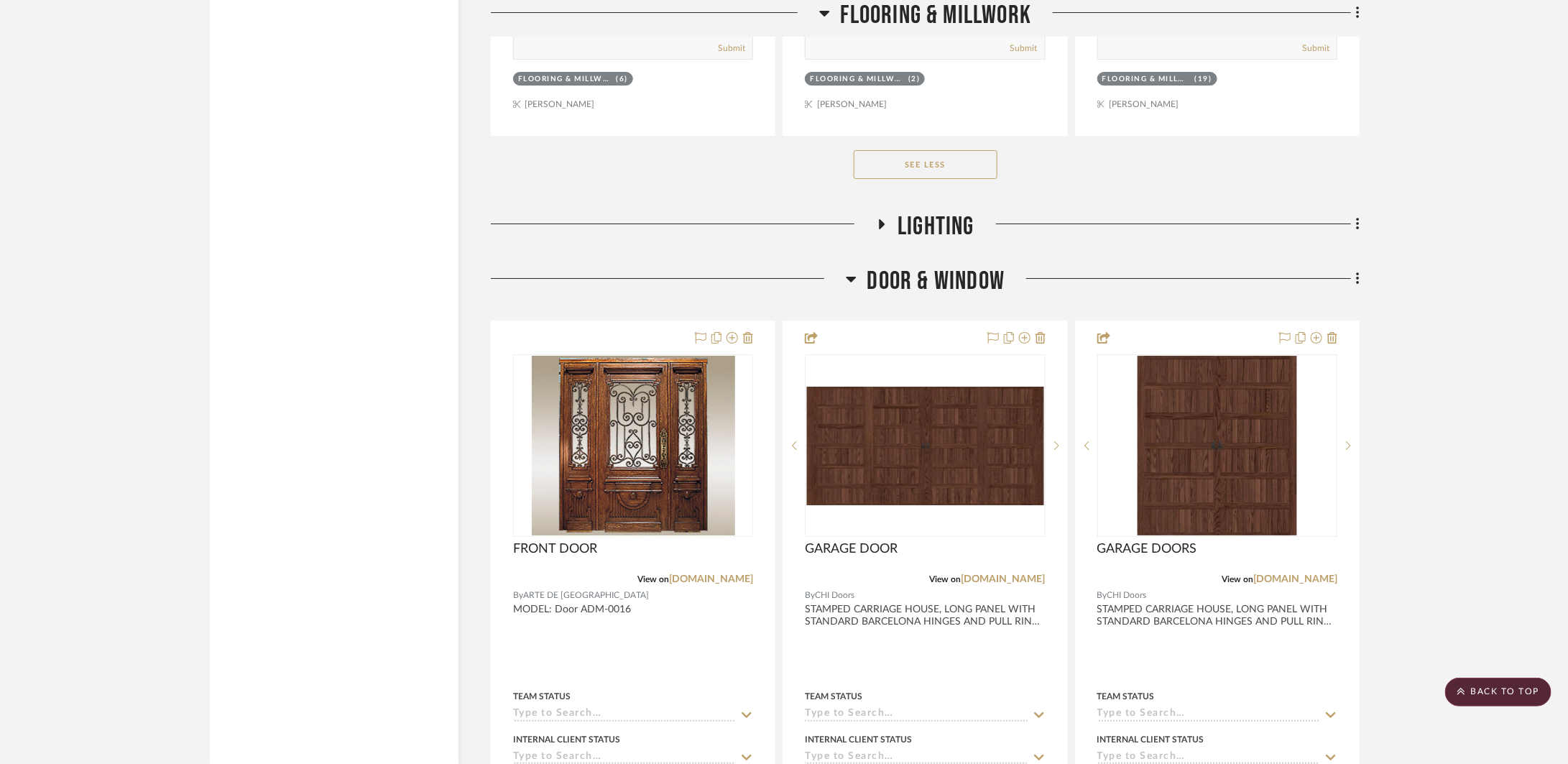
click at [888, 276] on span "Door & Window" at bounding box center [937, 281] width 138 height 31
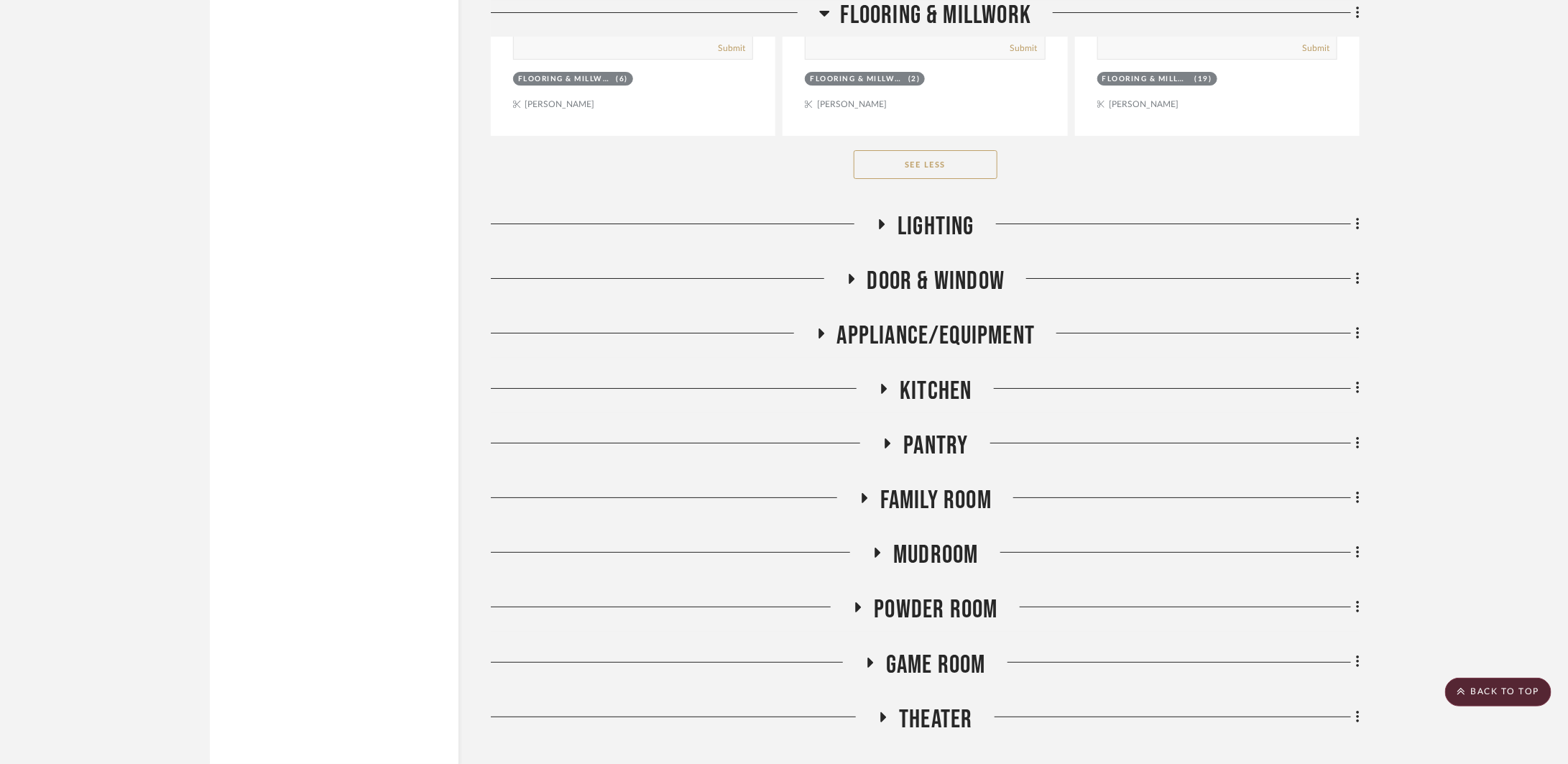
click at [911, 233] on span "LIGHTING" at bounding box center [936, 227] width 77 height 31
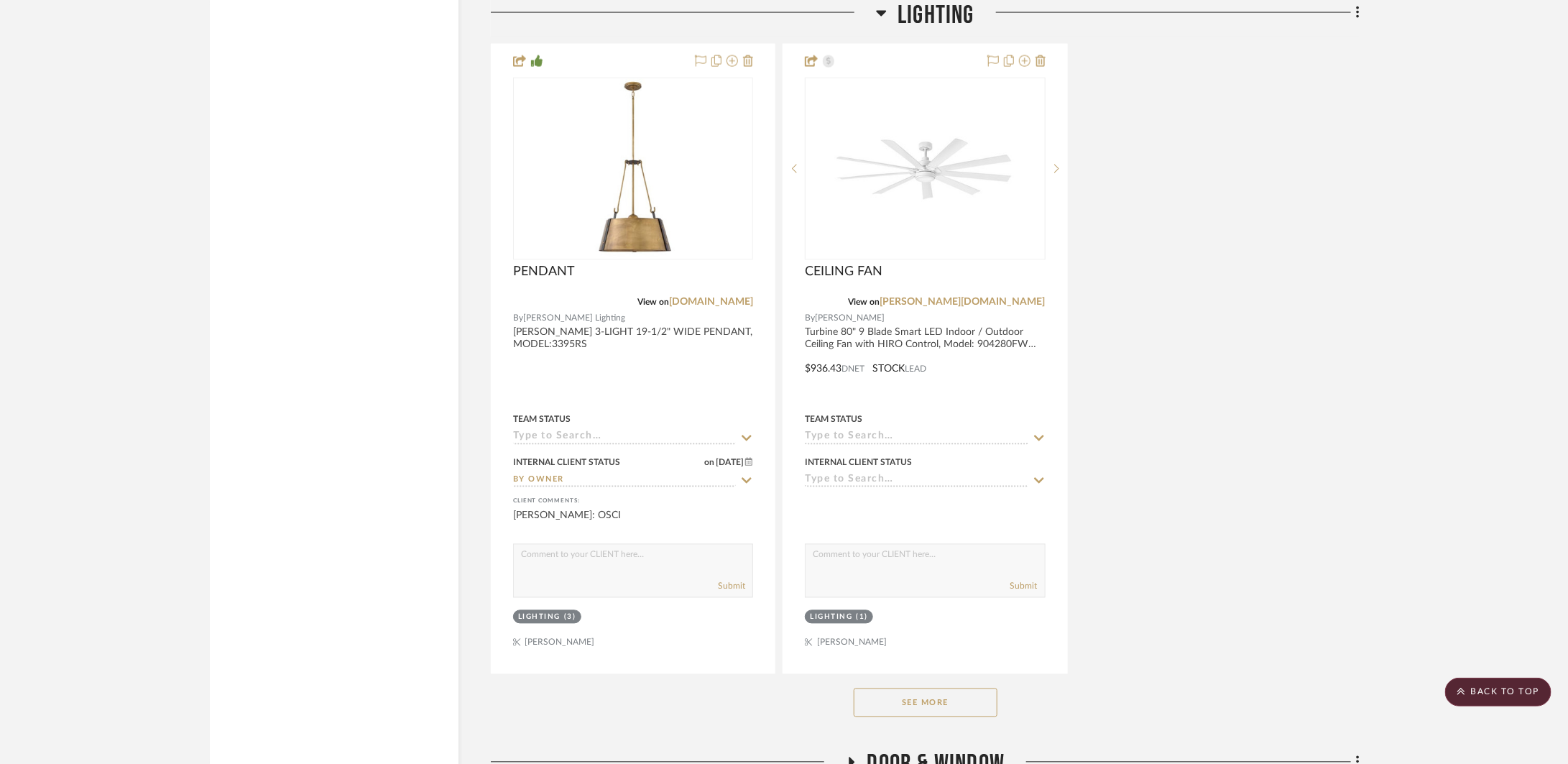
scroll to position [7790, 0]
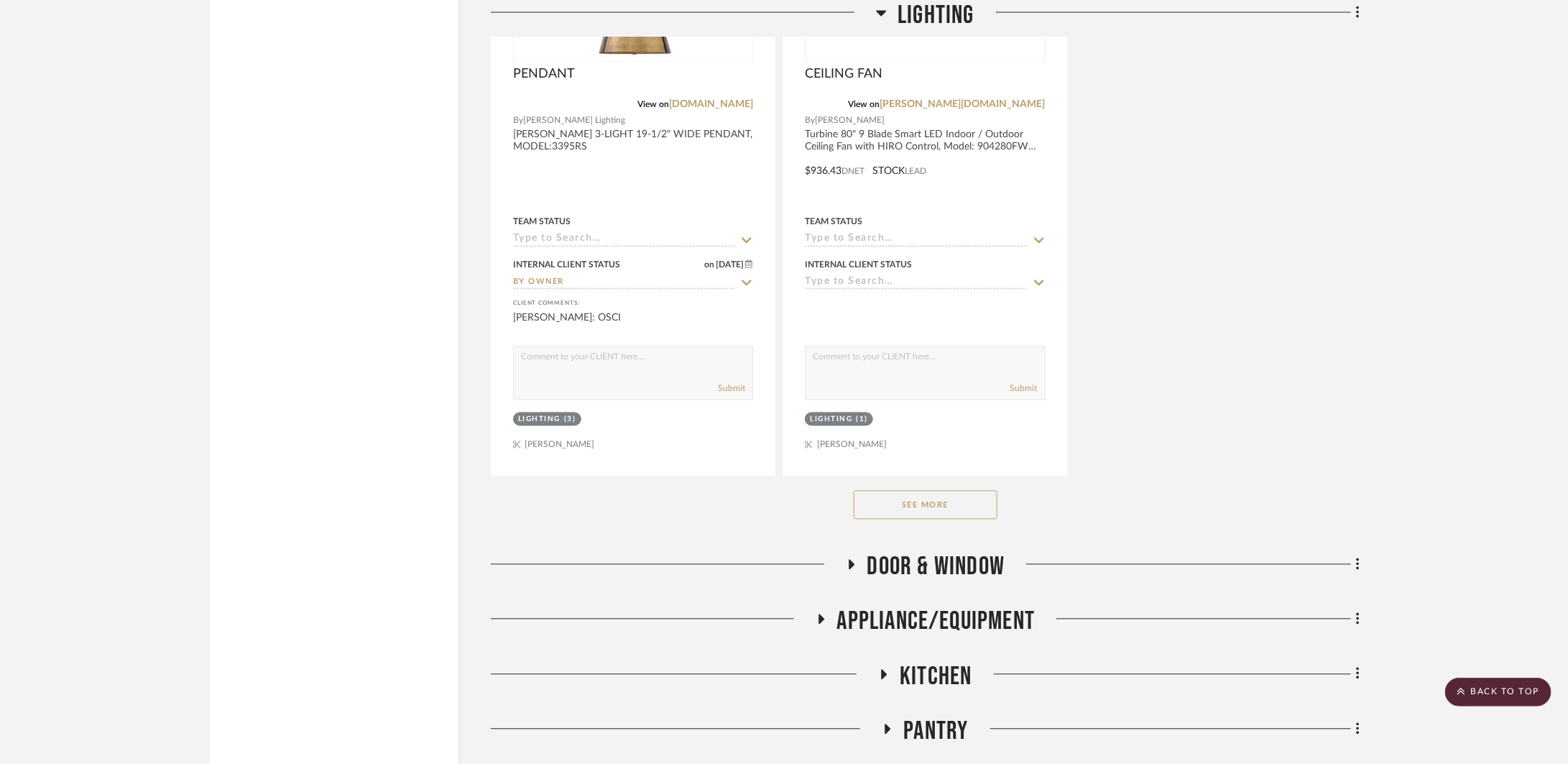
click at [956, 513] on button "See More" at bounding box center [925, 505] width 144 height 29
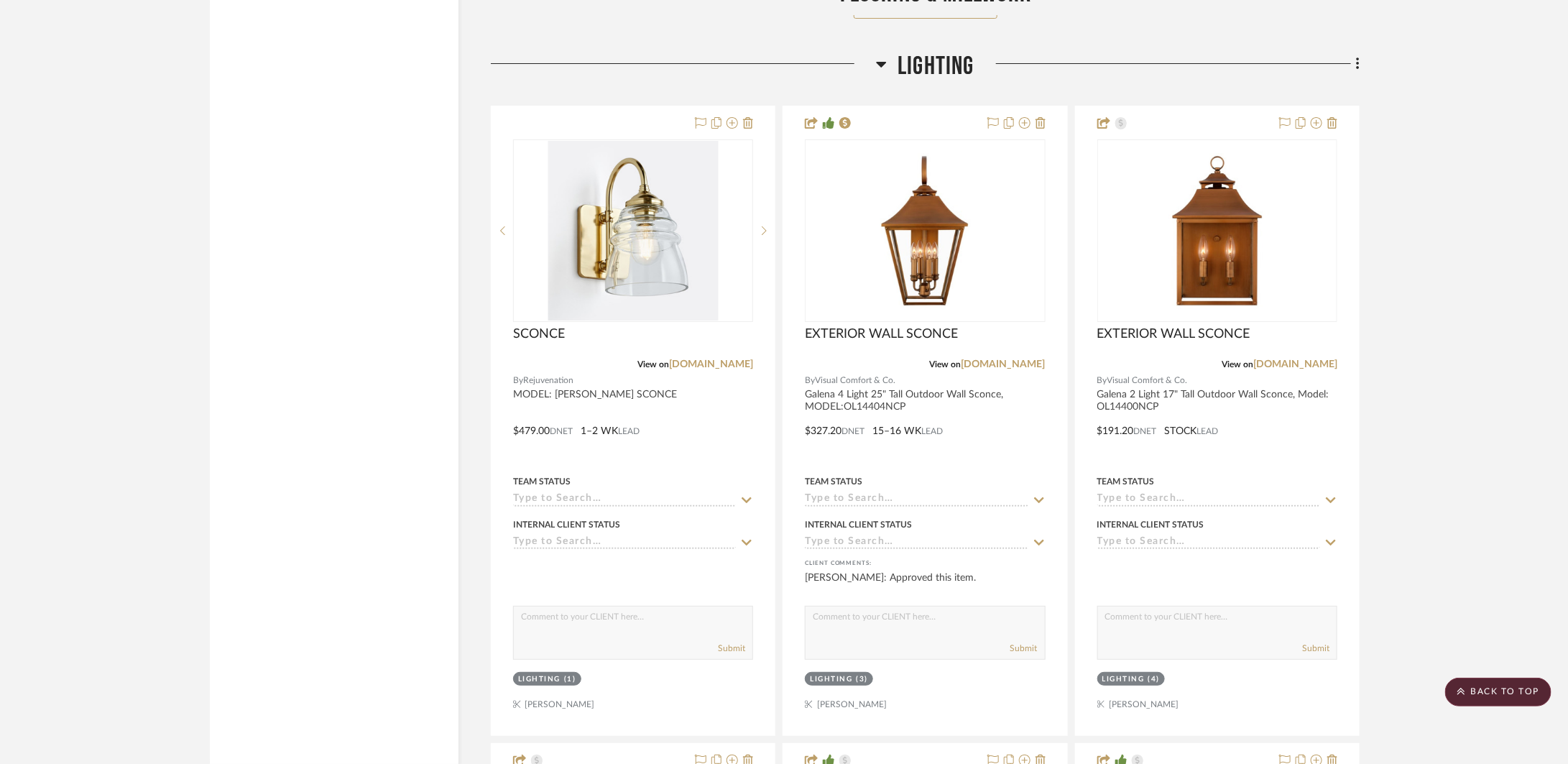
scroll to position [6052, 0]
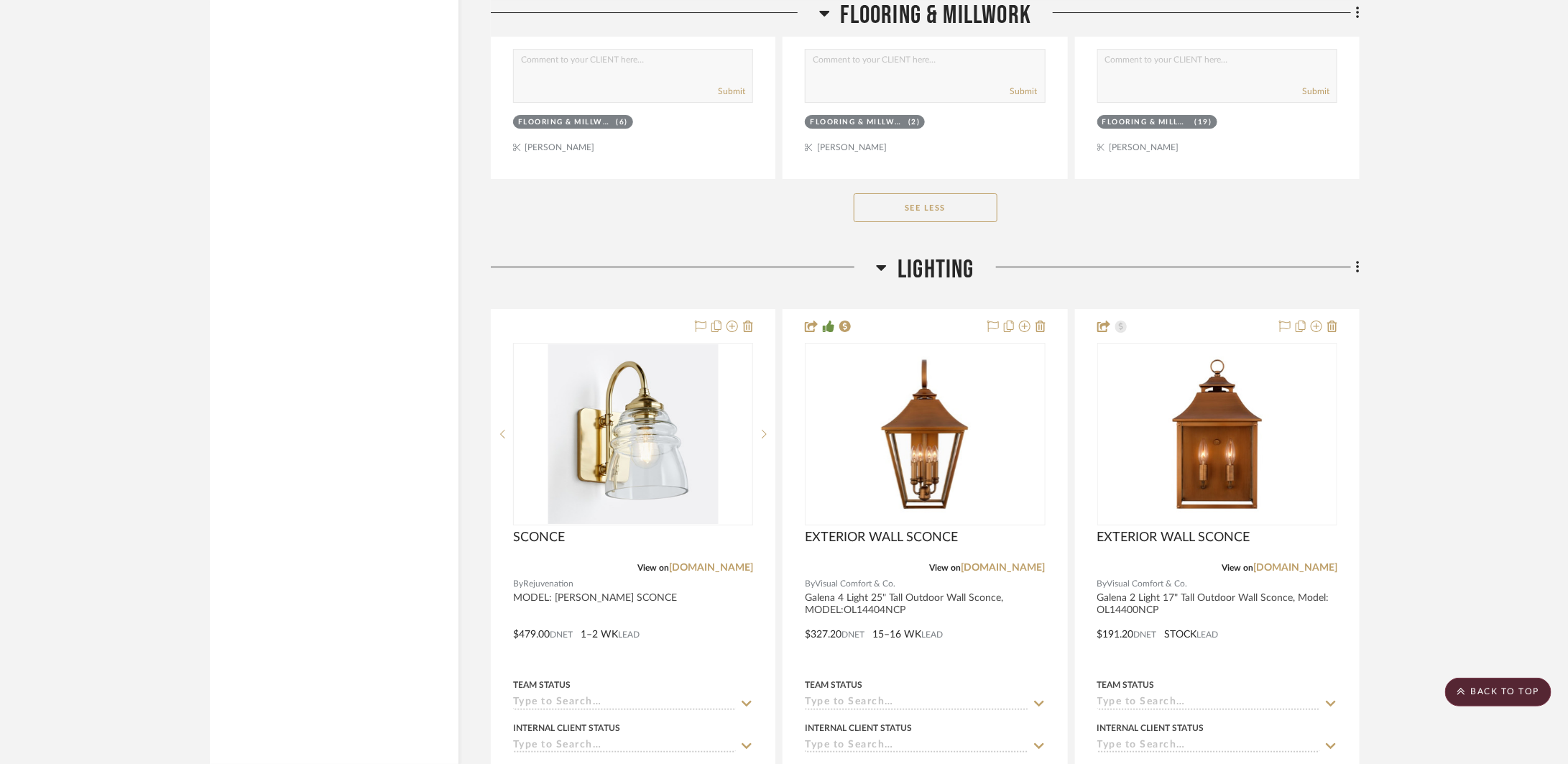
click at [913, 265] on span "LIGHTING" at bounding box center [936, 270] width 77 height 31
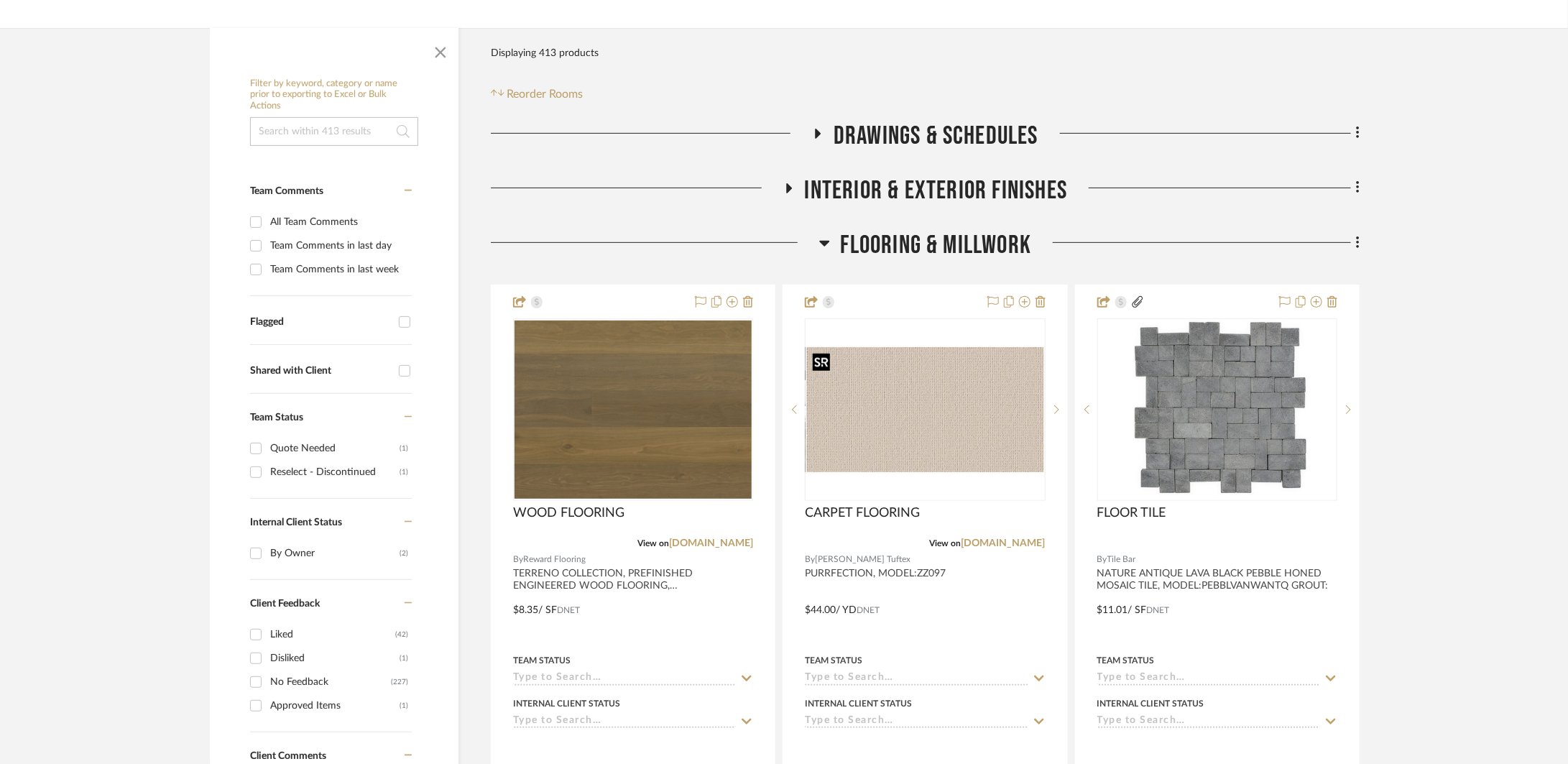
scroll to position [213, 0]
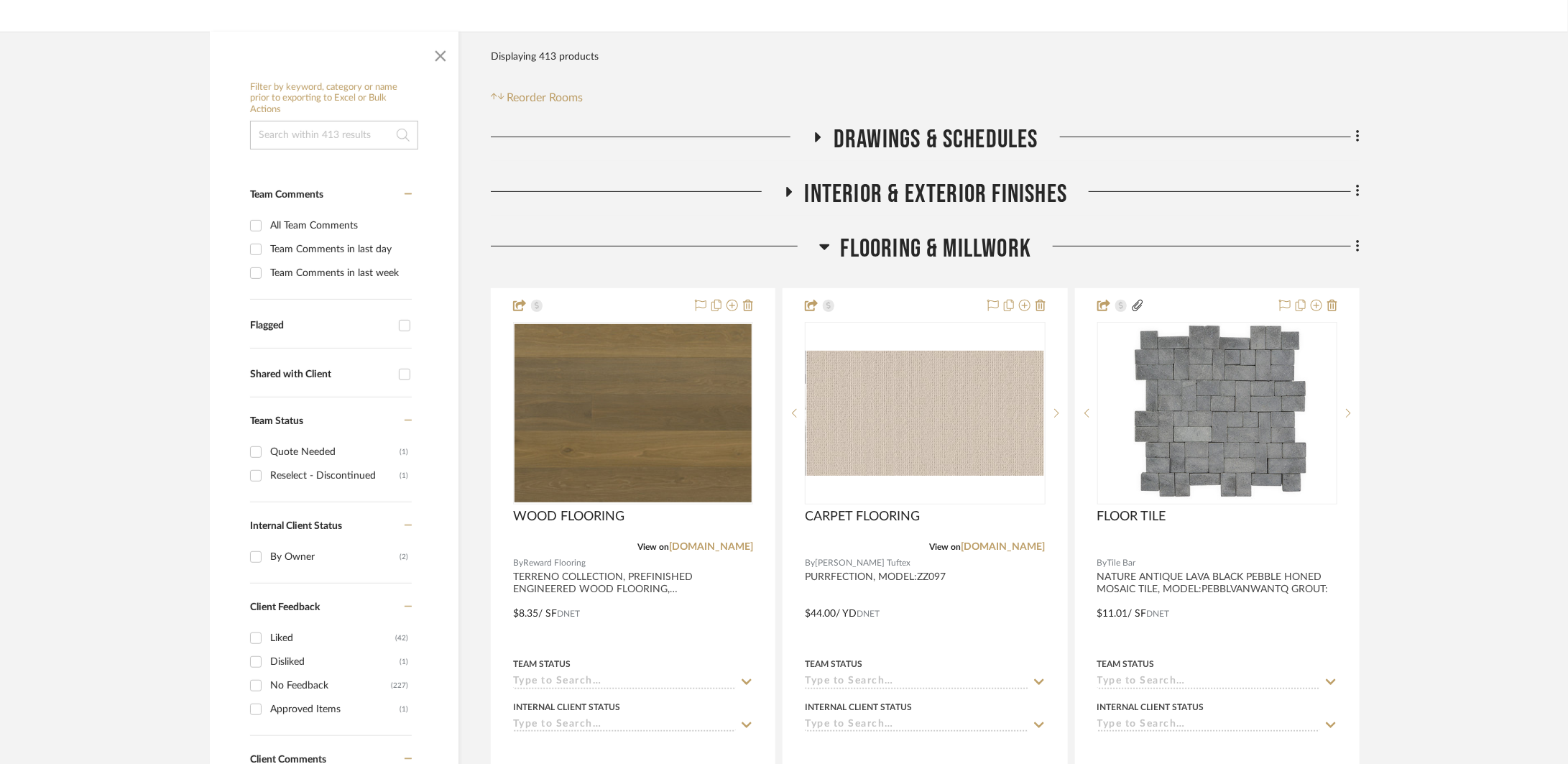
click at [919, 249] on span "Flooring & Millwork" at bounding box center [936, 249] width 191 height 31
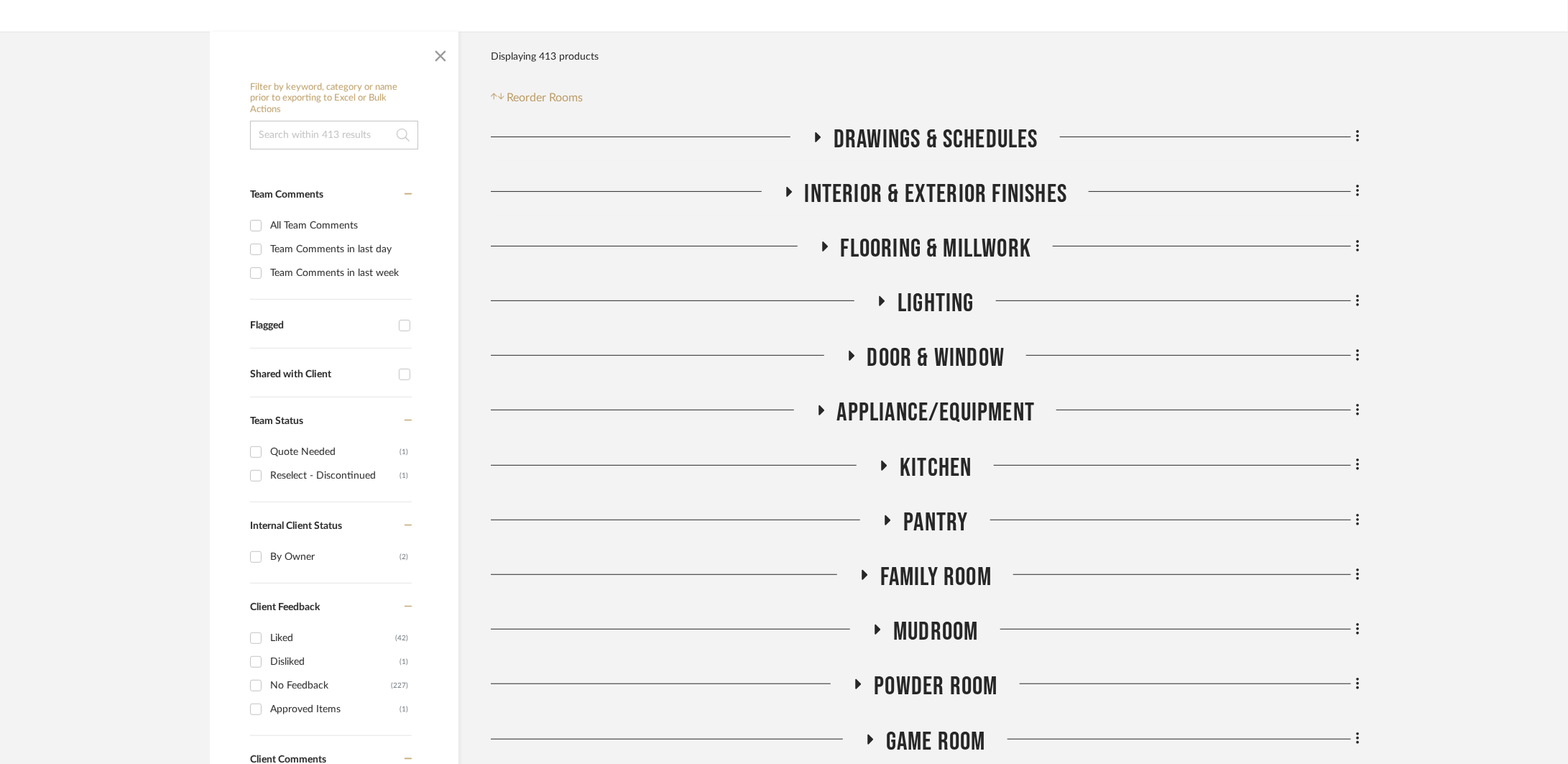
click at [918, 302] on span "LIGHTING" at bounding box center [936, 303] width 77 height 31
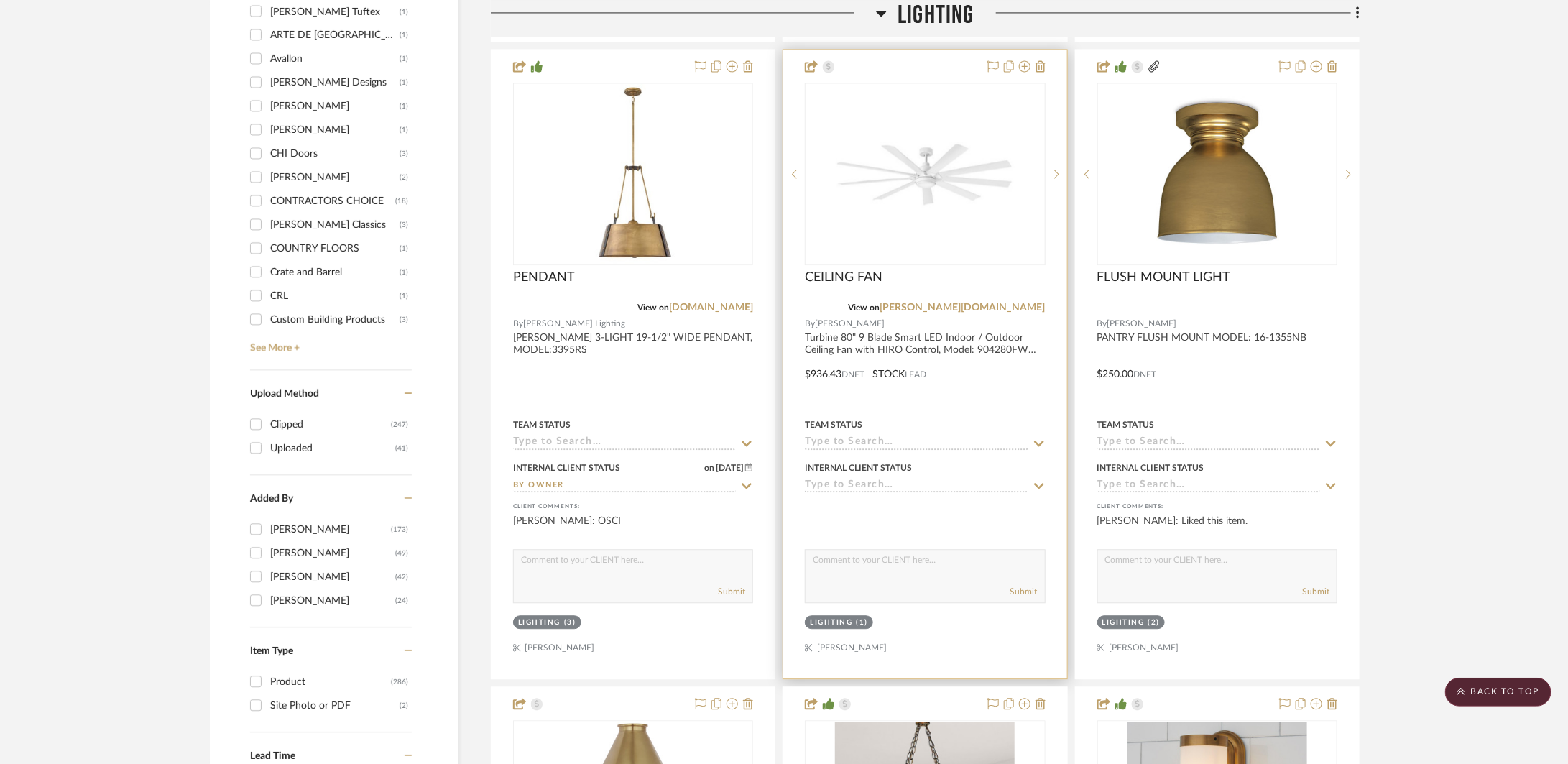
scroll to position [2456, 0]
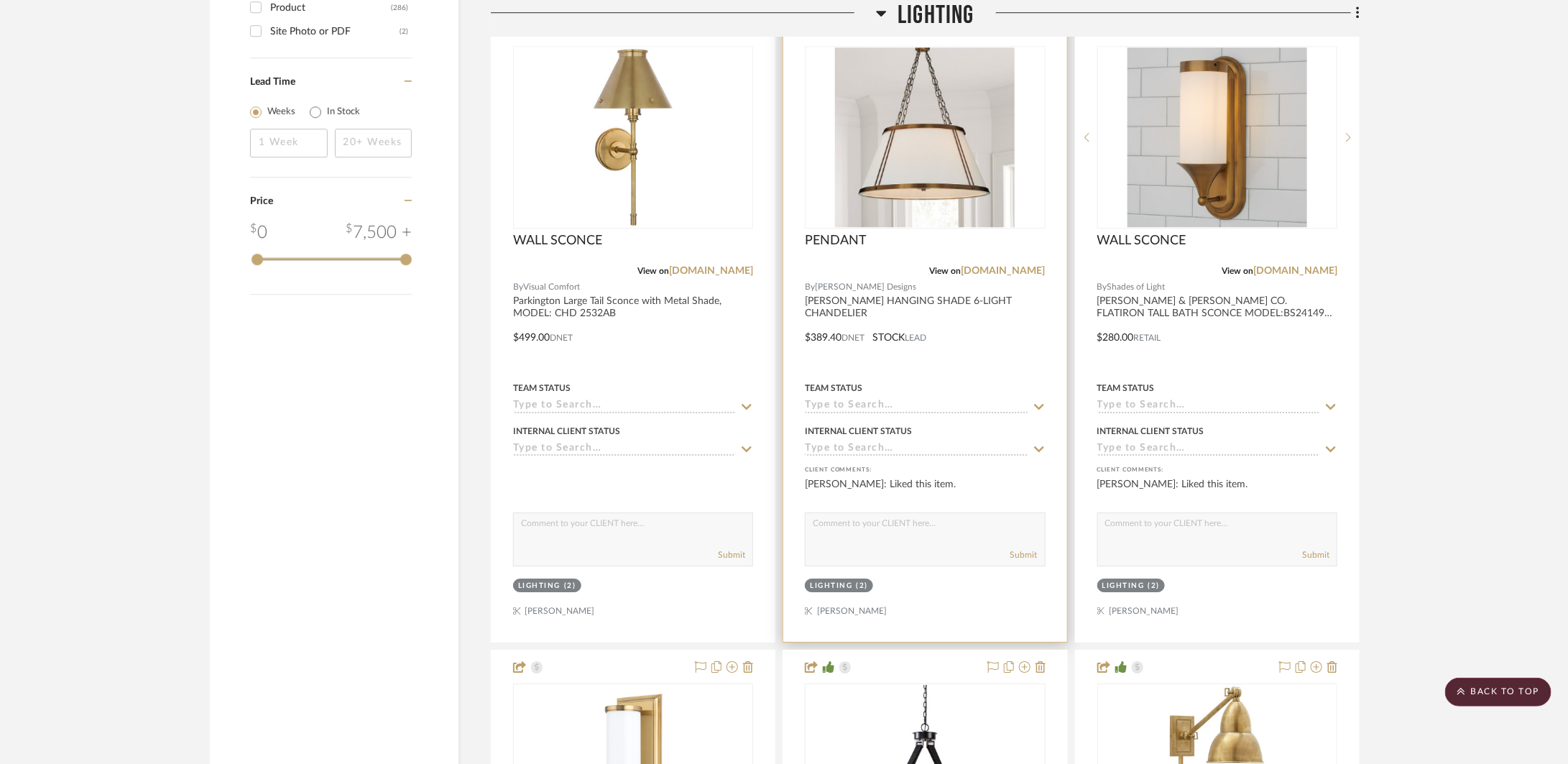
click at [962, 365] on div at bounding box center [924, 326] width 283 height 629
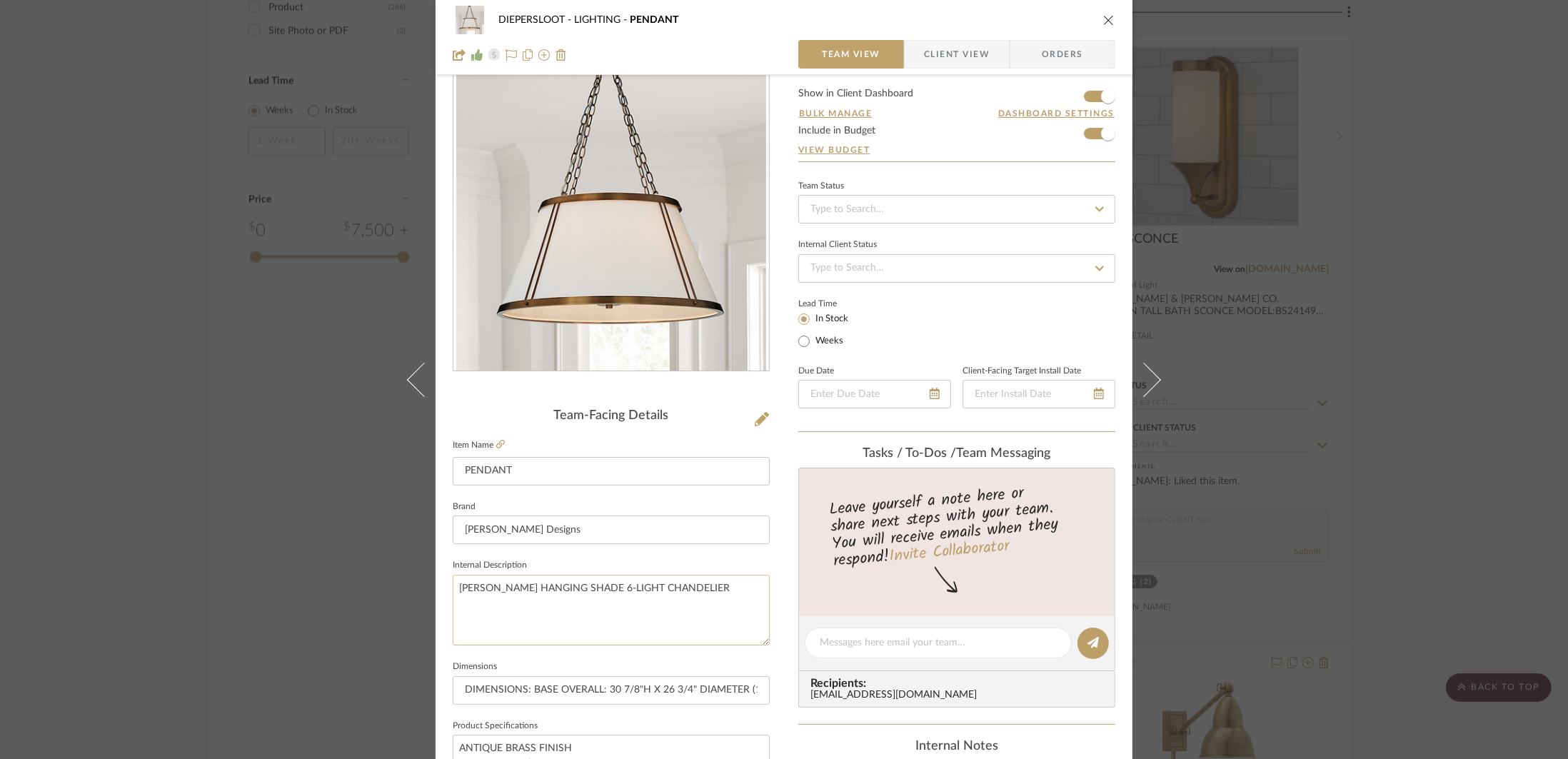
scroll to position [87, 0]
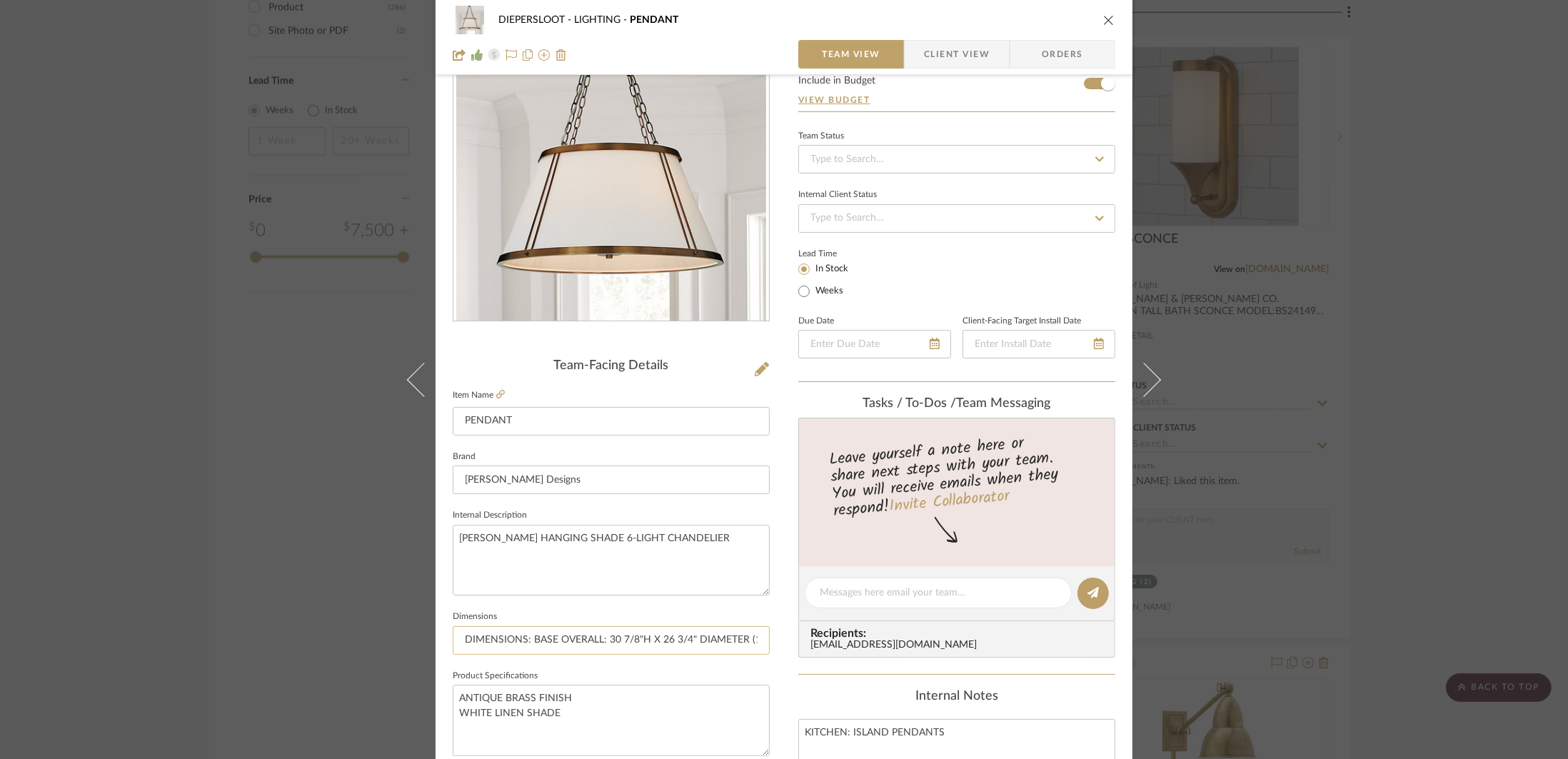
click at [552, 632] on input "DIMENSIONS: BASE OVERALL: 30 7/8"H X 26 3/4" DIAMETER (11.9 LBS) CEILING CANOPY…" at bounding box center [611, 641] width 317 height 29
click at [604, 688] on textarea "ANTIQUE BRASS FINISH WHITE LINEN SHADE" at bounding box center [611, 720] width 317 height 71
click at [1106, 14] on icon "close" at bounding box center [1109, 20] width 11 height 11
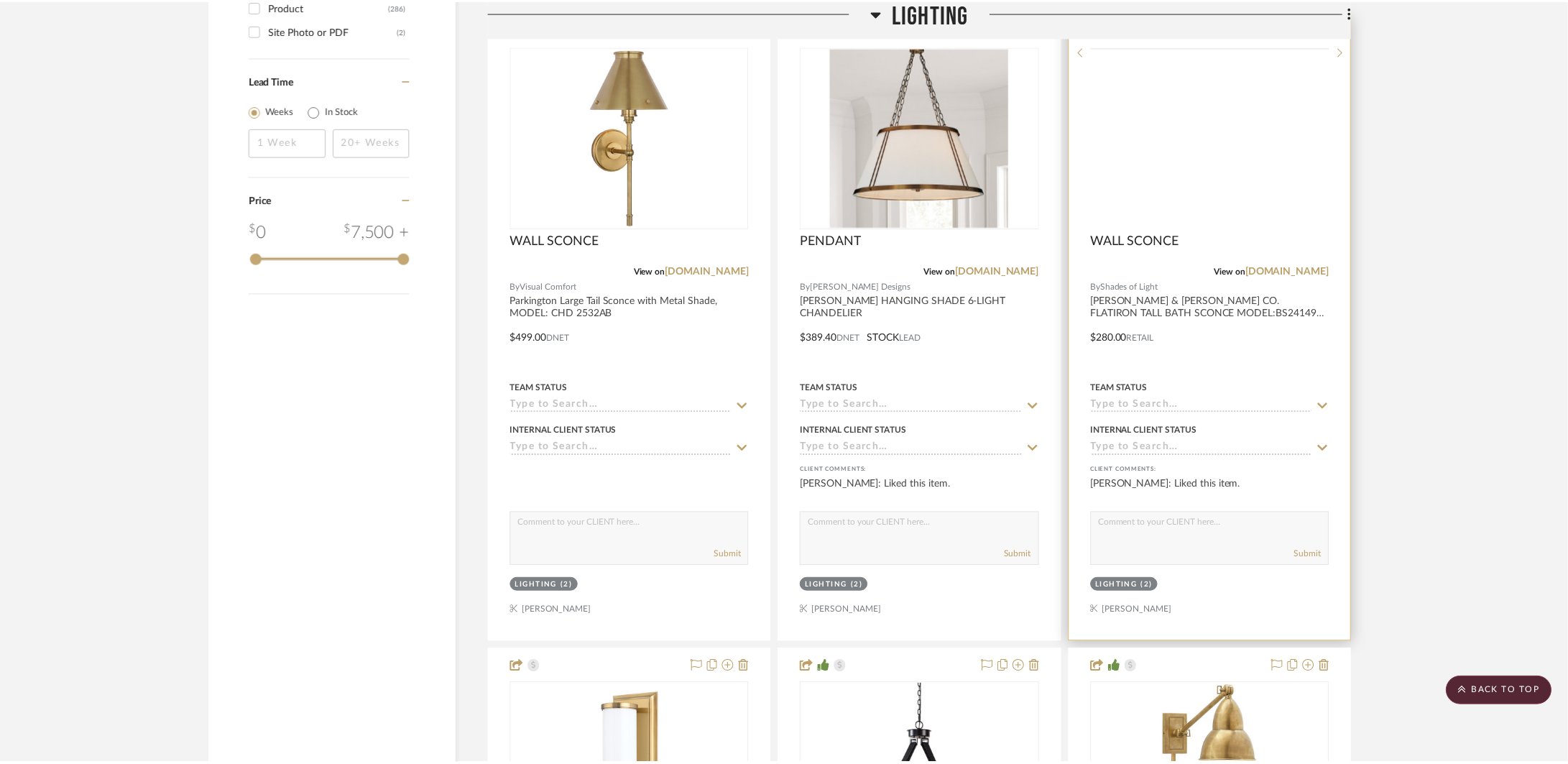
scroll to position [2456, 0]
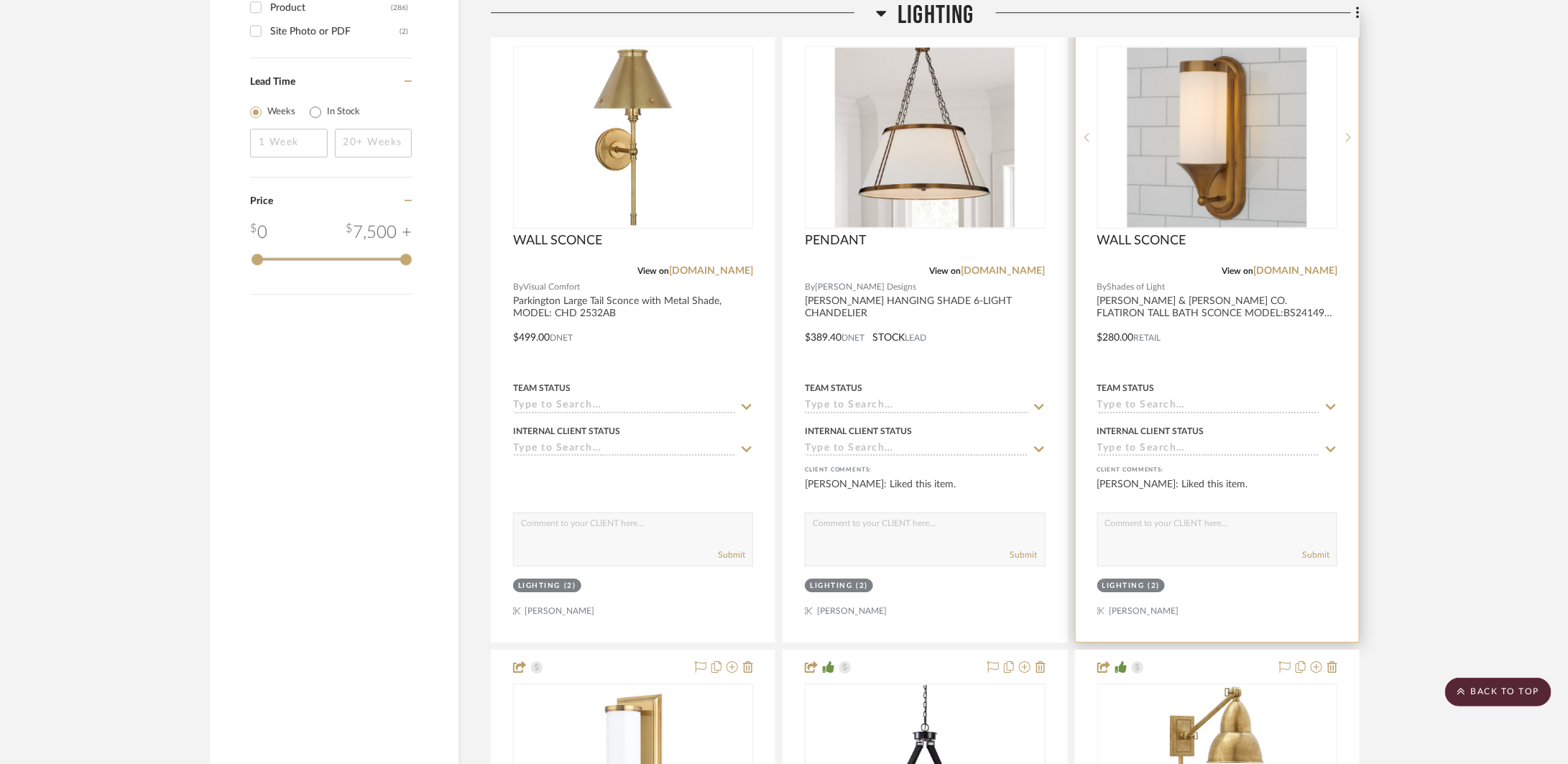
click at [1313, 342] on div at bounding box center [1217, 326] width 283 height 629
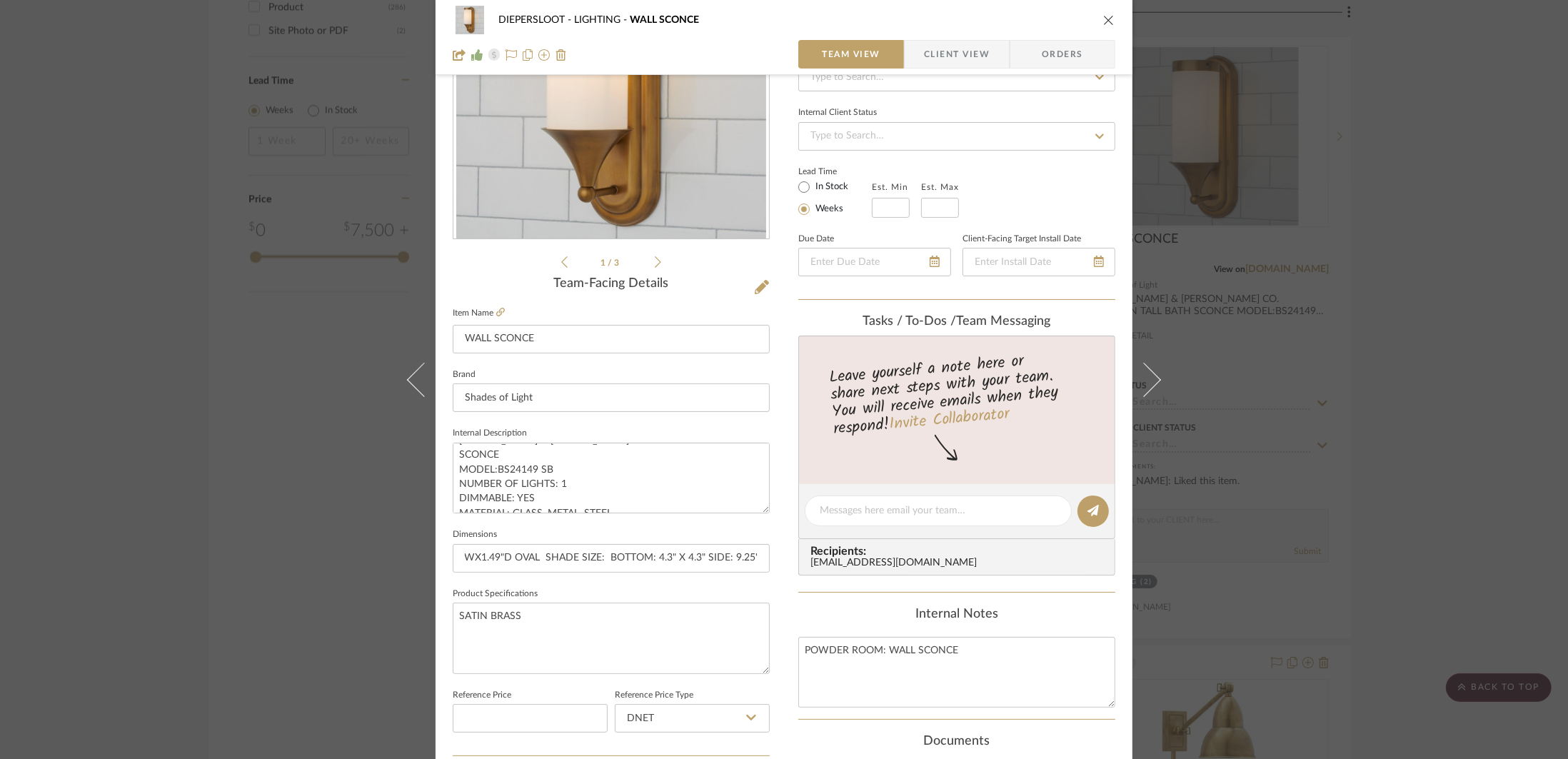
scroll to position [84, 0]
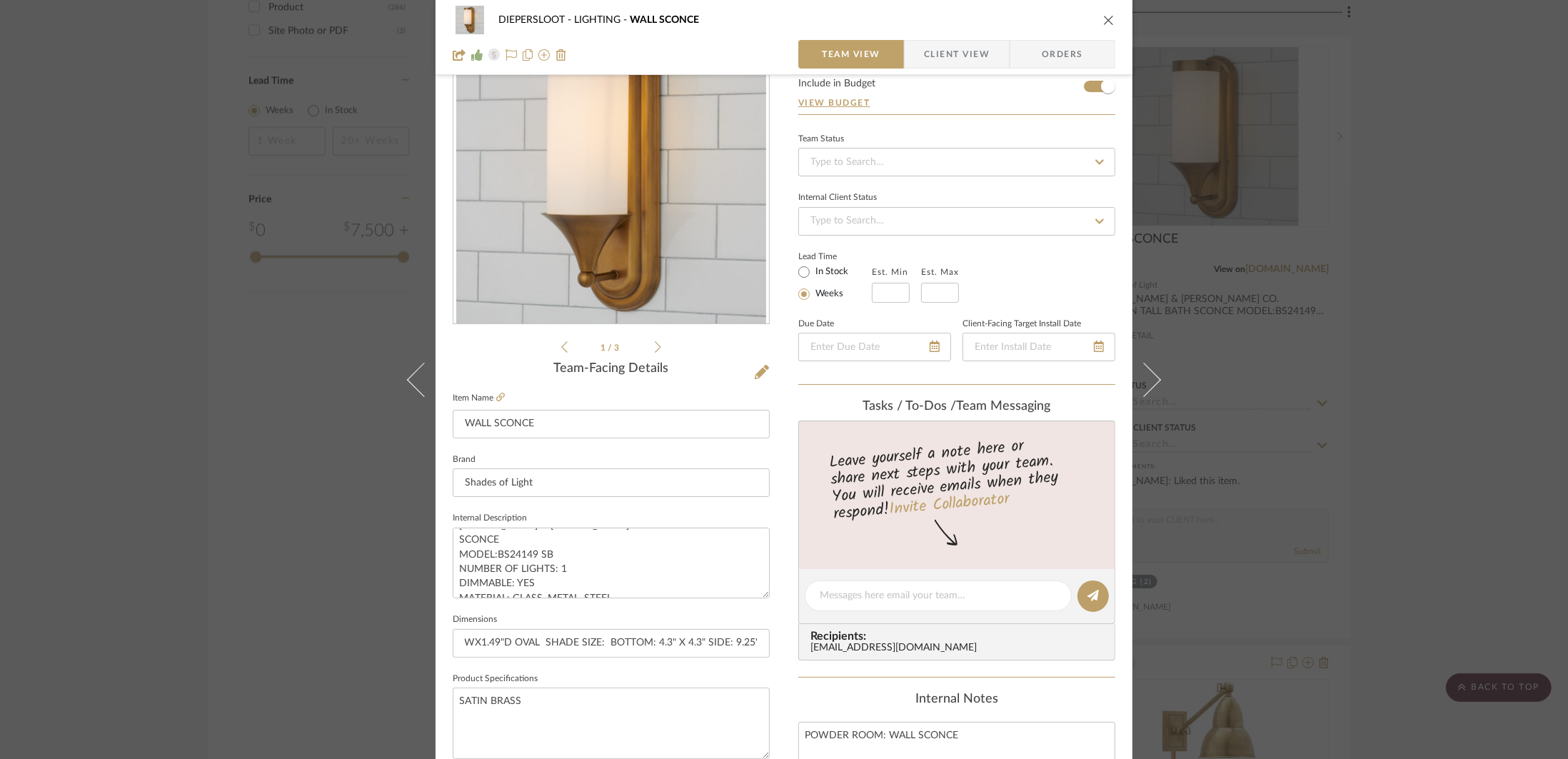
click at [1445, 380] on div "DIEPERSLOOT LIGHTING WALL SCONCE Team View Client View Orders 1 / 3 Team-Facing…" at bounding box center [784, 380] width 1568 height 759
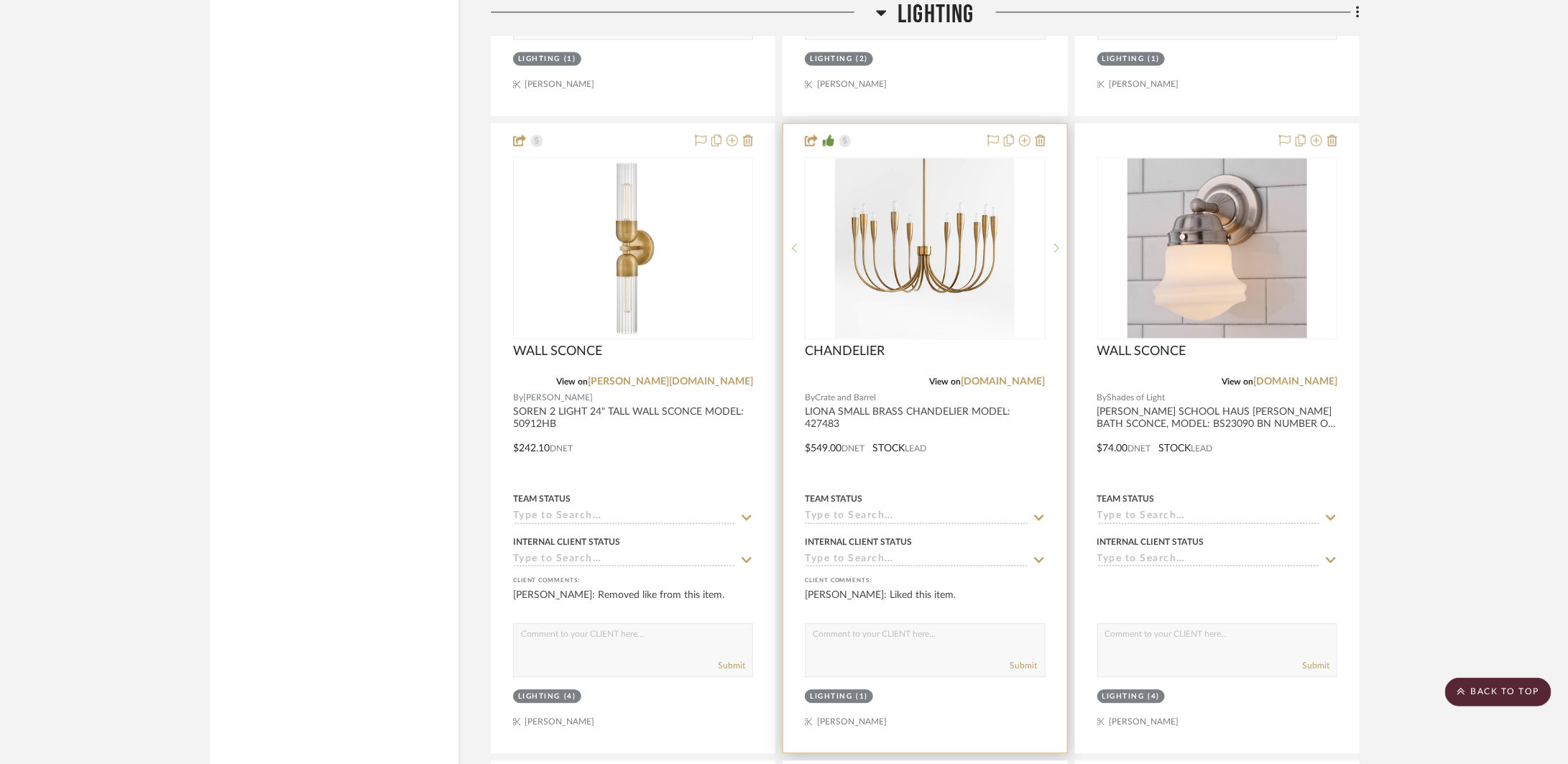
scroll to position [4897, 0]
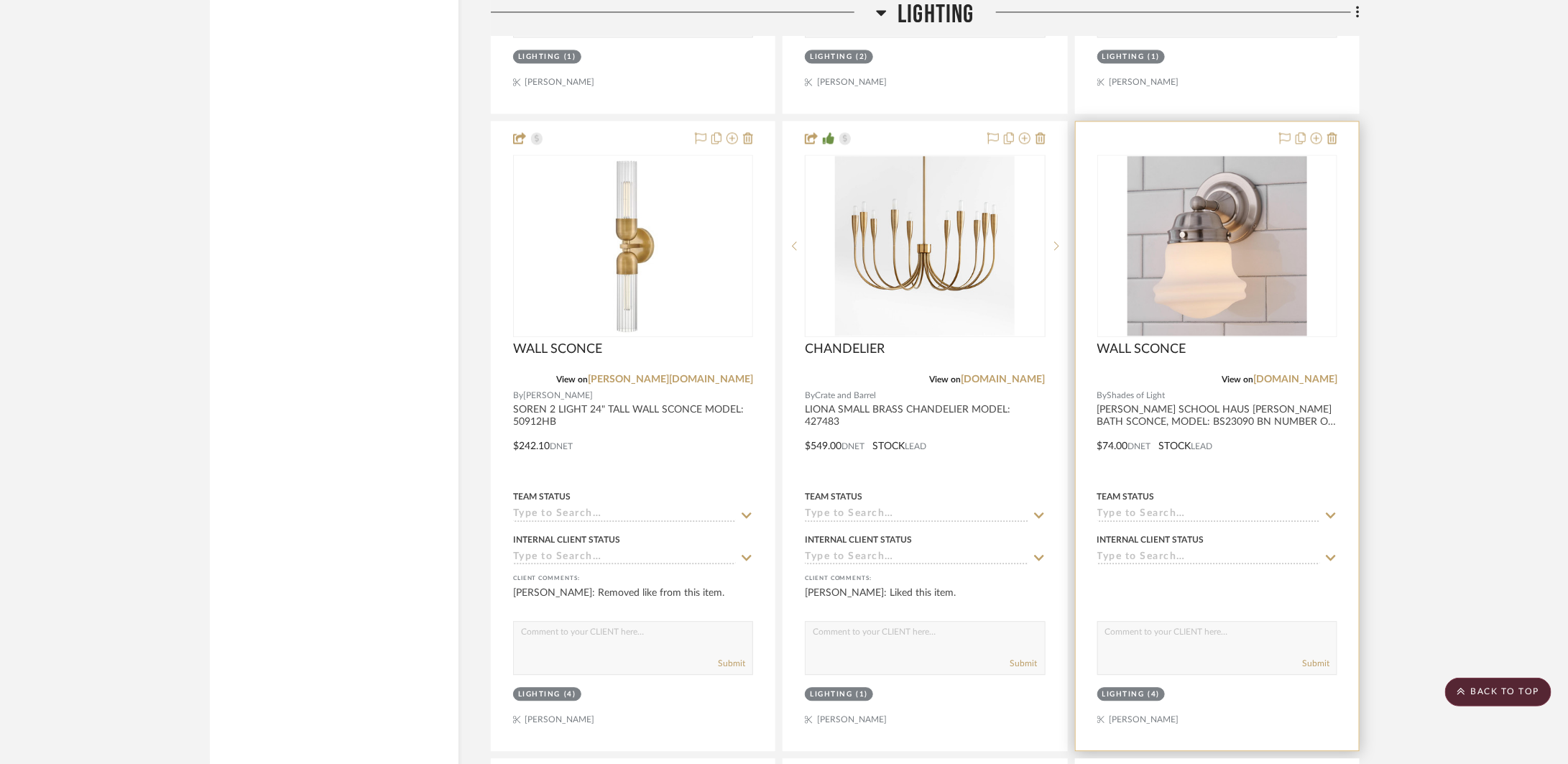
click at [1260, 478] on div at bounding box center [1217, 436] width 283 height 629
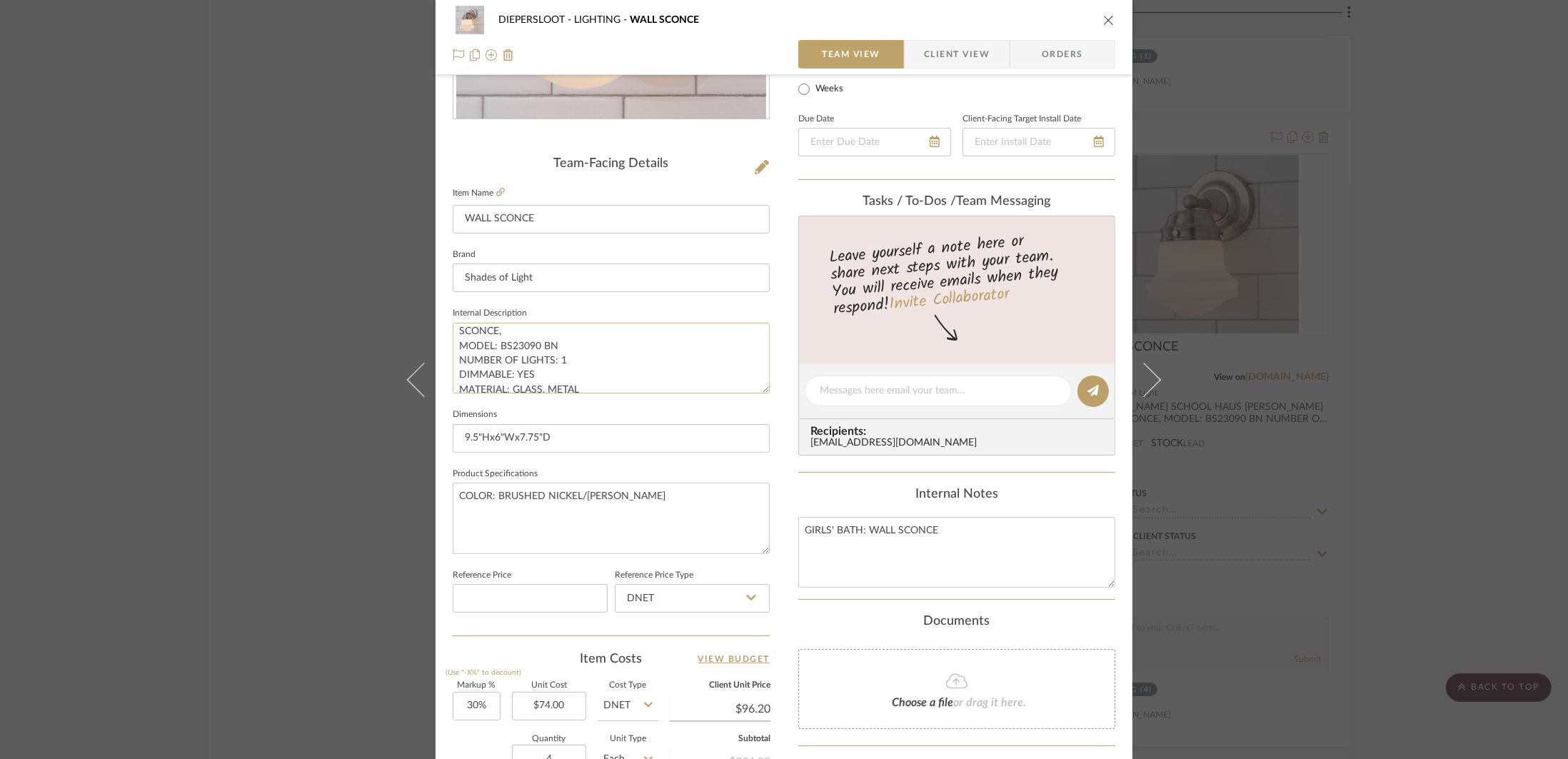
scroll to position [0, 0]
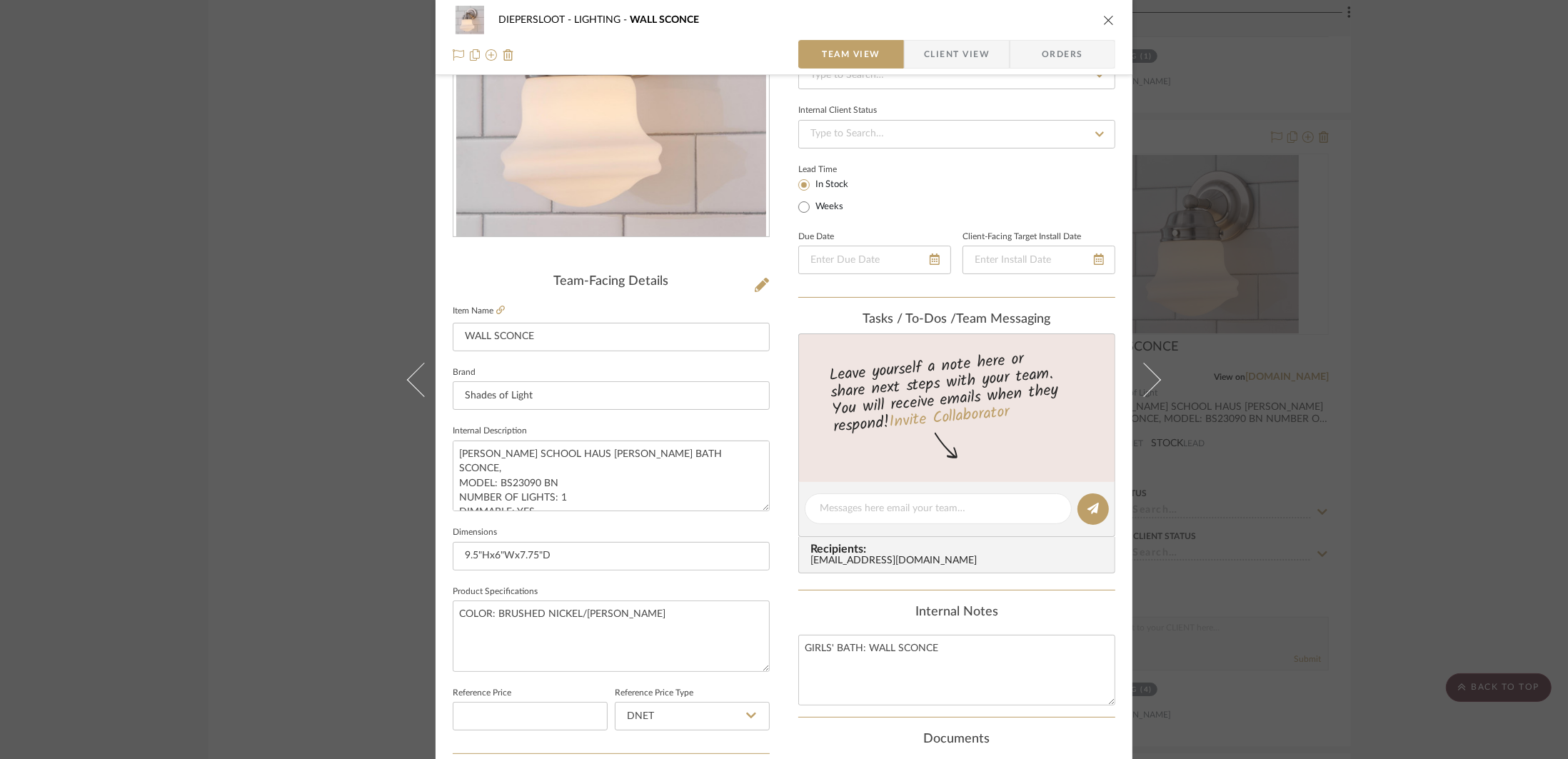
click at [125, 445] on div "DIEPERSLOOT LIGHTING WALL SCONCE Team View Client View Orders Team-Facing Detai…" at bounding box center [784, 380] width 1568 height 759
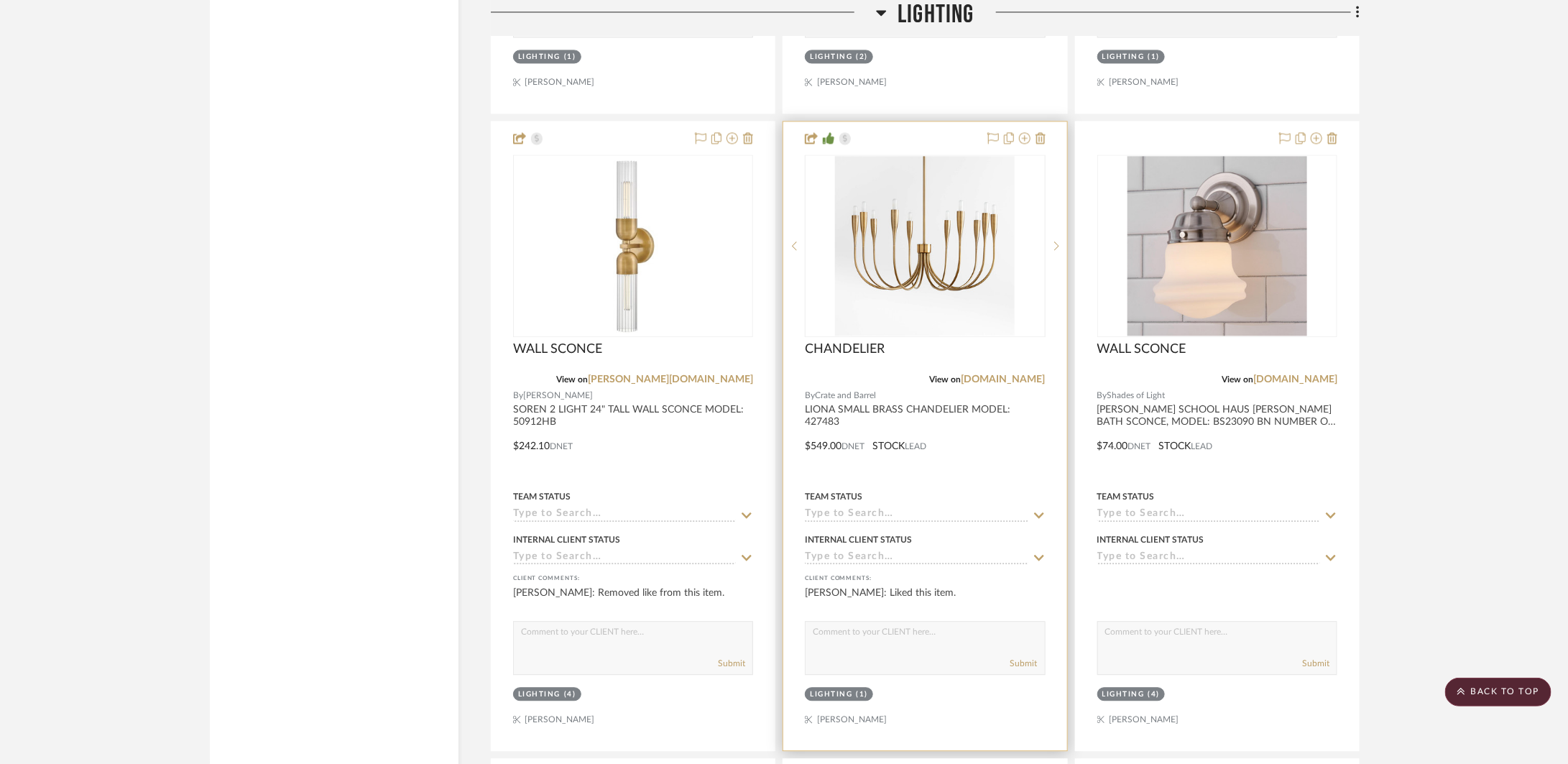
click at [991, 448] on div at bounding box center [924, 436] width 283 height 629
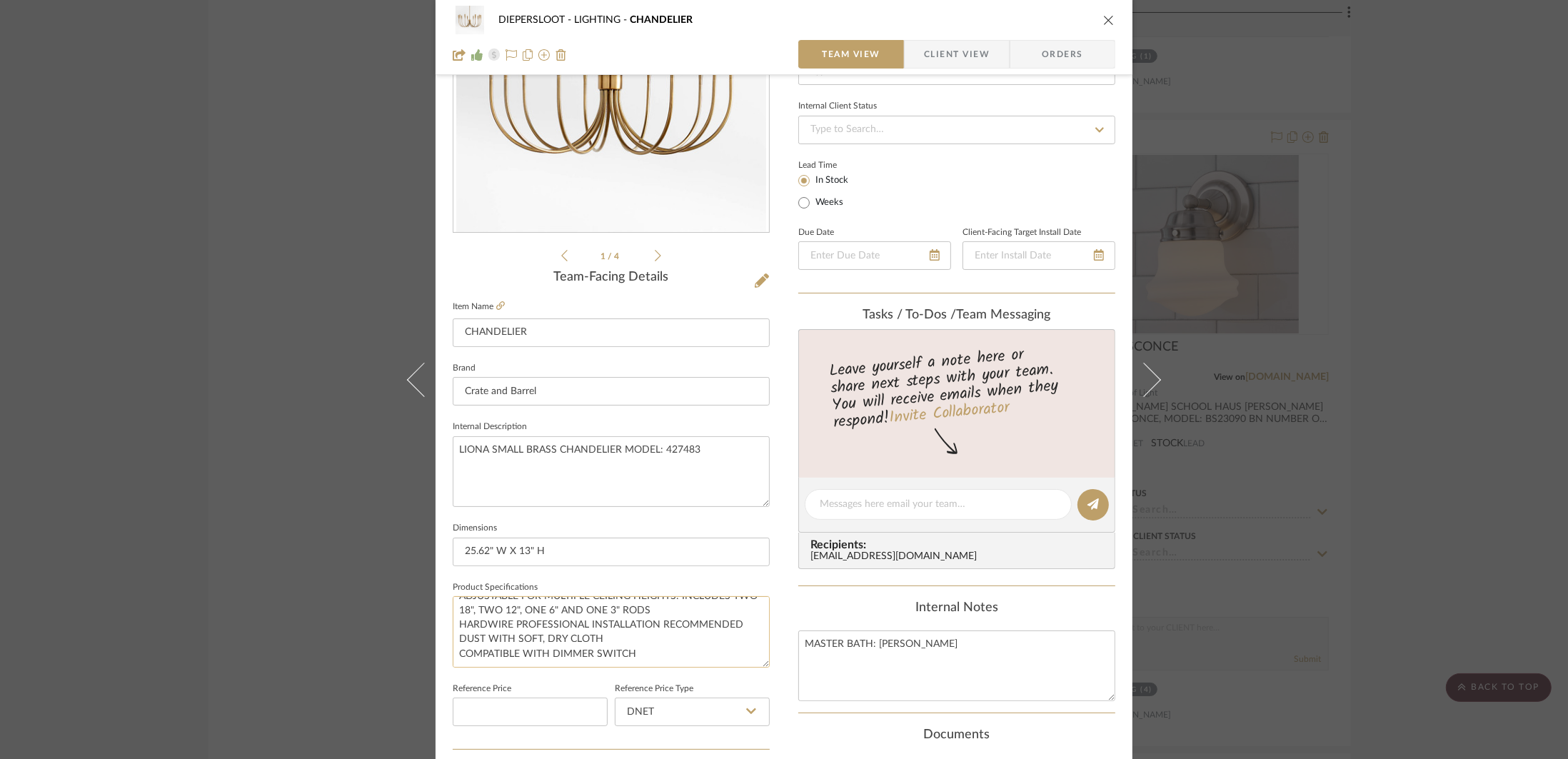
scroll to position [201, 0]
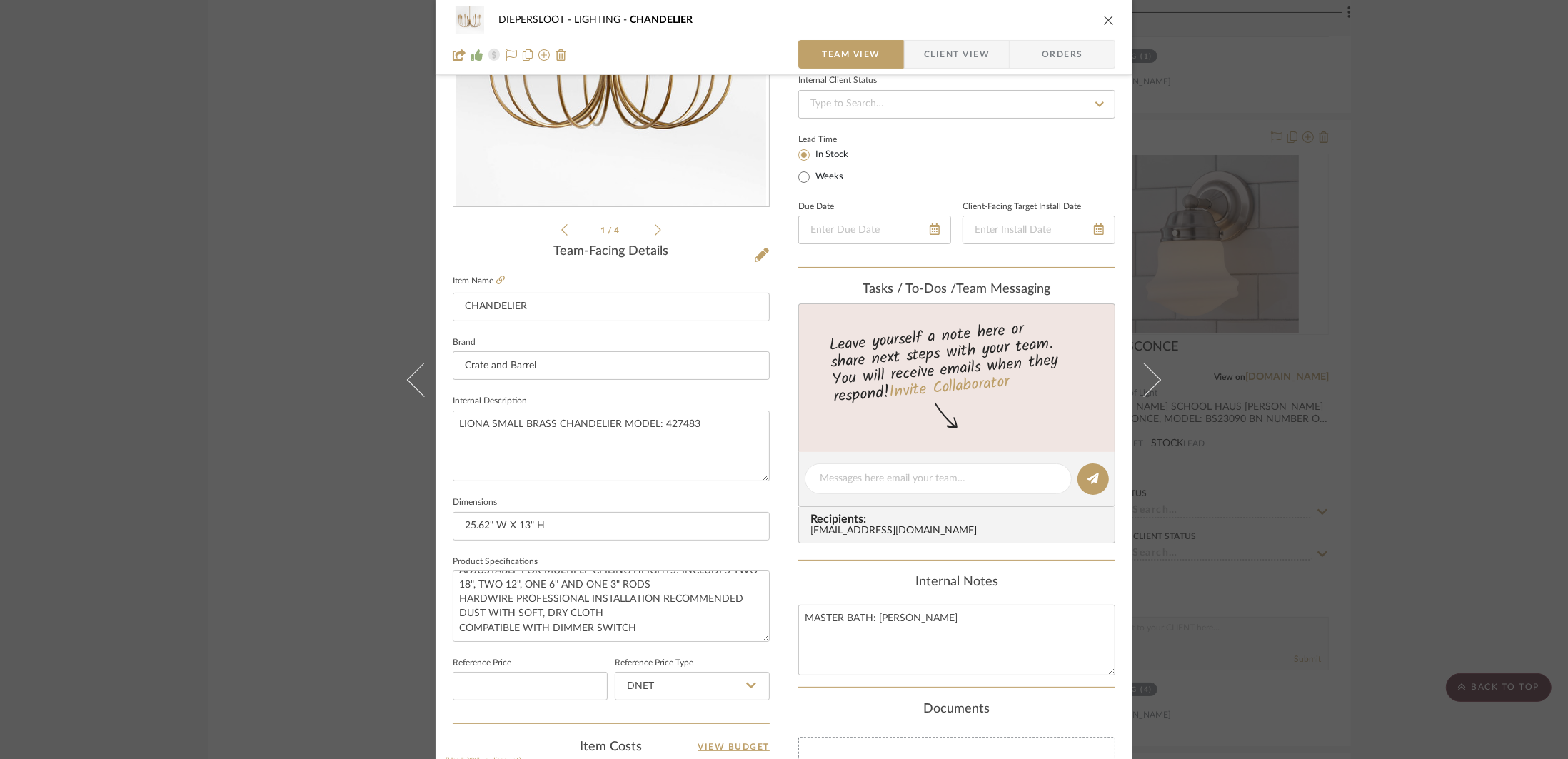
click at [328, 626] on div "DIEPERSLOOT LIGHTING CHANDELIER Team View Client View Orders 1 / 4 Team-Facing …" at bounding box center [784, 380] width 1568 height 759
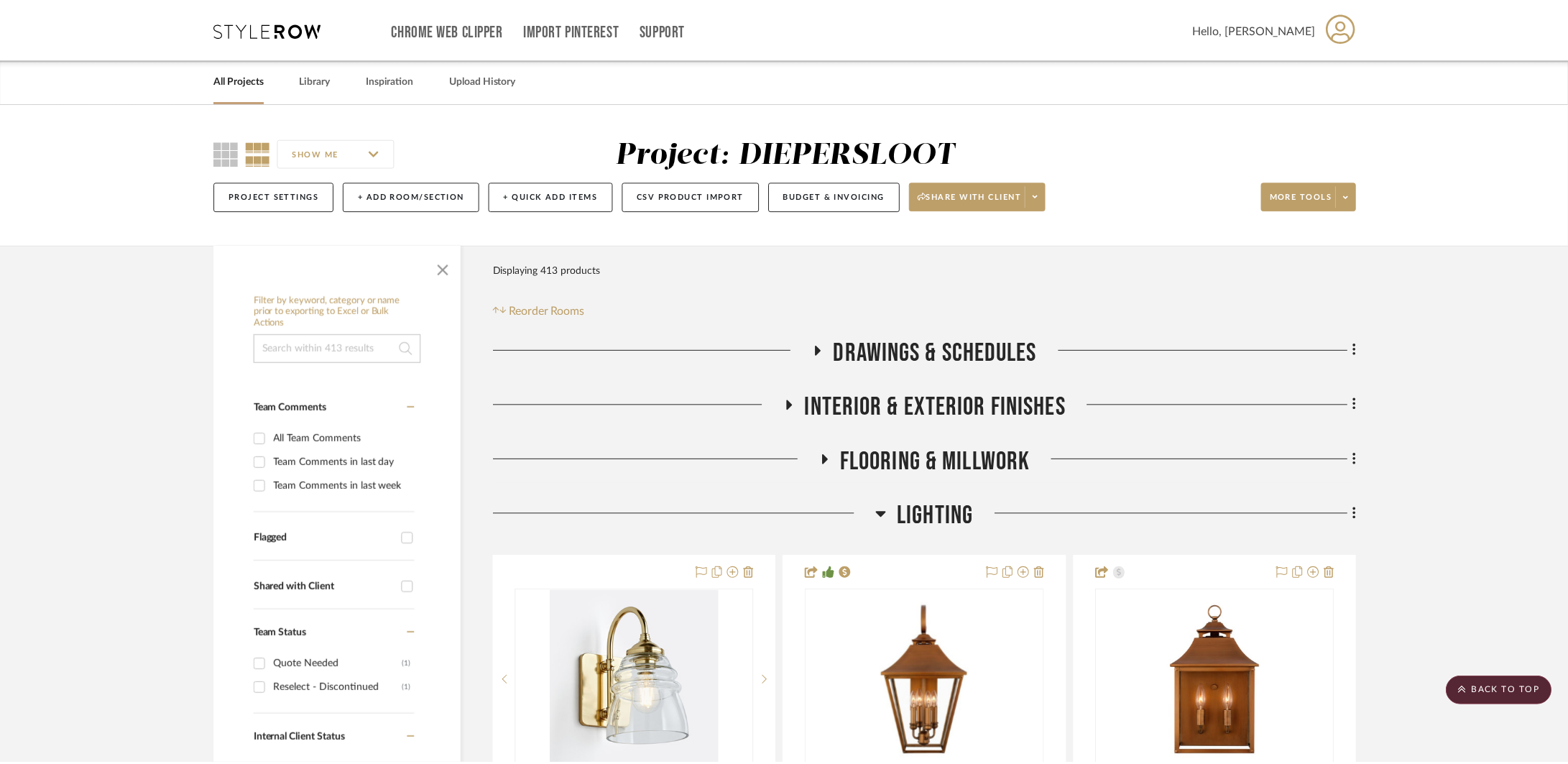
scroll to position [4897, 0]
